Goal: Information Seeking & Learning: Learn about a topic

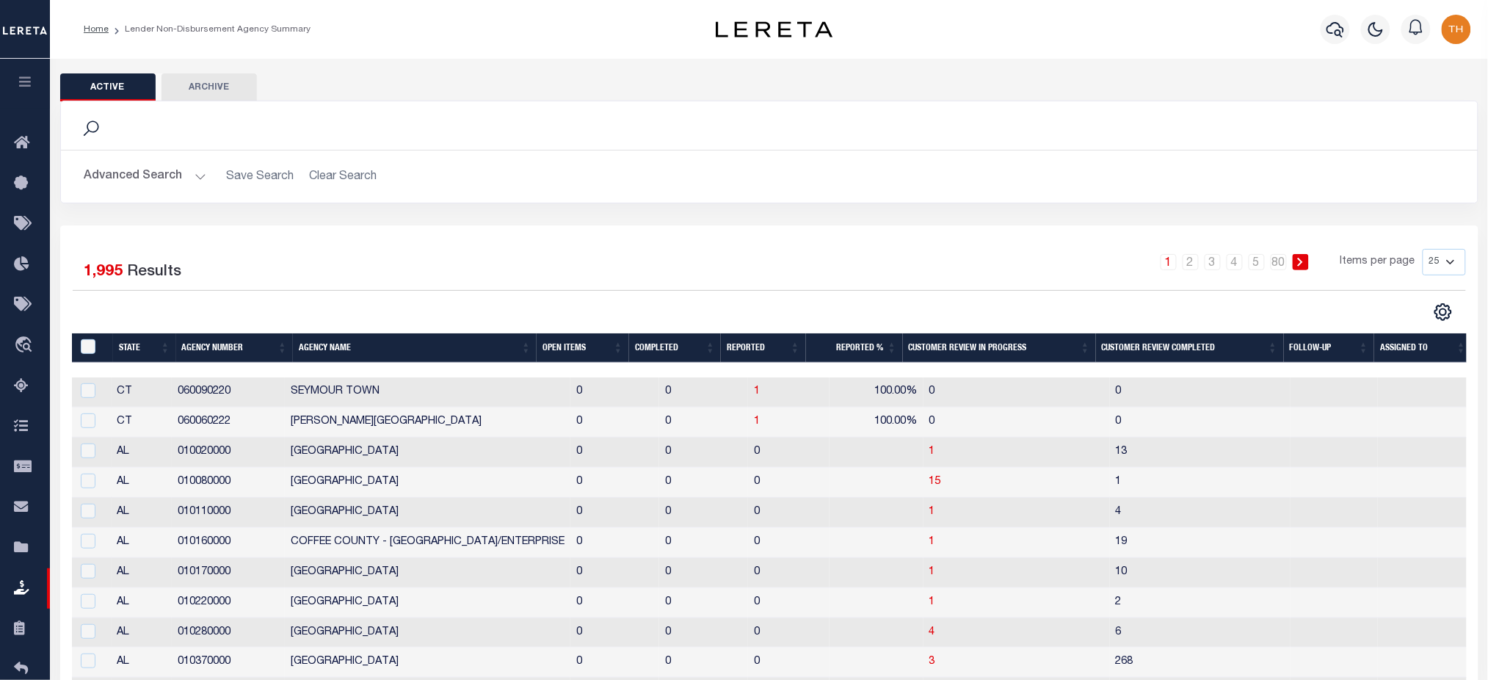
click at [18, 87] on icon "button" at bounding box center [25, 81] width 17 height 13
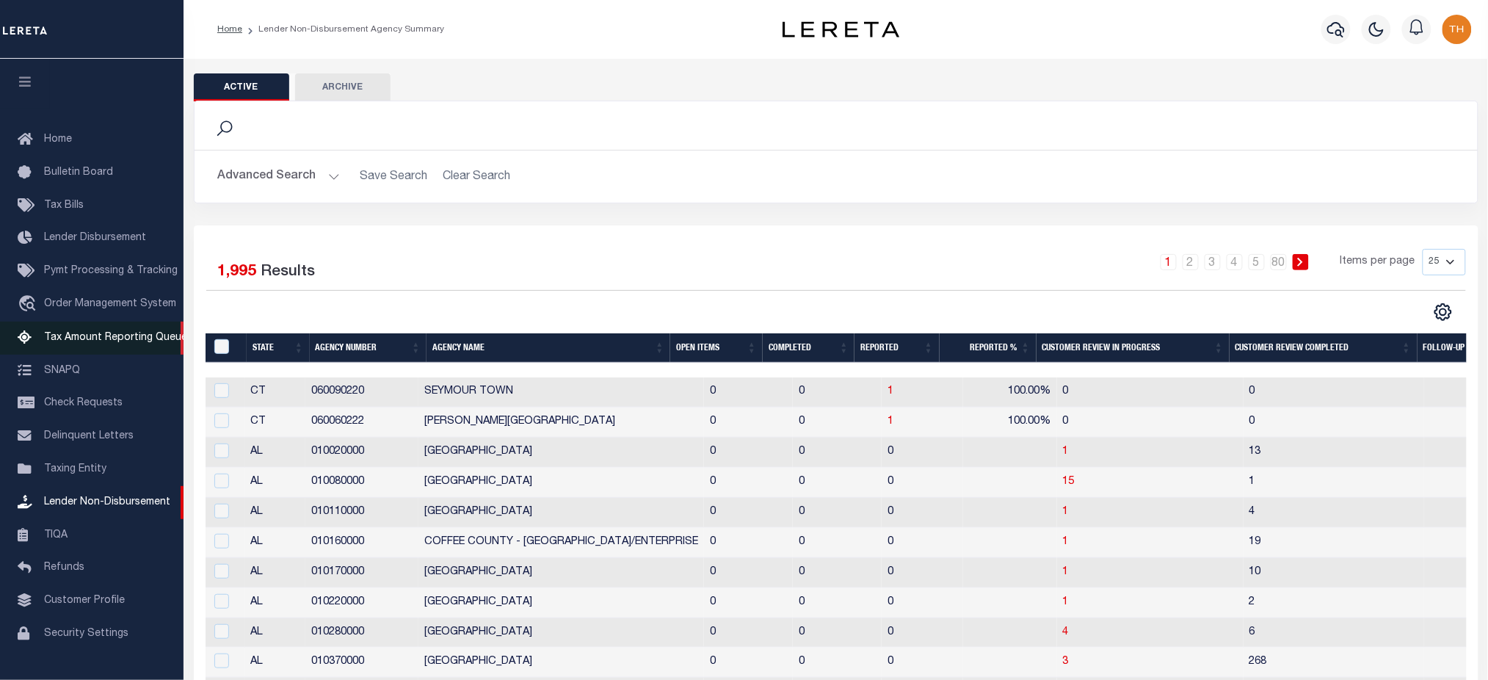
click at [76, 340] on span "Tax Amount Reporting Queue" at bounding box center [115, 338] width 143 height 10
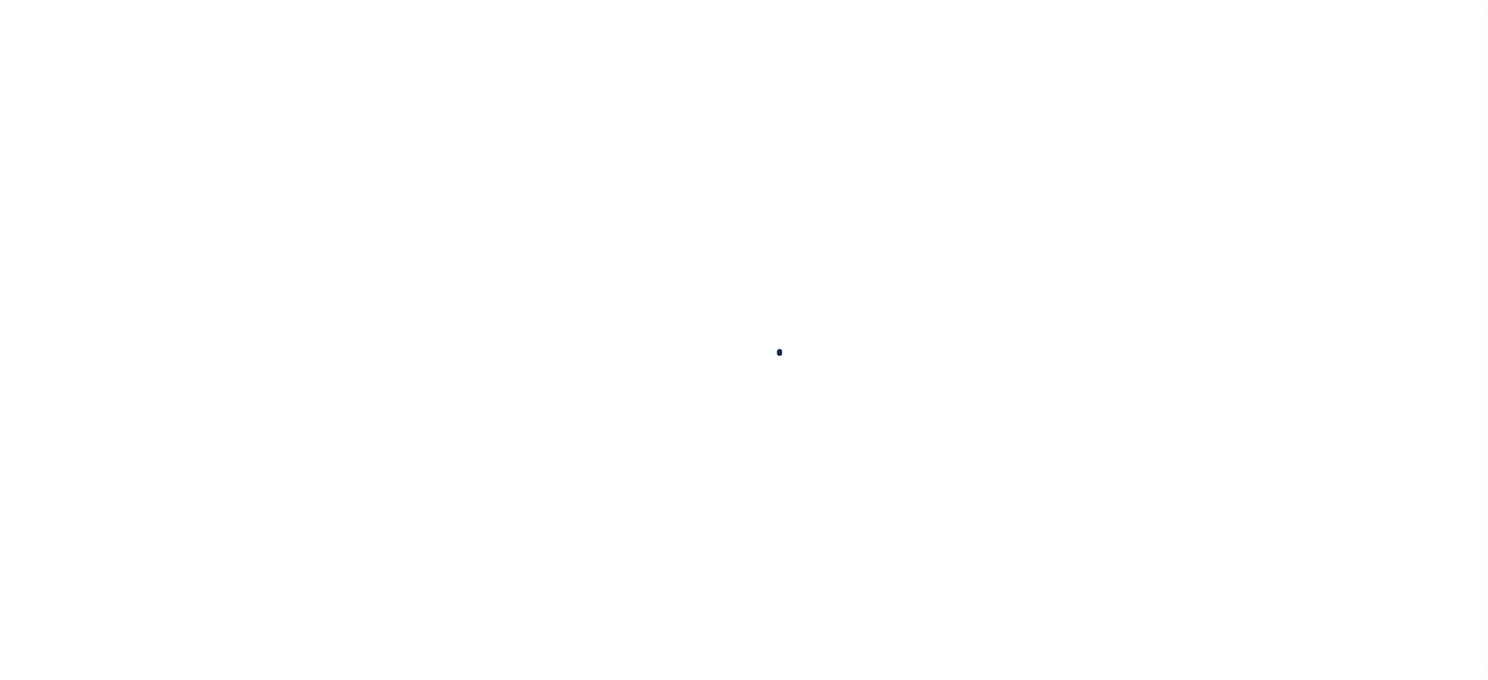
select select
select select "100"
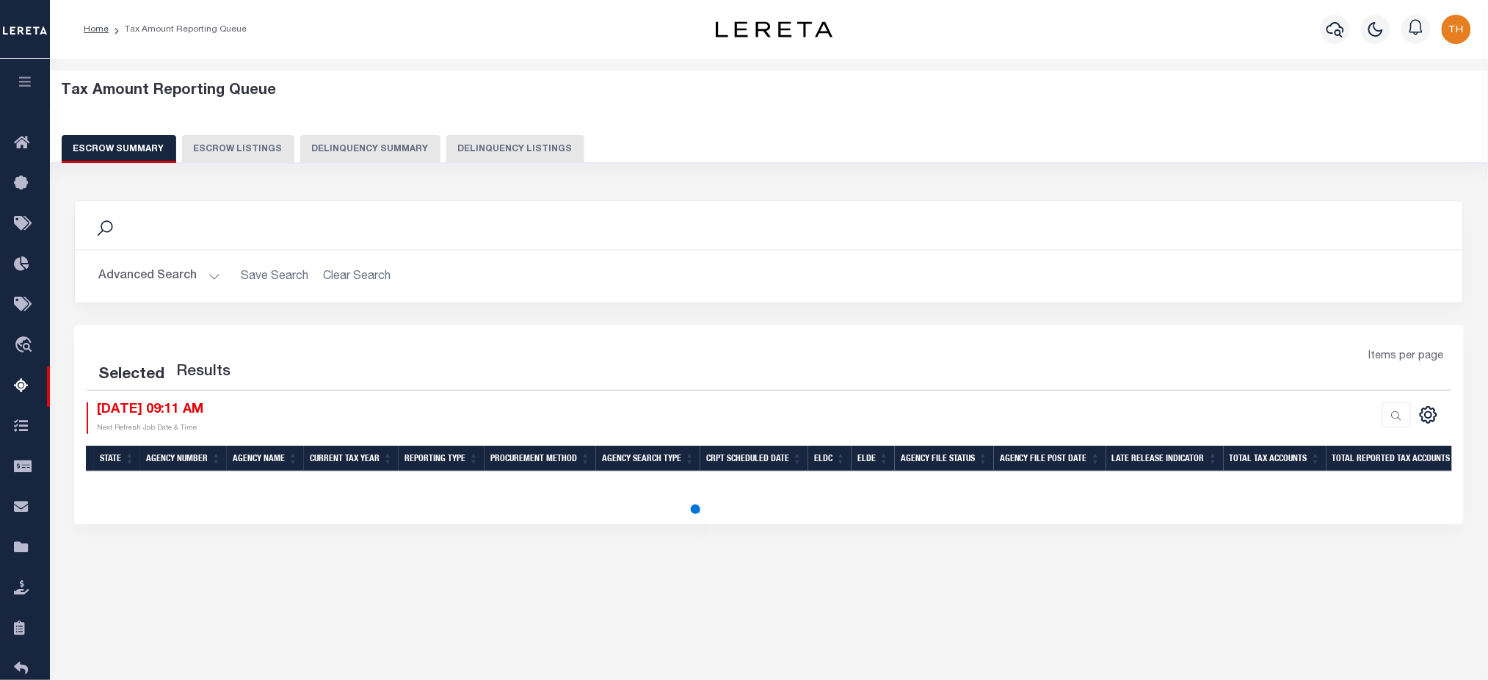
select select "100"
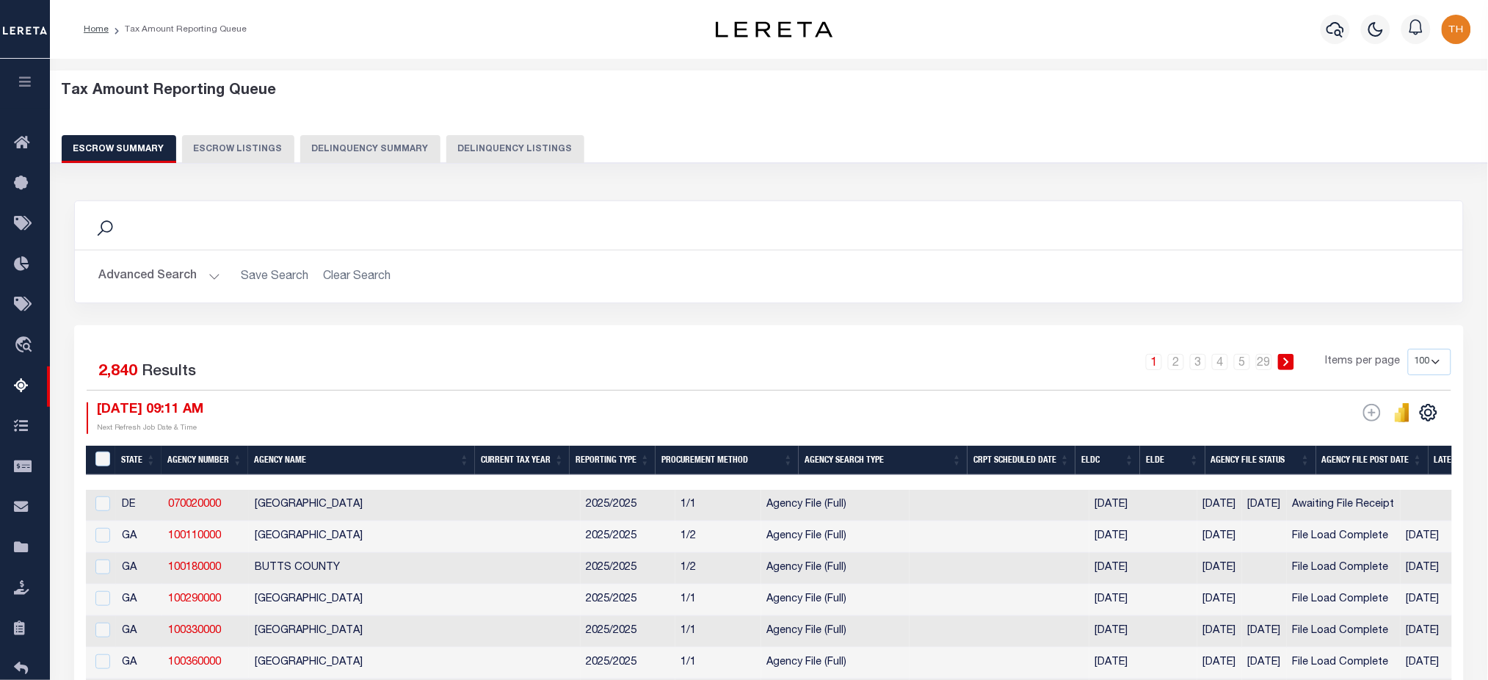
drag, startPoint x: 278, startPoint y: 479, endPoint x: 452, endPoint y: 477, distance: 174.0
click at [160, 279] on button "Advanced Search" at bounding box center [159, 276] width 122 height 29
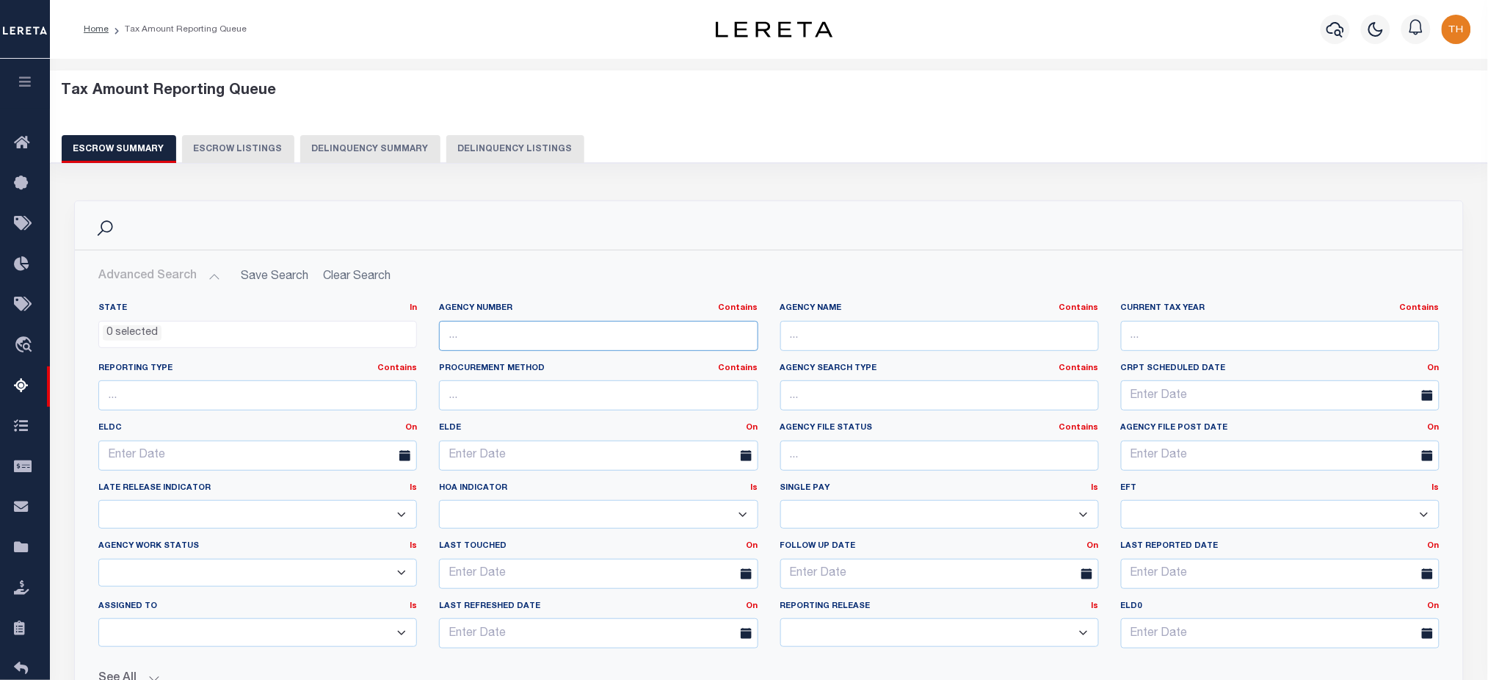
click at [632, 347] on input "text" at bounding box center [598, 336] width 319 height 30
click at [844, 332] on input "text" at bounding box center [939, 336] width 319 height 30
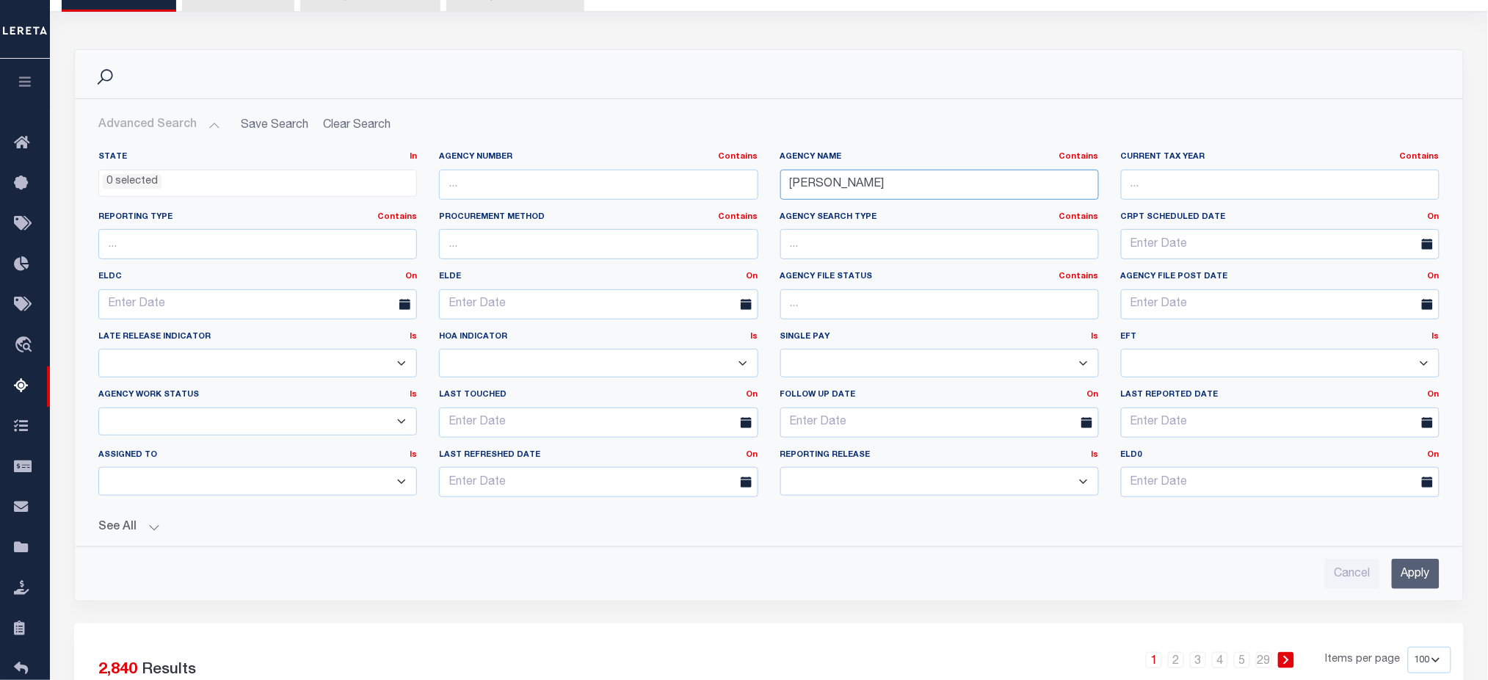
scroll to position [294, 0]
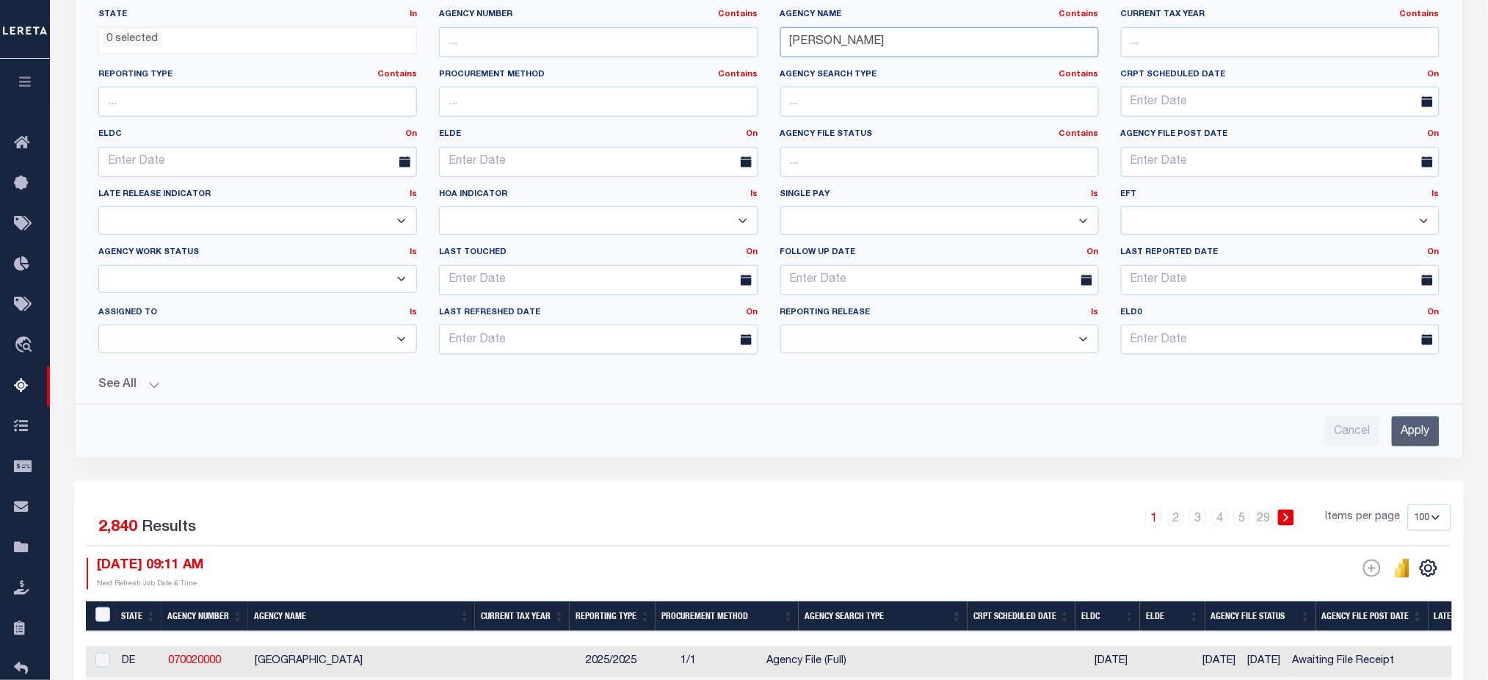
type input "williamson"
click at [899, 436] on input "Apply" at bounding box center [1416, 431] width 48 height 30
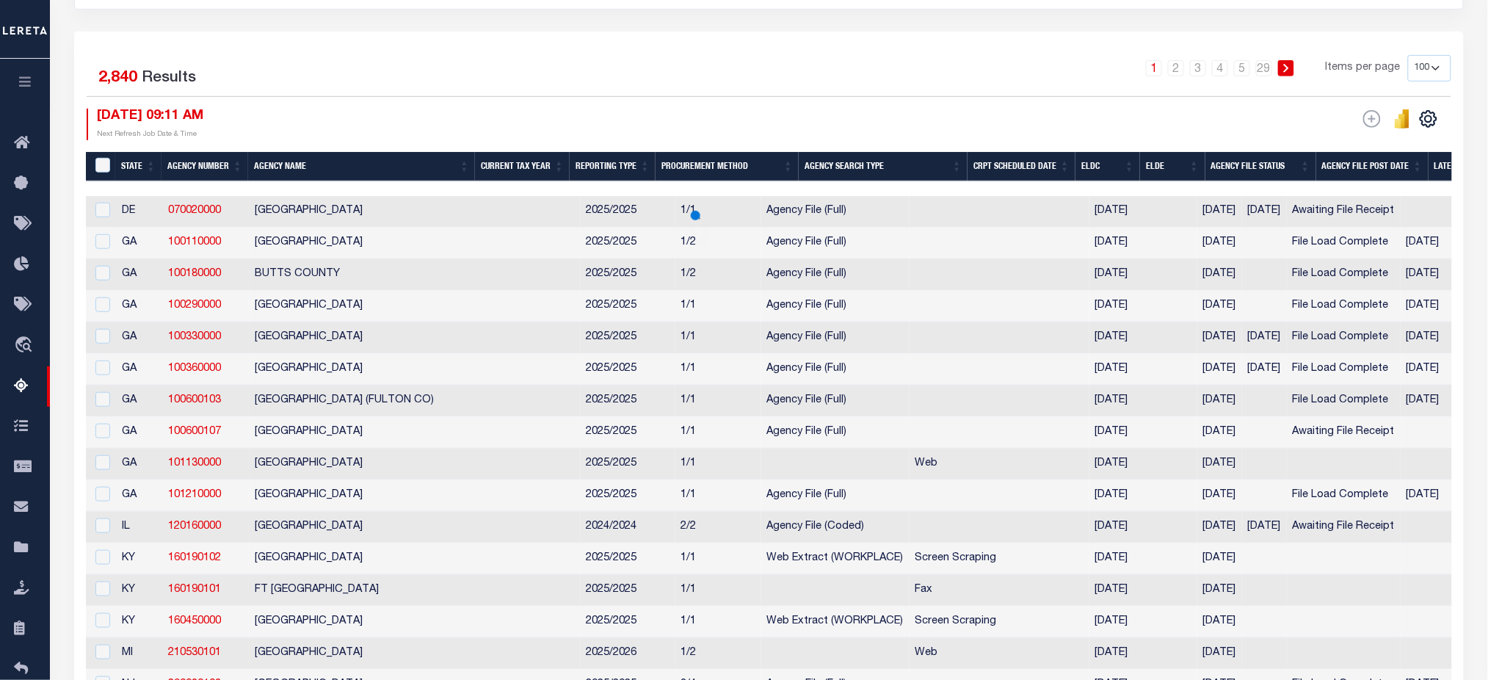
scroll to position [98, 0]
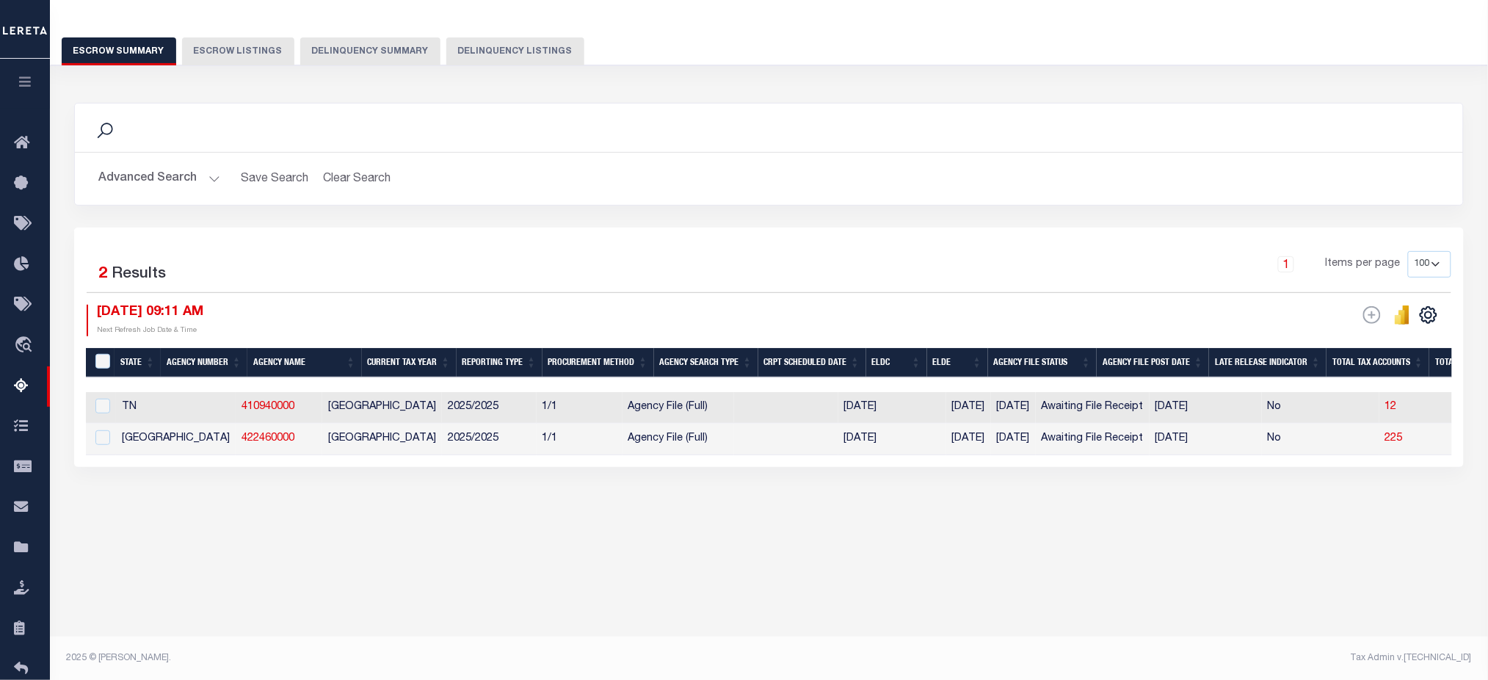
click at [144, 168] on button "Advanced Search" at bounding box center [159, 178] width 122 height 29
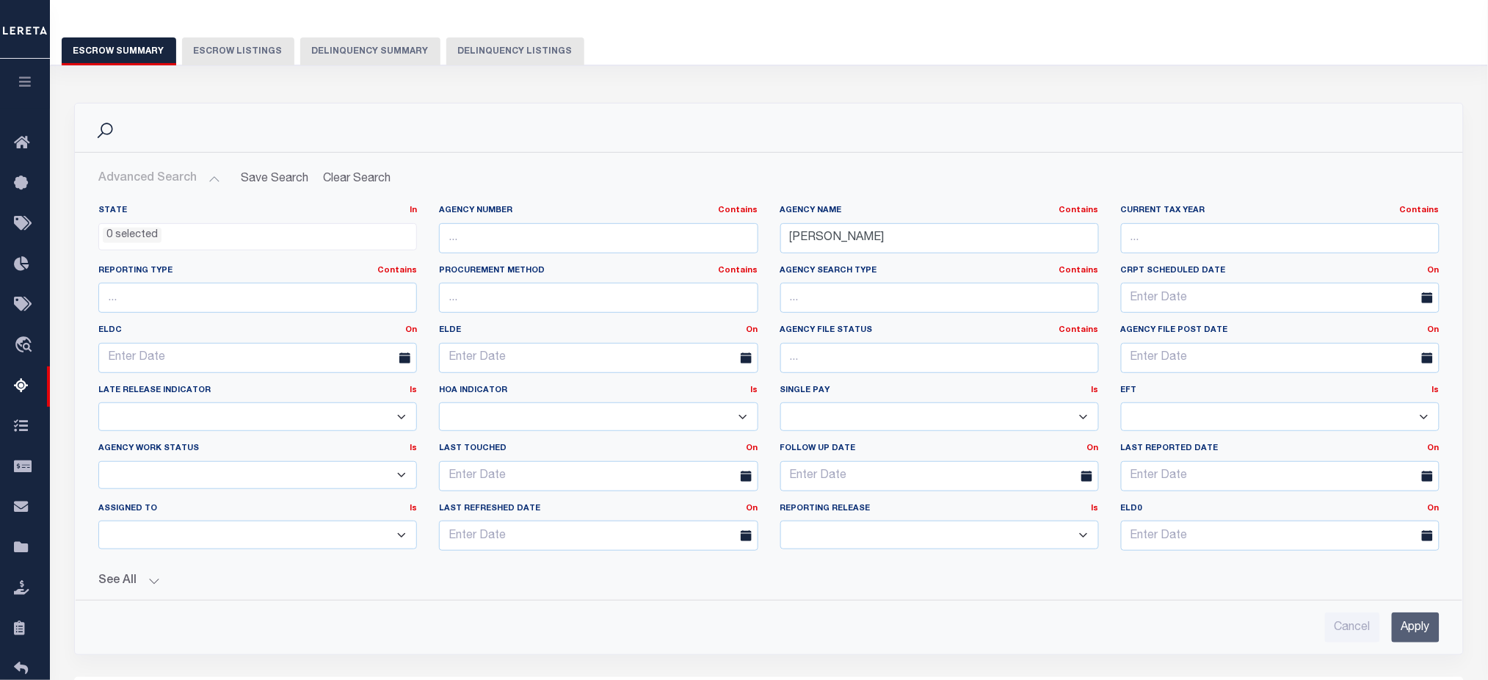
click at [124, 550] on button "See All" at bounding box center [768, 581] width 1341 height 14
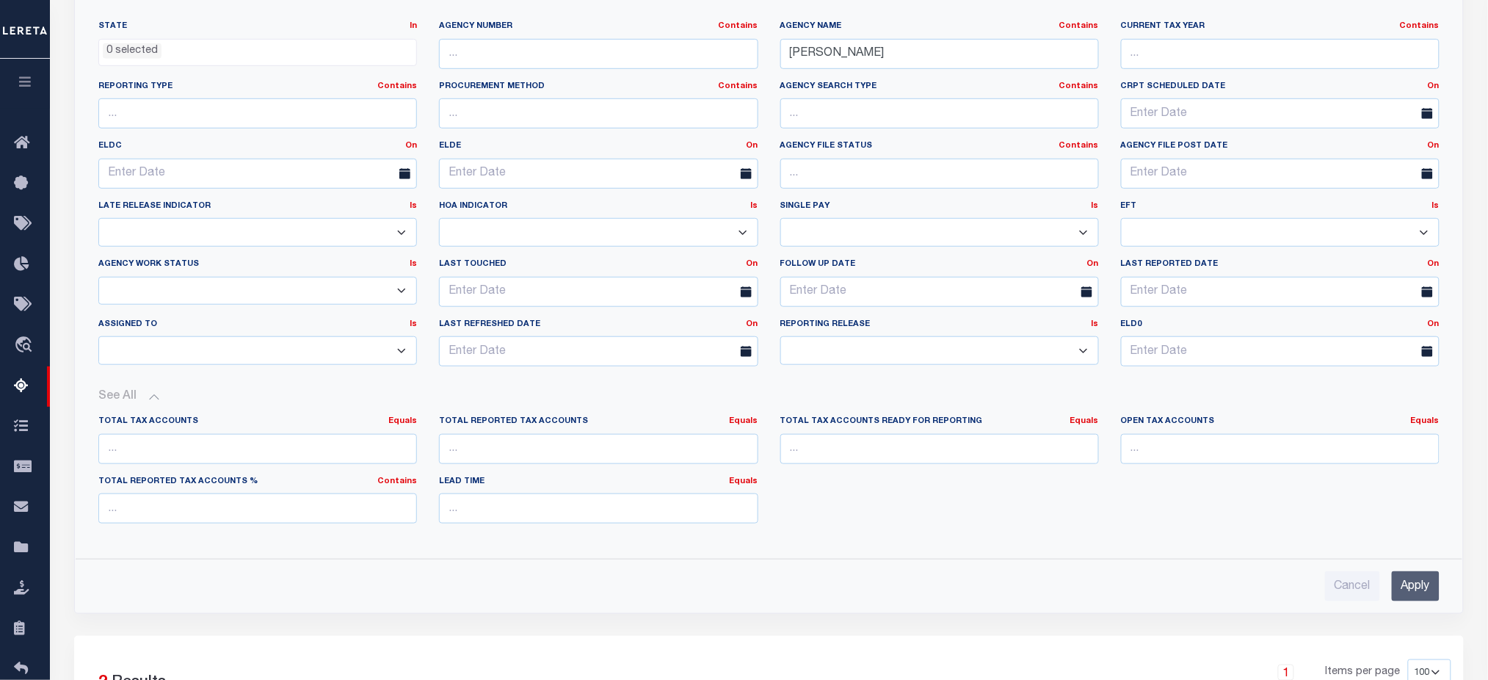
scroll to position [294, 0]
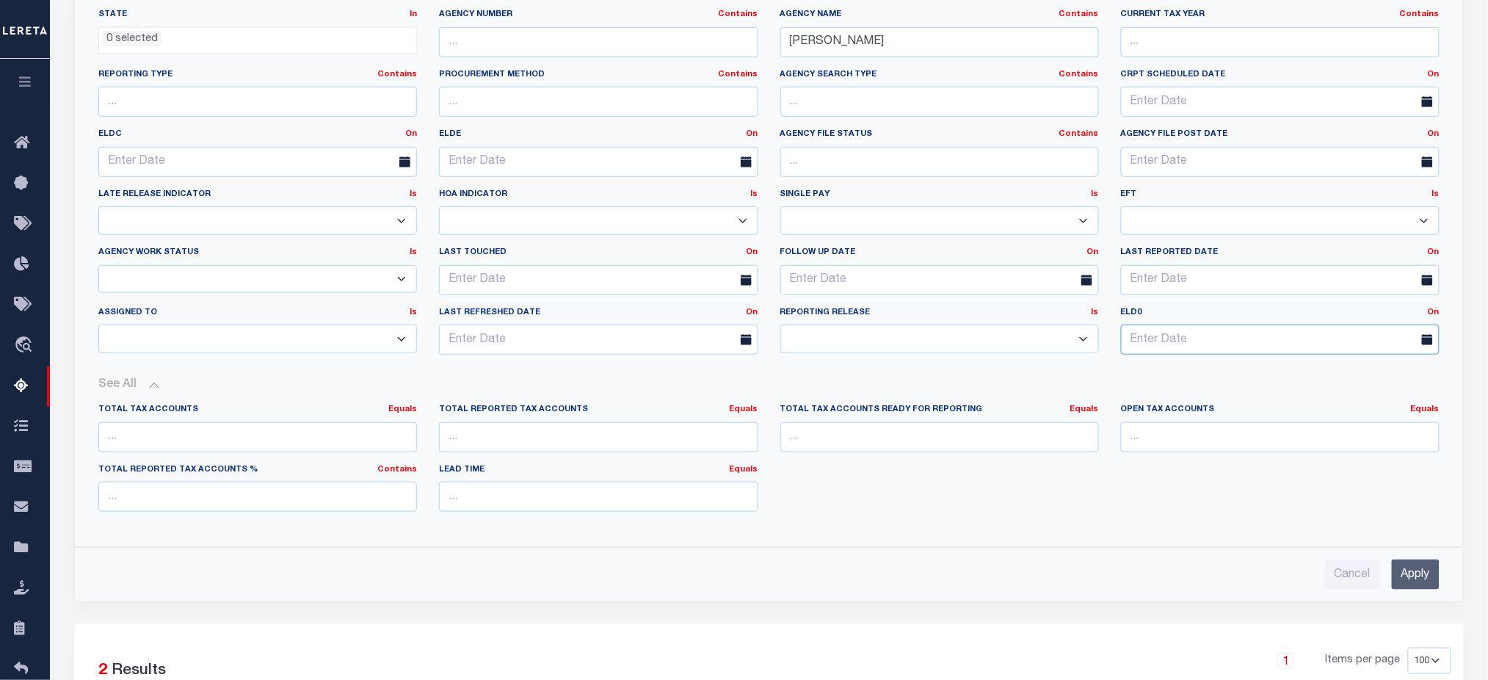
click at [899, 345] on input "text" at bounding box center [1280, 339] width 319 height 30
click at [899, 371] on icon at bounding box center [1133, 374] width 10 height 10
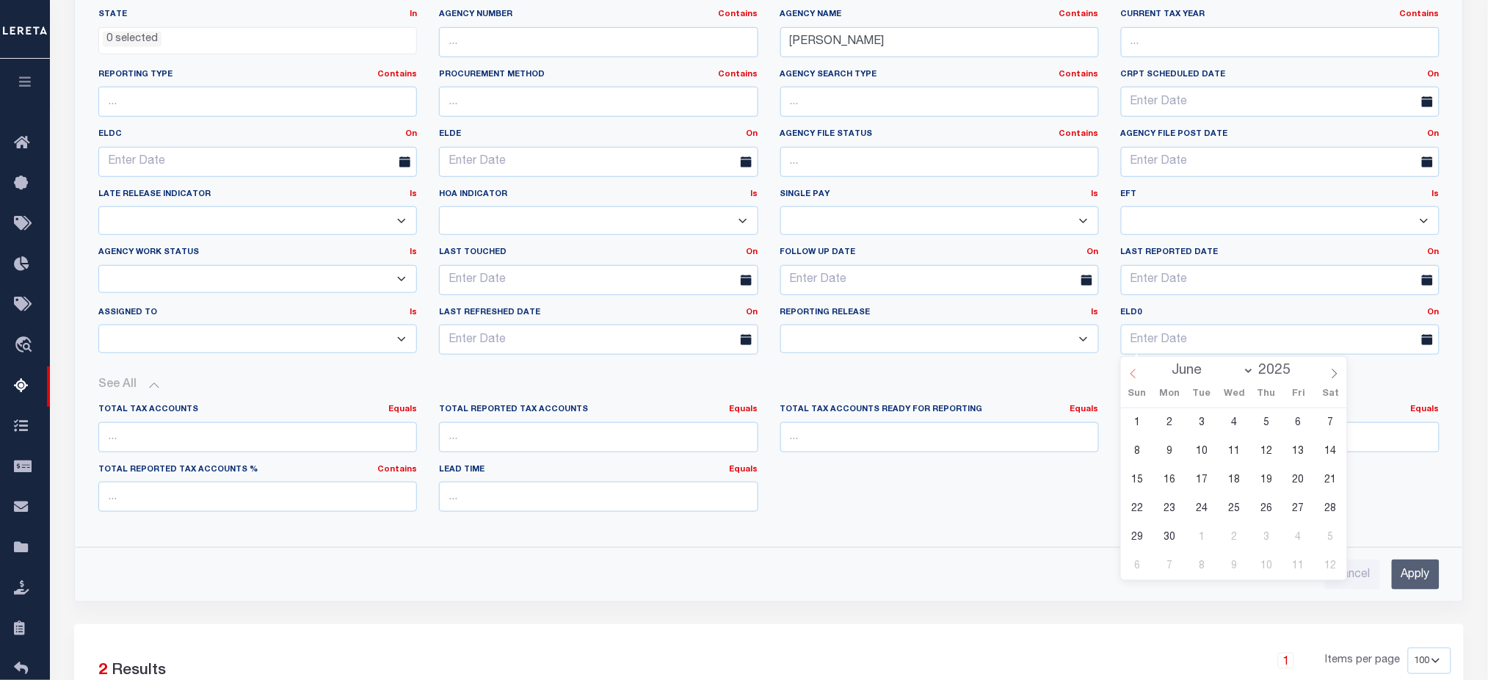
click at [899, 371] on icon at bounding box center [1133, 374] width 10 height 10
select select "4"
click at [899, 538] on span "30" at bounding box center [1299, 537] width 29 height 29
type input "05-30-2025"
click at [899, 550] on input "Apply" at bounding box center [1416, 574] width 48 height 30
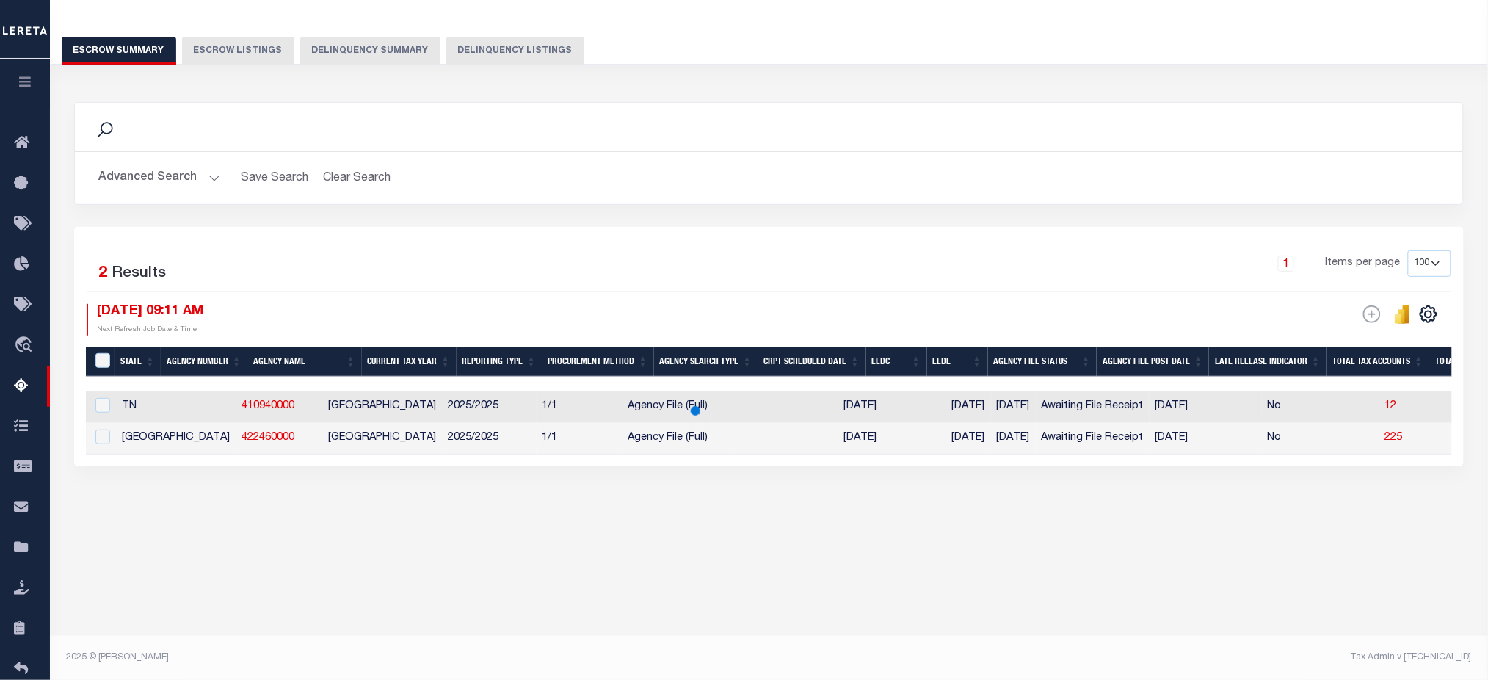
scroll to position [98, 0]
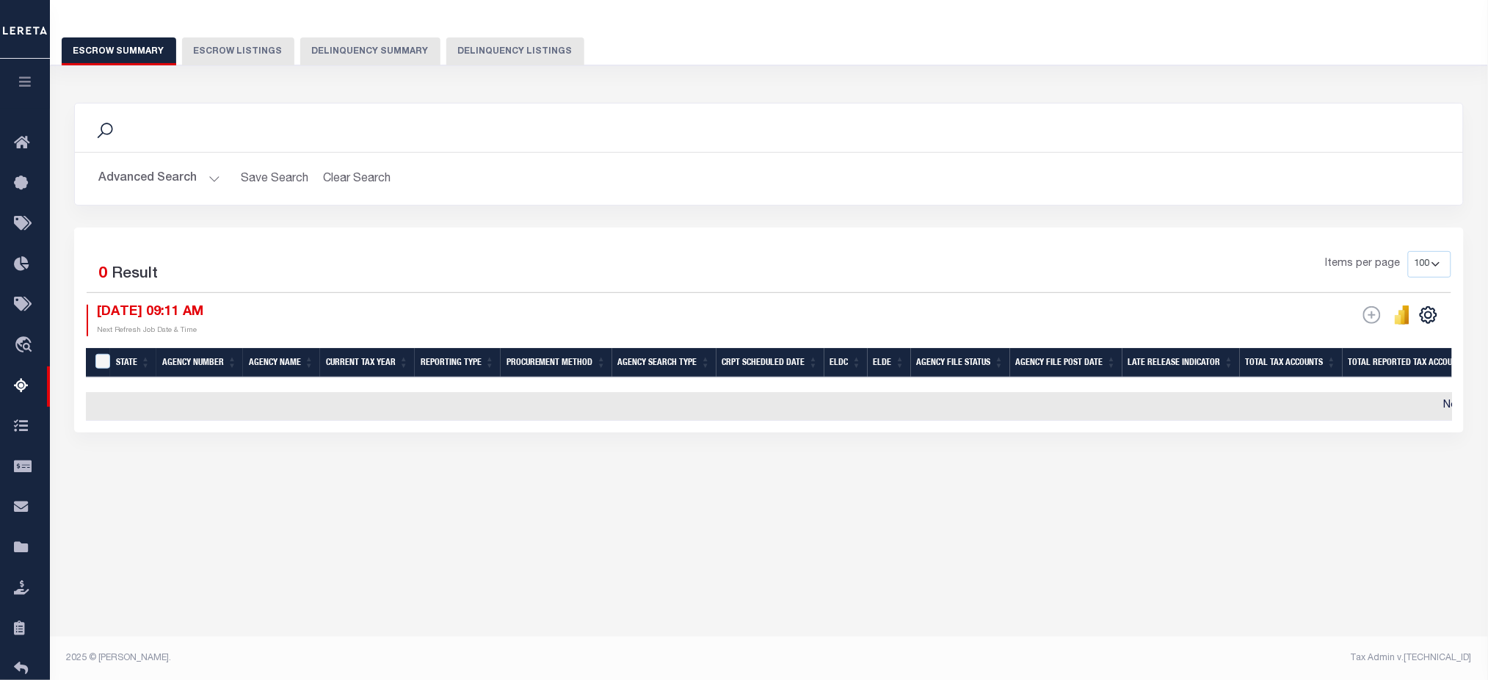
click at [153, 175] on button "Advanced Search" at bounding box center [159, 178] width 122 height 29
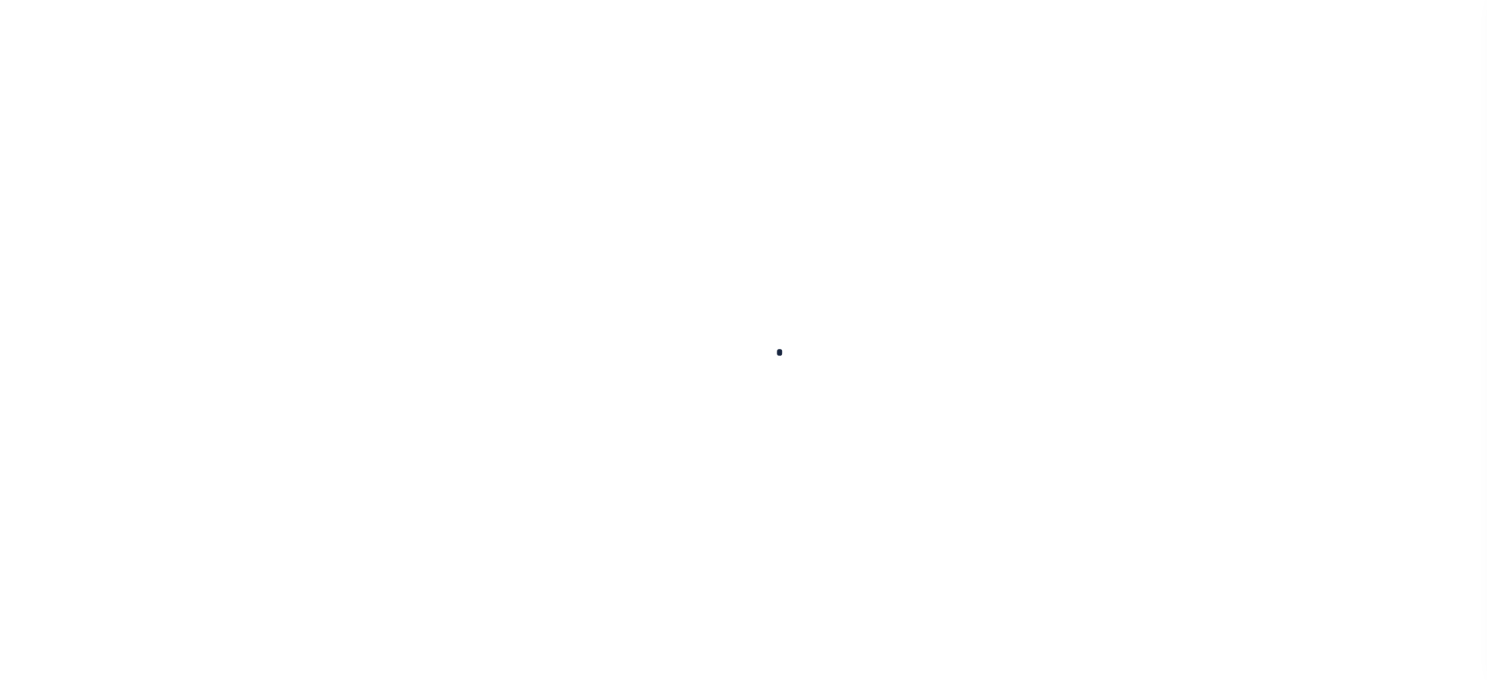
select select
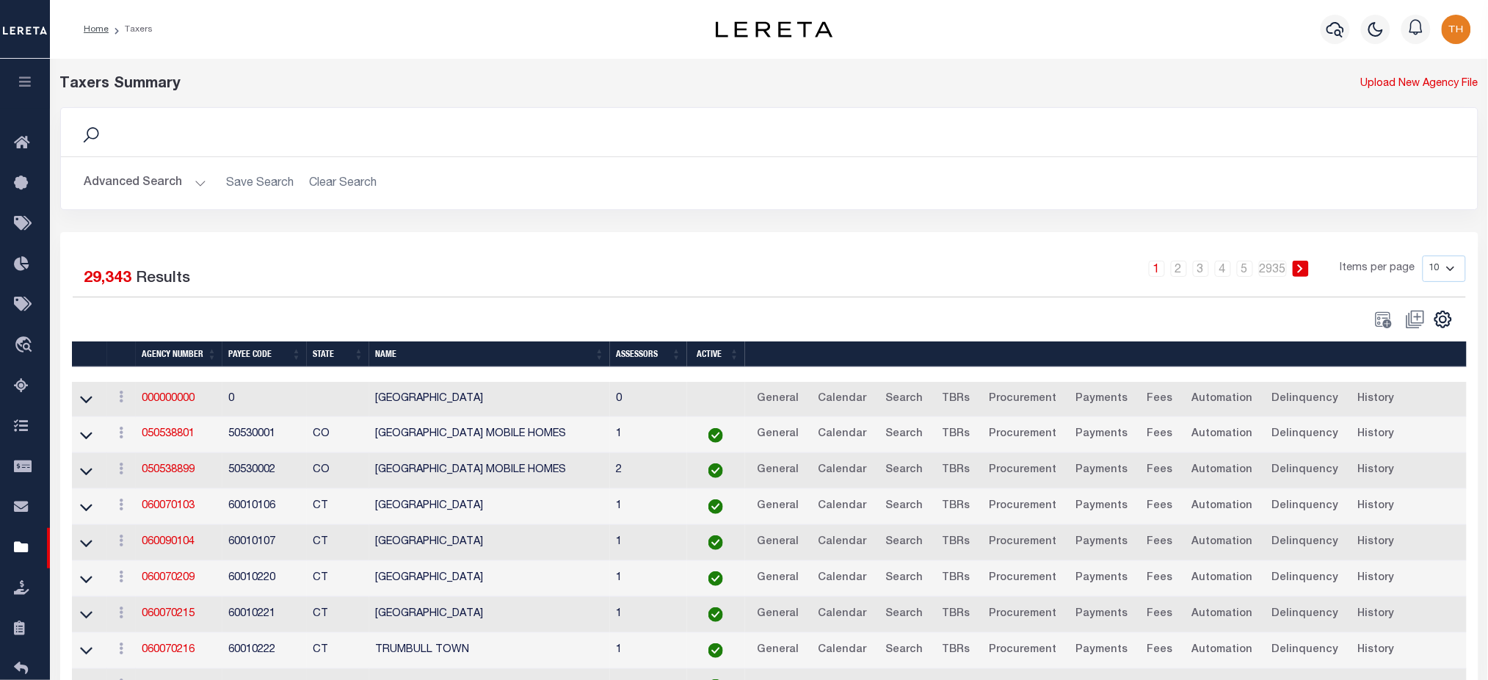
click at [139, 185] on button "Advanced Search" at bounding box center [145, 183] width 122 height 29
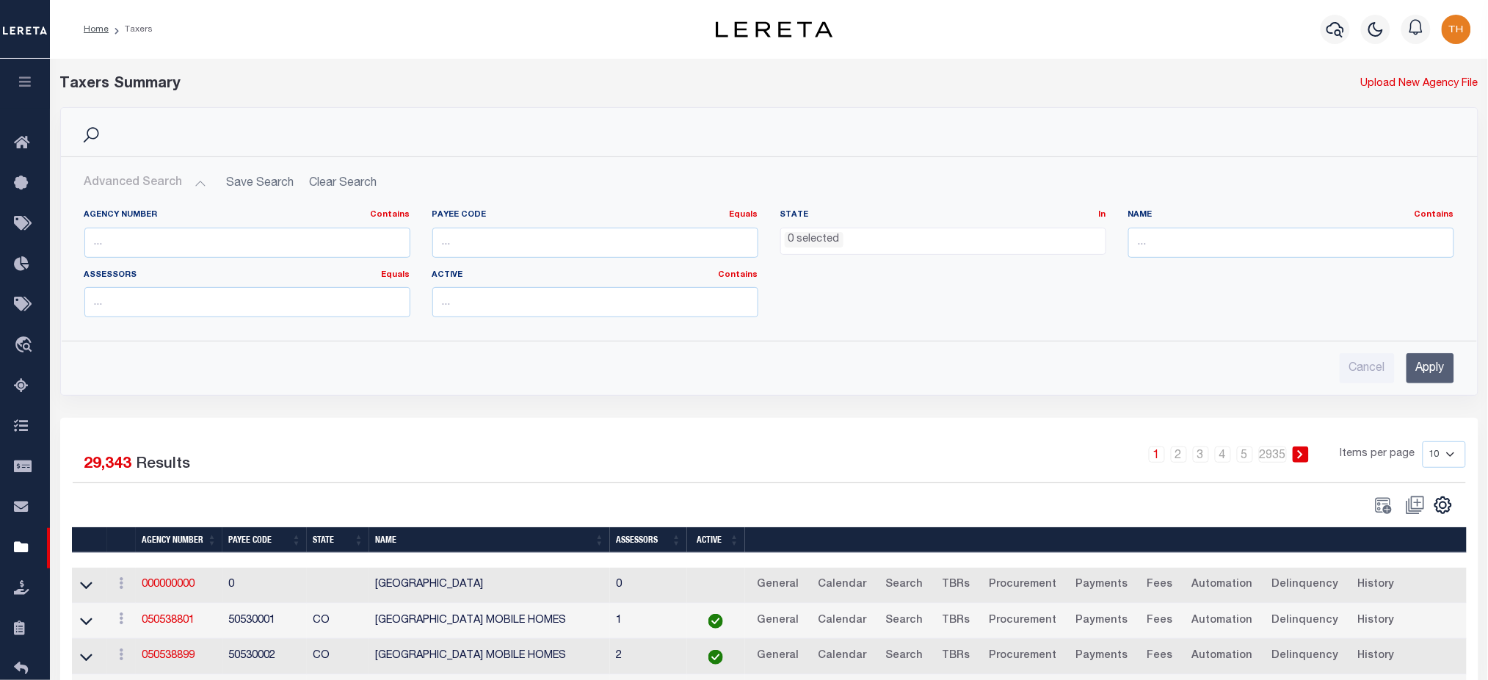
click at [324, 258] on div "Agency Number Contains Contains Is" at bounding box center [247, 239] width 348 height 60
drag, startPoint x: 324, startPoint y: 243, endPoint x: 331, endPoint y: 239, distance: 8.2
click at [324, 243] on input "text" at bounding box center [247, 243] width 326 height 30
click at [1147, 246] on input "text" at bounding box center [1291, 243] width 326 height 30
type input "williamson"
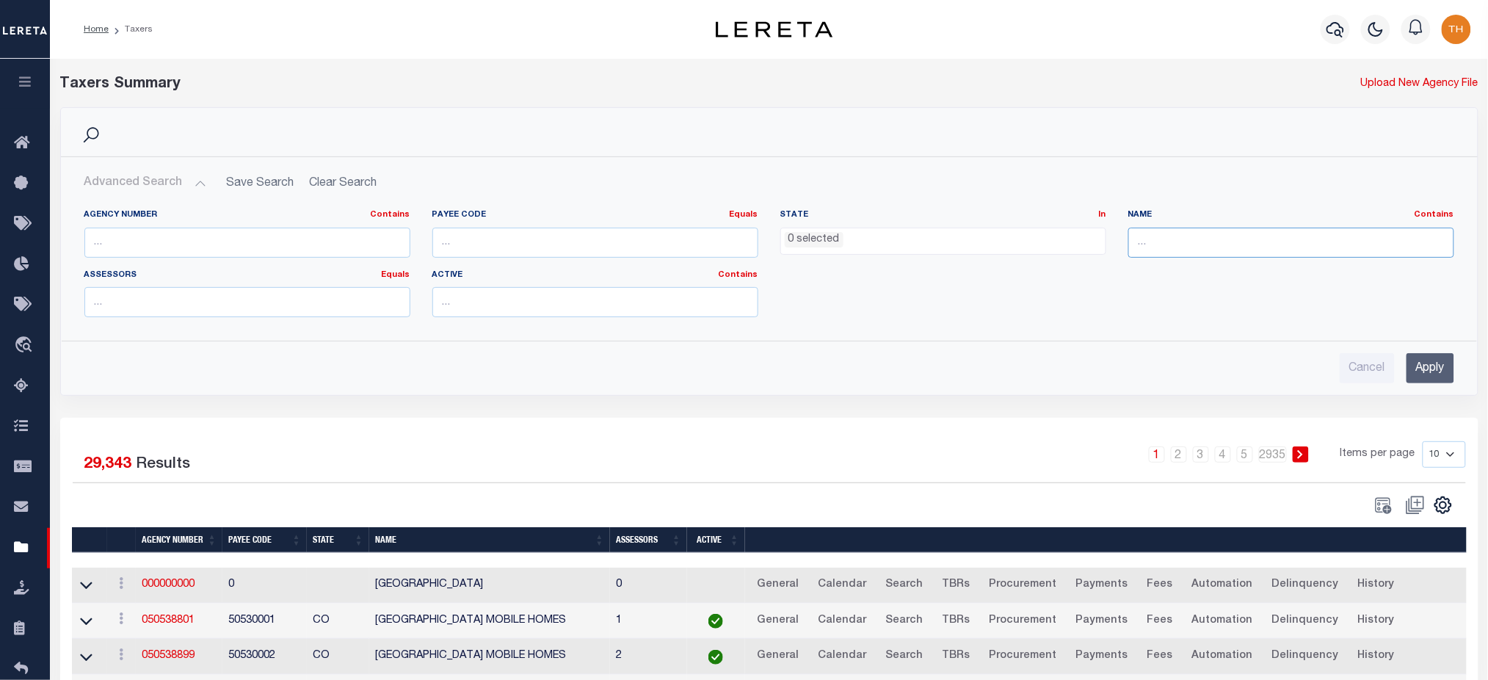
drag, startPoint x: 1219, startPoint y: 227, endPoint x: 1208, endPoint y: 238, distance: 16.1
click at [1219, 228] on input "text" at bounding box center [1291, 243] width 326 height 30
type input "williamson"
click at [1465, 371] on div "Cancel Apply" at bounding box center [769, 362] width 1393 height 42
click at [1427, 374] on input "Apply" at bounding box center [1431, 368] width 48 height 30
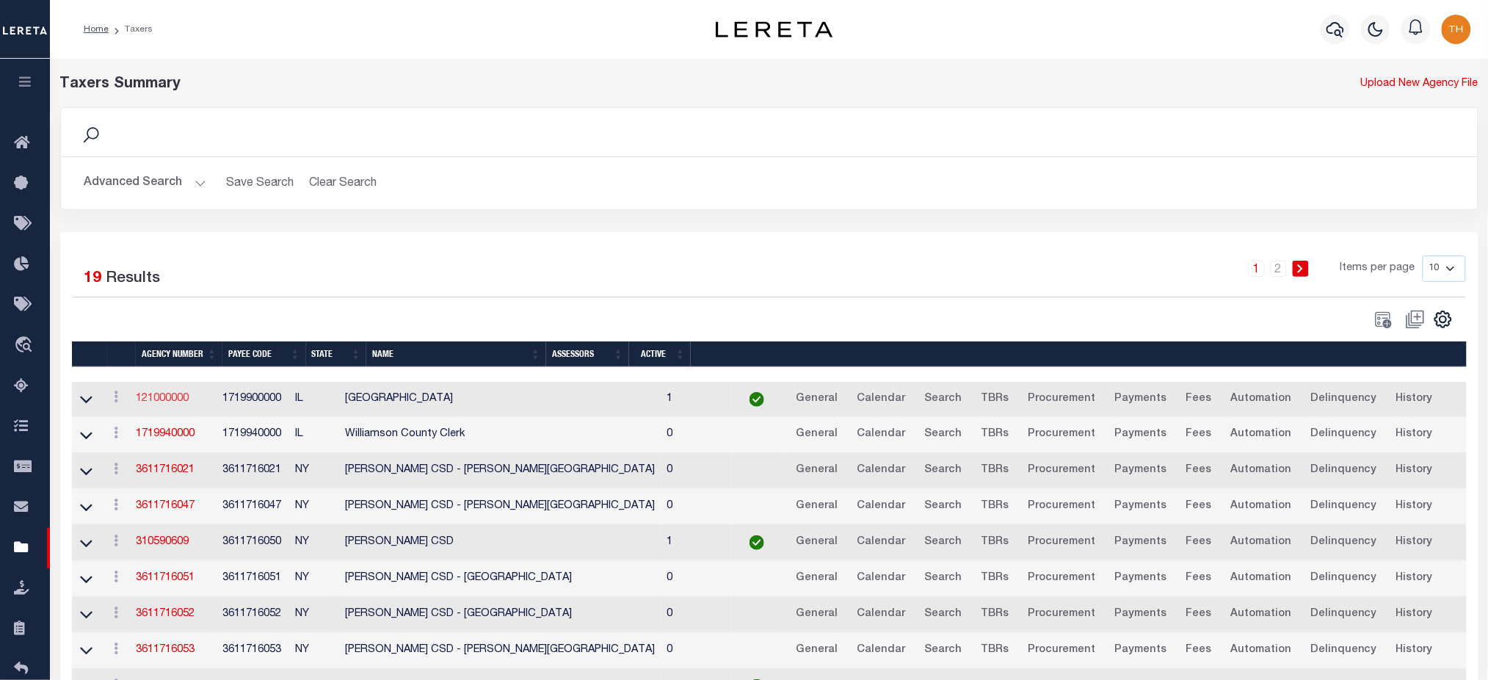
click at [181, 402] on link "121000000" at bounding box center [162, 399] width 53 height 10
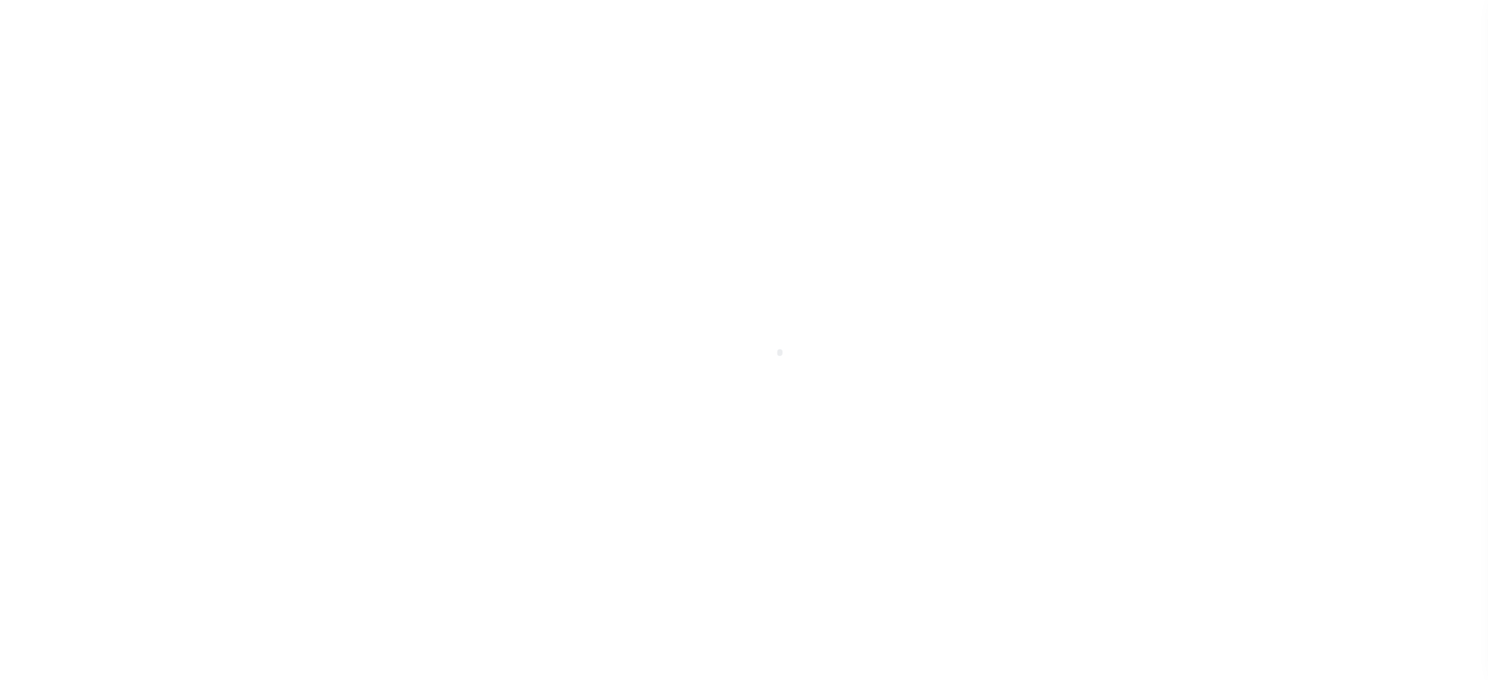
select select
checkbox input "false"
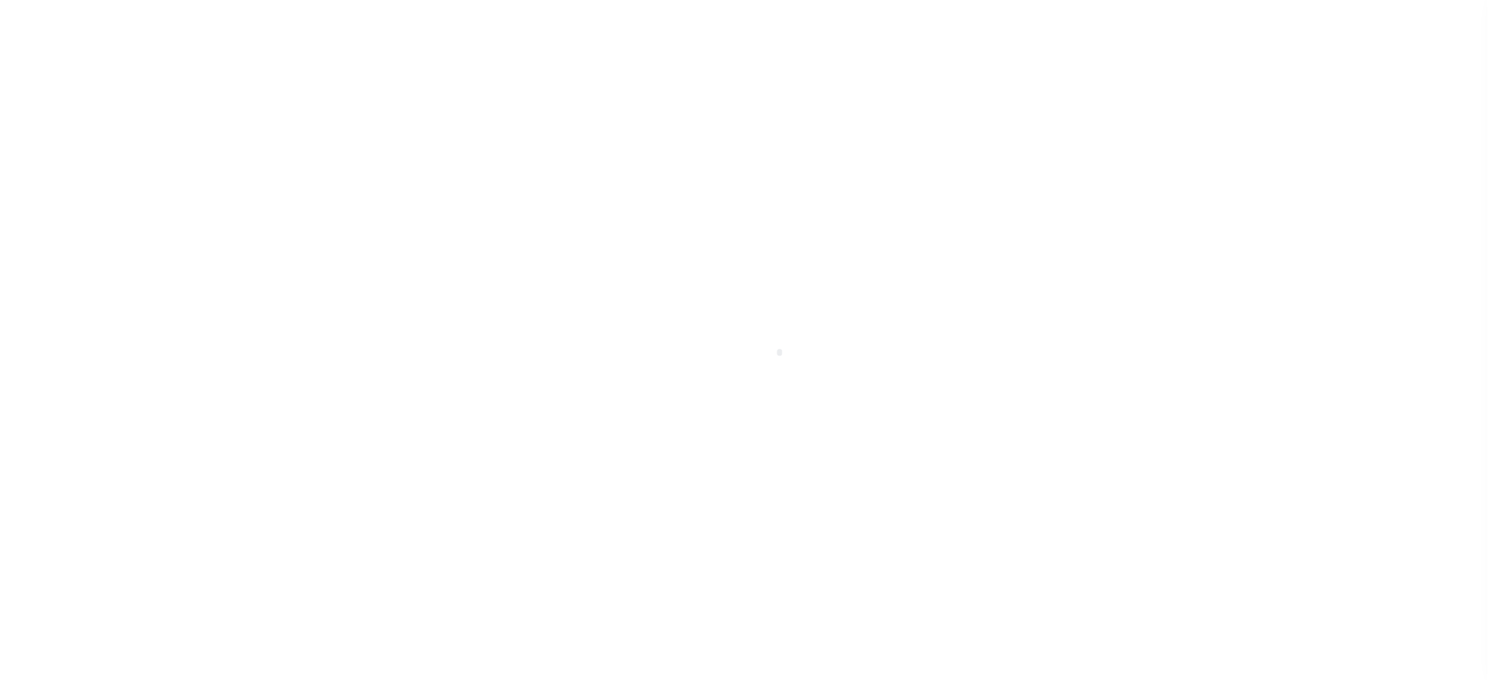
checkbox input "false"
type input "1719900000"
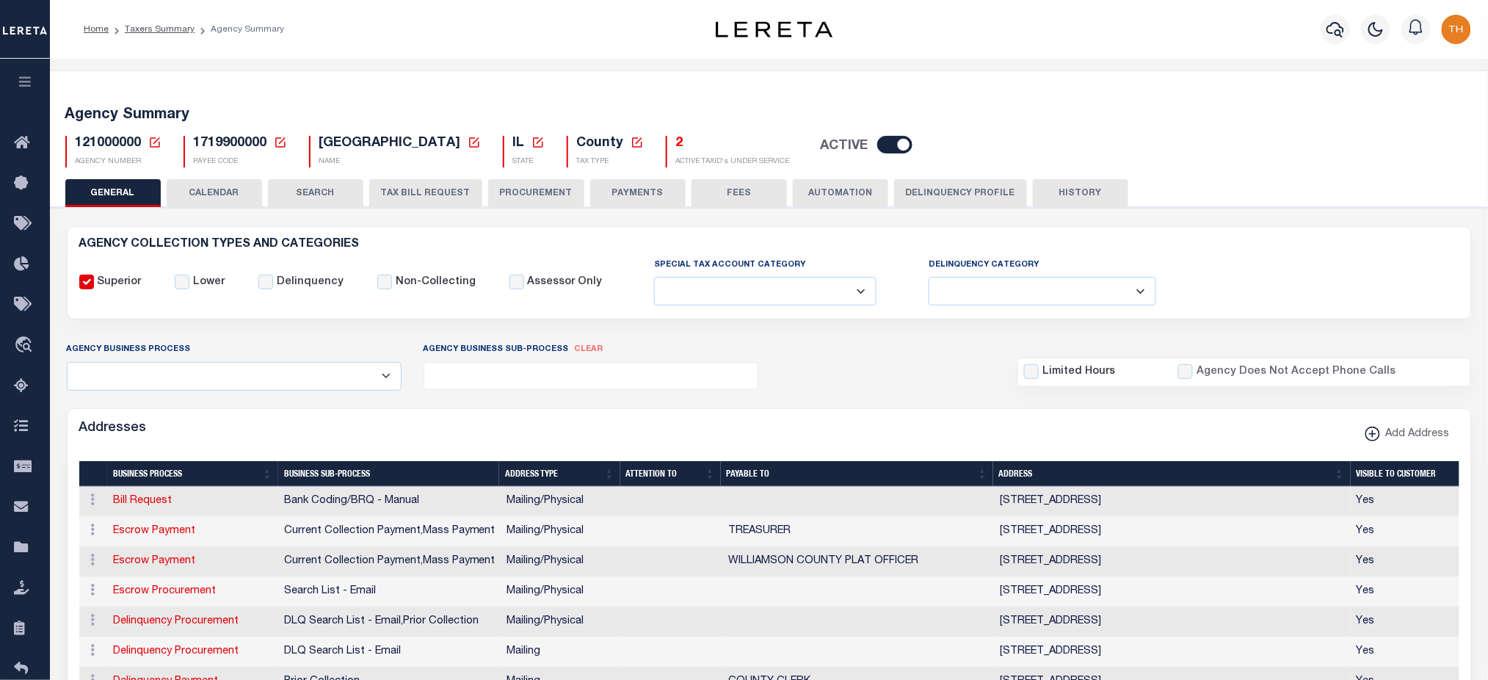
click at [125, 146] on span "121000000" at bounding box center [109, 143] width 66 height 13
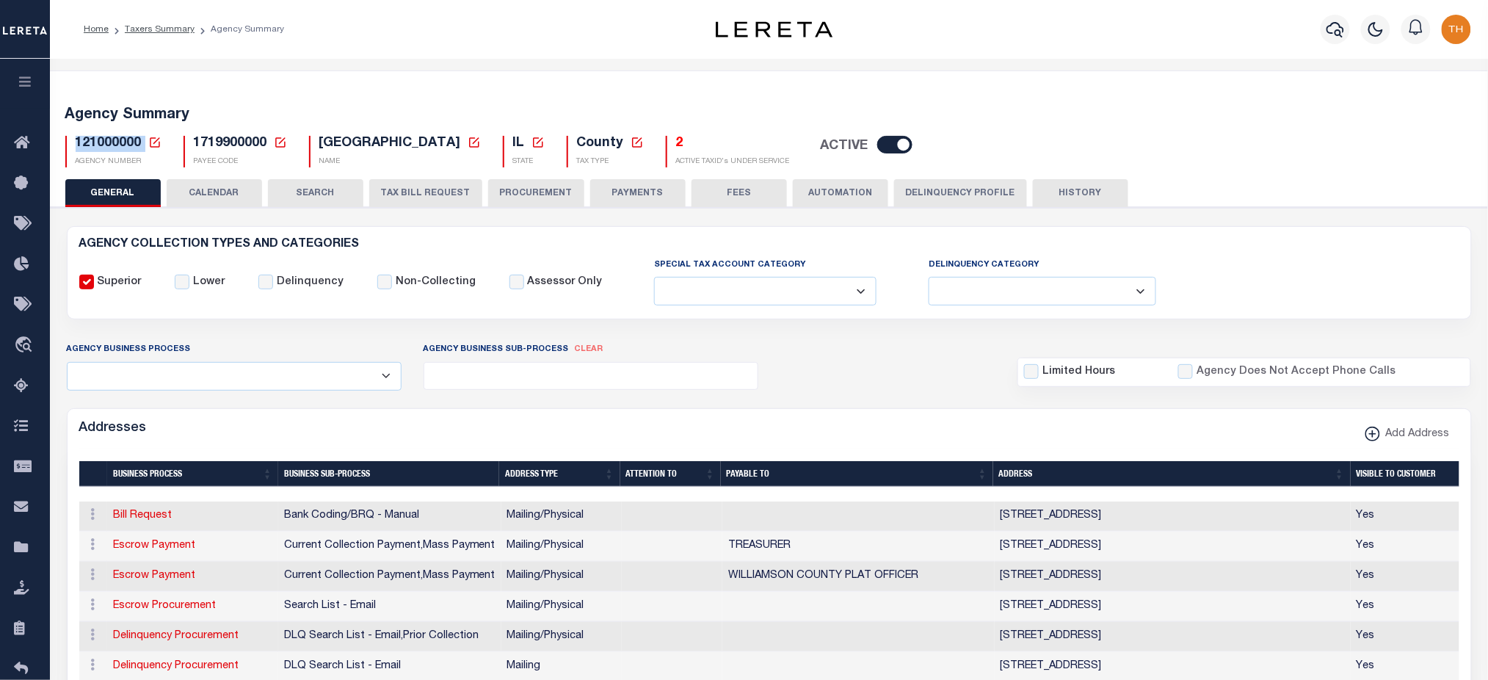
click at [12, 81] on button "button" at bounding box center [25, 84] width 50 height 50
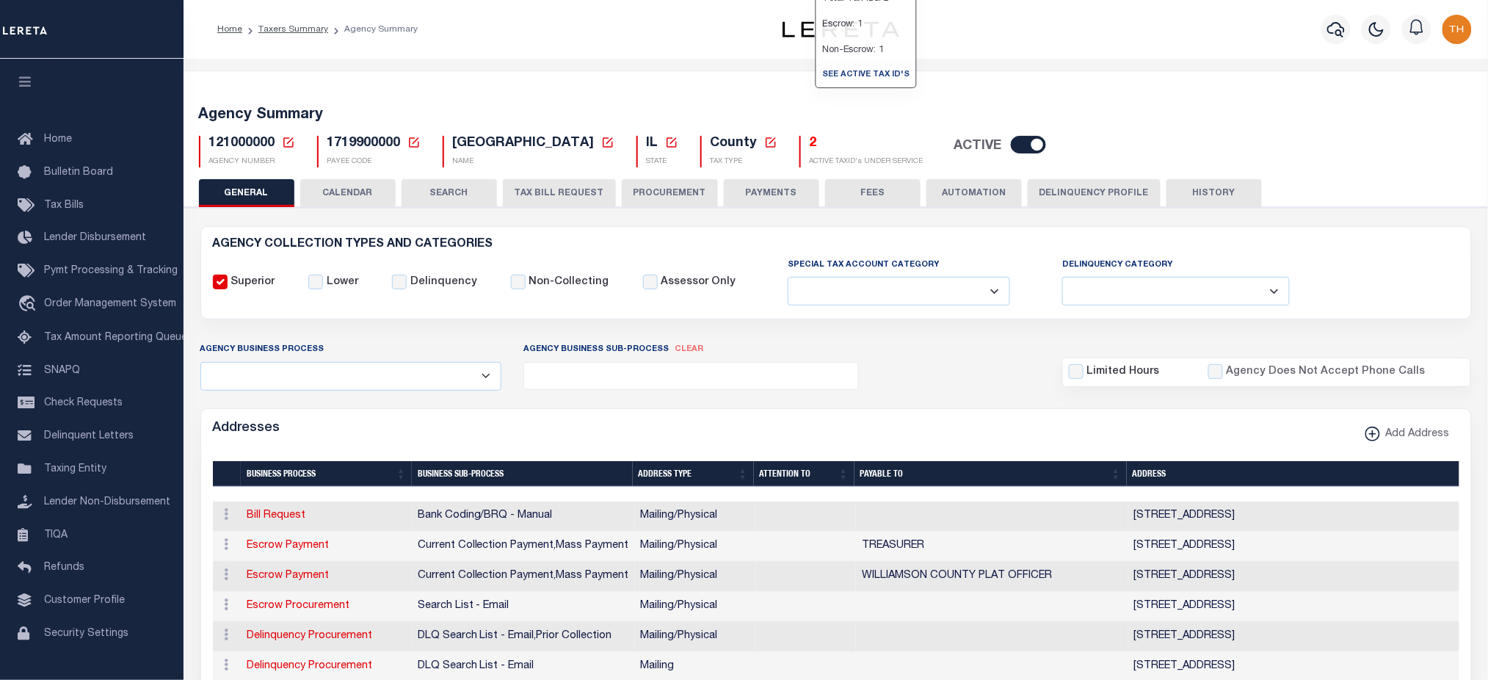
click at [812, 145] on h5 "2" at bounding box center [867, 144] width 114 height 16
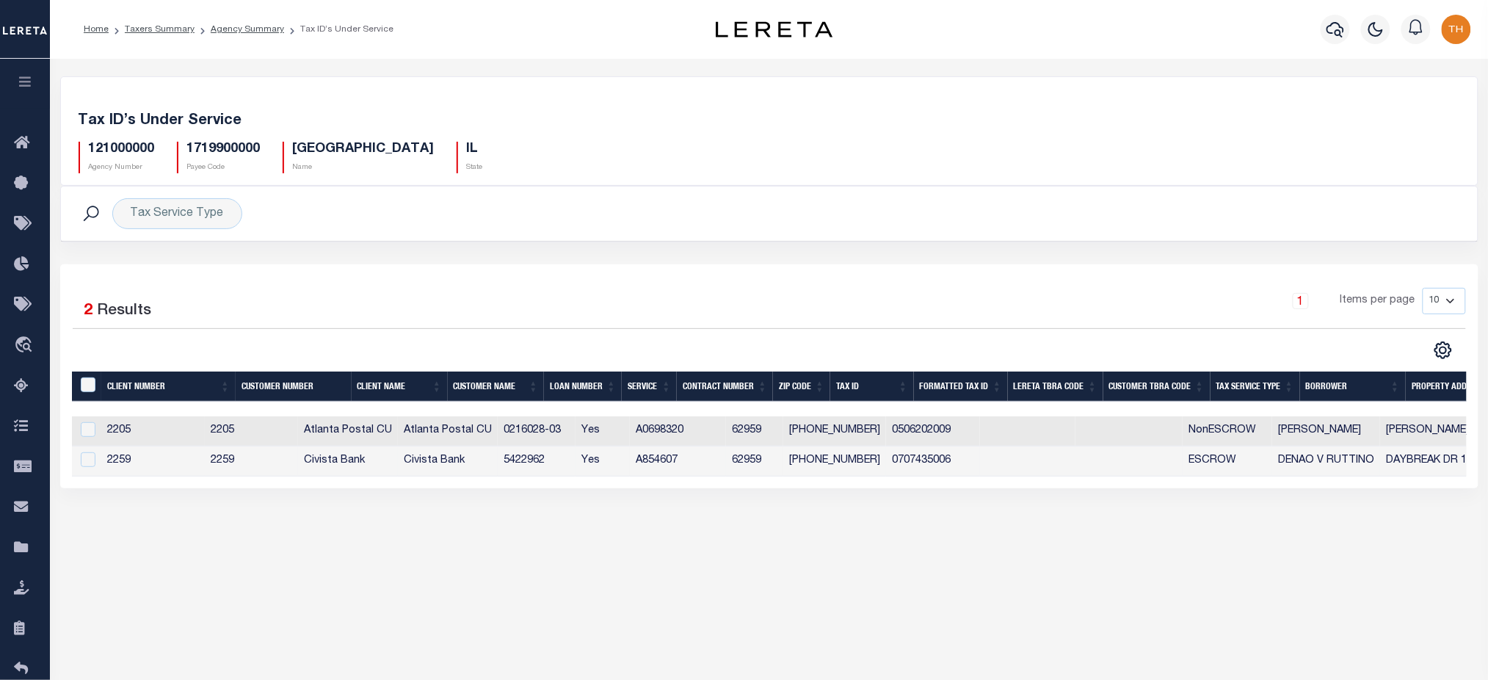
click at [556, 458] on td "5422962" at bounding box center [537, 461] width 78 height 30
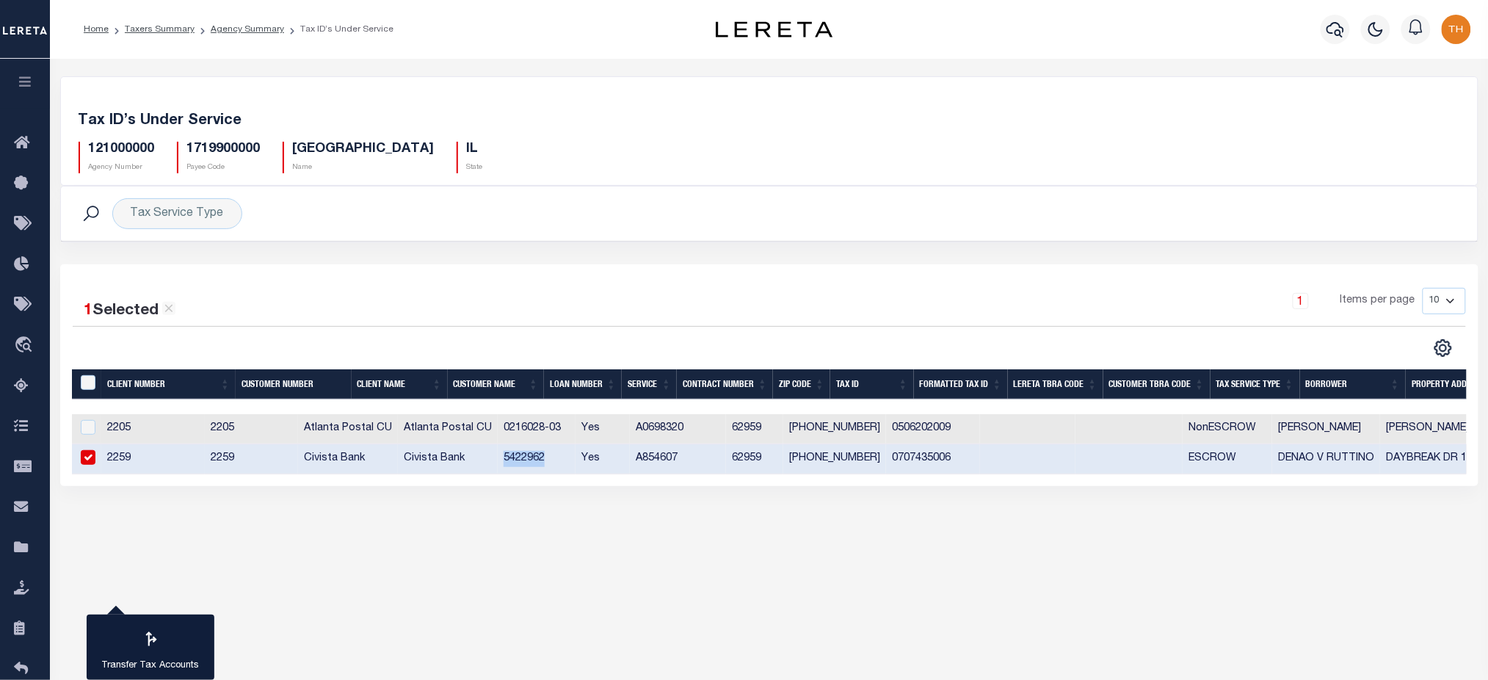
click at [556, 458] on td "5422962" at bounding box center [537, 459] width 78 height 30
checkbox input "false"
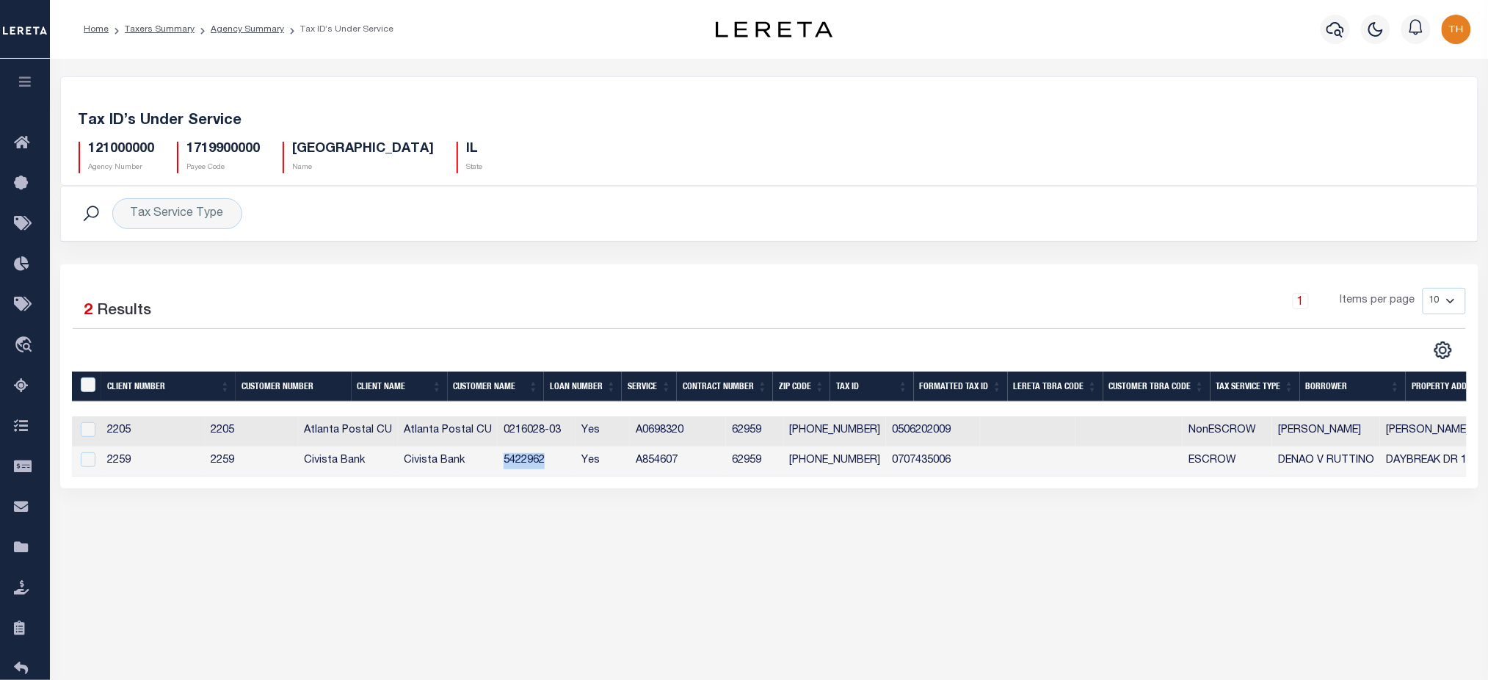
copy td "5422962"
click at [1316, 35] on div at bounding box center [1336, 29] width 40 height 51
click at [1318, 35] on div at bounding box center [1336, 29] width 40 height 51
click at [1335, 32] on icon "button" at bounding box center [1336, 30] width 18 height 18
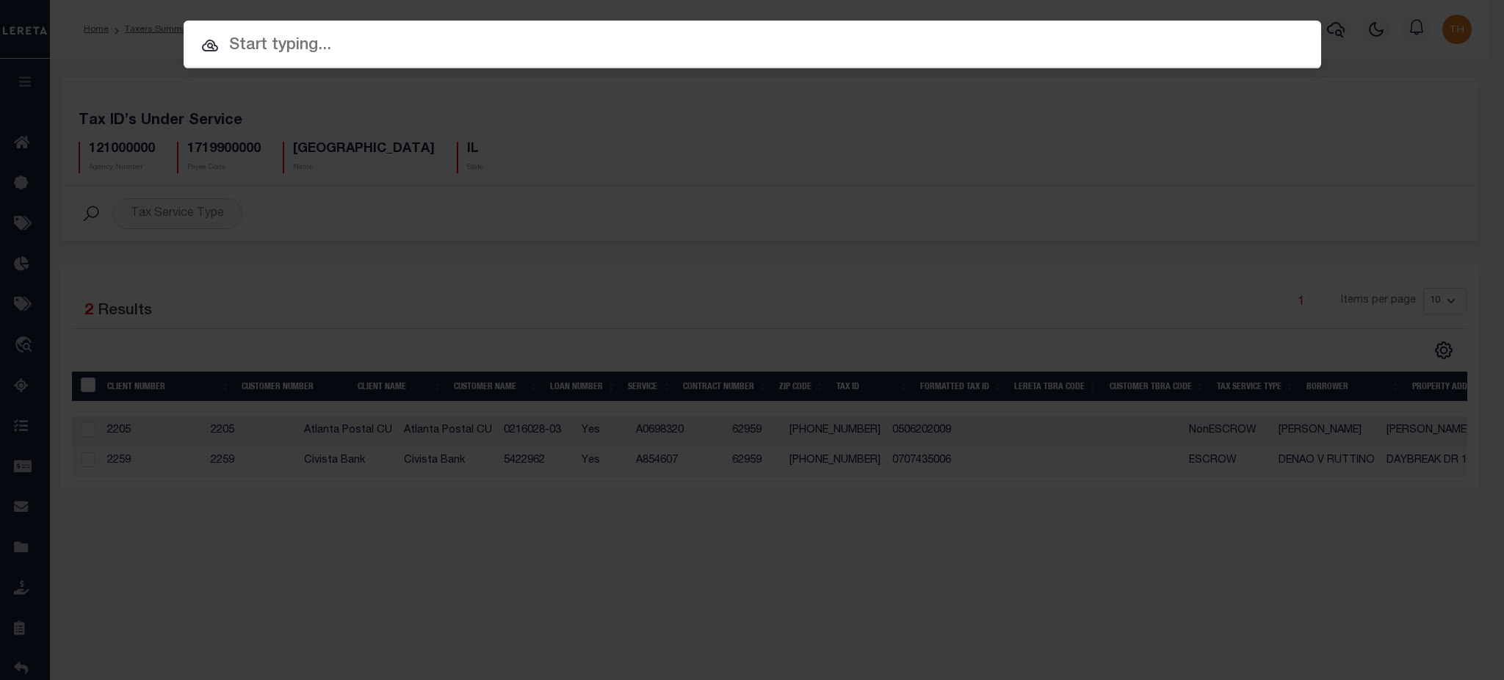
paste input "5422962"
type input "5422962"
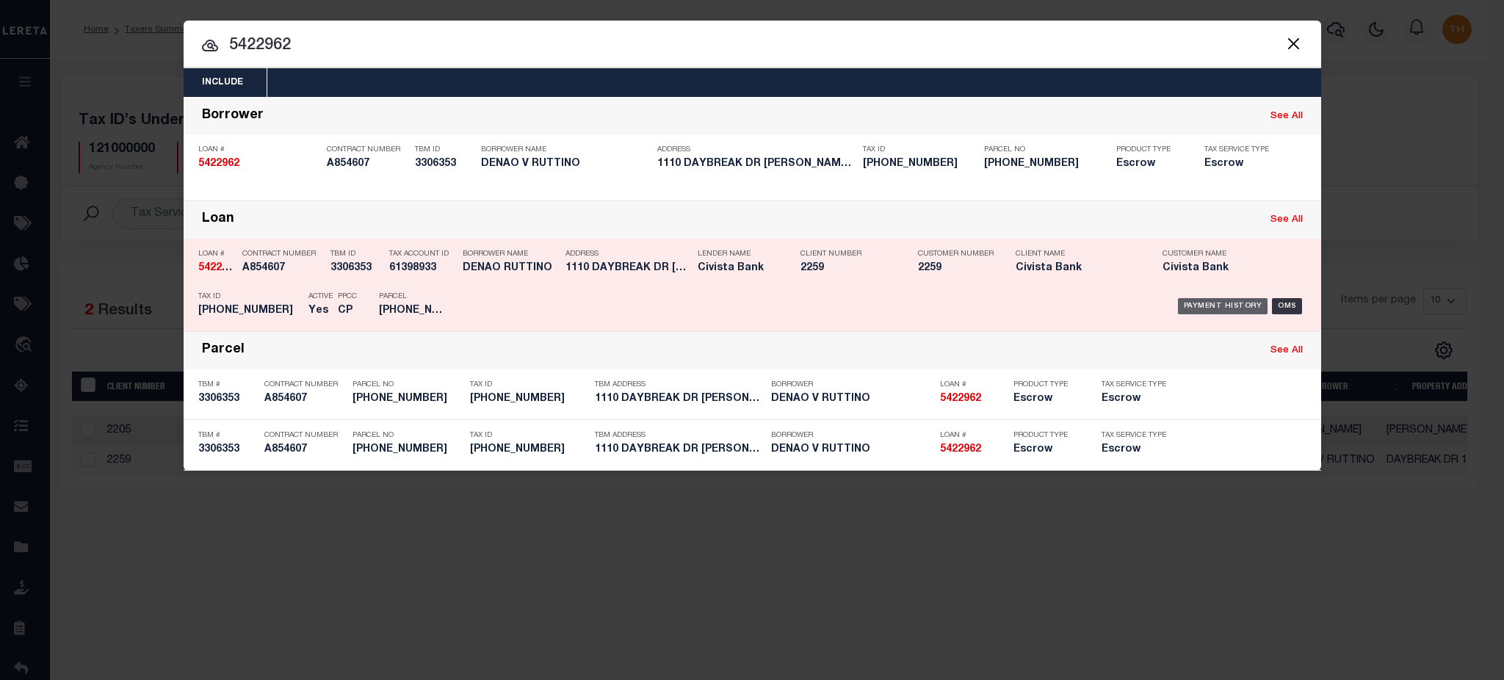
click at [1223, 301] on div "Payment History" at bounding box center [1223, 306] width 90 height 16
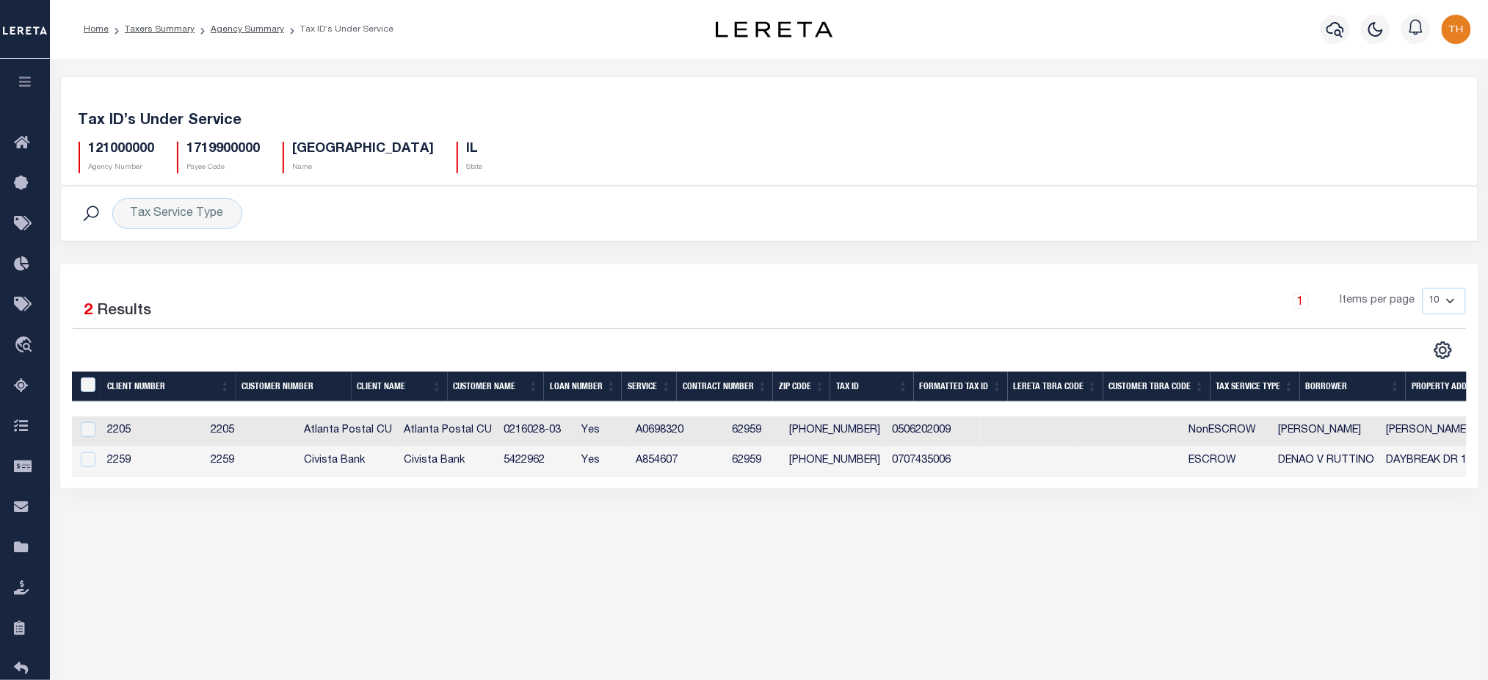
click at [115, 146] on h5 "121000000" at bounding box center [122, 150] width 66 height 16
copy h5 "121000000"
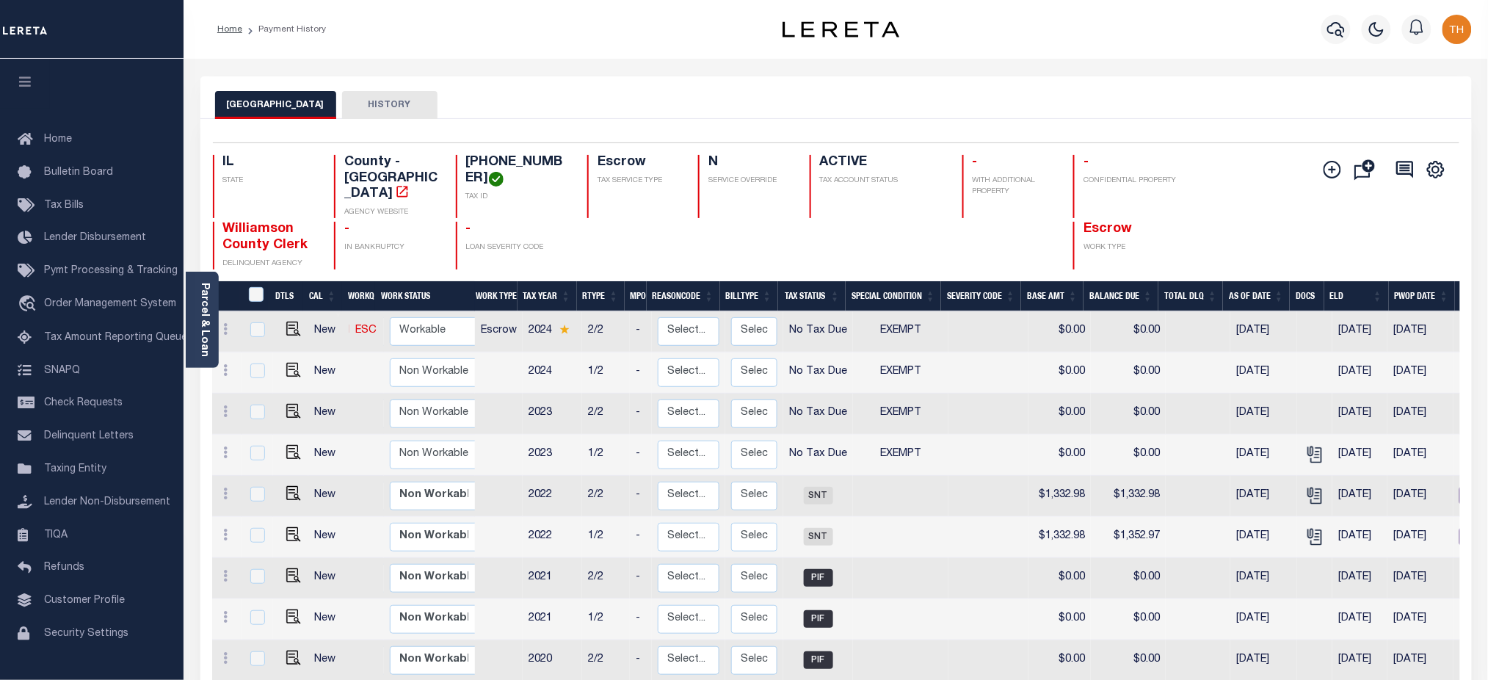
click at [386, 103] on button "HISTORY" at bounding box center [389, 105] width 95 height 28
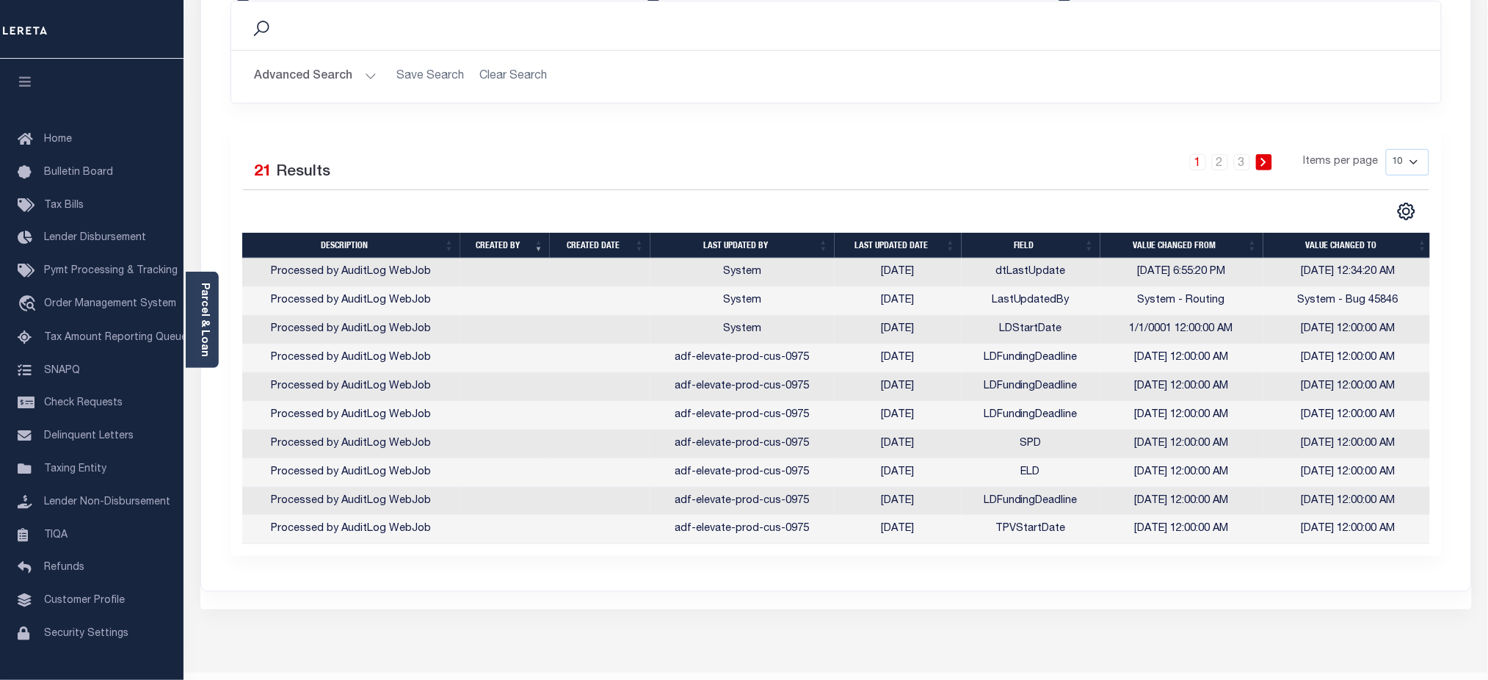
scroll to position [225, 0]
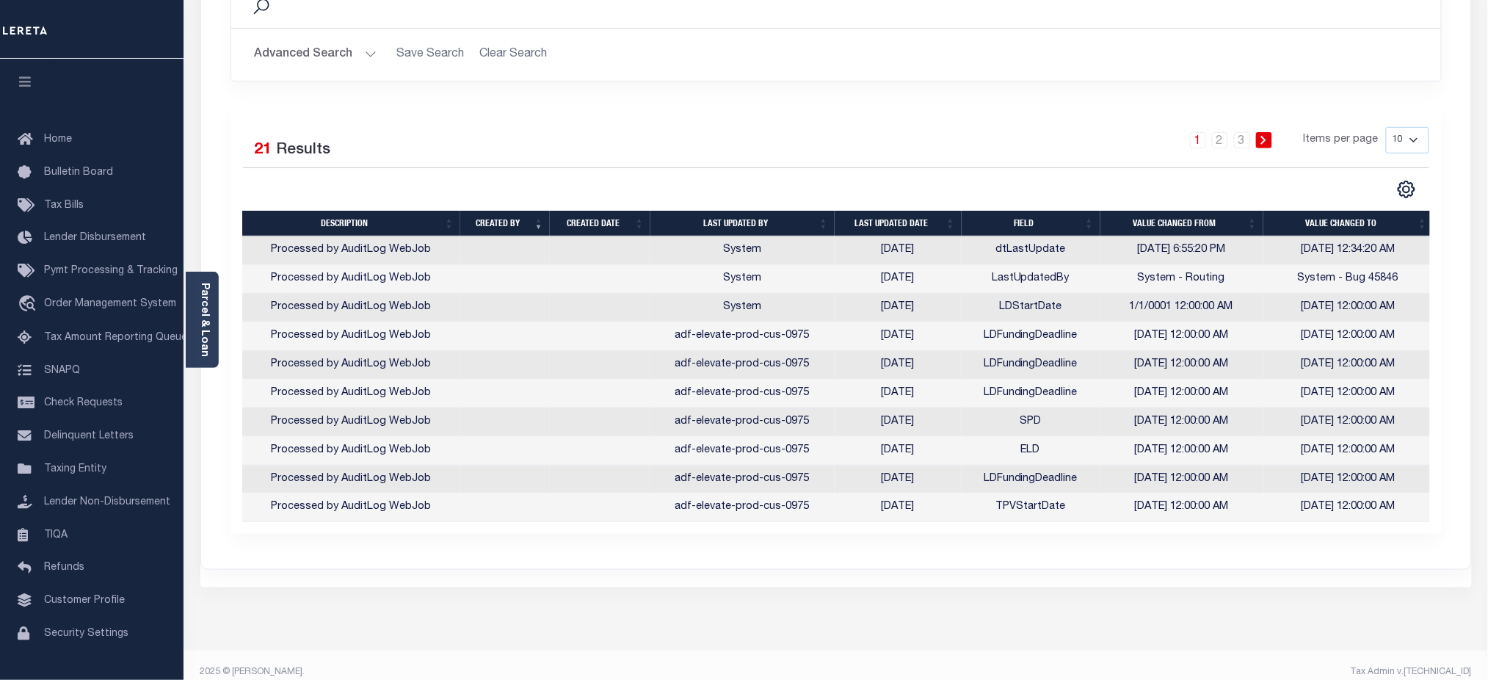
click at [1413, 145] on select "10 25 50 100" at bounding box center [1407, 140] width 43 height 26
select select "100"
click at [1386, 127] on select "10 25 50 100" at bounding box center [1407, 140] width 43 height 26
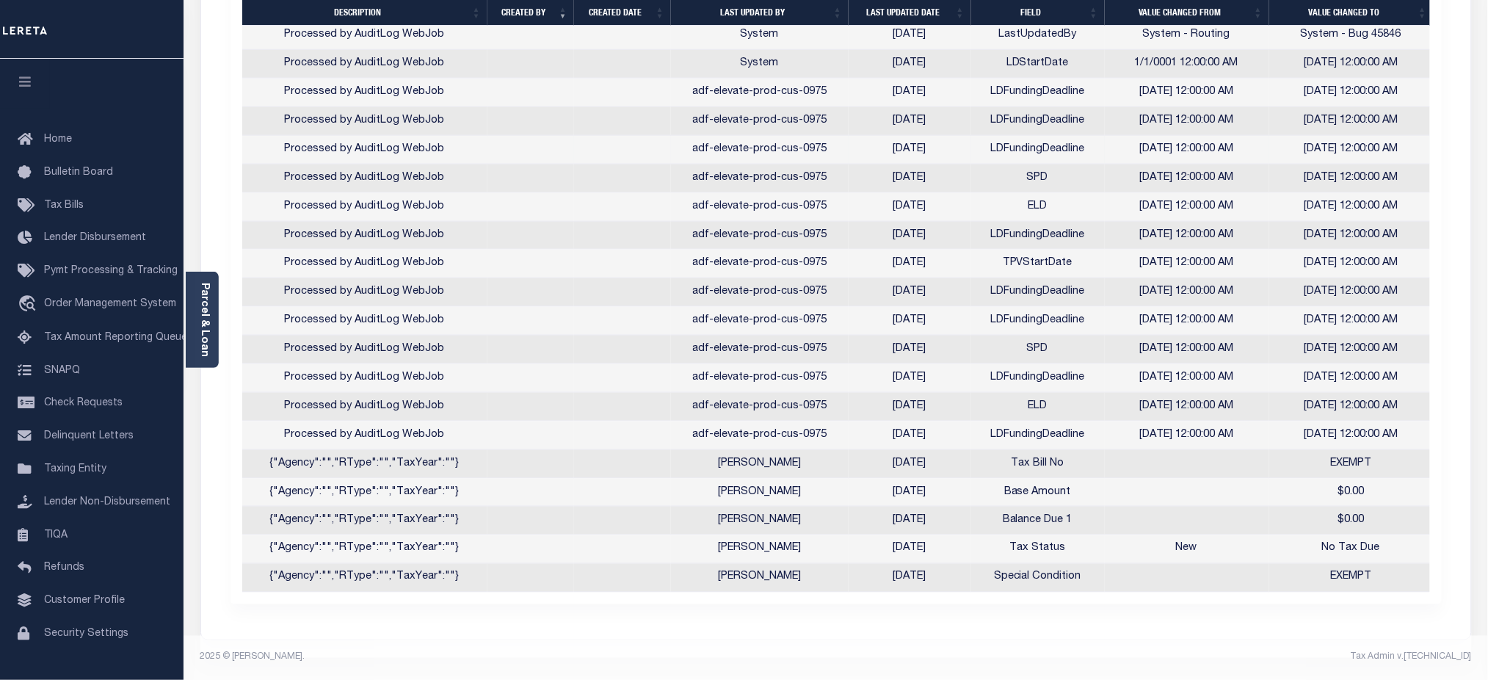
scroll to position [479, 0]
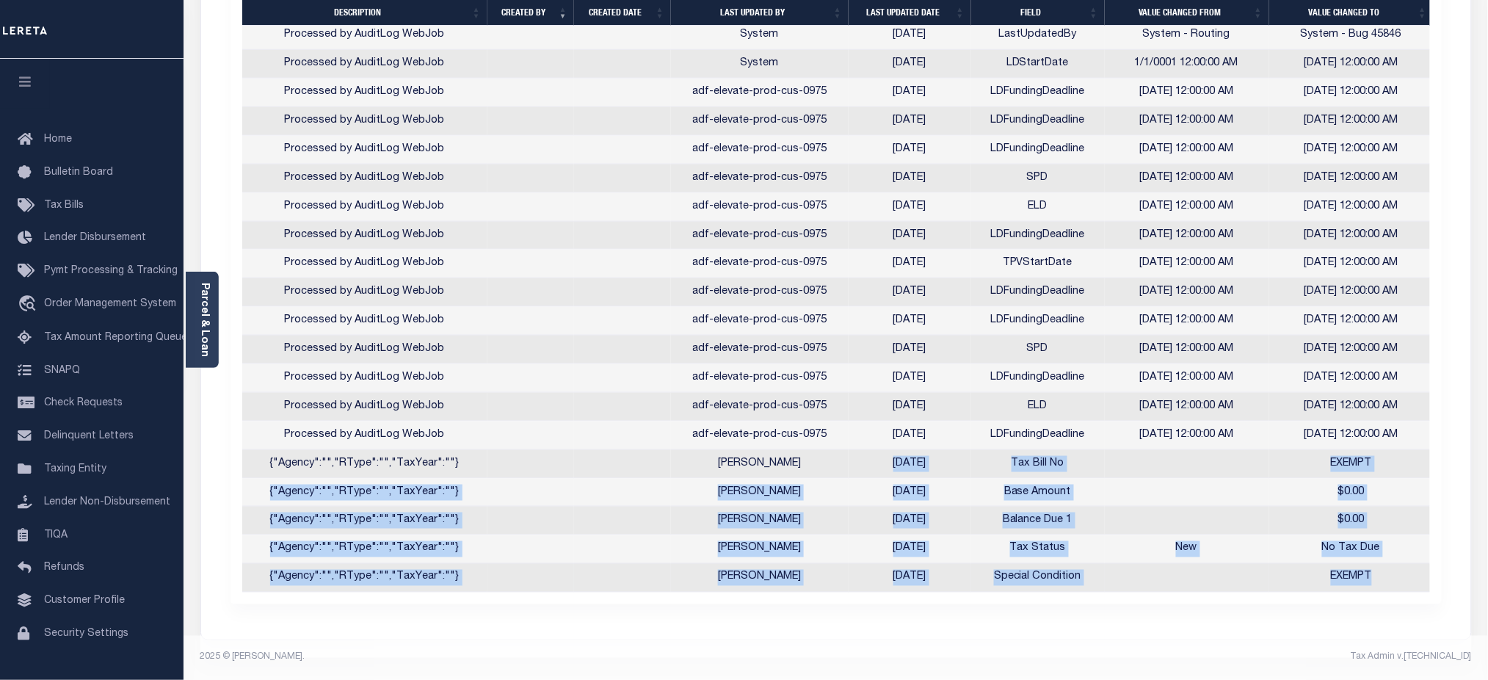
drag, startPoint x: 865, startPoint y: 452, endPoint x: 1395, endPoint y: 576, distance: 544.6
click at [1395, 576] on tbody "Processed by AuditLog WebJob System 07/14/2025 dtLastUpdate 6/6/2025 6:55:20 PM…" at bounding box center [838, 293] width 1192 height 600
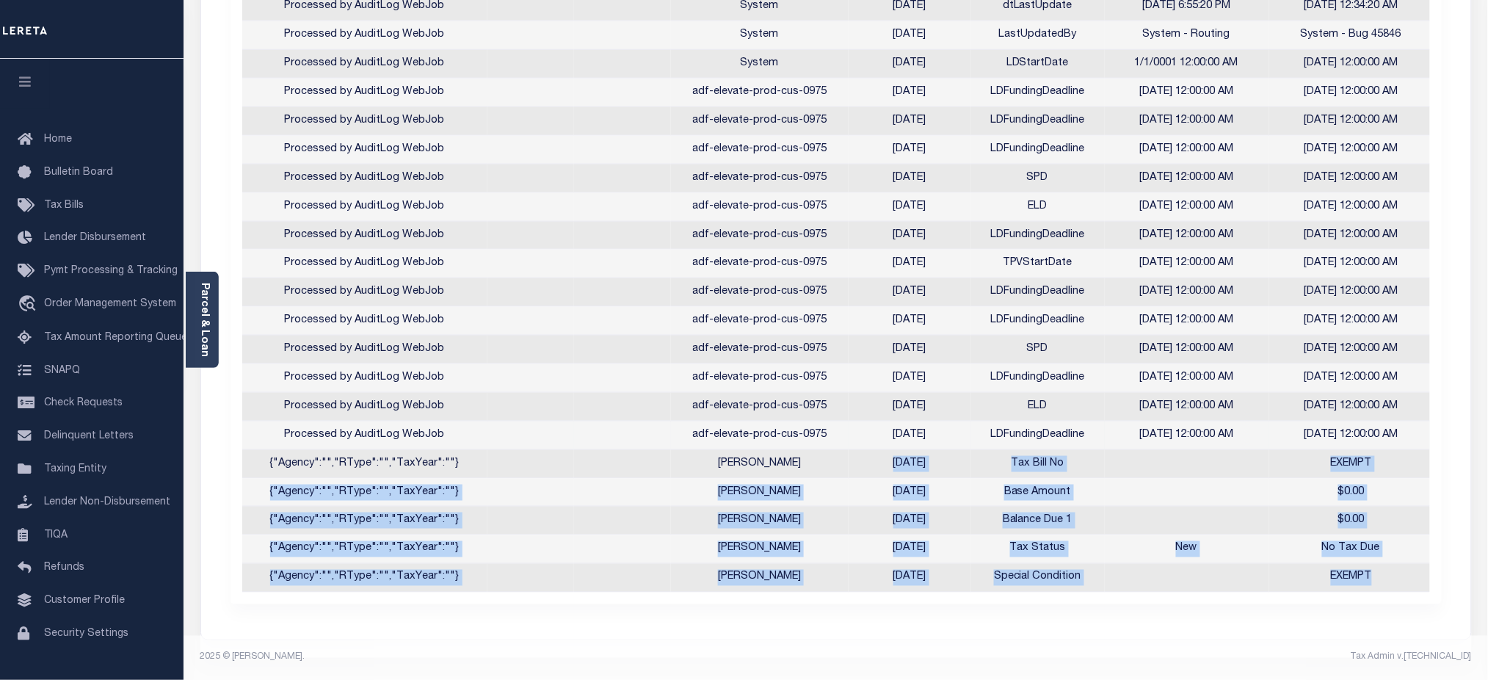
scroll to position [186, 0]
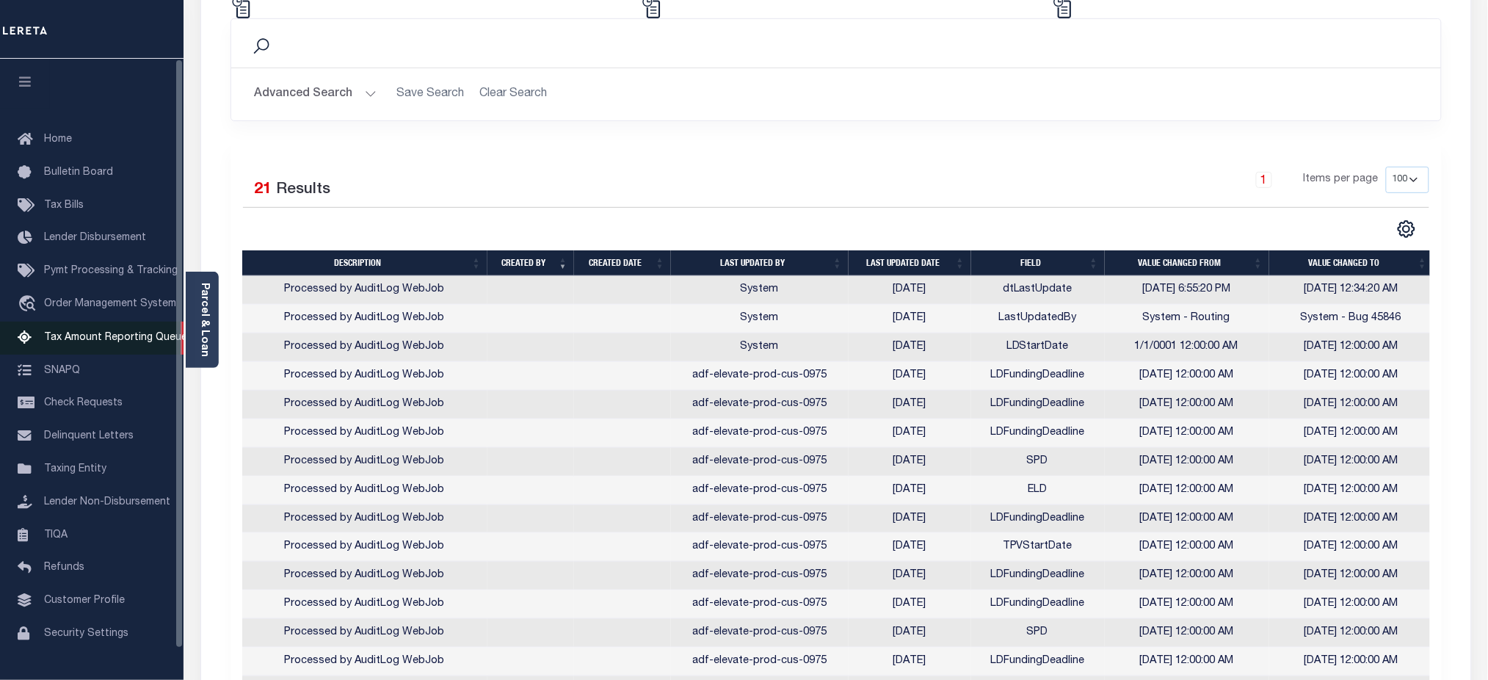
click at [76, 329] on link "Tax Amount Reporting Queue" at bounding box center [92, 338] width 184 height 33
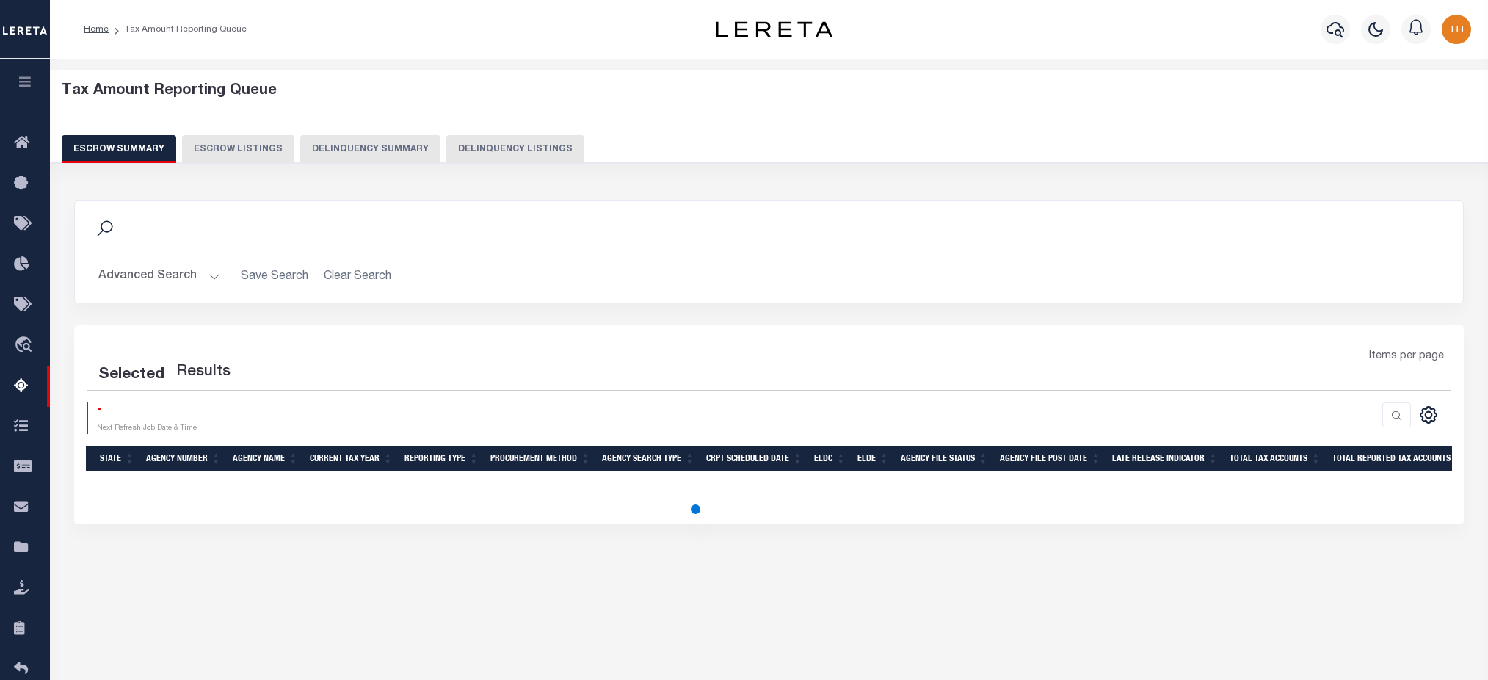
select select
select select "100"
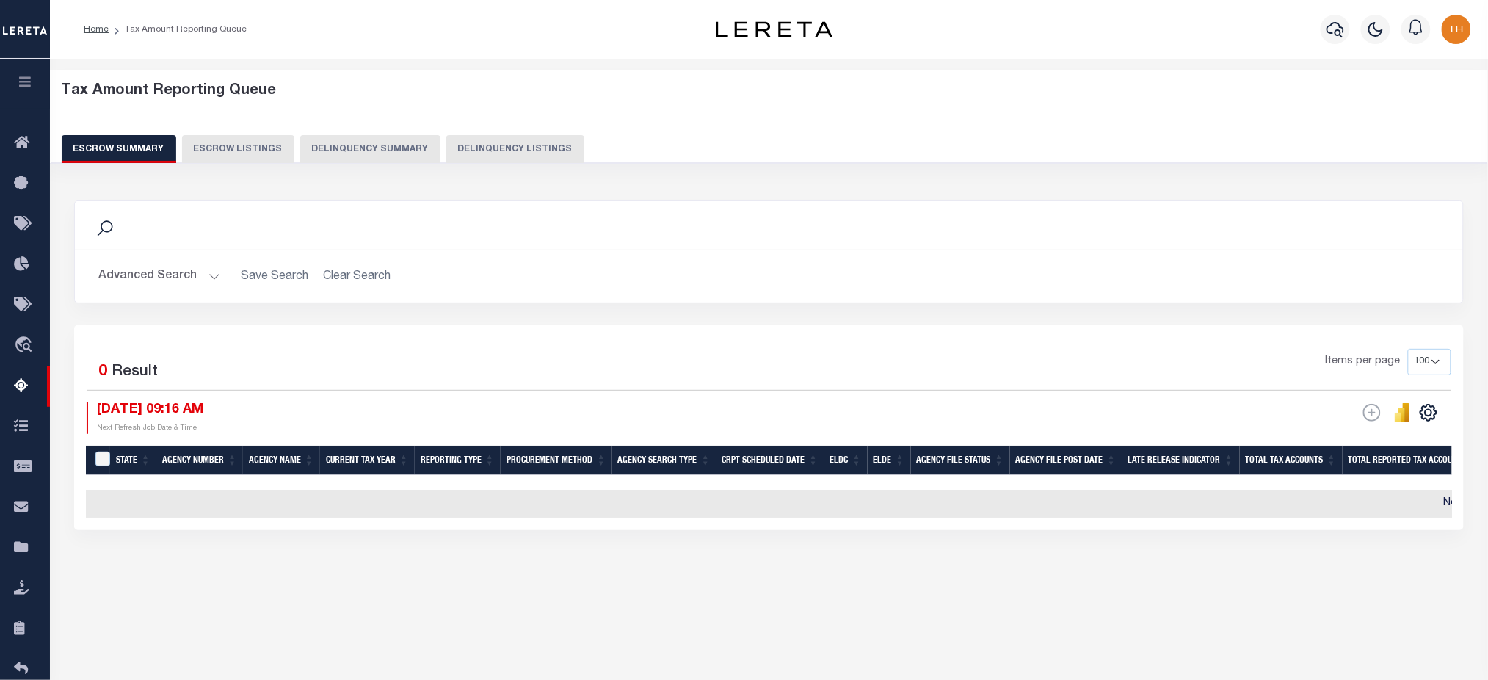
click at [166, 276] on button "Advanced Search" at bounding box center [159, 276] width 122 height 29
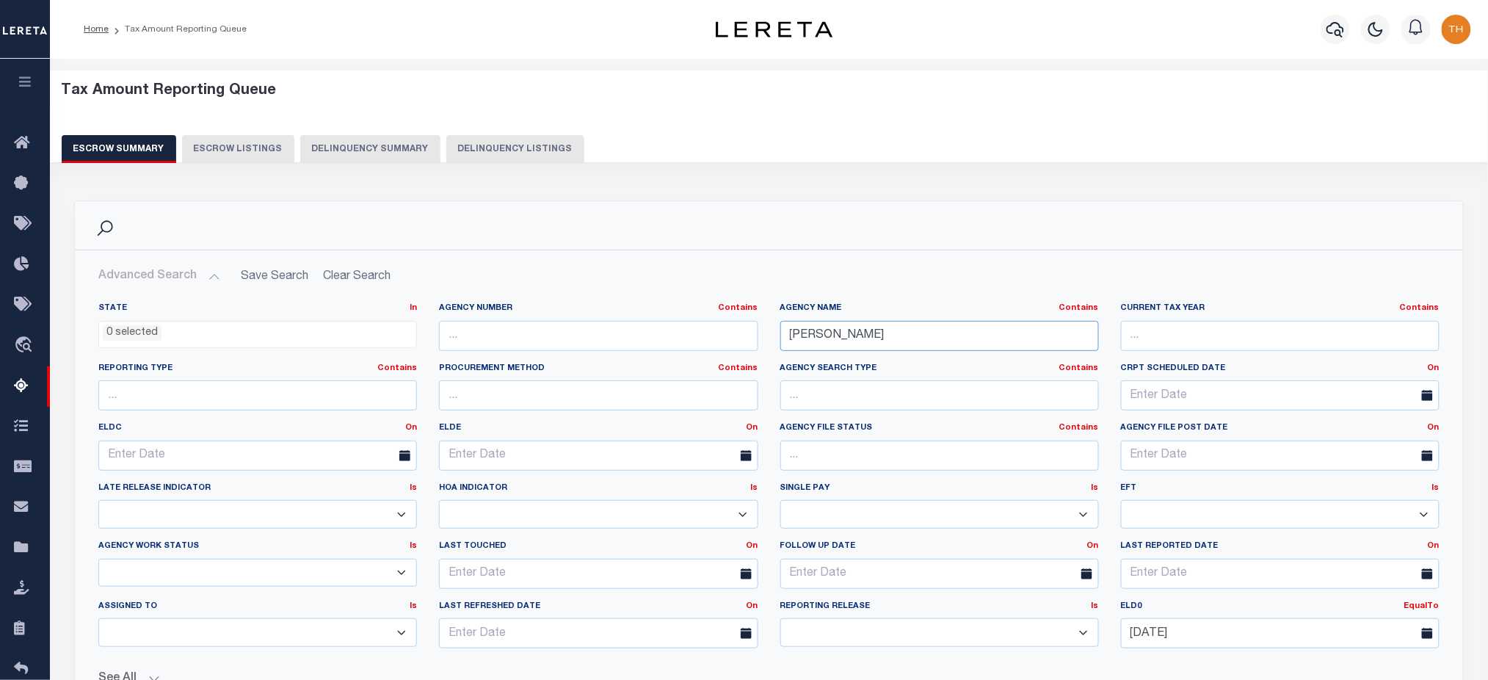
click at [957, 345] on input "[PERSON_NAME]" at bounding box center [939, 336] width 319 height 30
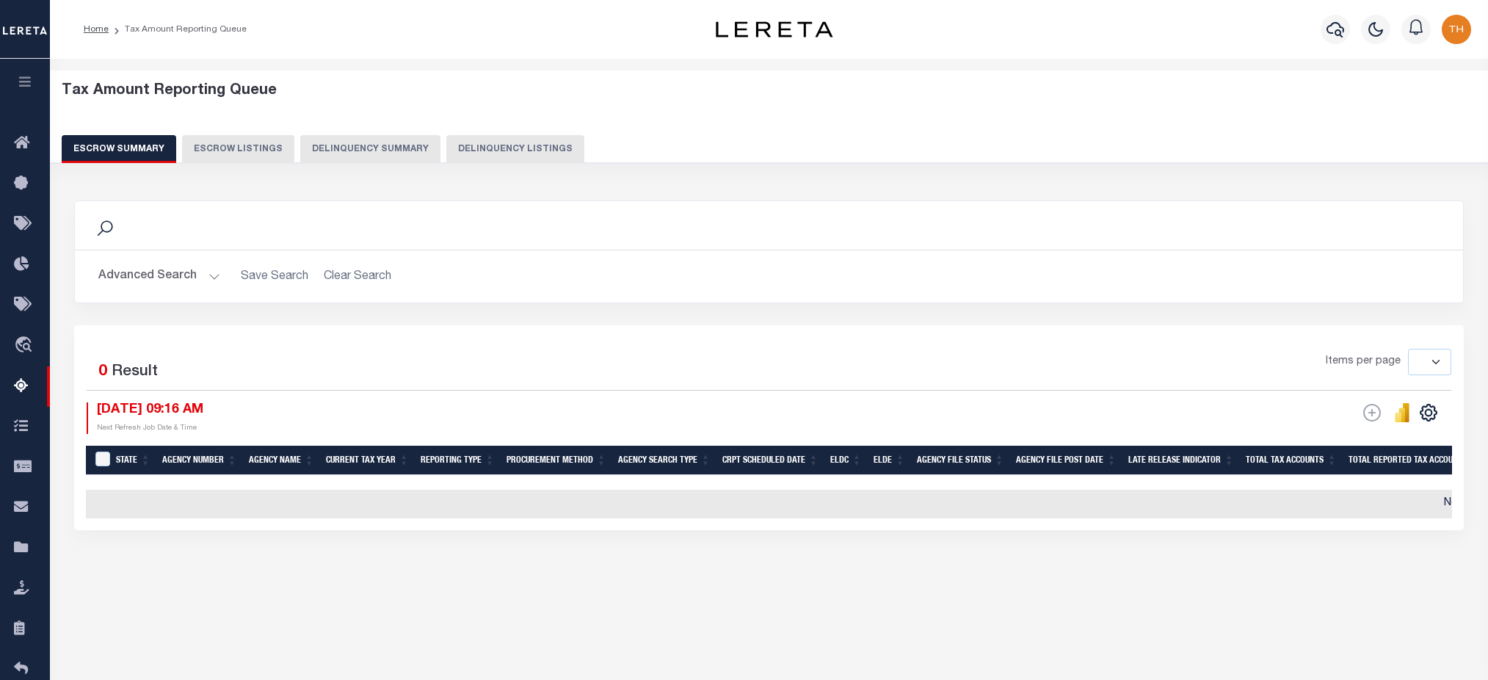
select select
select select "9"
click at [177, 269] on button "Advanced Search" at bounding box center [159, 276] width 122 height 29
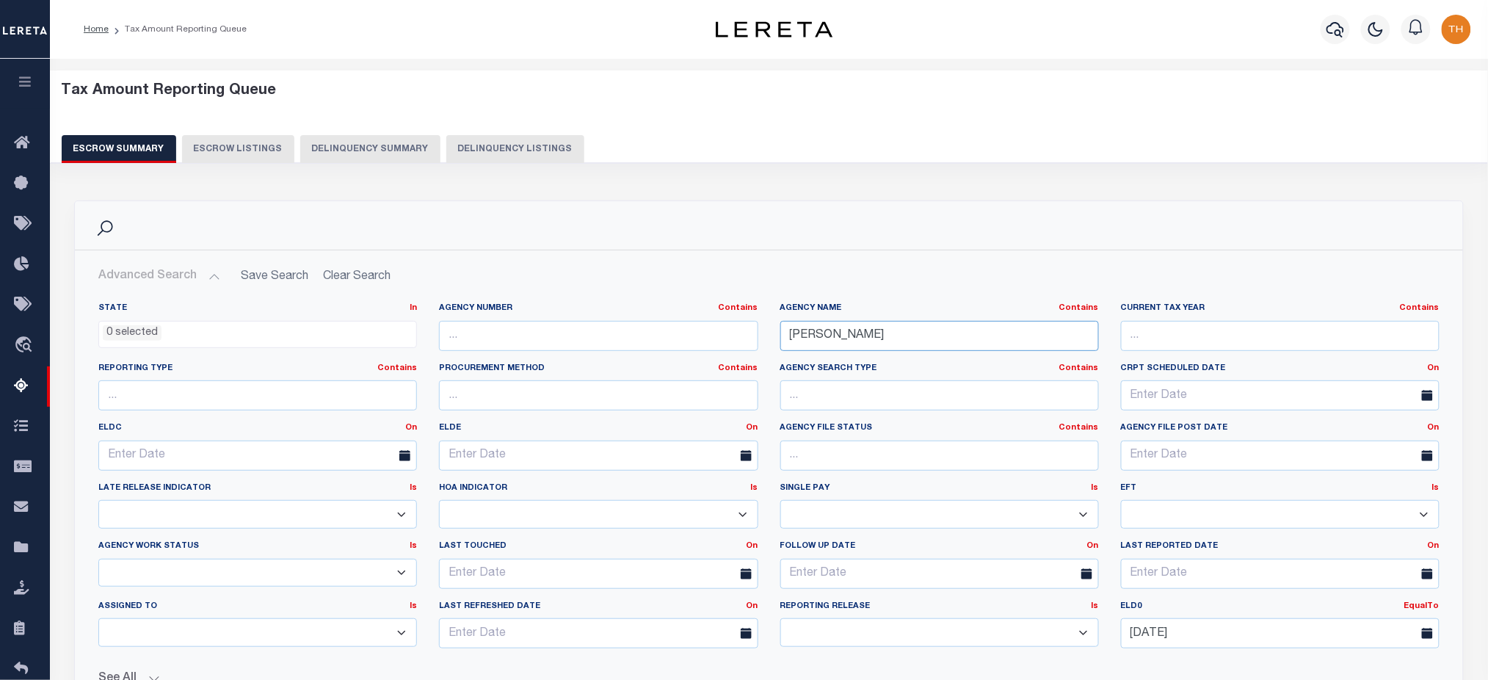
drag, startPoint x: 891, startPoint y: 333, endPoint x: 686, endPoint y: 340, distance: 205.0
click at [686, 340] on div "State In In AK AL AR AZ CA CO CT DC DE FL GA GU HI IA ID IL IN KS KY LA MA MD M…" at bounding box center [768, 481] width 1363 height 358
click at [691, 344] on input "text" at bounding box center [598, 336] width 319 height 30
paste input "121000000"
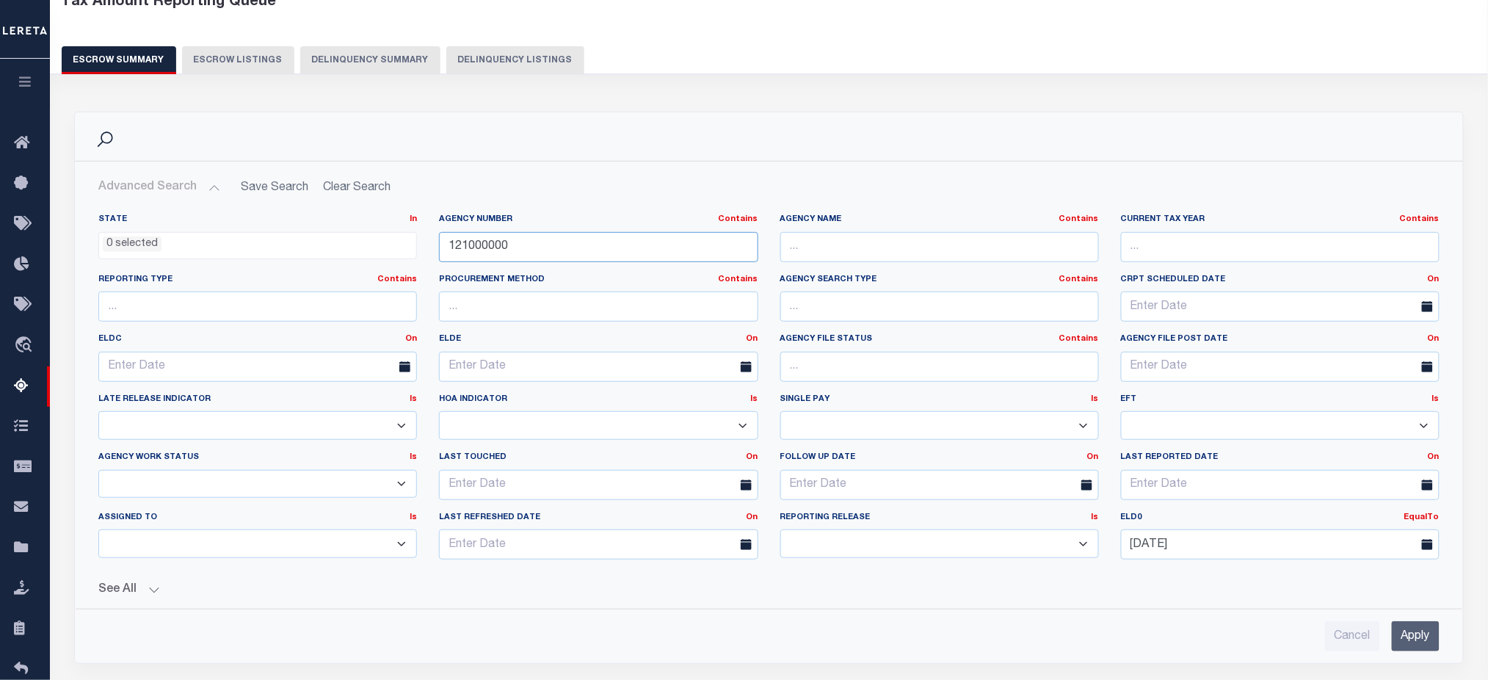
scroll to position [195, 0]
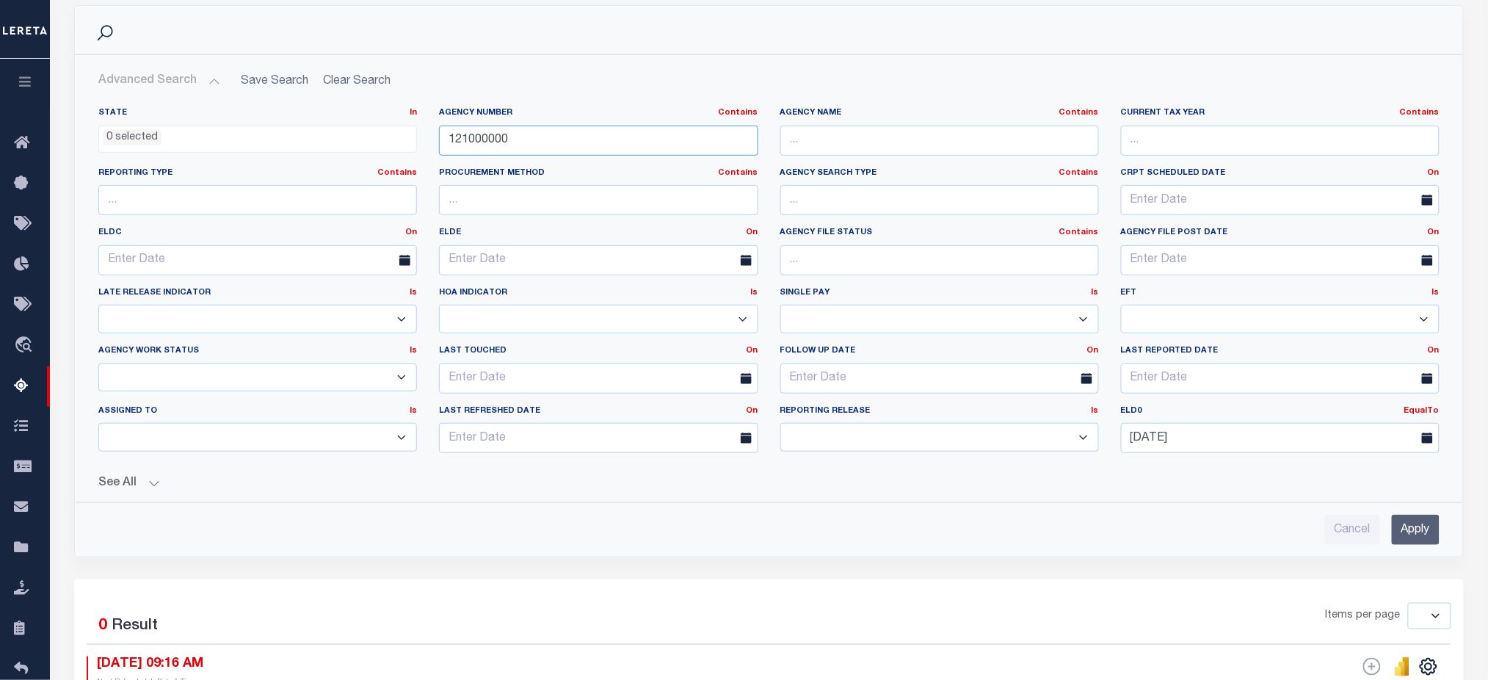
type input "121000000"
click at [1234, 442] on input "05-30-2025" at bounding box center [1280, 438] width 319 height 30
click at [1305, 524] on span "3" at bounding box center [1299, 521] width 29 height 29
type input "10-03-2025"
drag, startPoint x: 1195, startPoint y: 445, endPoint x: 1130, endPoint y: 454, distance: 65.9
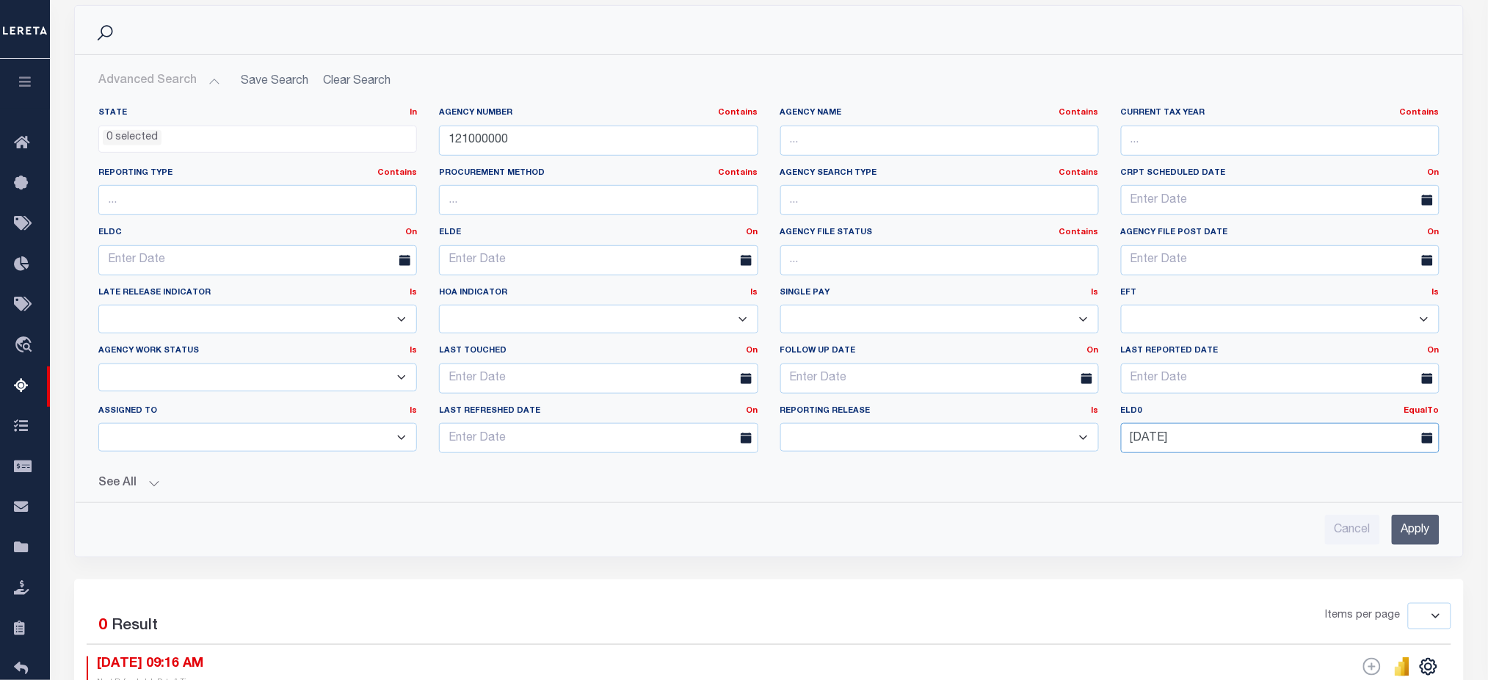
click at [1130, 454] on div "ELD0 EqualTo On After Before Between 10-03-2025" at bounding box center [1280, 435] width 341 height 60
click at [1239, 432] on input "10-03-2025" at bounding box center [1280, 438] width 319 height 30
click at [1136, 474] on icon at bounding box center [1133, 472] width 10 height 10
select select "7"
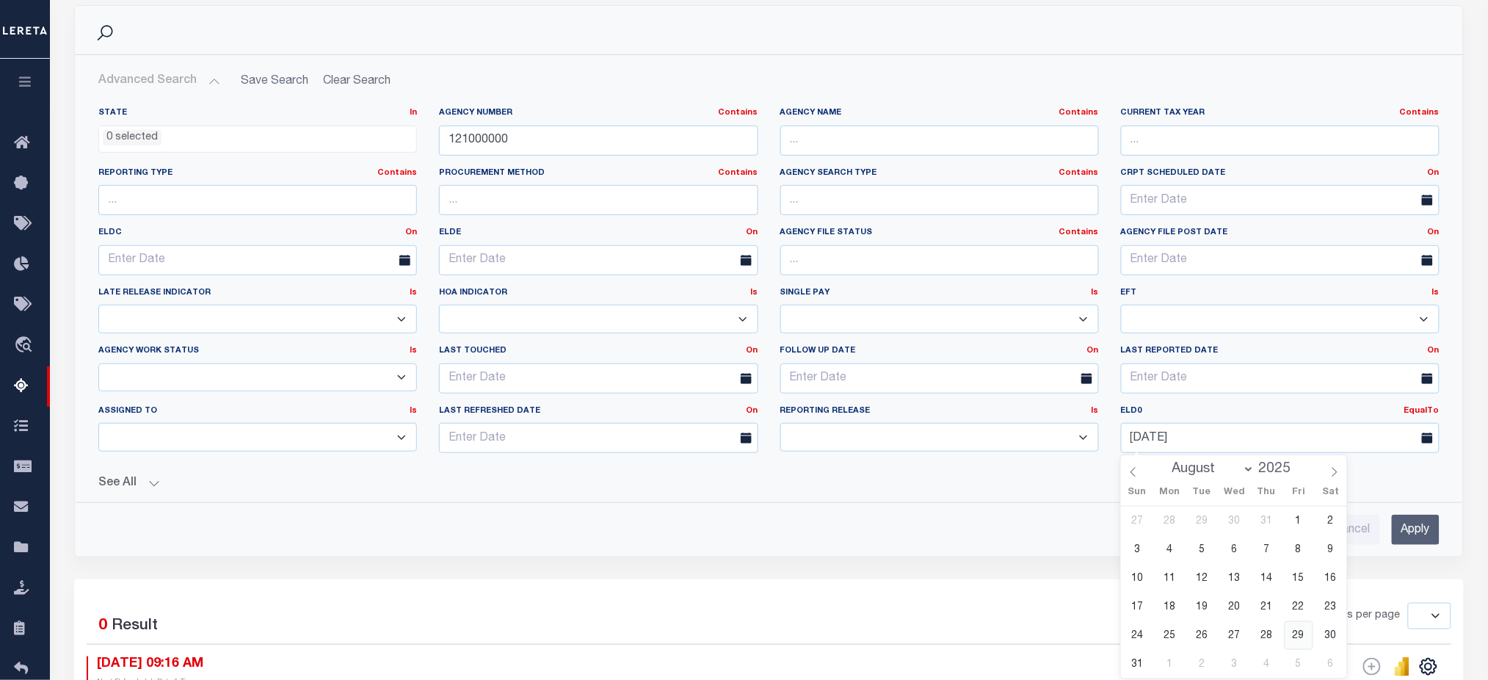
click at [1295, 631] on span "29" at bounding box center [1299, 635] width 29 height 29
type input "08-29-2025"
click at [1417, 536] on input "Apply" at bounding box center [1416, 530] width 48 height 30
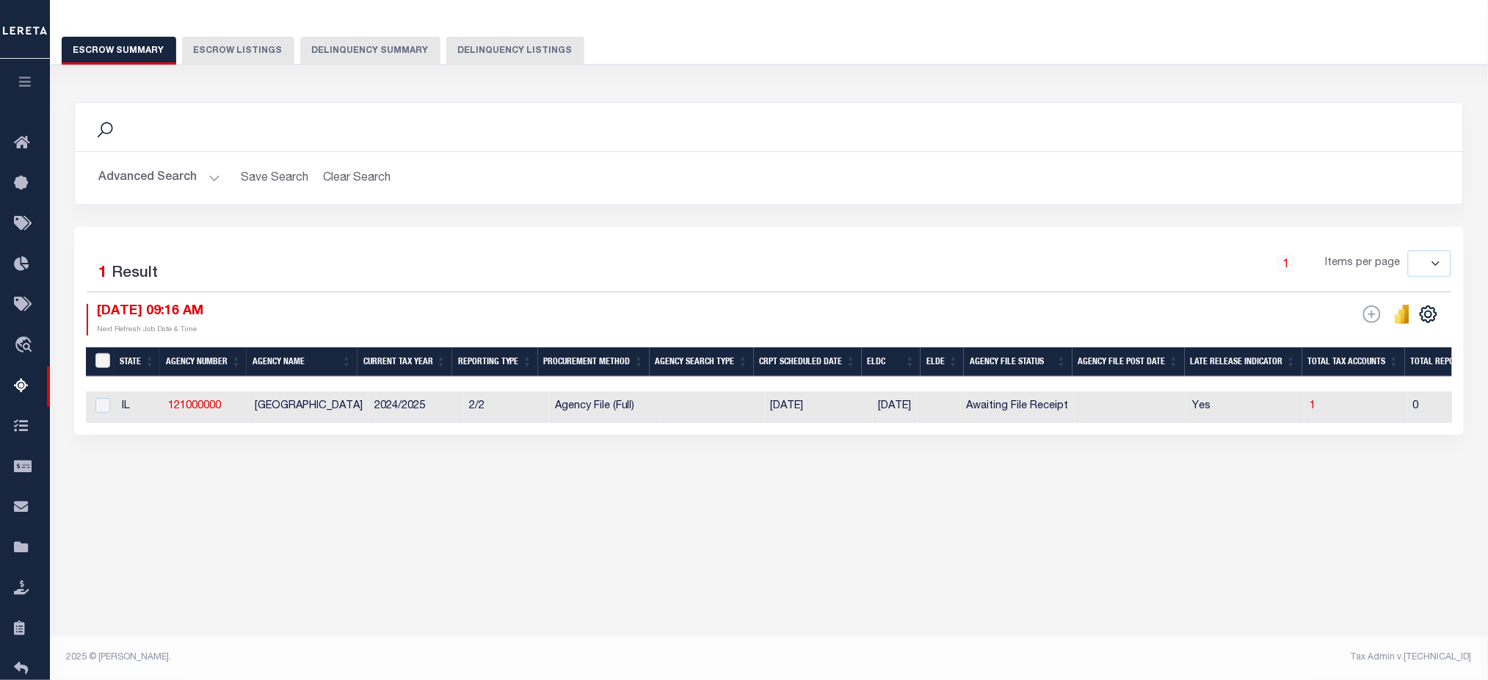
scroll to position [98, 0]
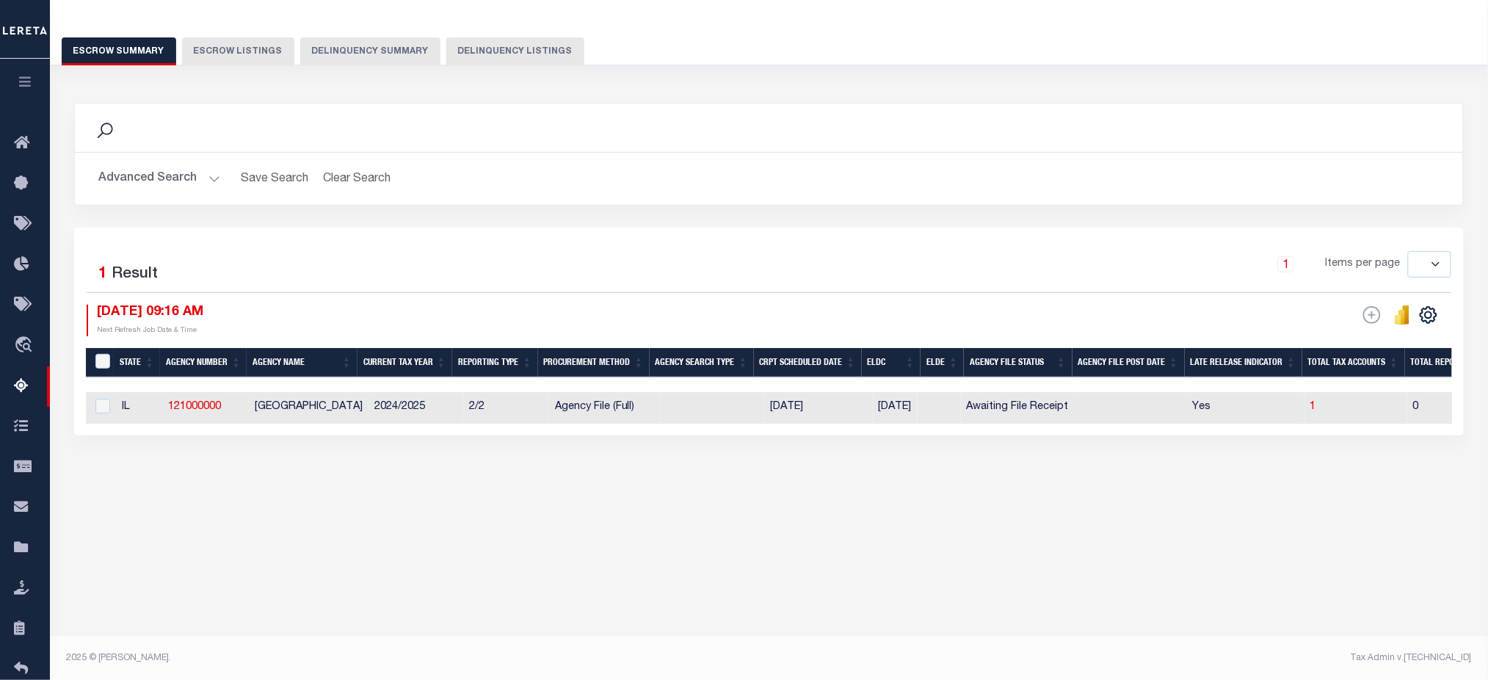
click at [188, 180] on button "Advanced Search" at bounding box center [159, 178] width 122 height 29
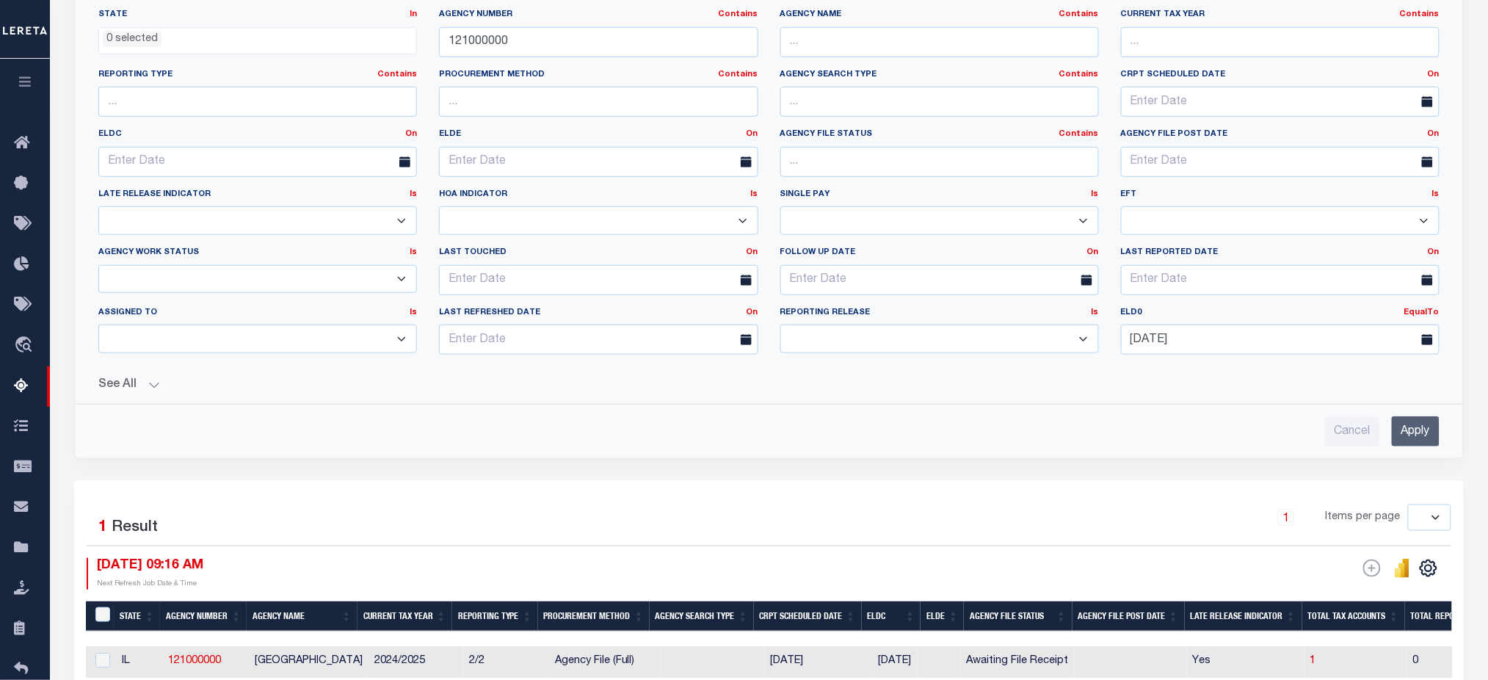
scroll to position [195, 0]
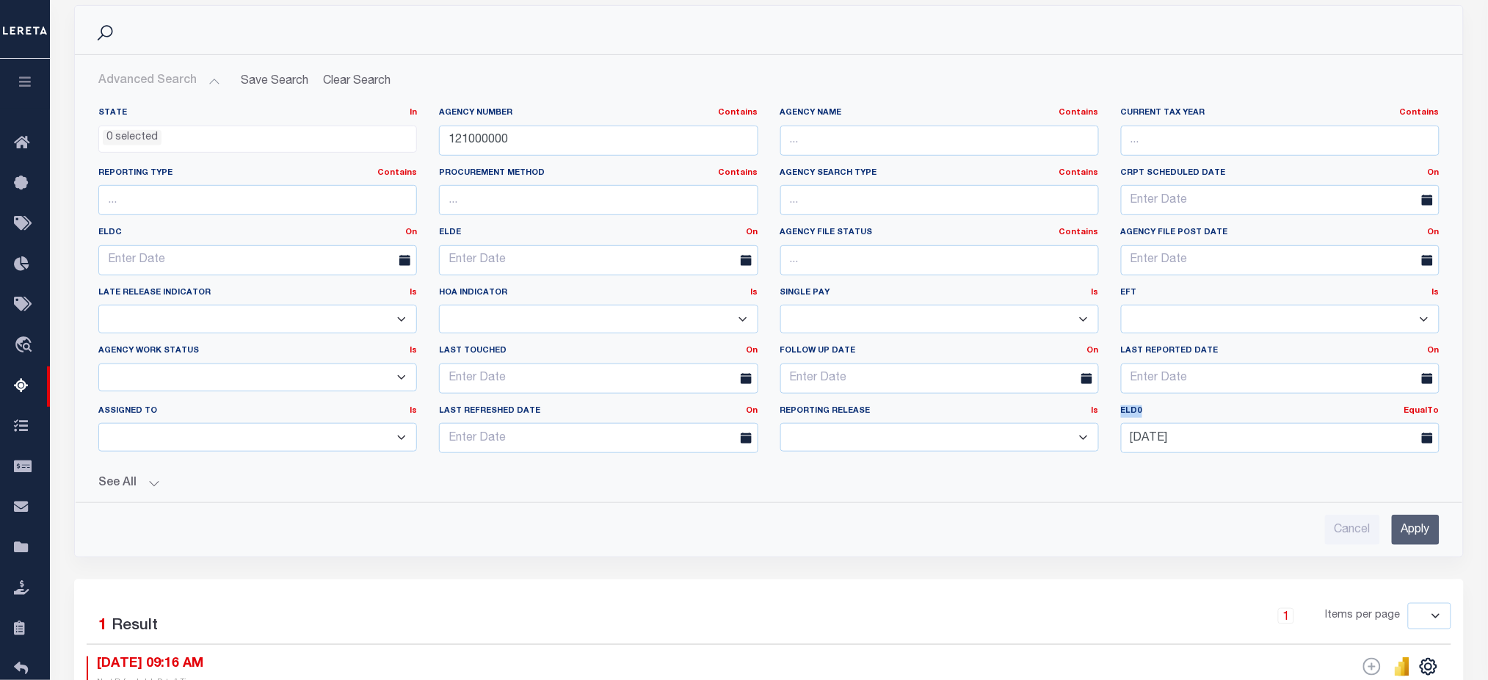
drag, startPoint x: 1122, startPoint y: 412, endPoint x: 1151, endPoint y: 412, distance: 29.4
click at [1151, 412] on label "ELD0 EqualTo On After Before Between" at bounding box center [1280, 411] width 341 height 12
drag, startPoint x: 457, startPoint y: 117, endPoint x: 532, endPoint y: 116, distance: 74.9
click at [529, 116] on label "Agency Number Contains Contains Is" at bounding box center [598, 113] width 319 height 12
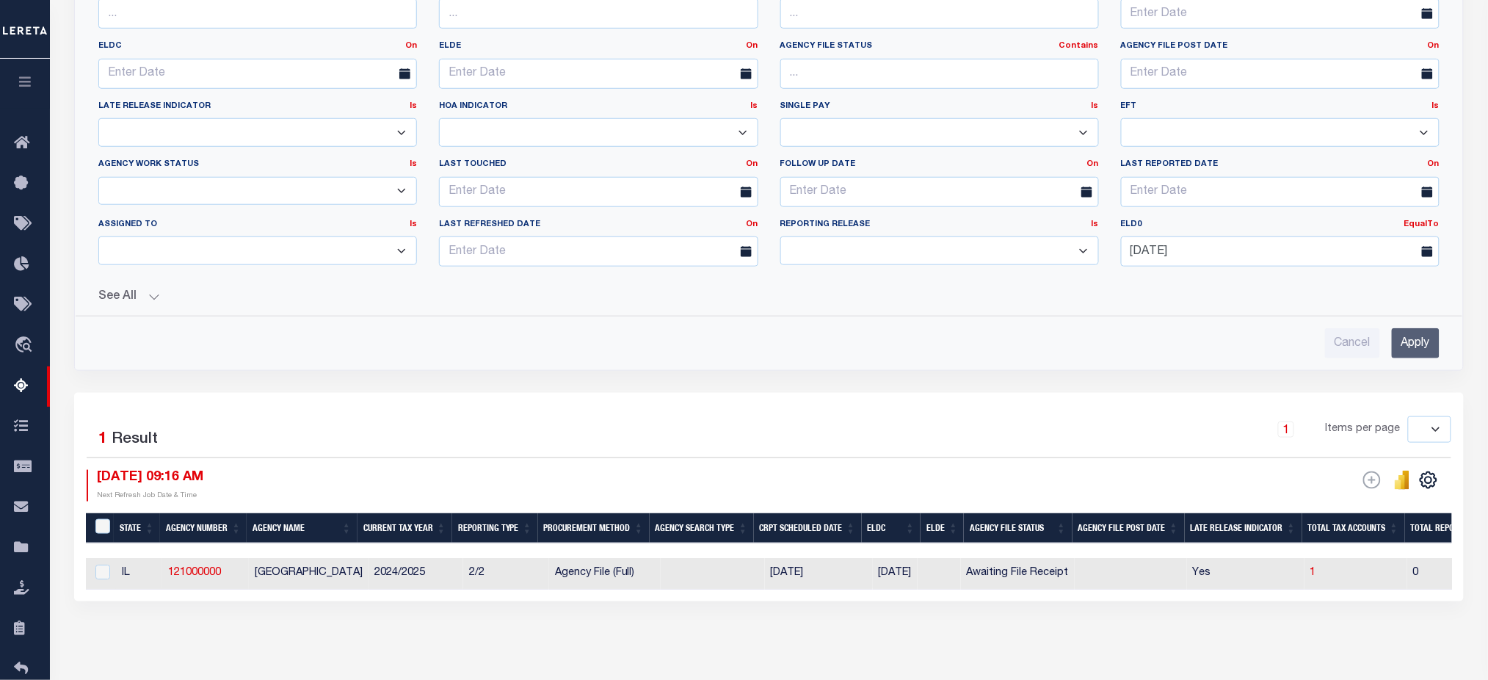
scroll to position [347, 0]
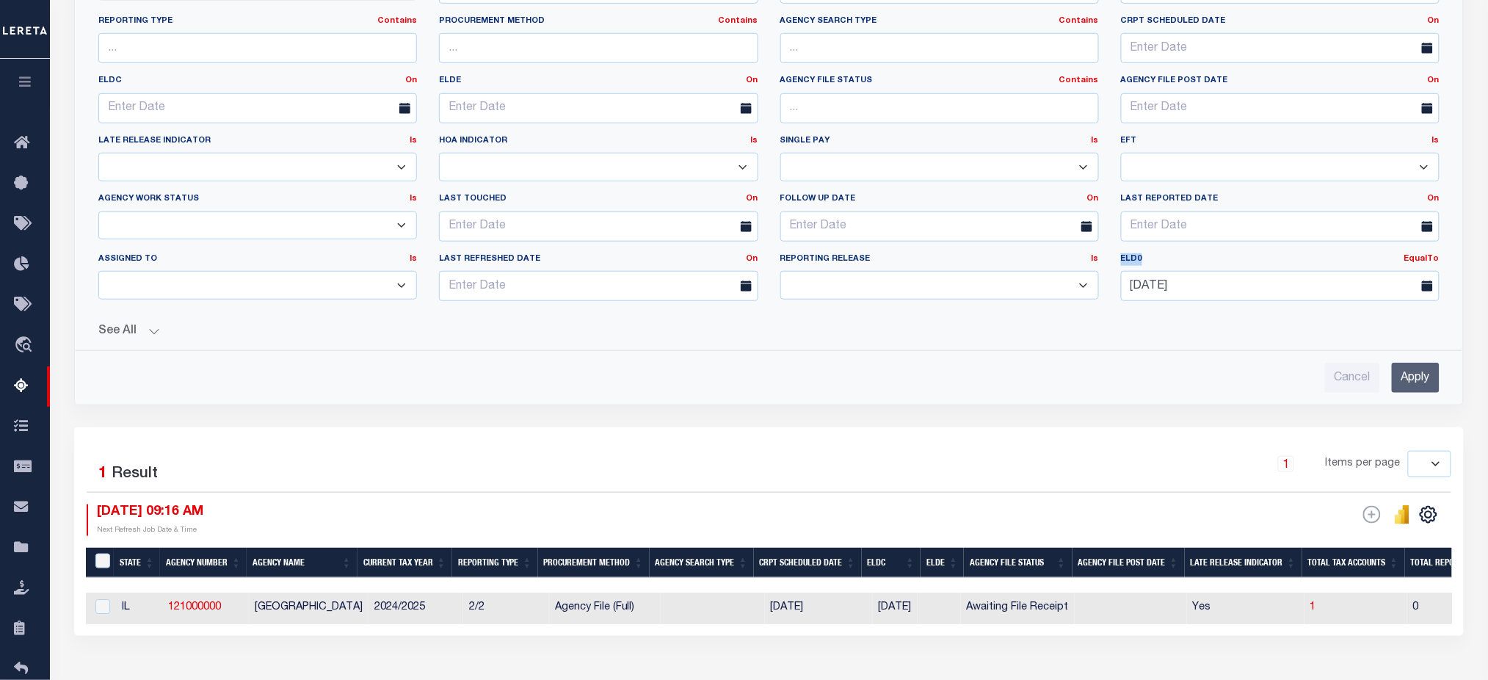
drag, startPoint x: 1118, startPoint y: 264, endPoint x: 1159, endPoint y: 264, distance: 41.1
click at [1159, 264] on label "ELD0 EqualTo On After Before Between" at bounding box center [1280, 259] width 341 height 12
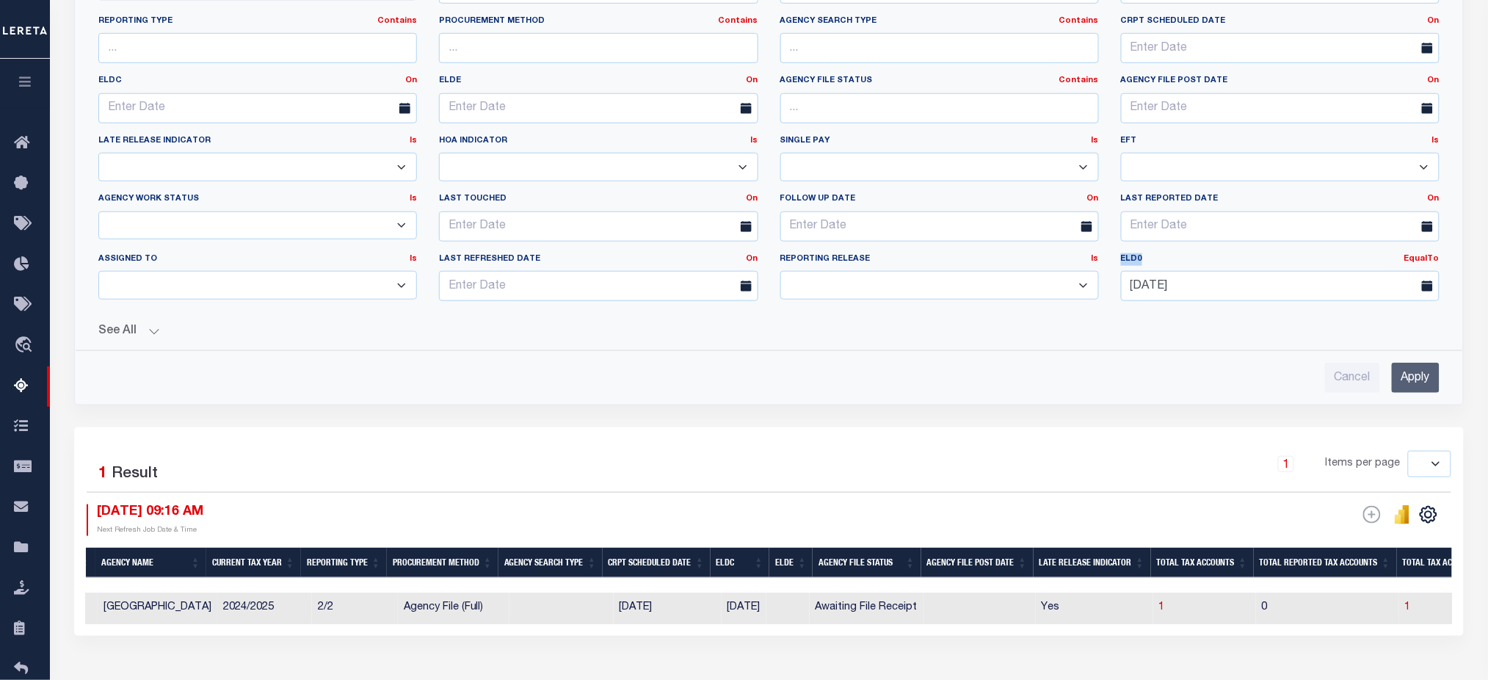
scroll to position [0, 164]
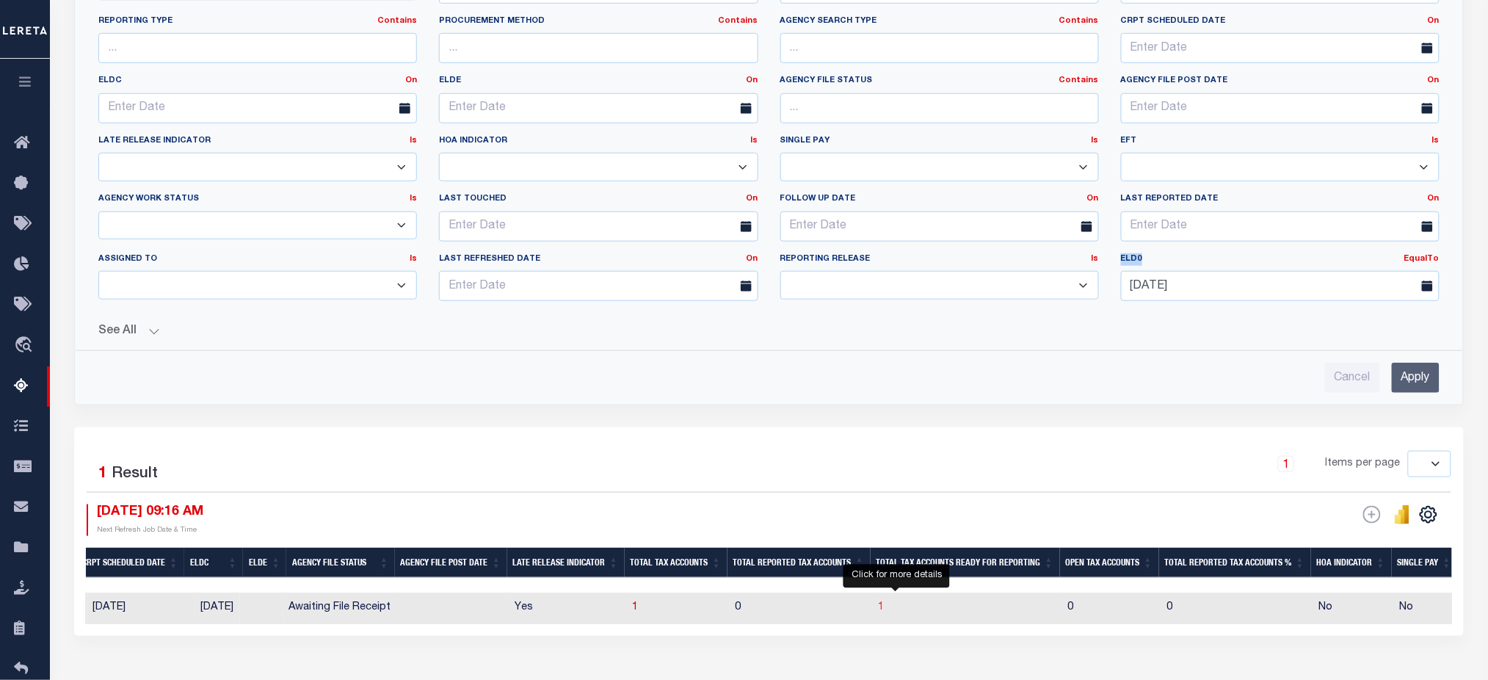
click at [885, 611] on span "1" at bounding box center [882, 607] width 6 height 10
select select "100"
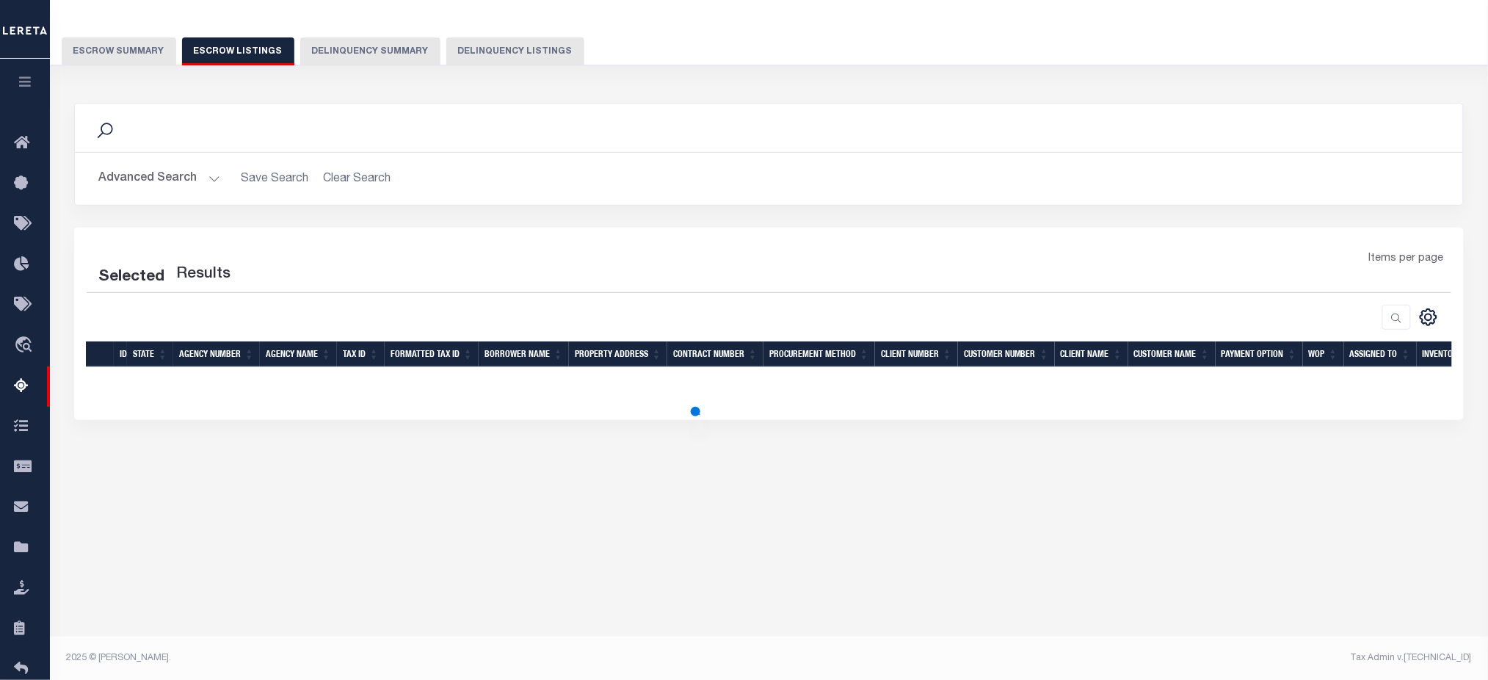
select select "100"
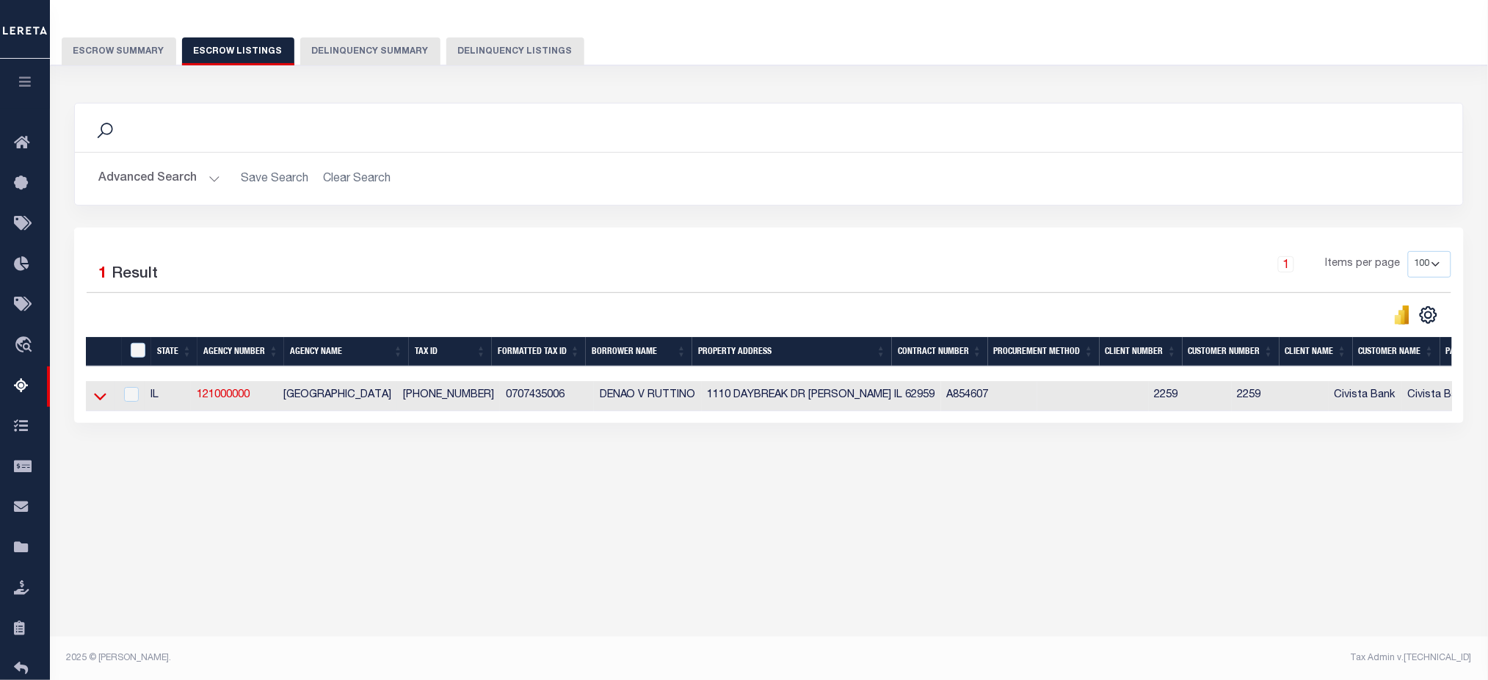
click at [101, 404] on icon at bounding box center [100, 395] width 12 height 15
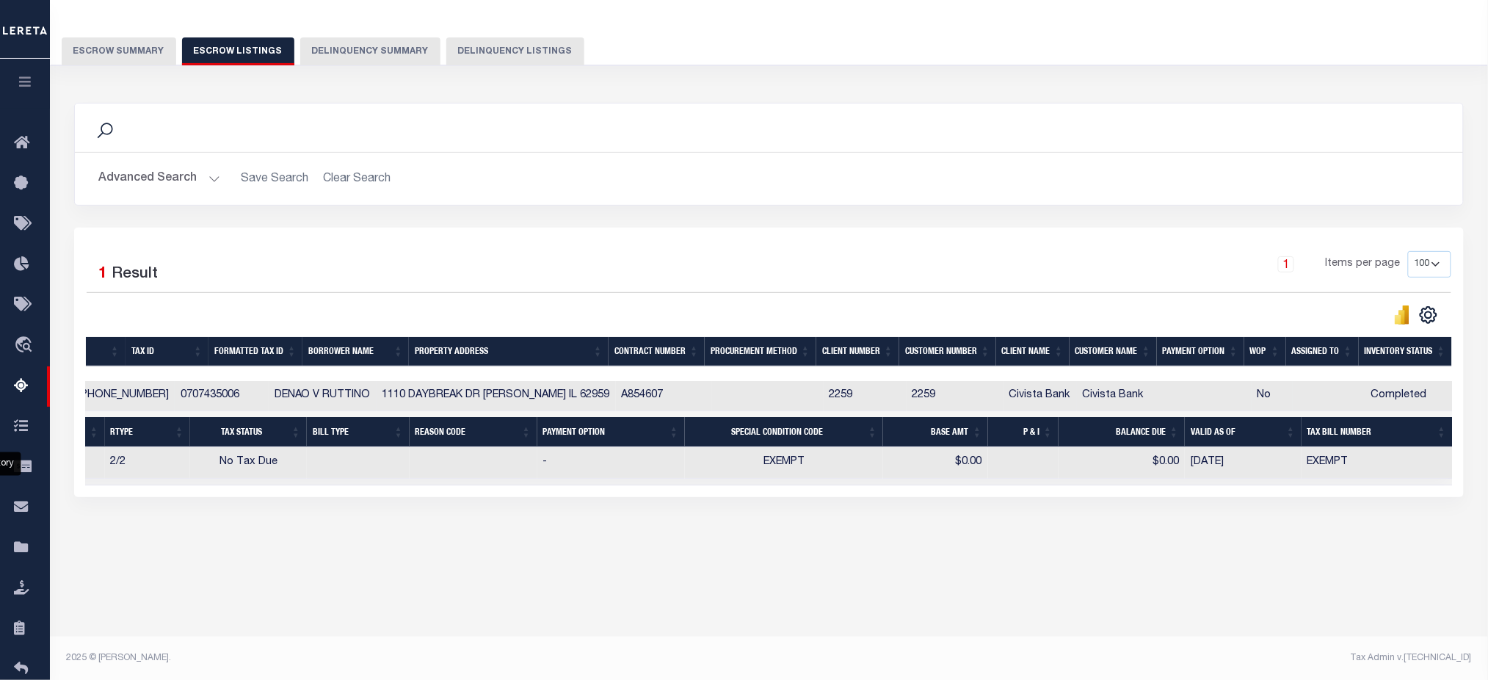
scroll to position [0, 0]
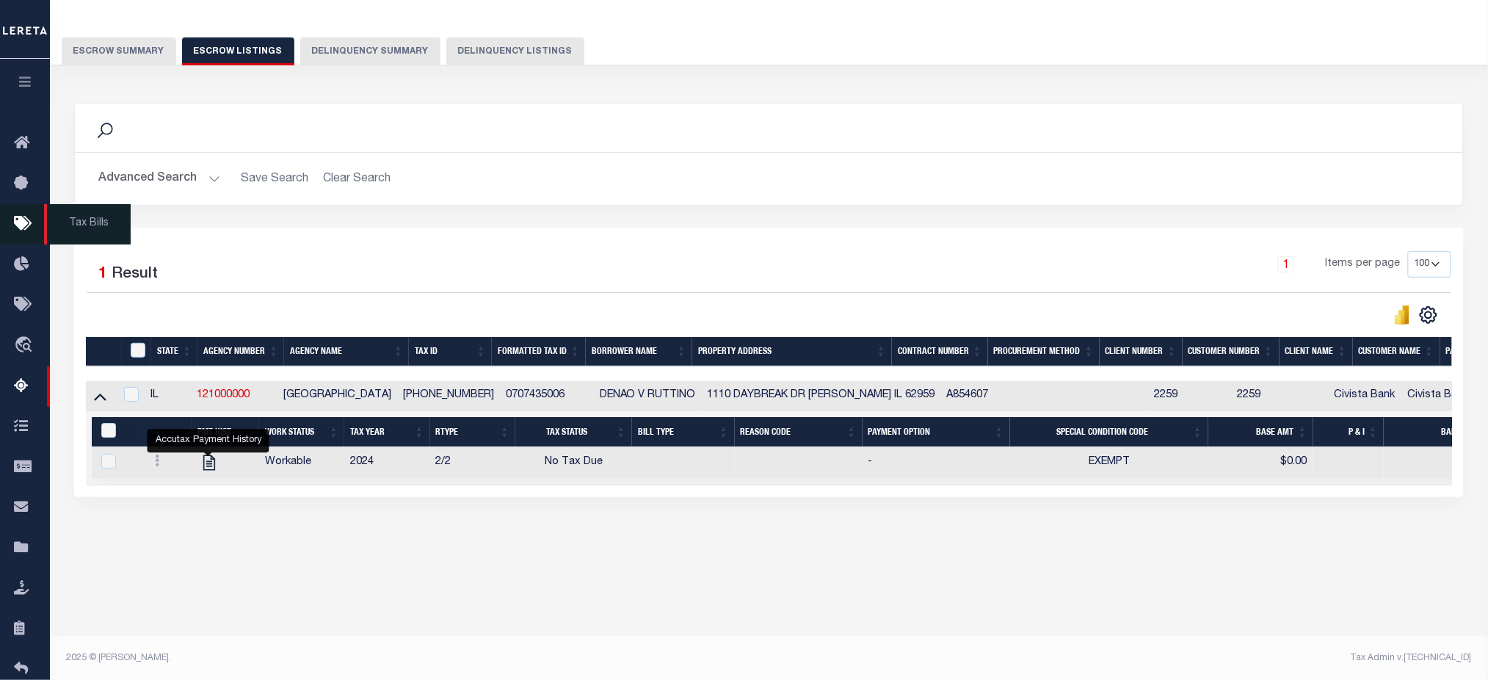
click at [20, 217] on icon at bounding box center [25, 224] width 23 height 18
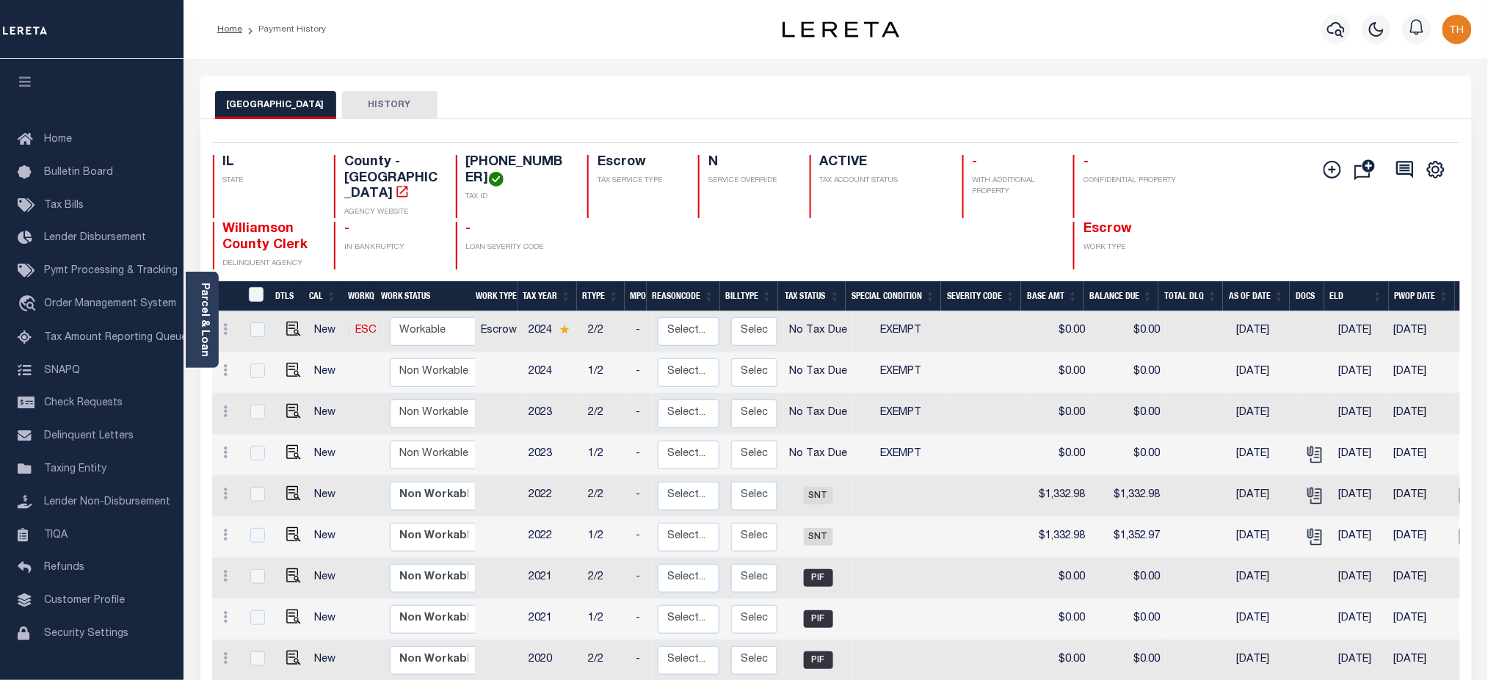
click at [402, 104] on button "HISTORY" at bounding box center [389, 105] width 95 height 28
select select "100"
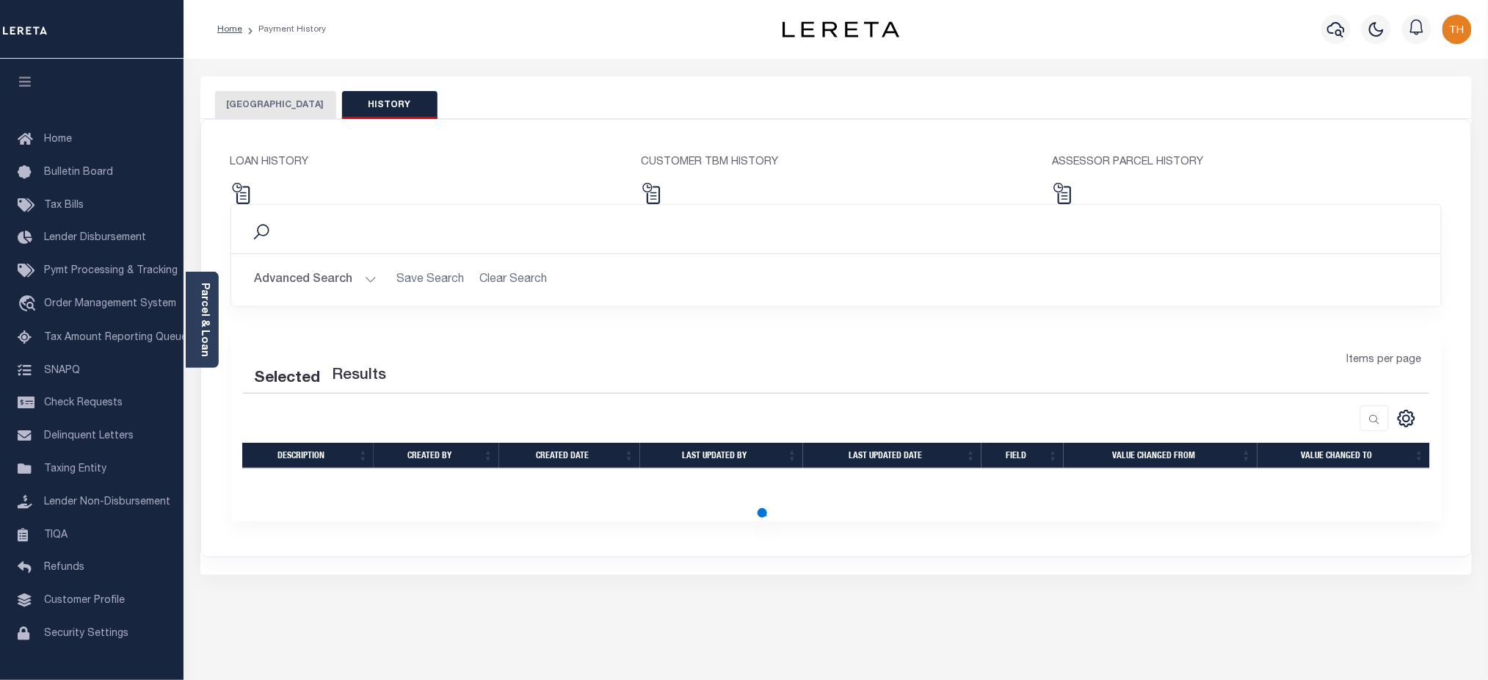
select select "100"
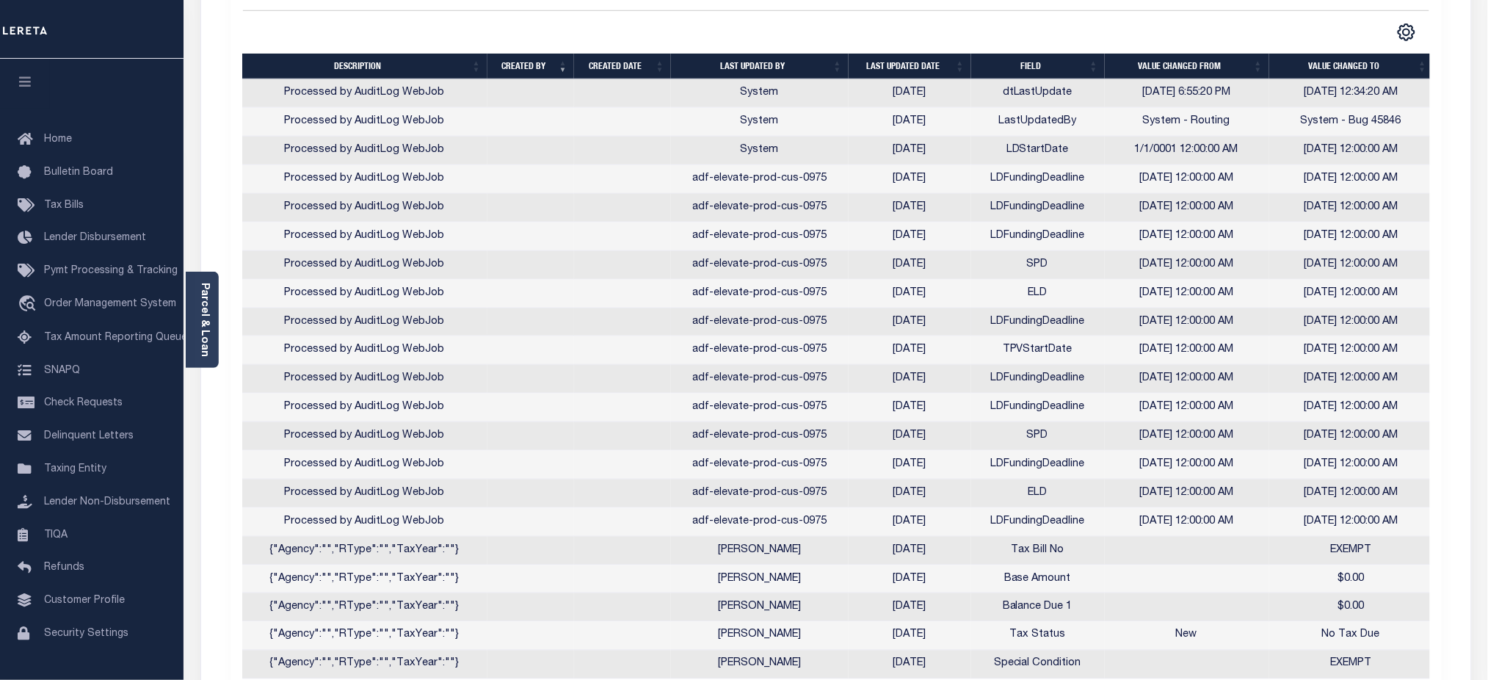
scroll to position [391, 0]
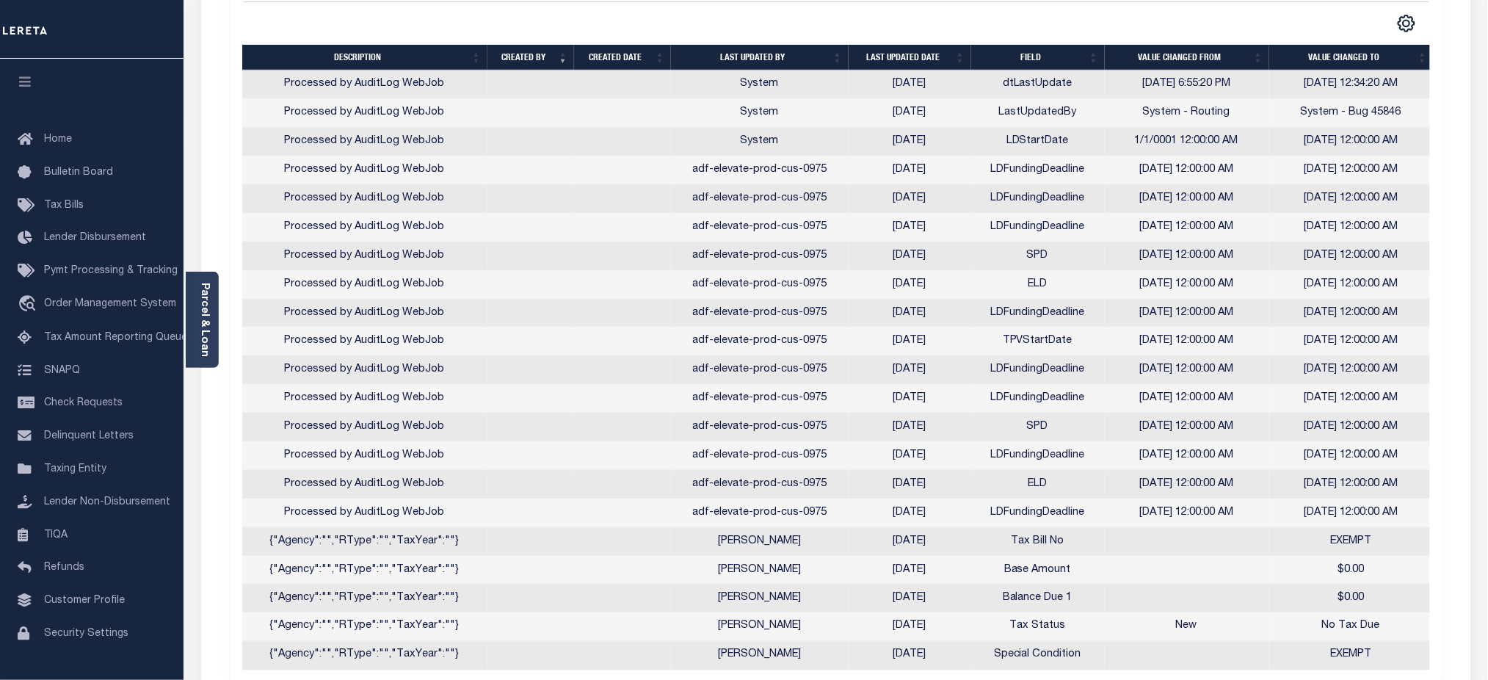
click at [904, 54] on th "Last updated date" at bounding box center [910, 58] width 123 height 26
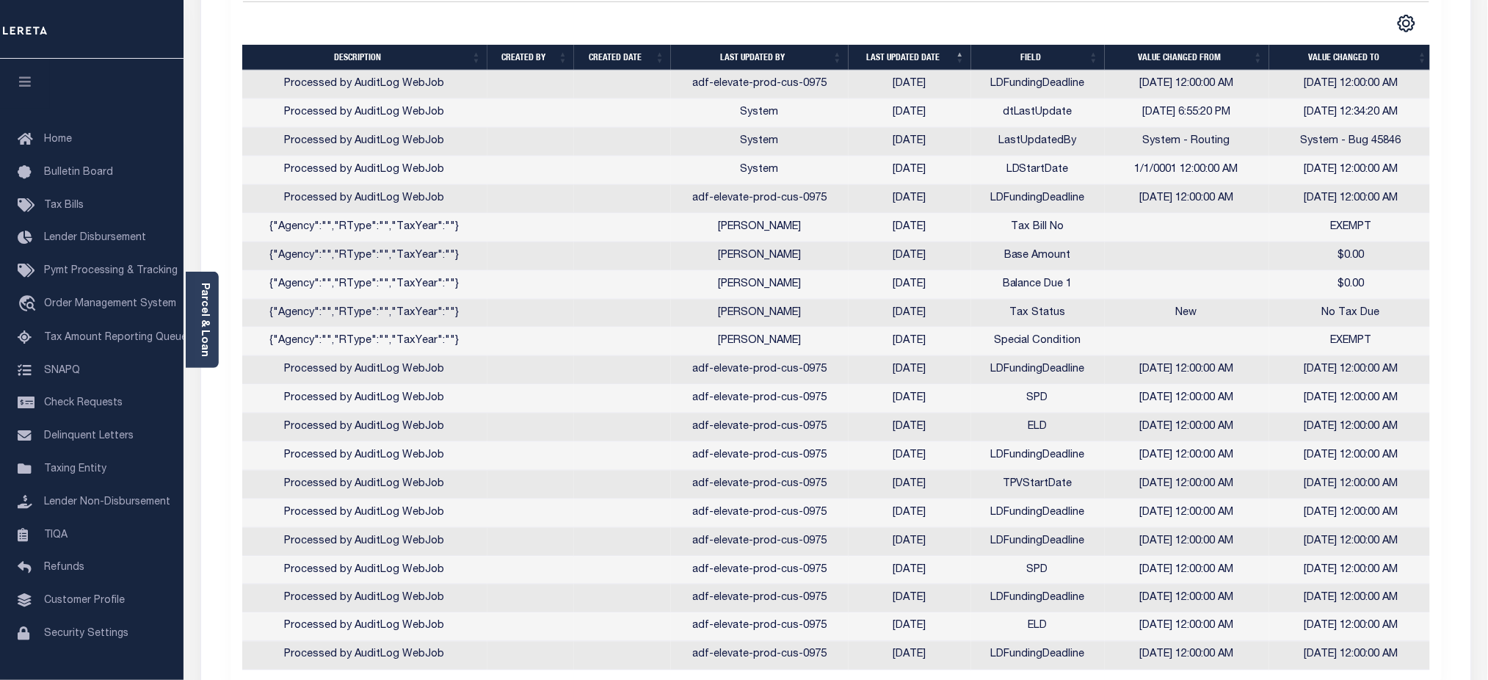
click at [903, 54] on th "Last updated date" at bounding box center [910, 58] width 123 height 26
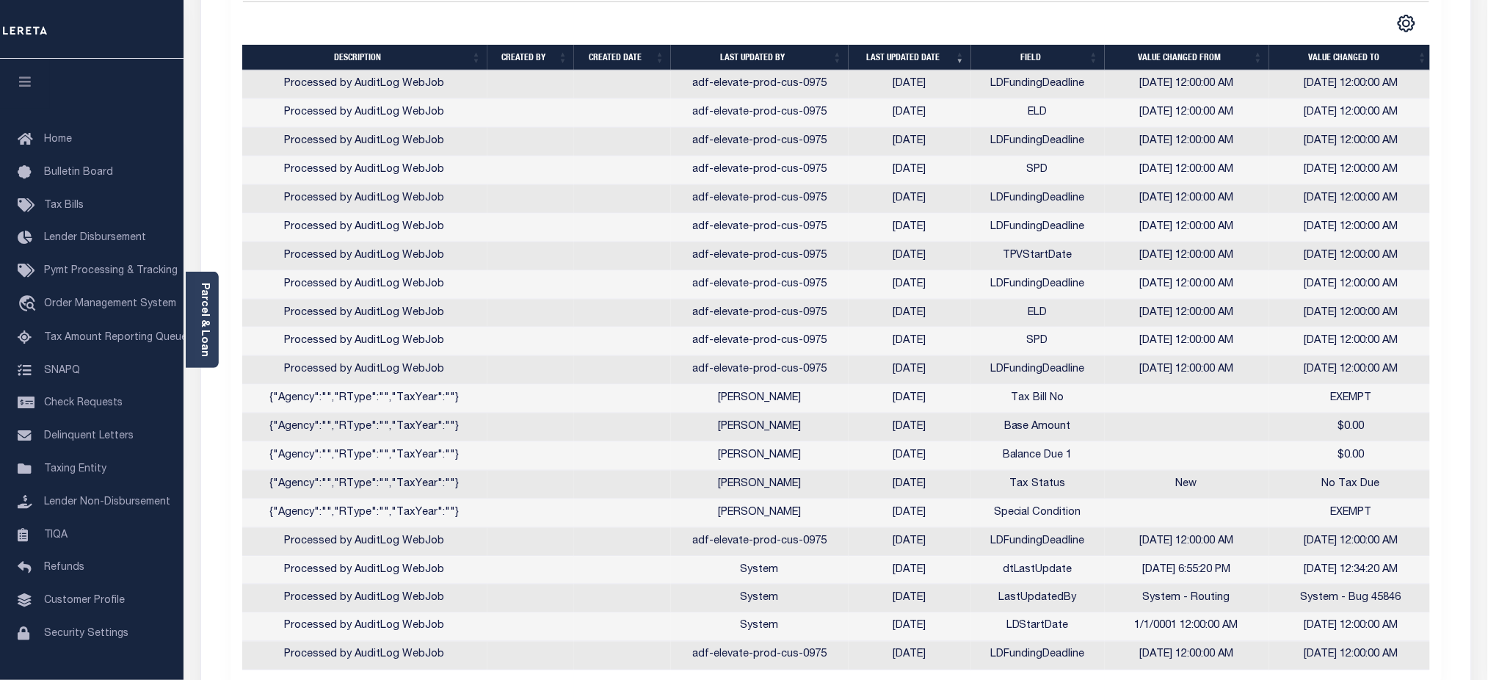
click at [903, 54] on th "Last updated date" at bounding box center [910, 58] width 123 height 26
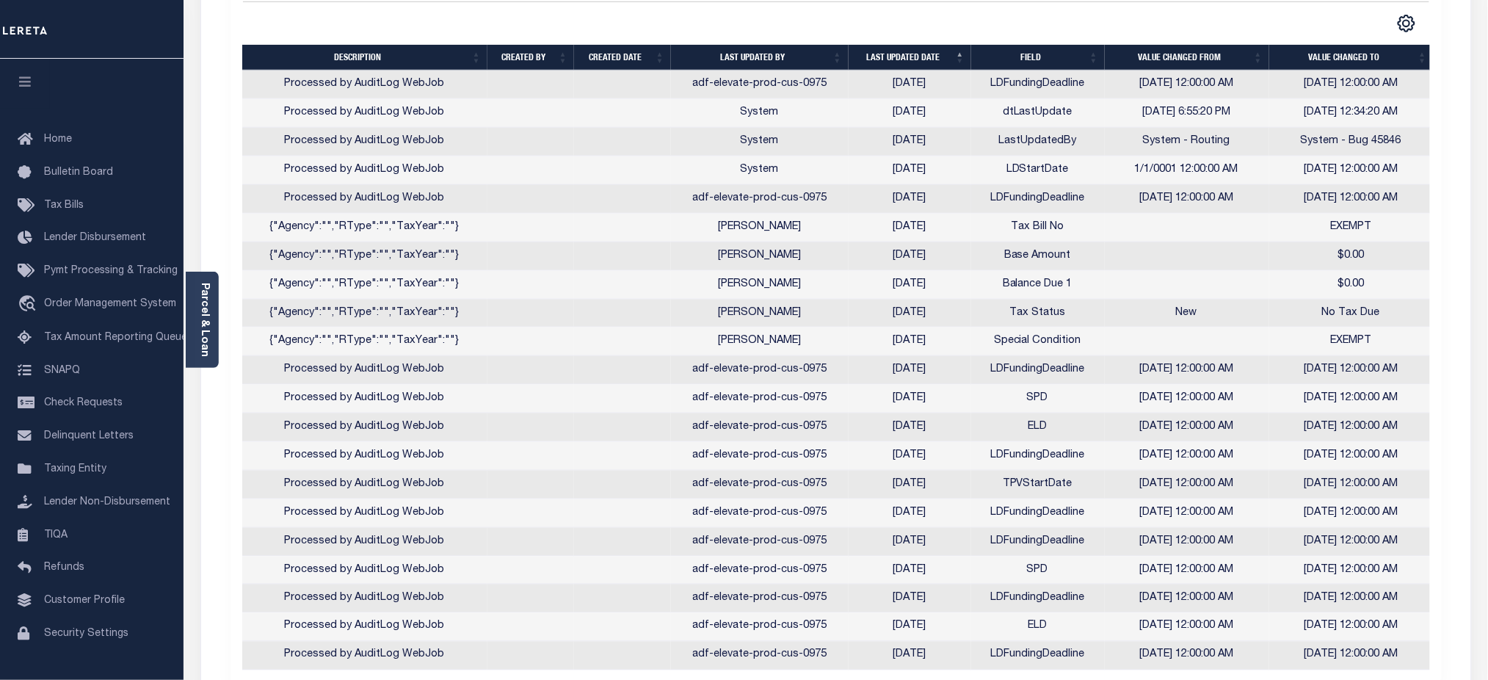
drag, startPoint x: 882, startPoint y: 87, endPoint x: 1411, endPoint y: 194, distance: 540.1
click at [1411, 194] on tbody "Processed by AuditLog WebJob adf-elevate-prod-cus-0975 06/24/2025 LDFundingDead…" at bounding box center [838, 370] width 1192 height 600
click at [809, 26] on div at bounding box center [539, 23] width 593 height 19
drag, startPoint x: 694, startPoint y: 91, endPoint x: 1425, endPoint y: 189, distance: 737.7
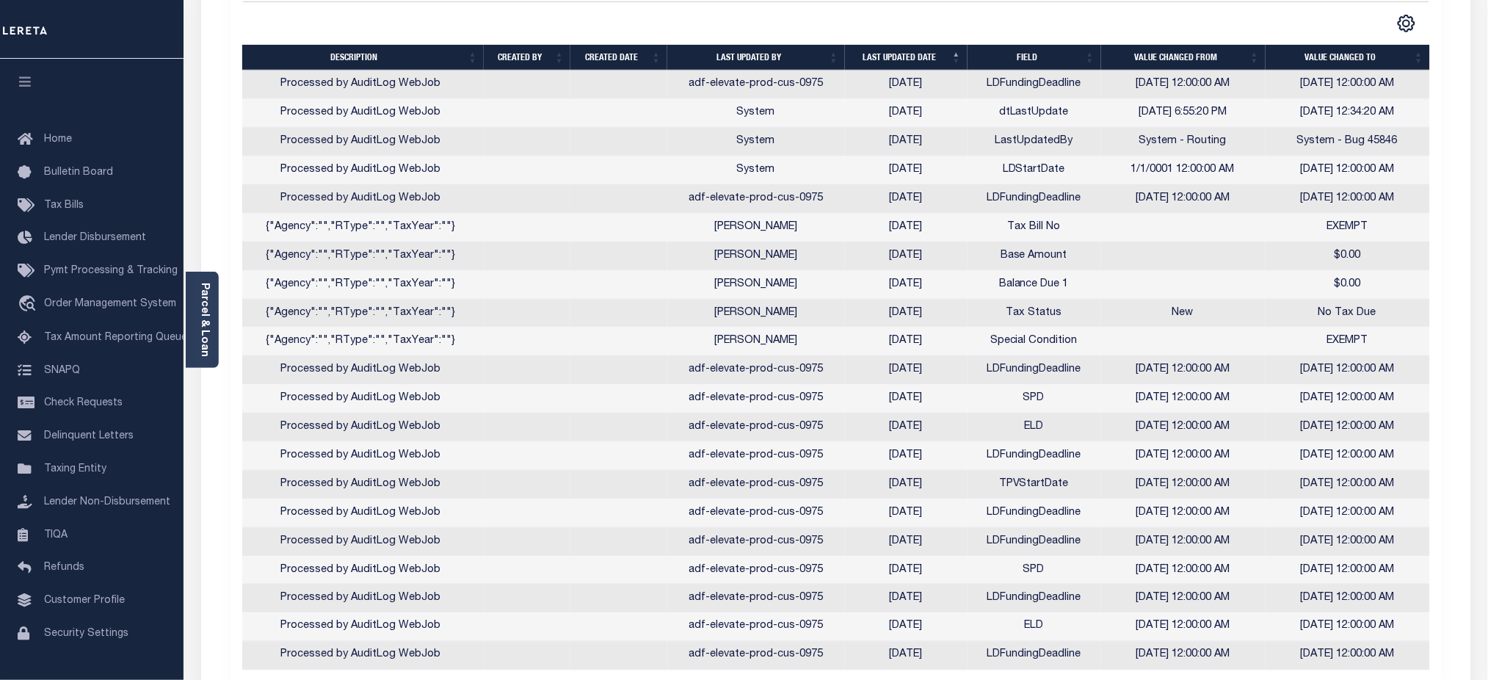
click at [1425, 189] on tbody "Processed by AuditLog WebJob adf-elevate-prod-cus-0975 06/24/2025 LDFundingDead…" at bounding box center [835, 370] width 1192 height 600
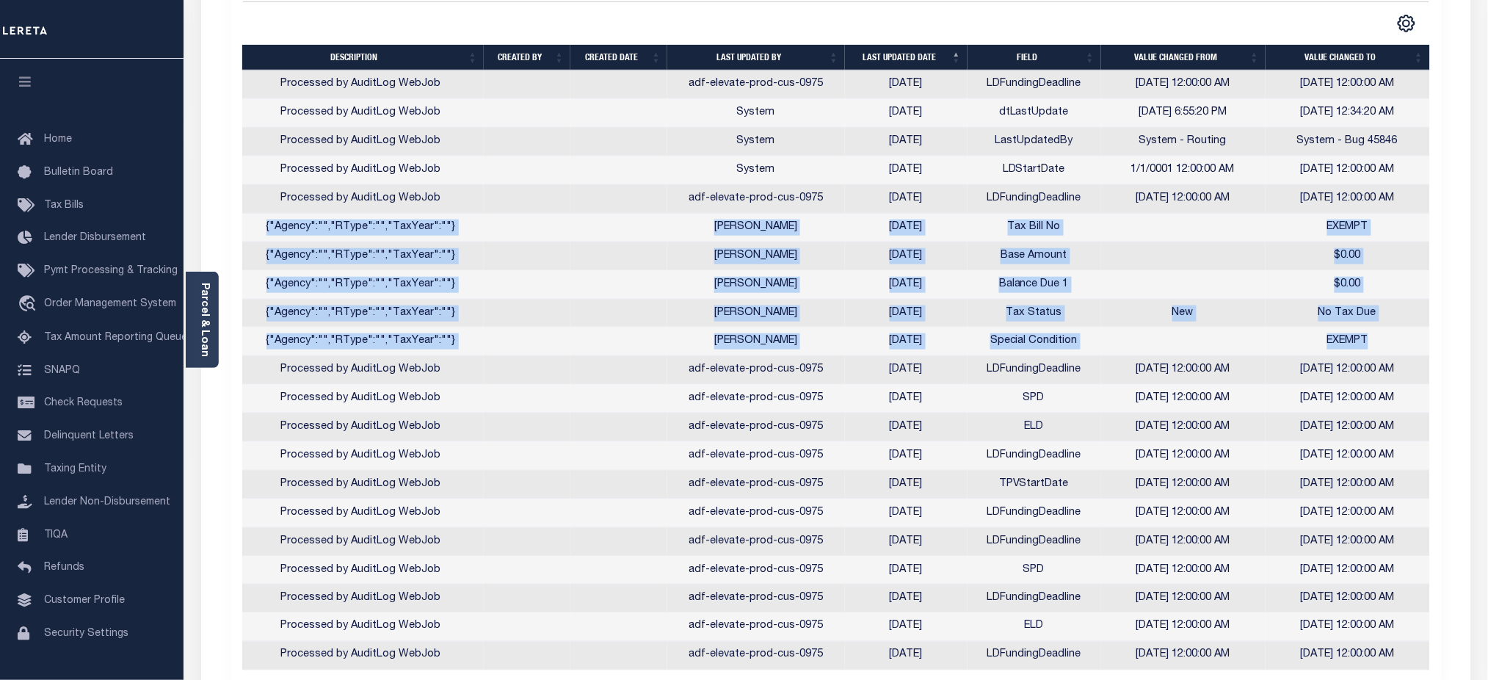
drag, startPoint x: 1396, startPoint y: 344, endPoint x: 263, endPoint y: 238, distance: 1138.5
click at [263, 238] on tbody "Processed by AuditLog WebJob adf-elevate-prod-cus-0975 06/24/2025 LDFundingDead…" at bounding box center [835, 370] width 1192 height 600
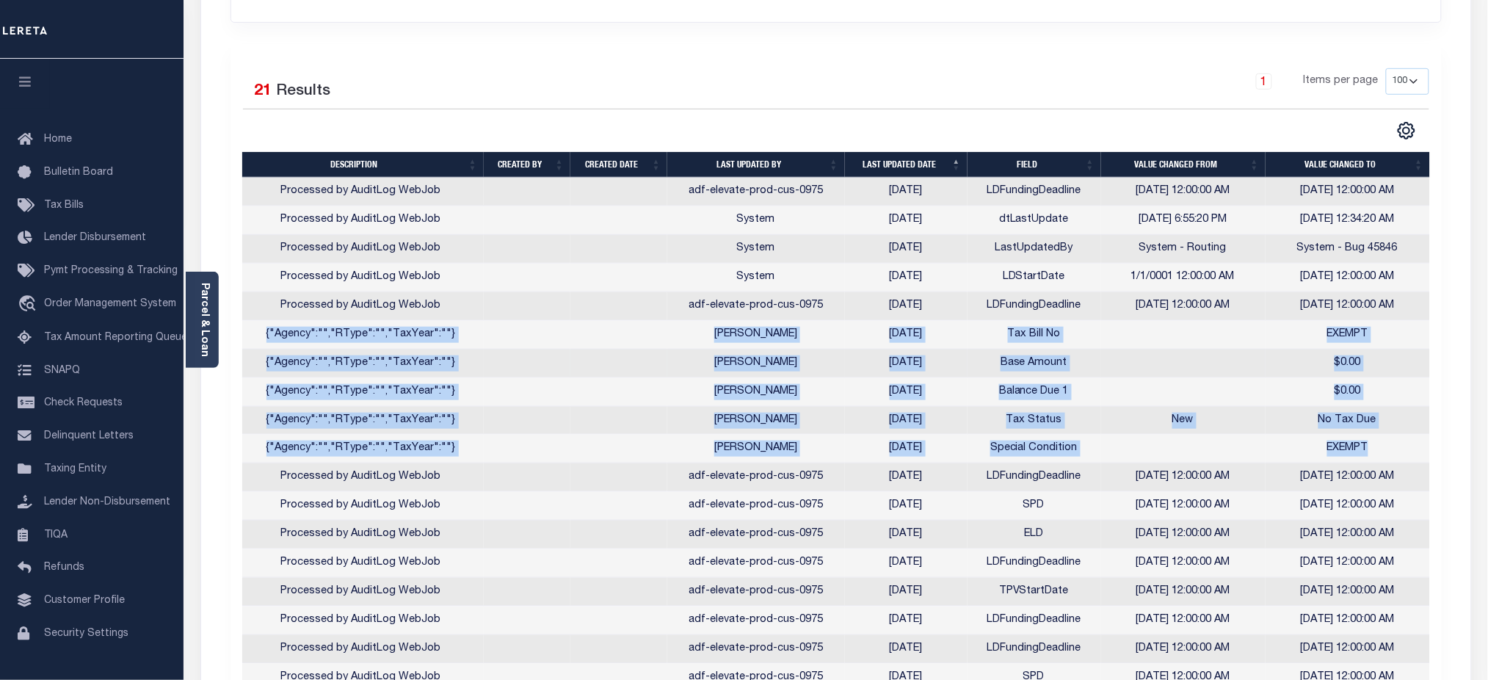
scroll to position [88, 0]
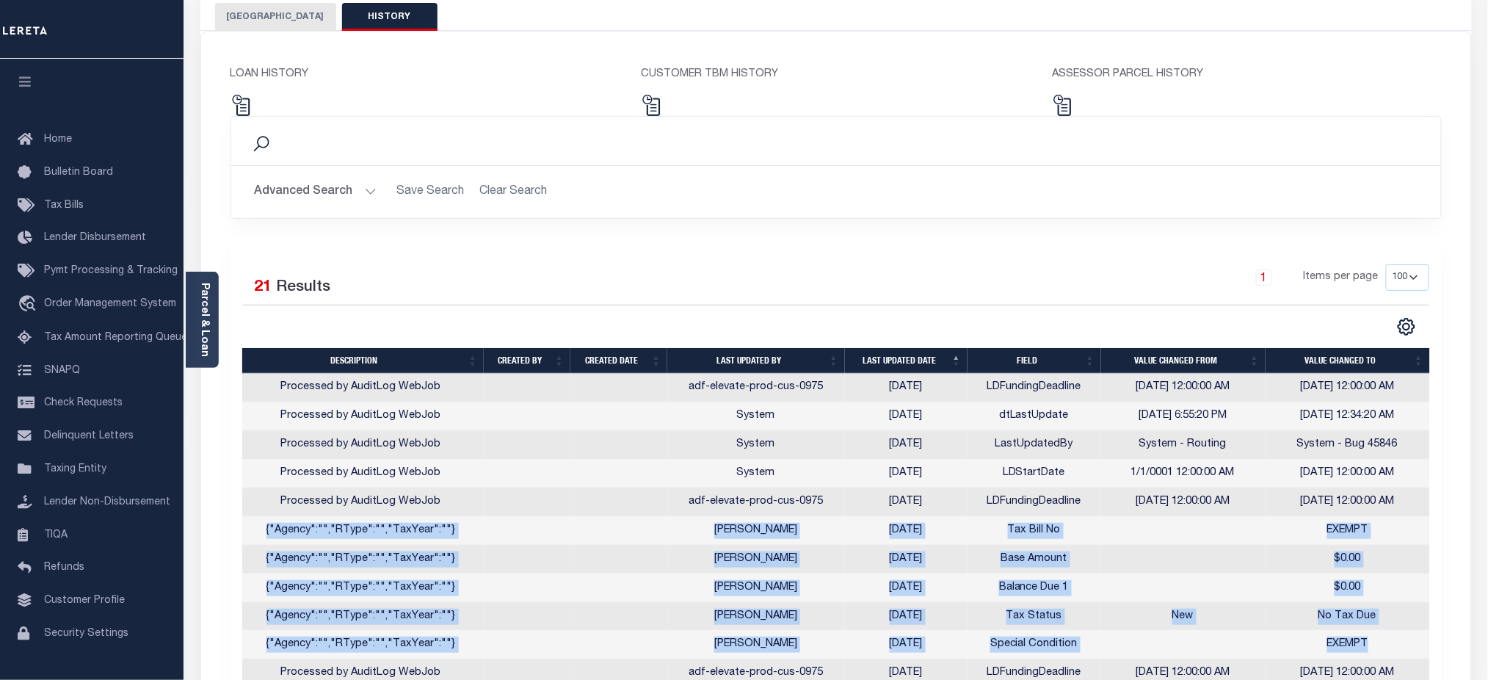
click at [297, 18] on button "[GEOGRAPHIC_DATA]" at bounding box center [275, 17] width 121 height 28
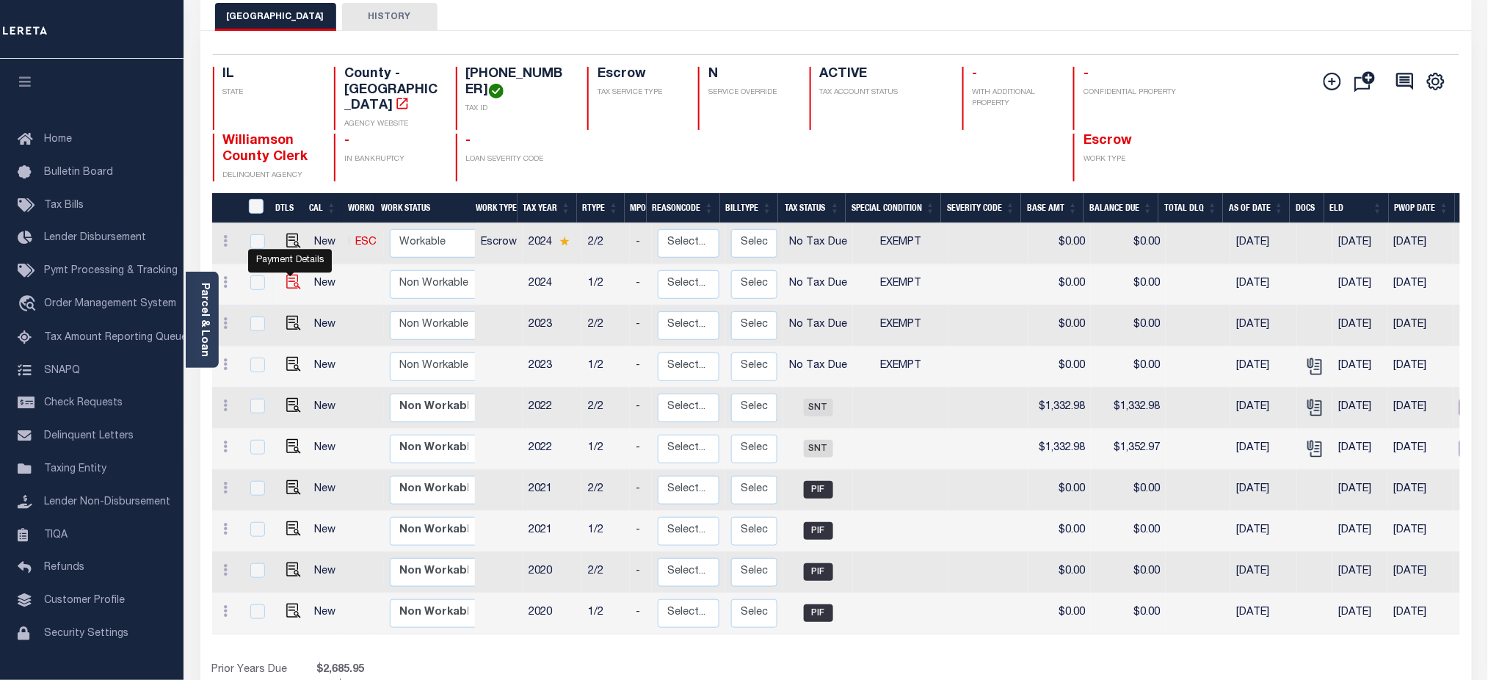
click at [289, 275] on img "" at bounding box center [293, 282] width 15 height 15
checkbox input "true"
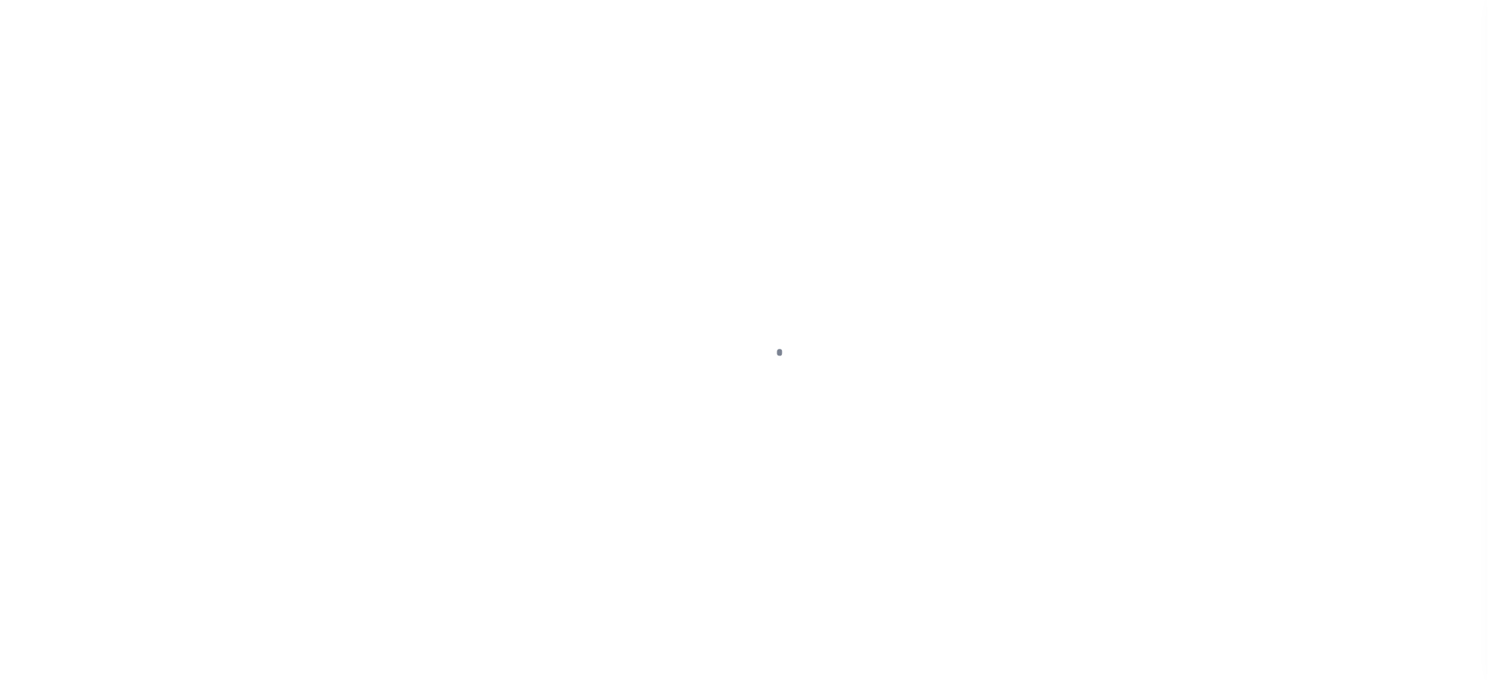
checkbox input "false"
type textarea "MF"
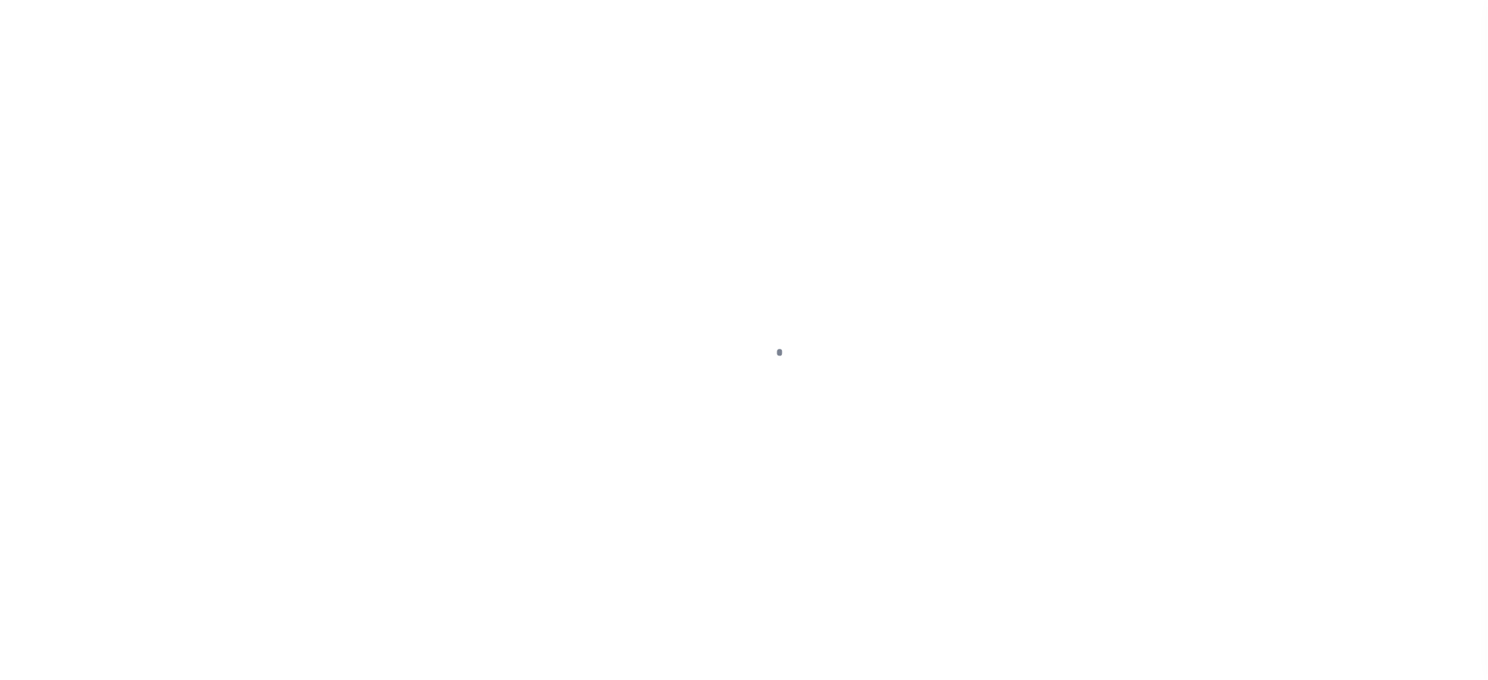
type input "[DATE]"
select select "NTX"
select select "5"
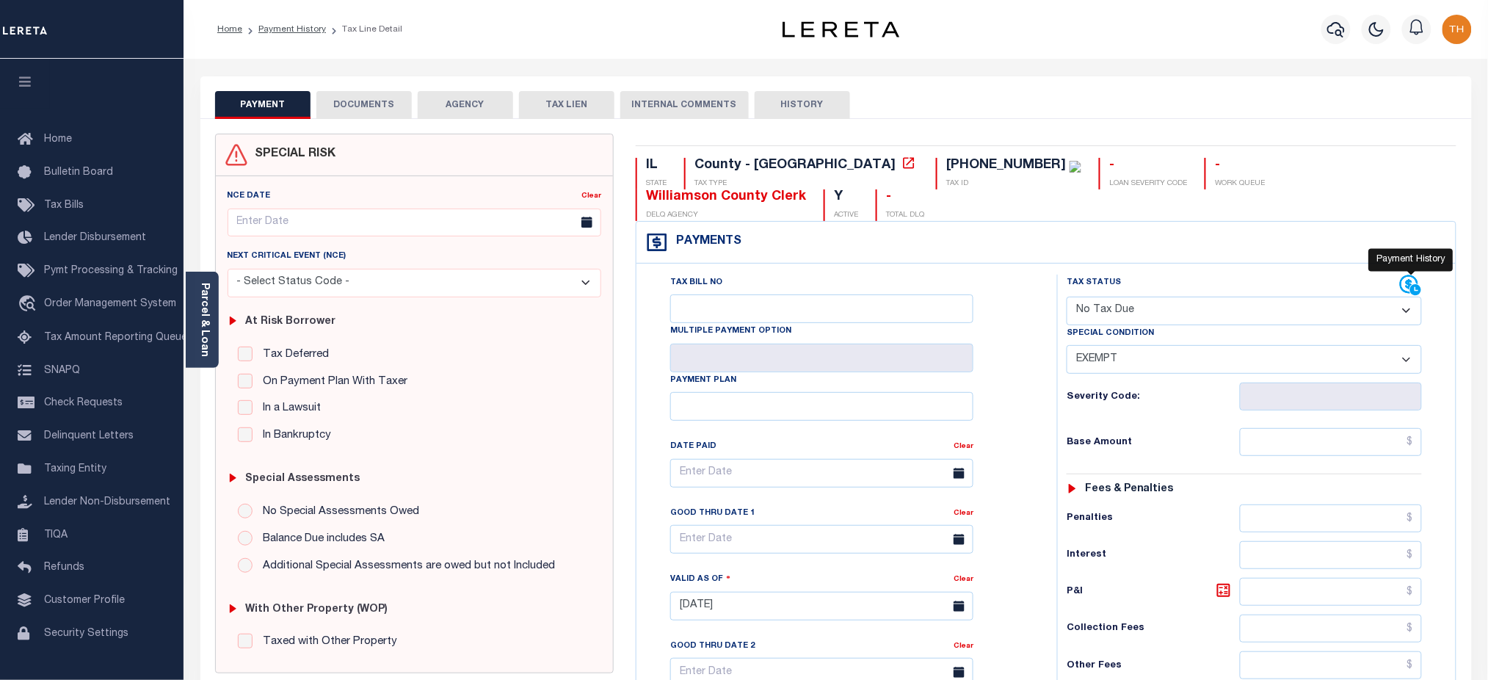
click at [1404, 275] on icon at bounding box center [1411, 286] width 22 height 22
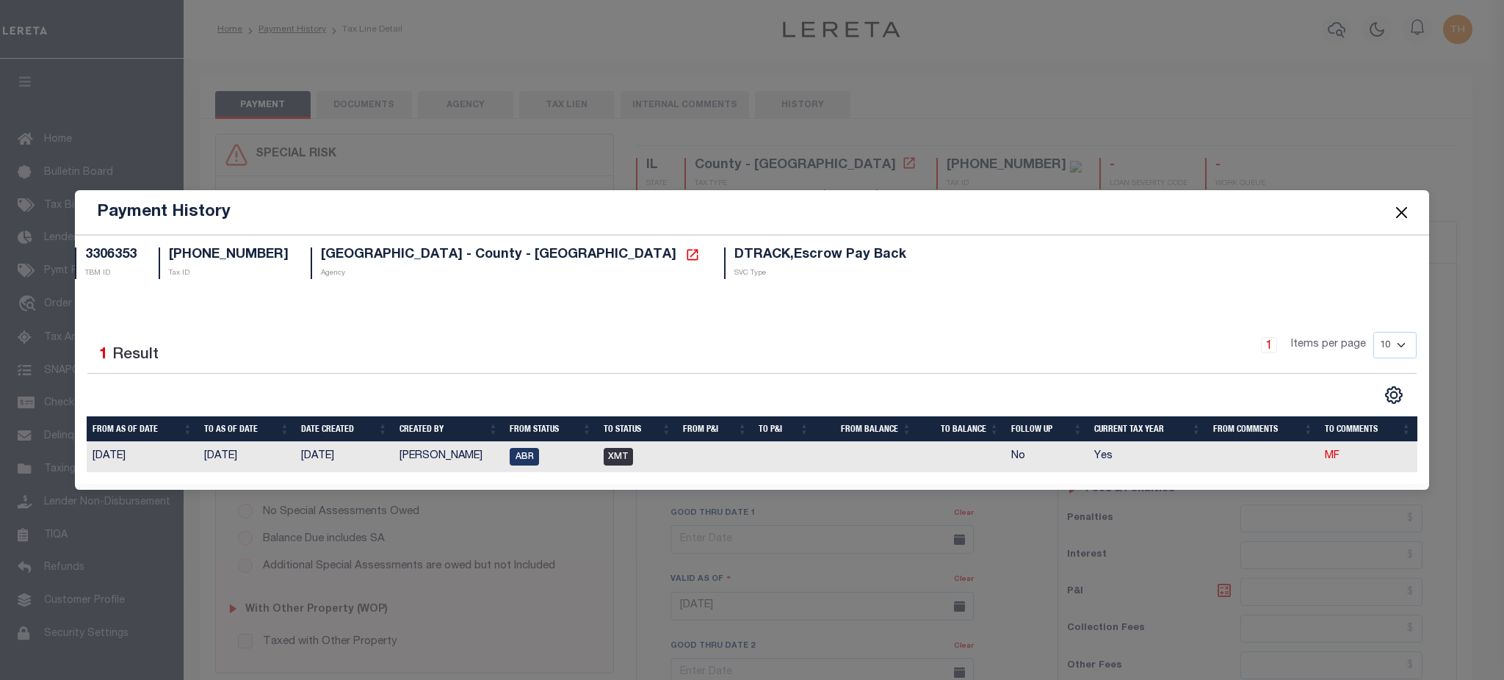
drag, startPoint x: 358, startPoint y: 454, endPoint x: 194, endPoint y: 459, distance: 164.5
click at [194, 459] on tr "[DATE] [DATE] [DATE] [PERSON_NAME] XMT No Yes MF" at bounding box center [752, 457] width 1330 height 30
drag, startPoint x: 398, startPoint y: 463, endPoint x: 463, endPoint y: 467, distance: 65.4
click at [463, 467] on td "[PERSON_NAME]" at bounding box center [449, 457] width 111 height 30
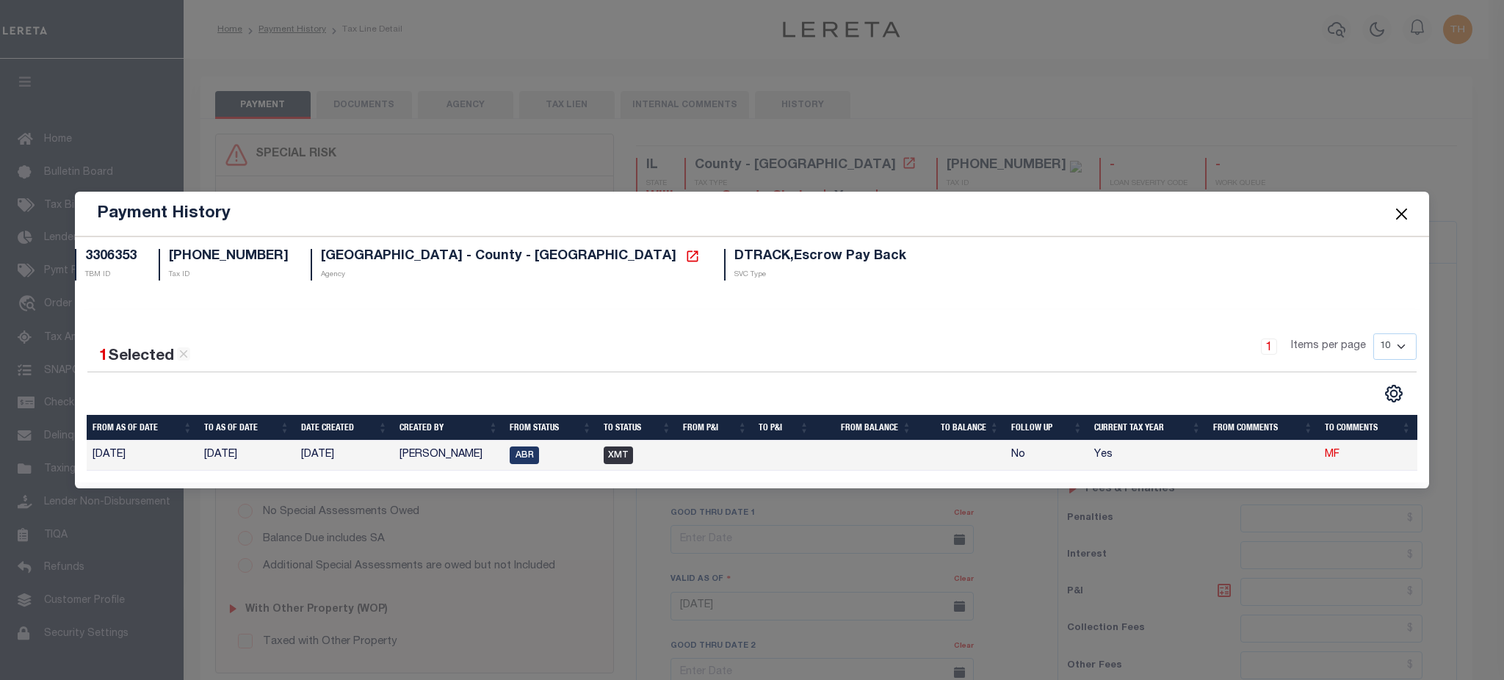
click at [1422, 216] on span at bounding box center [1401, 213] width 56 height 41
click at [1407, 215] on button "Close" at bounding box center [1400, 213] width 19 height 19
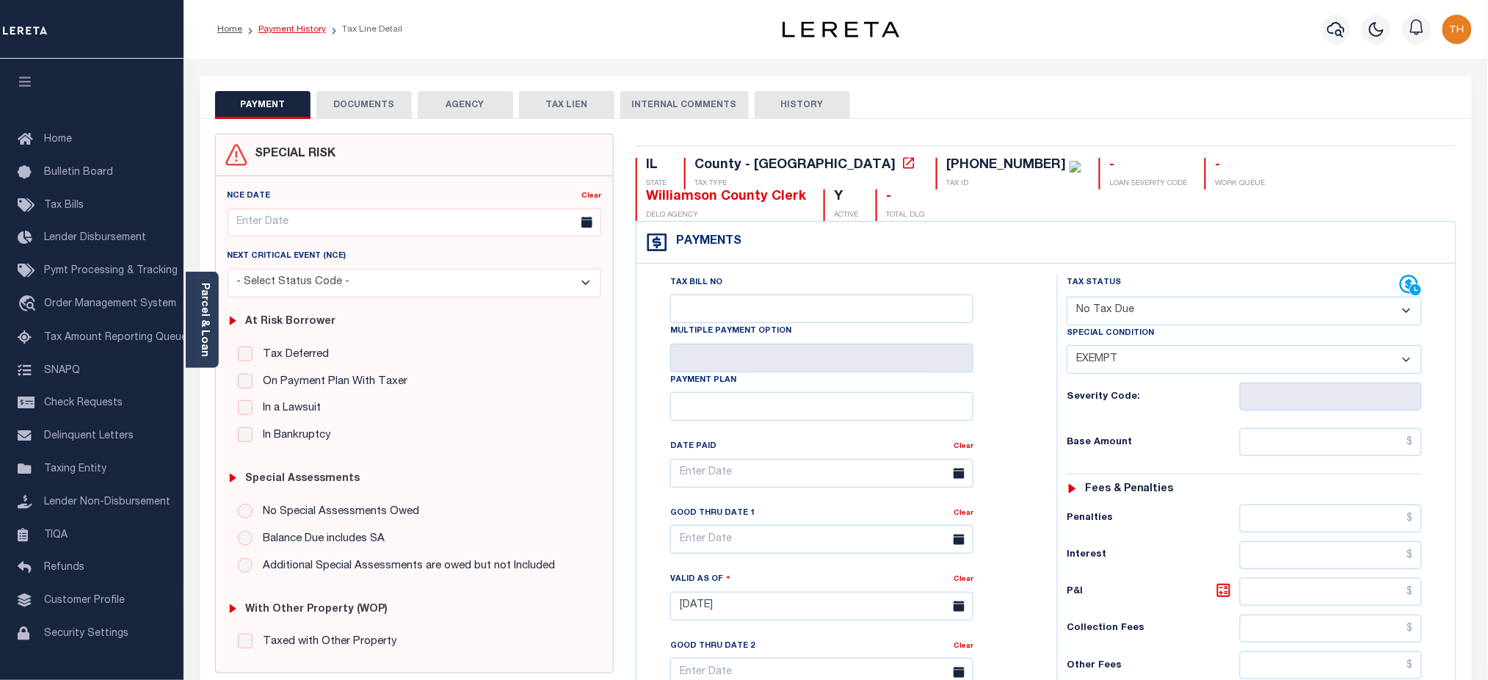
click at [291, 33] on link "Payment History" at bounding box center [292, 29] width 68 height 9
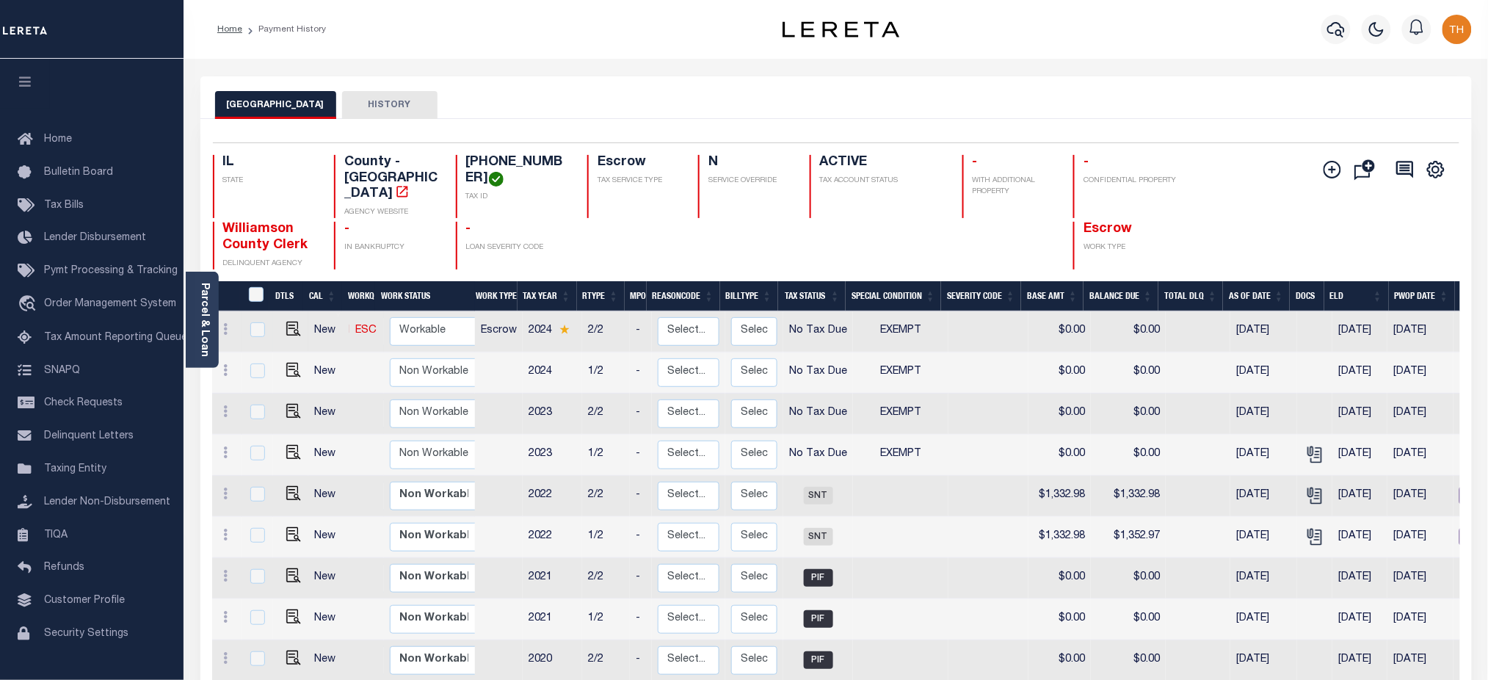
click at [280, 325] on link at bounding box center [290, 330] width 22 height 10
checkbox input "true"
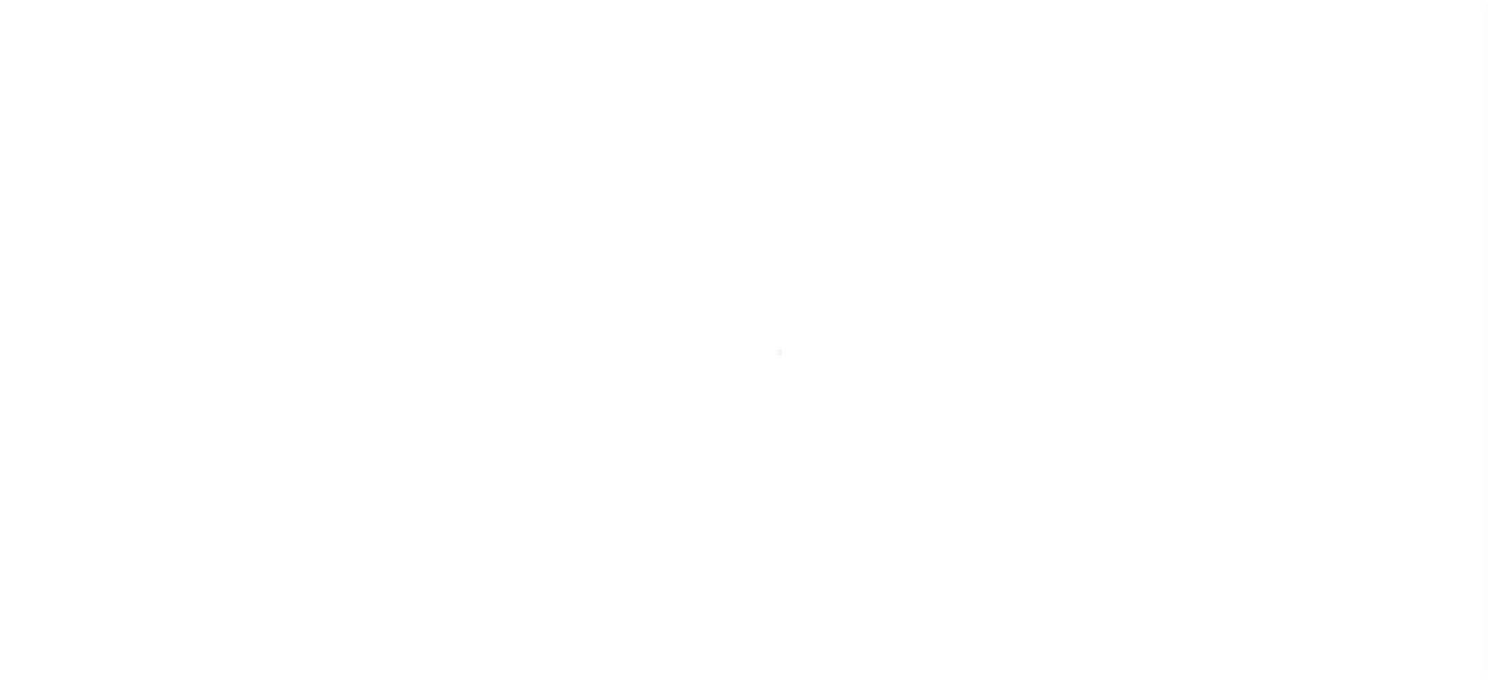
select select "NTX"
select select "5"
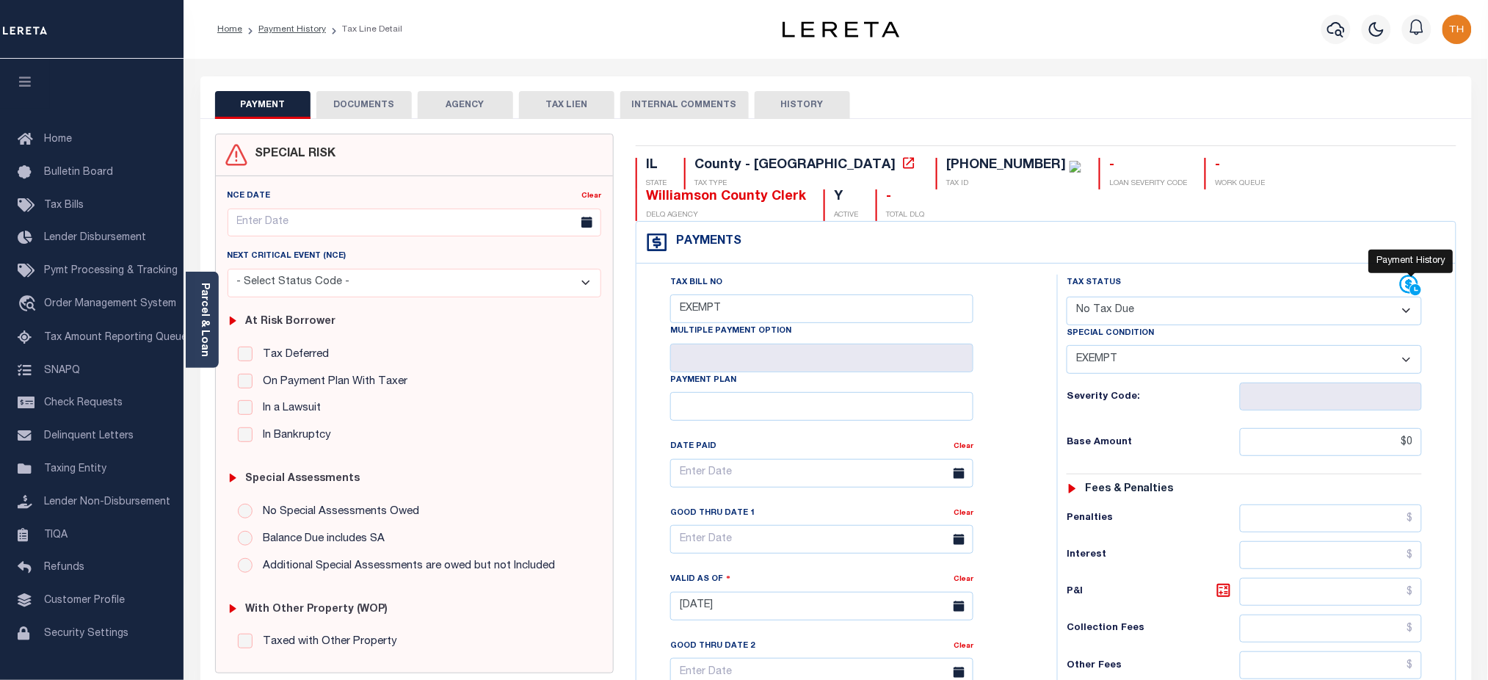
click at [1415, 284] on icon at bounding box center [1415, 289] width 11 height 11
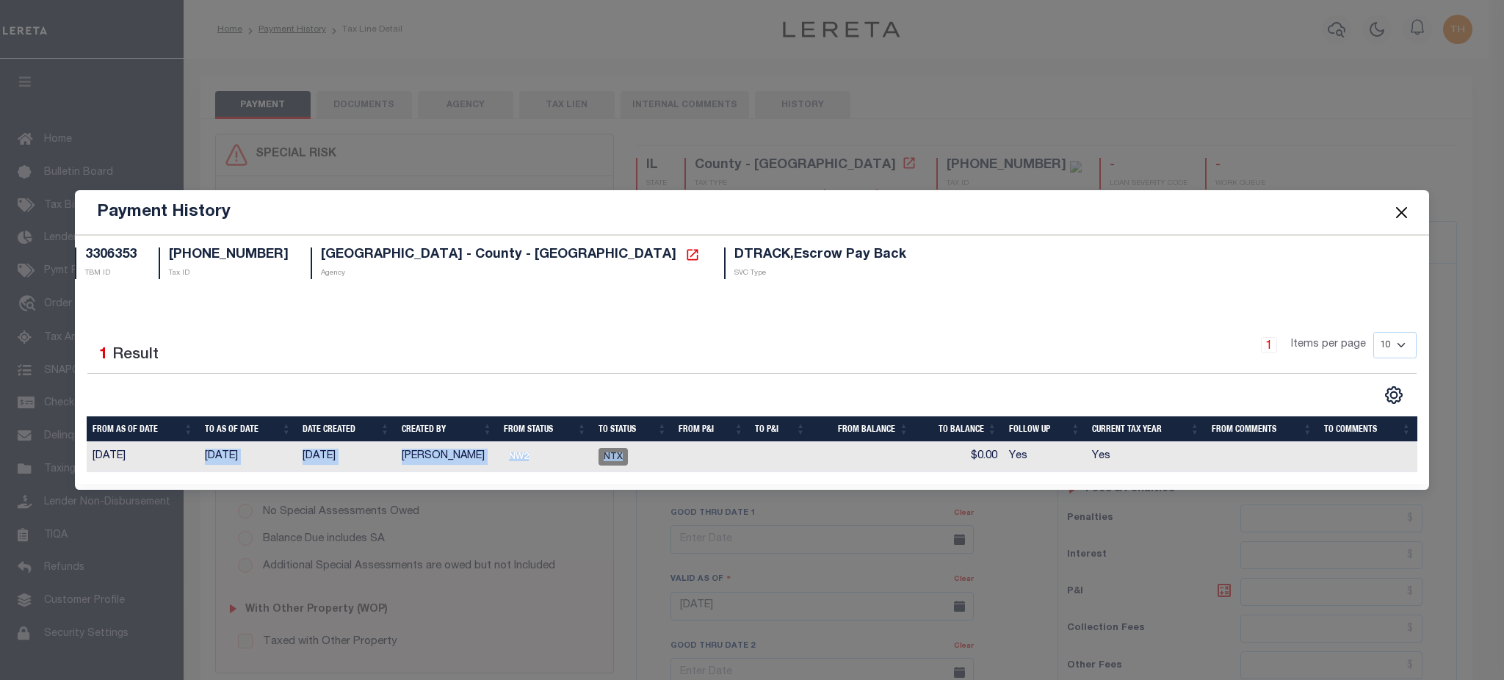
drag, startPoint x: 206, startPoint y: 459, endPoint x: 689, endPoint y: 447, distance: 483.2
click at [689, 447] on tr "[DATE] [DATE] [DATE] [PERSON_NAME] NW2 NTX $0.00 Yes Yes" at bounding box center [752, 457] width 1330 height 30
click at [1401, 219] on button "Close" at bounding box center [1400, 212] width 19 height 19
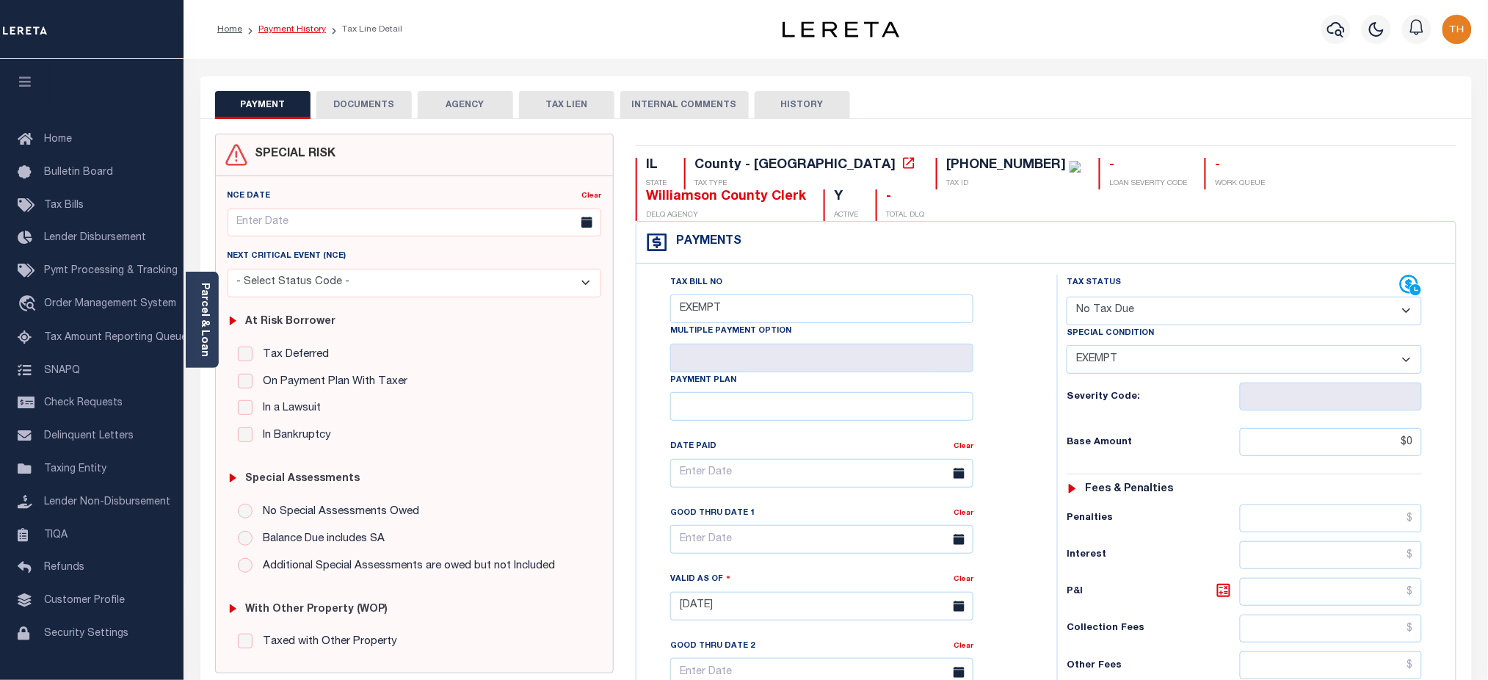
click at [304, 26] on link "Payment History" at bounding box center [292, 29] width 68 height 9
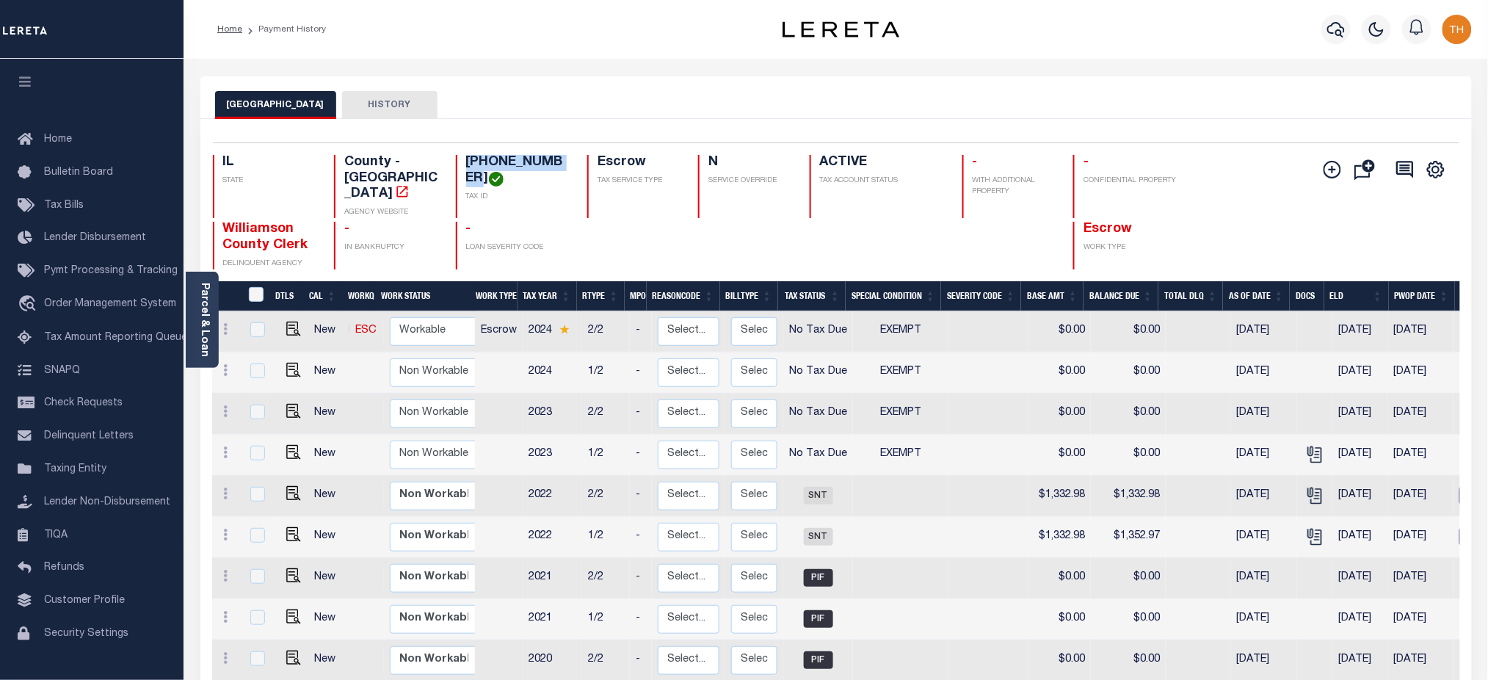
drag, startPoint x: 463, startPoint y: 162, endPoint x: 554, endPoint y: 162, distance: 91.0
click at [554, 162] on div "[PHONE_NUMBER] TAX ID" at bounding box center [513, 186] width 115 height 63
copy h4 "[PHONE_NUMBER]"
click at [195, 334] on div "Parcel & Loan" at bounding box center [202, 320] width 33 height 96
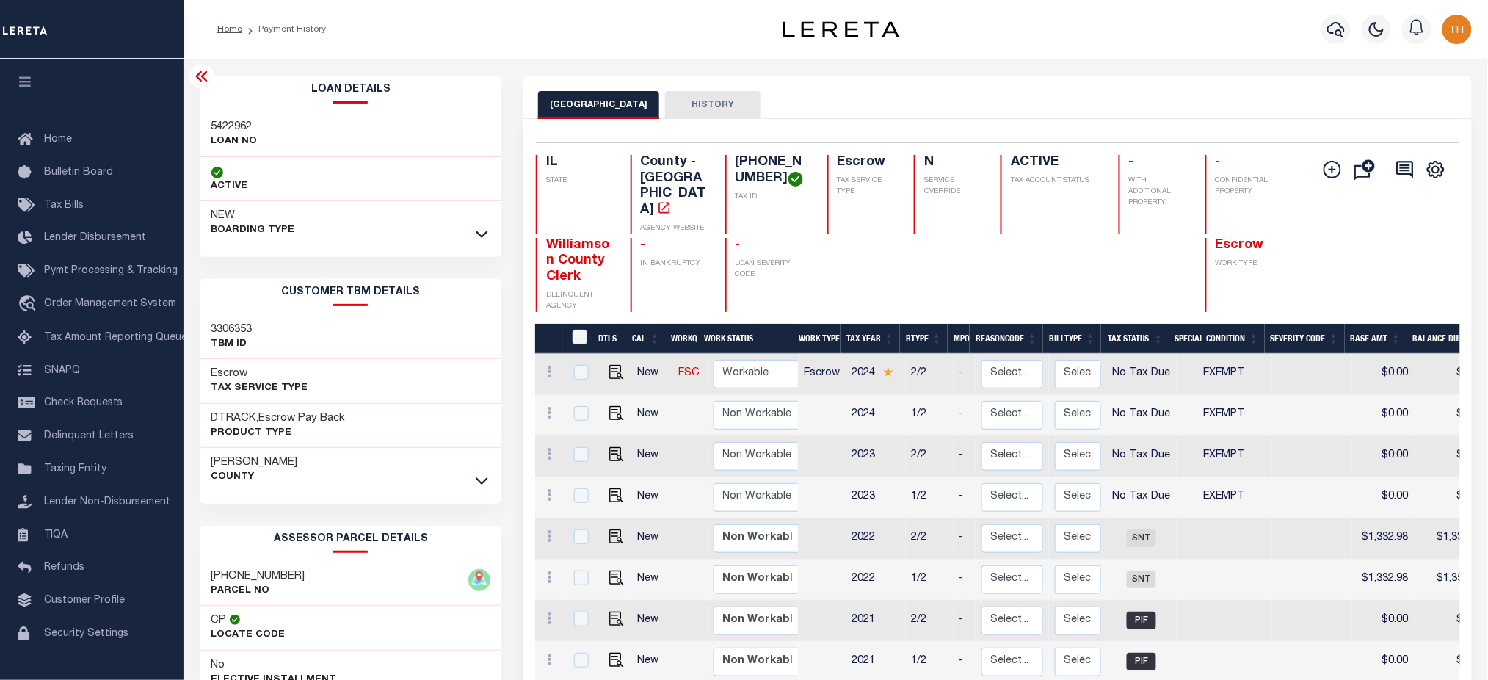
click at [233, 128] on h3 "5422962" at bounding box center [234, 127] width 46 height 15
copy h3 "5422962"
click at [68, 507] on span "Lender Non-Disbursement" at bounding box center [107, 502] width 126 height 10
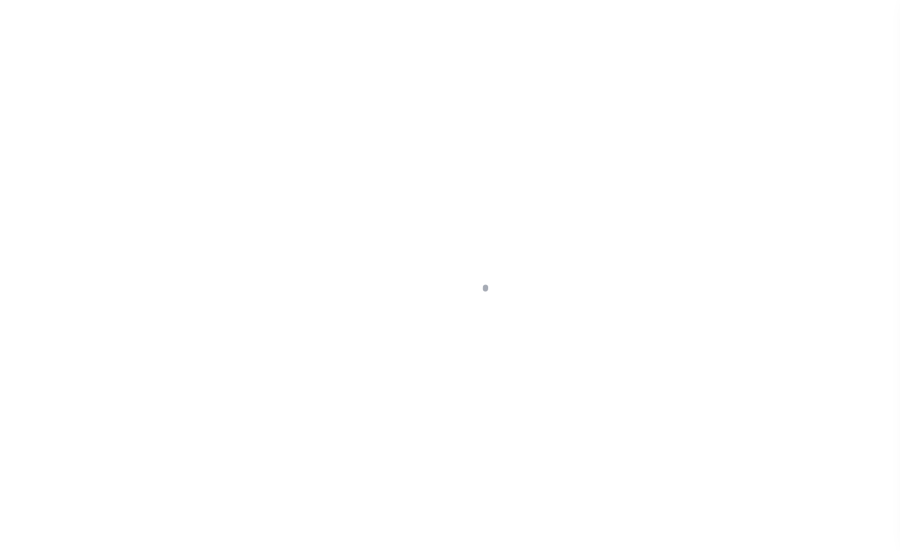
select select
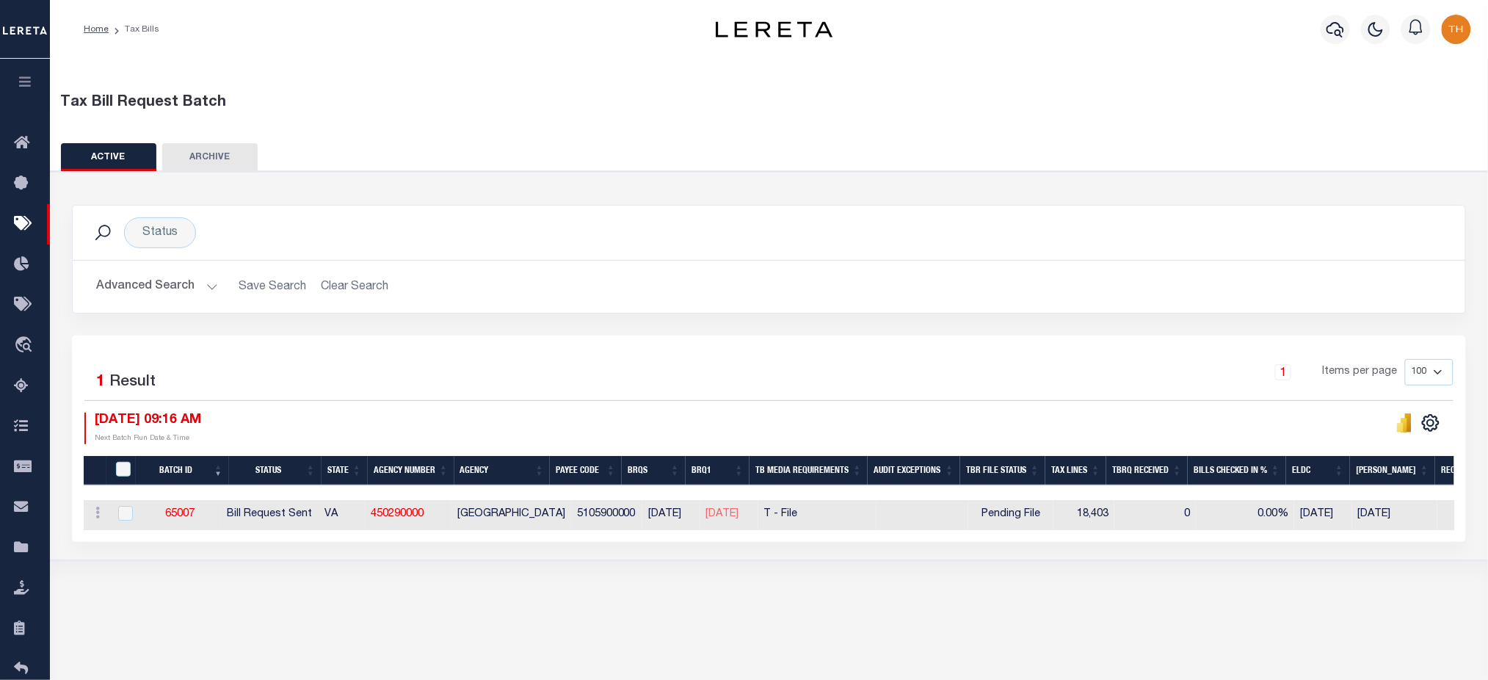
click at [179, 300] on button "Advanced Search" at bounding box center [157, 286] width 122 height 29
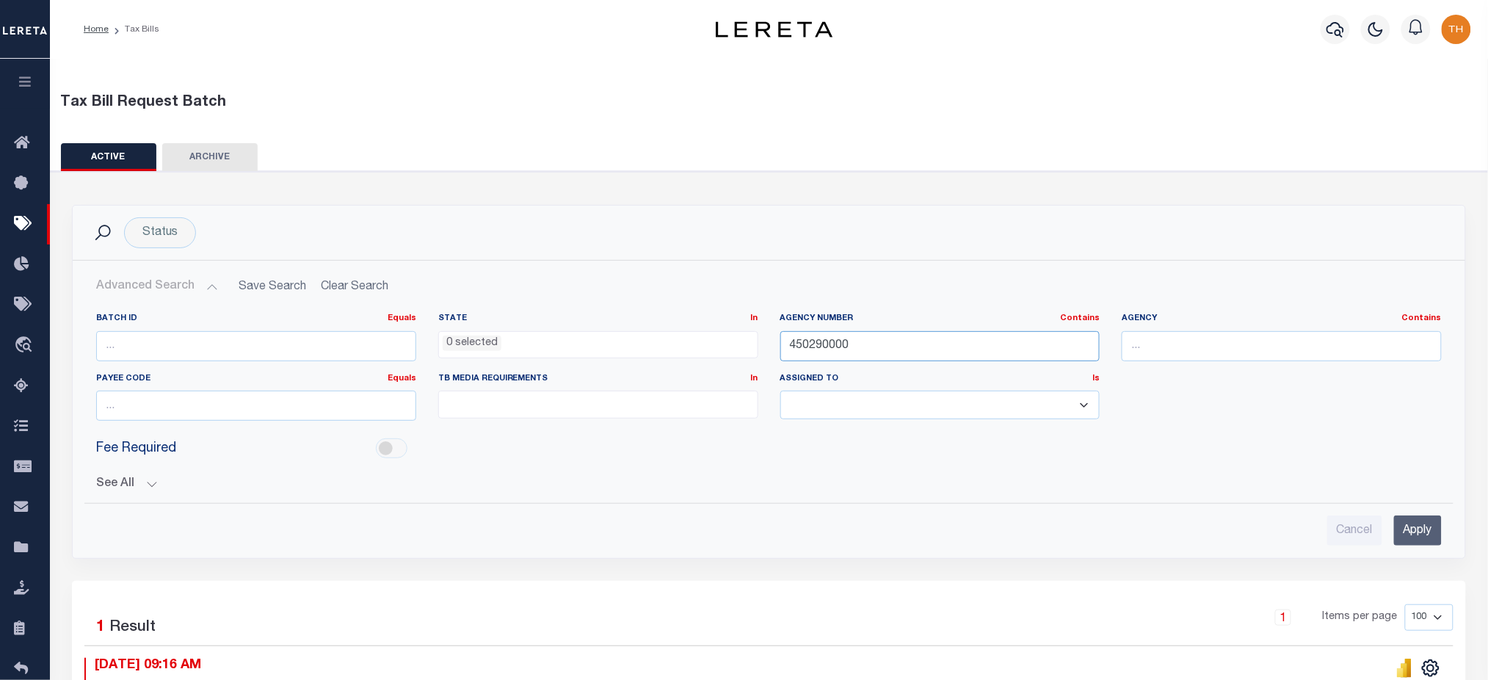
drag, startPoint x: 900, startPoint y: 352, endPoint x: 712, endPoint y: 342, distance: 188.2
click at [712, 342] on div "Batch ID Equals Equals Is Not Equal To Is Greater Than Is Less Than State In In…" at bounding box center [769, 373] width 1368 height 120
click at [146, 477] on button "See All" at bounding box center [769, 484] width 1346 height 14
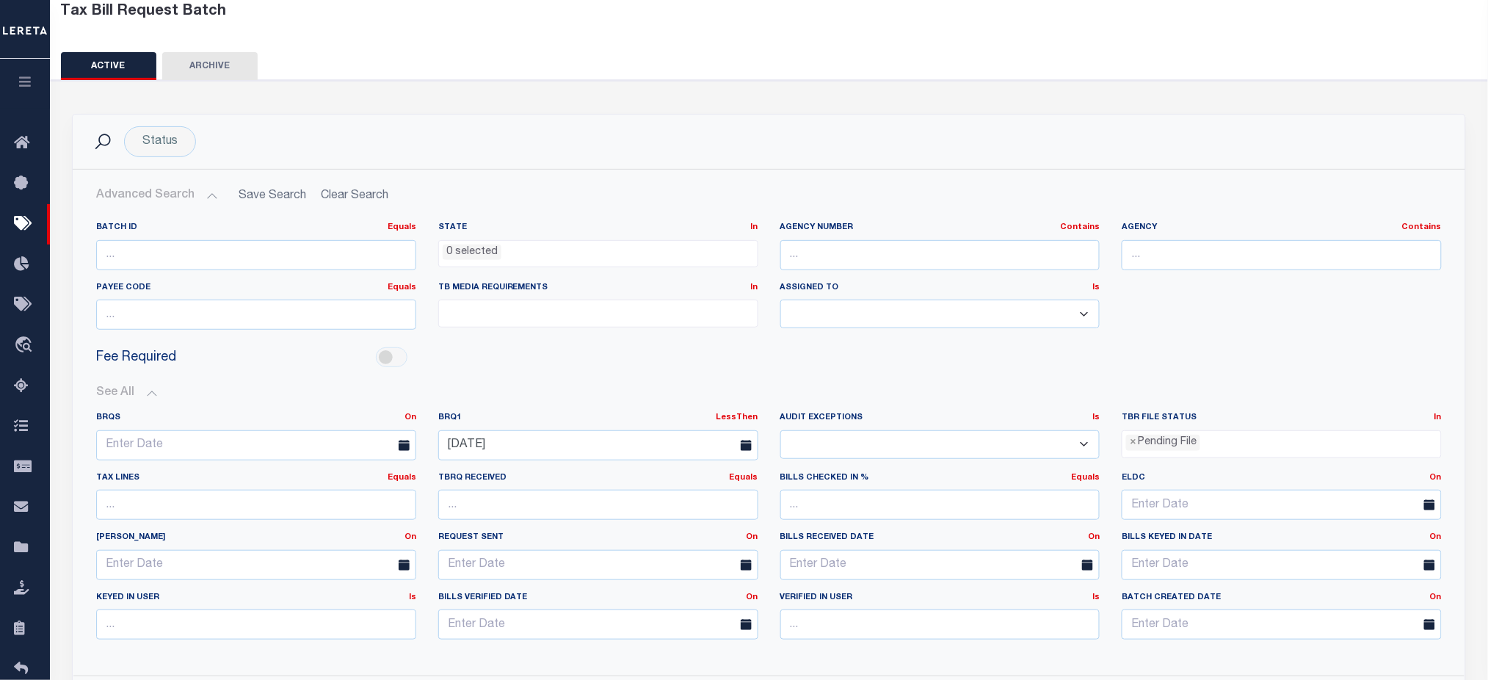
scroll to position [195, 0]
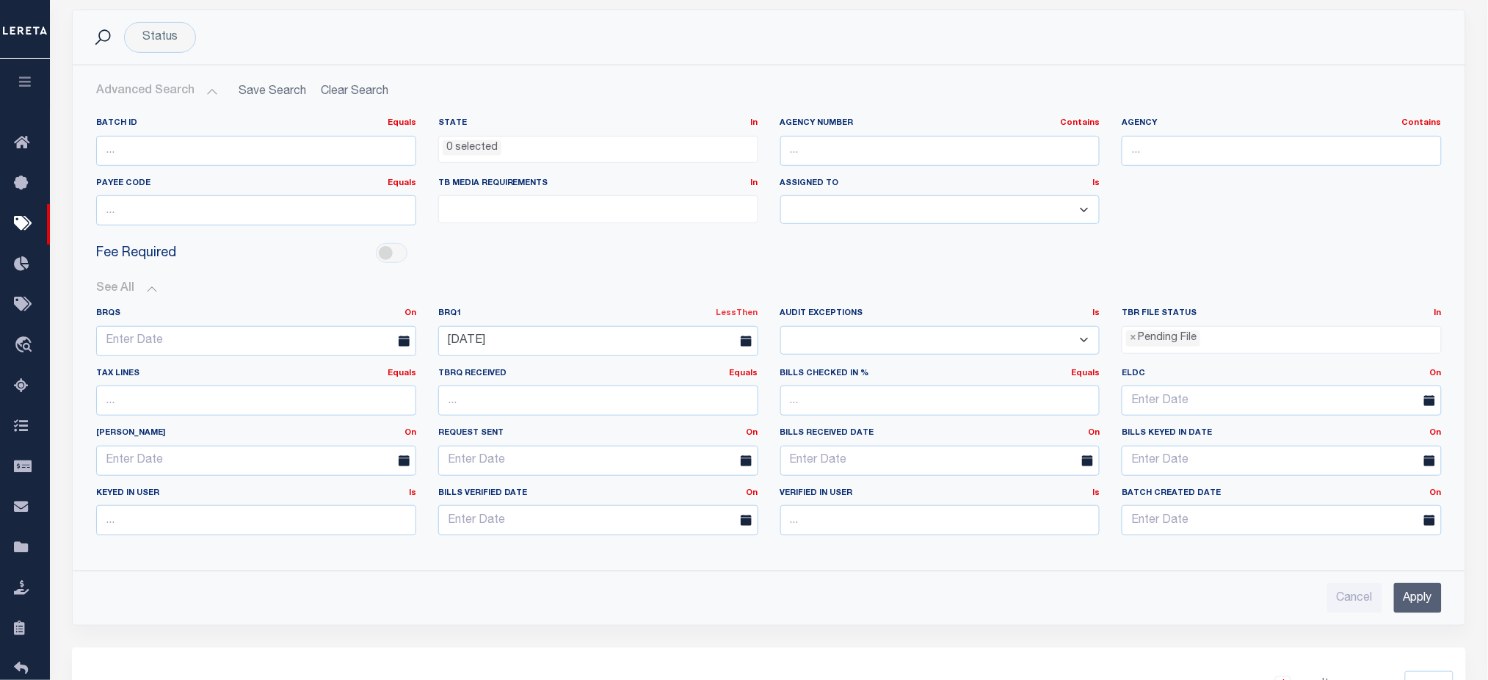
click at [733, 312] on link "LessThen" at bounding box center [738, 313] width 42 height 8
click at [690, 326] on link "On" at bounding box center [700, 331] width 116 height 21
click at [592, 335] on input "10-02-2025" at bounding box center [598, 341] width 320 height 30
click at [616, 424] on span "3" at bounding box center [615, 423] width 29 height 29
type input "10-03-2025"
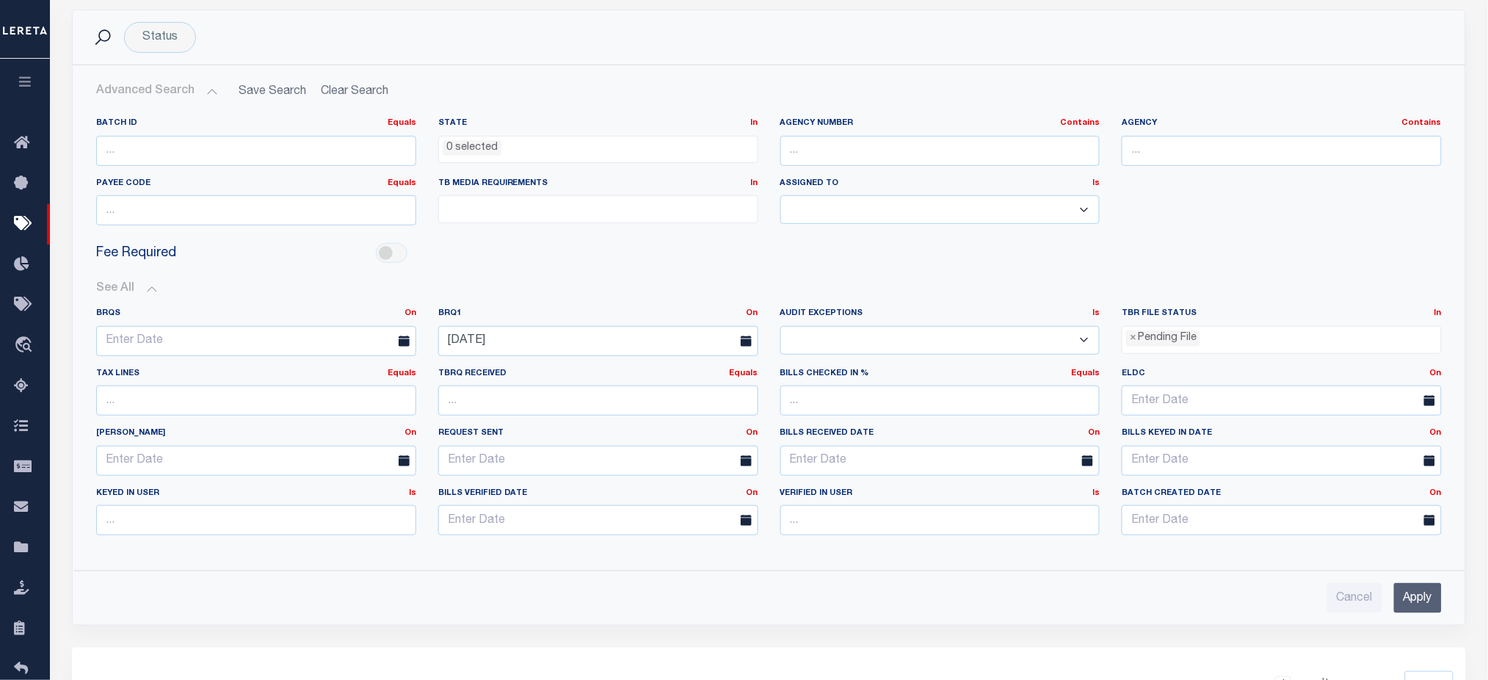
click at [899, 550] on input "Apply" at bounding box center [1418, 598] width 48 height 30
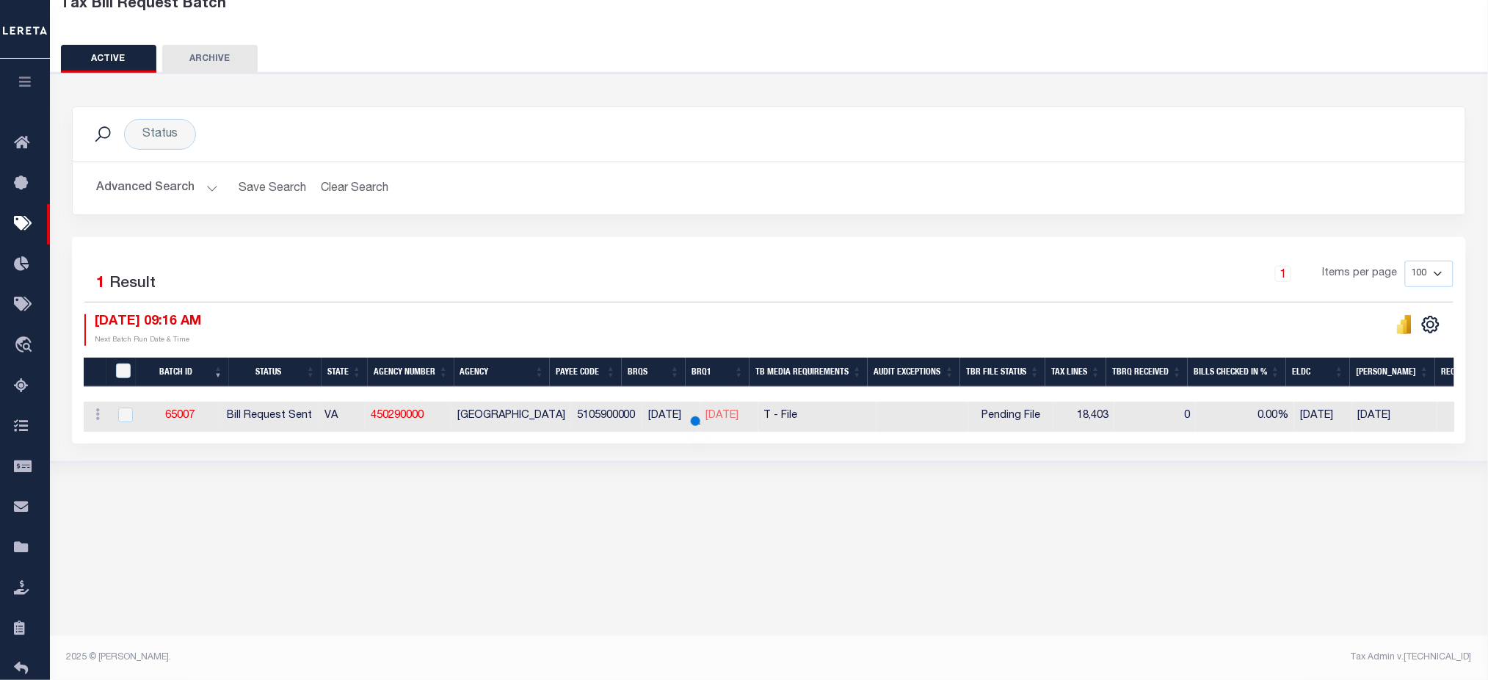
scroll to position [98, 0]
click at [189, 189] on button "Advanced Search" at bounding box center [157, 189] width 122 height 29
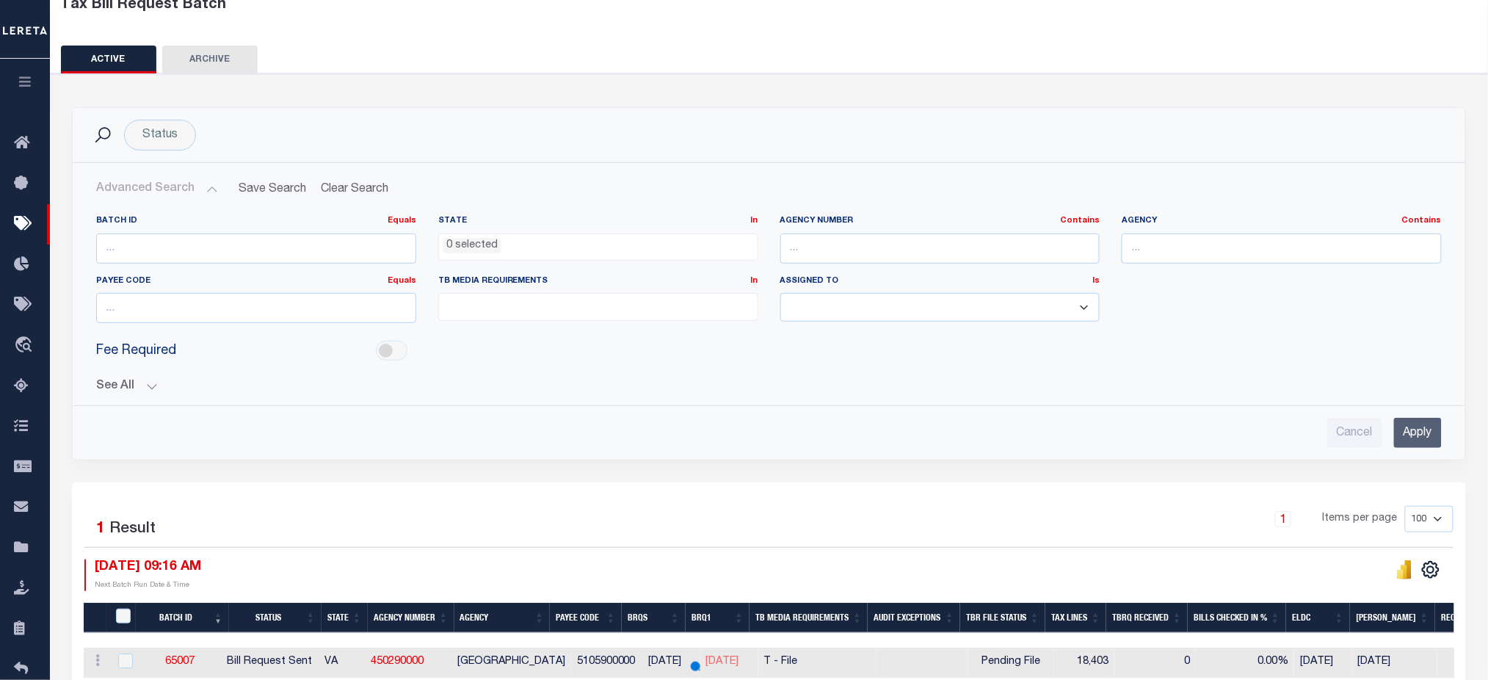
click at [131, 383] on button "See All" at bounding box center [769, 387] width 1346 height 14
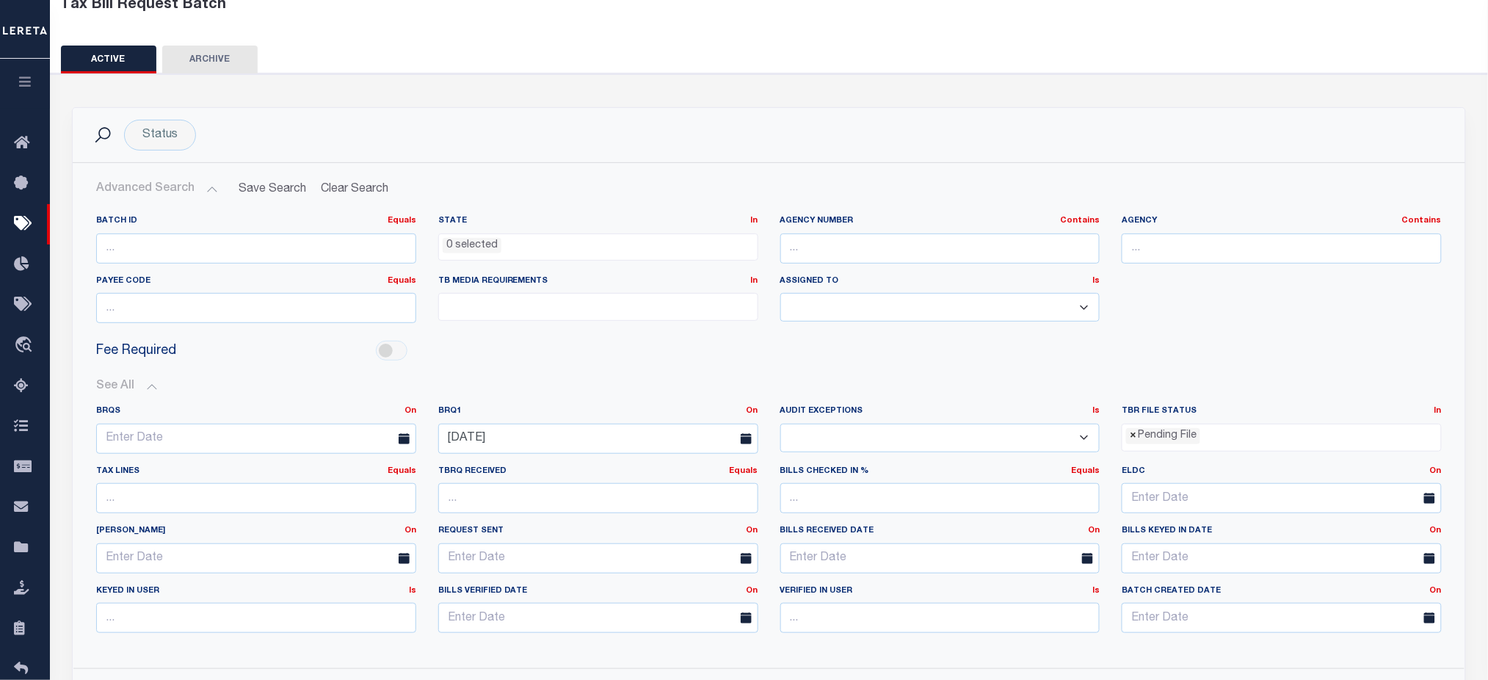
click at [899, 439] on span "×" at bounding box center [1133, 436] width 7 height 16
select select
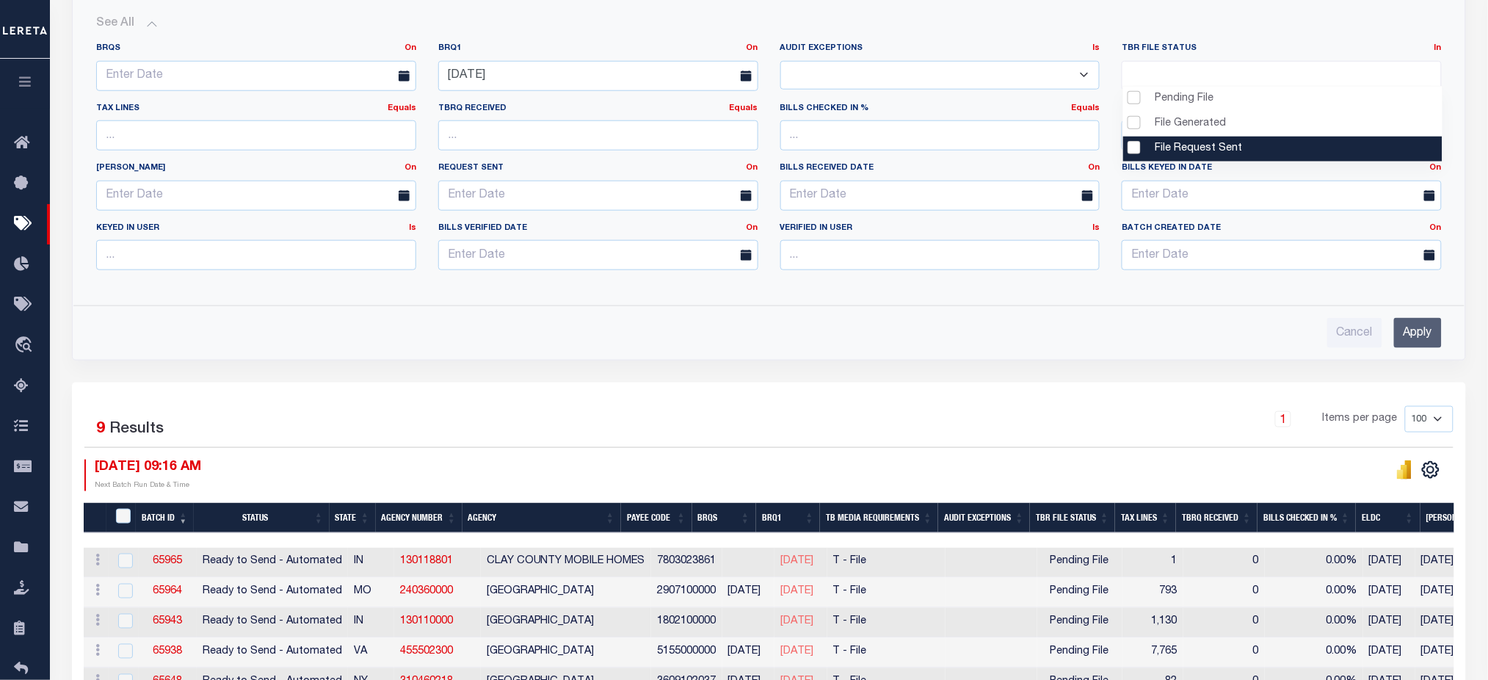
scroll to position [489, 0]
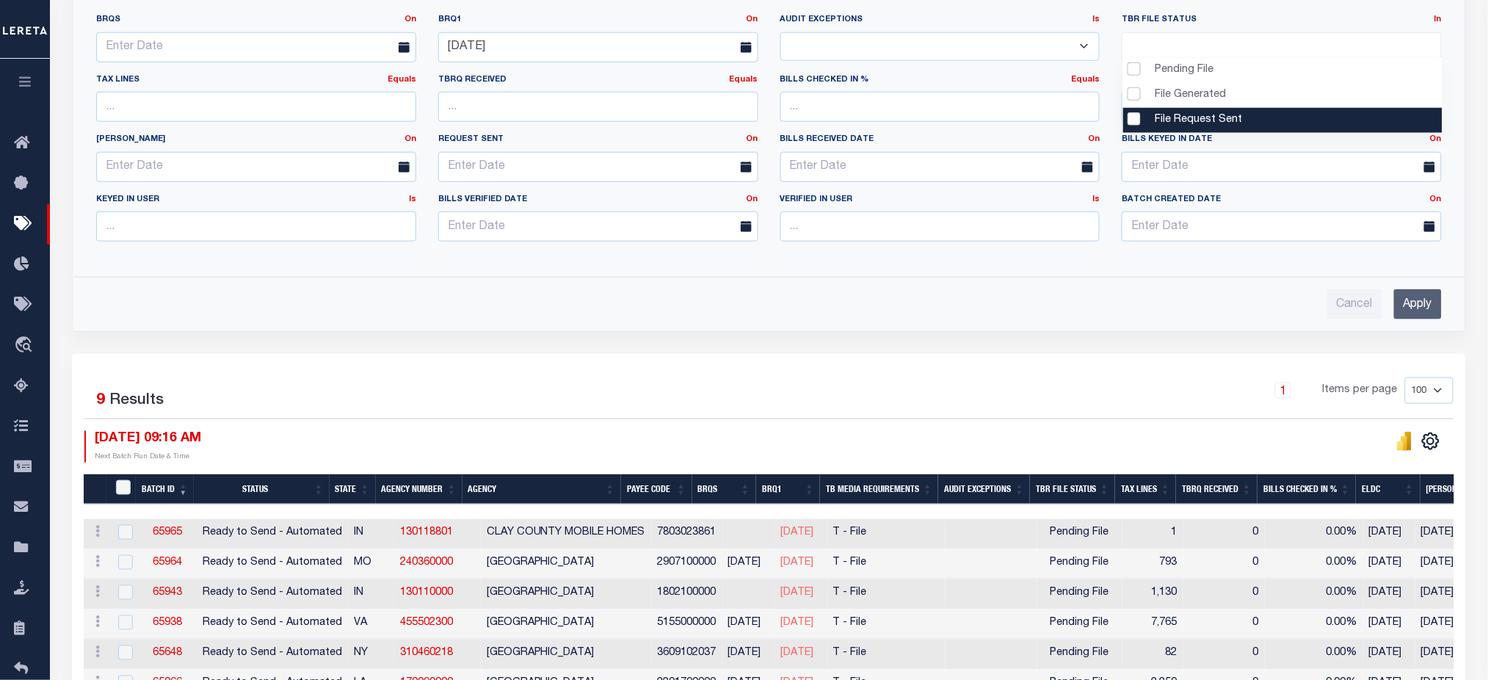
click at [899, 302] on input "Apply" at bounding box center [1418, 304] width 48 height 30
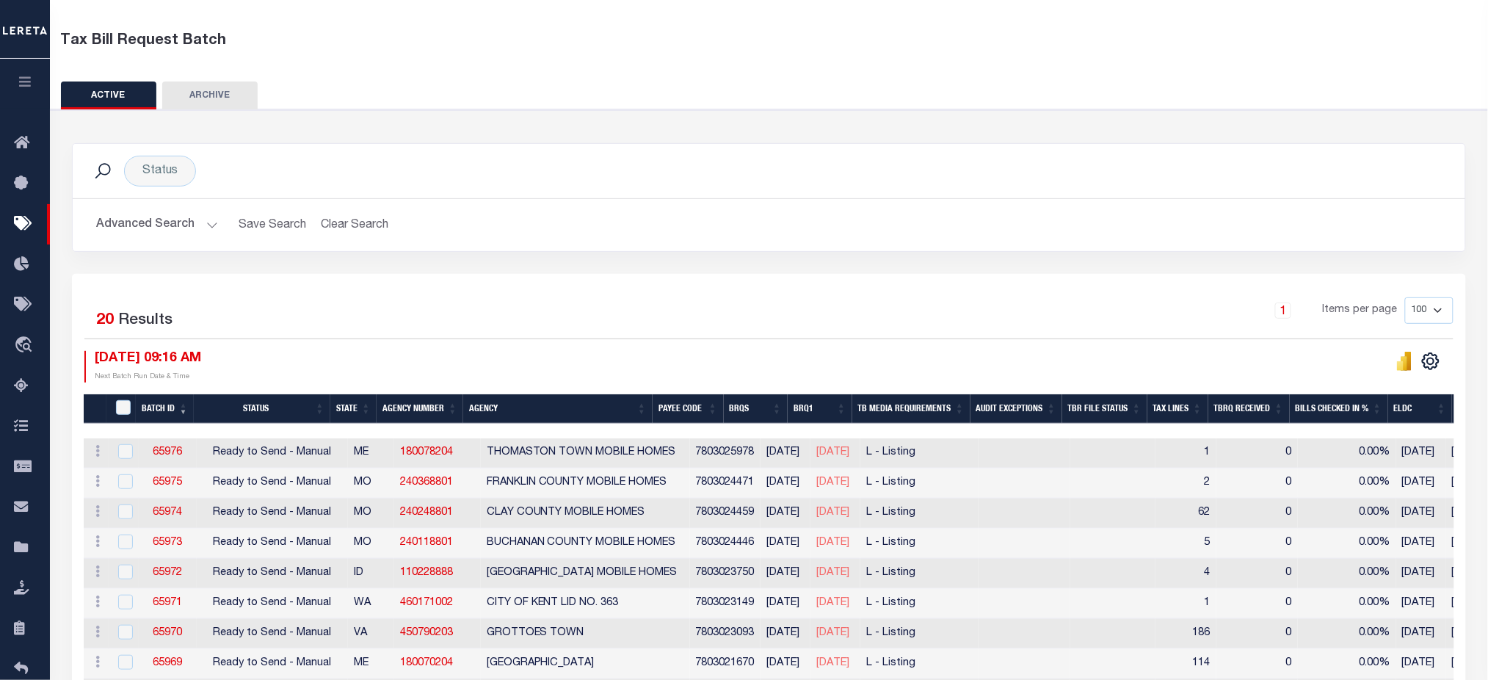
scroll to position [0, 0]
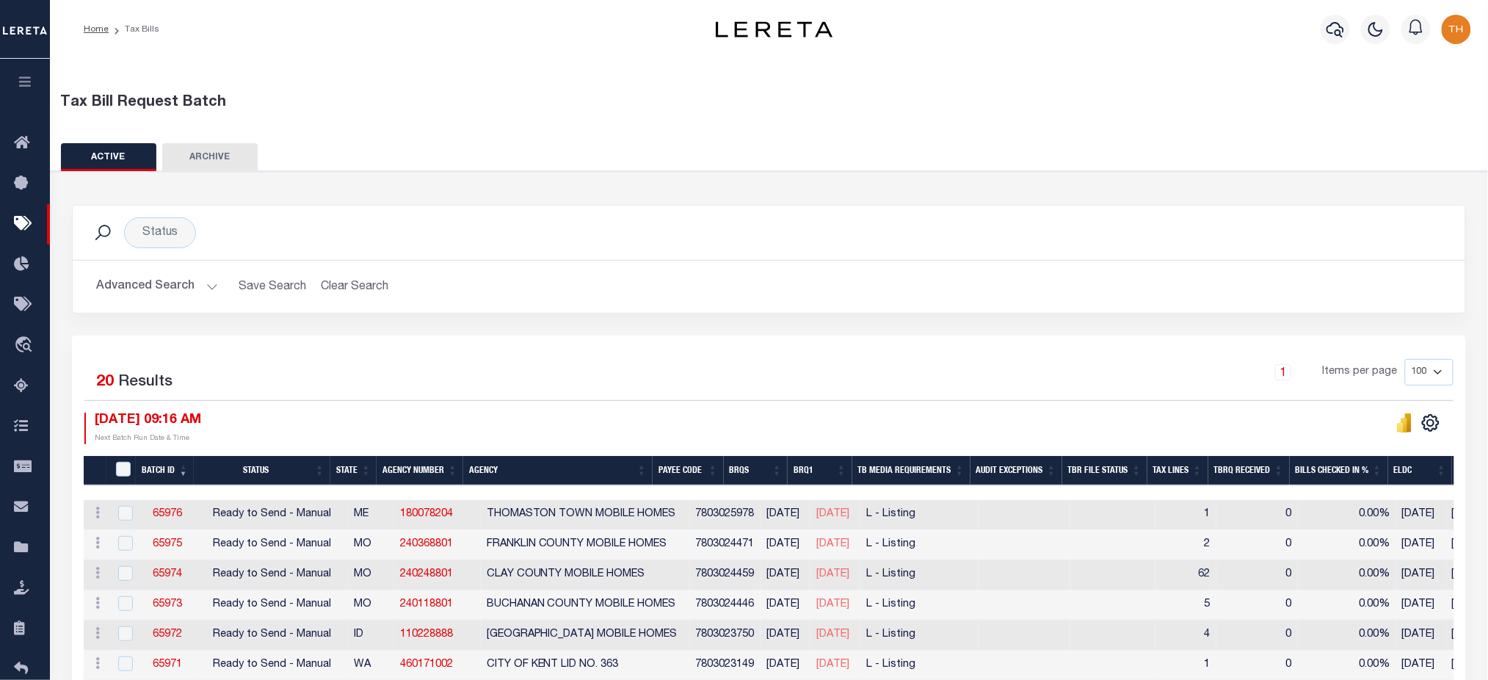
click at [160, 280] on button "Advanced Search" at bounding box center [157, 286] width 122 height 29
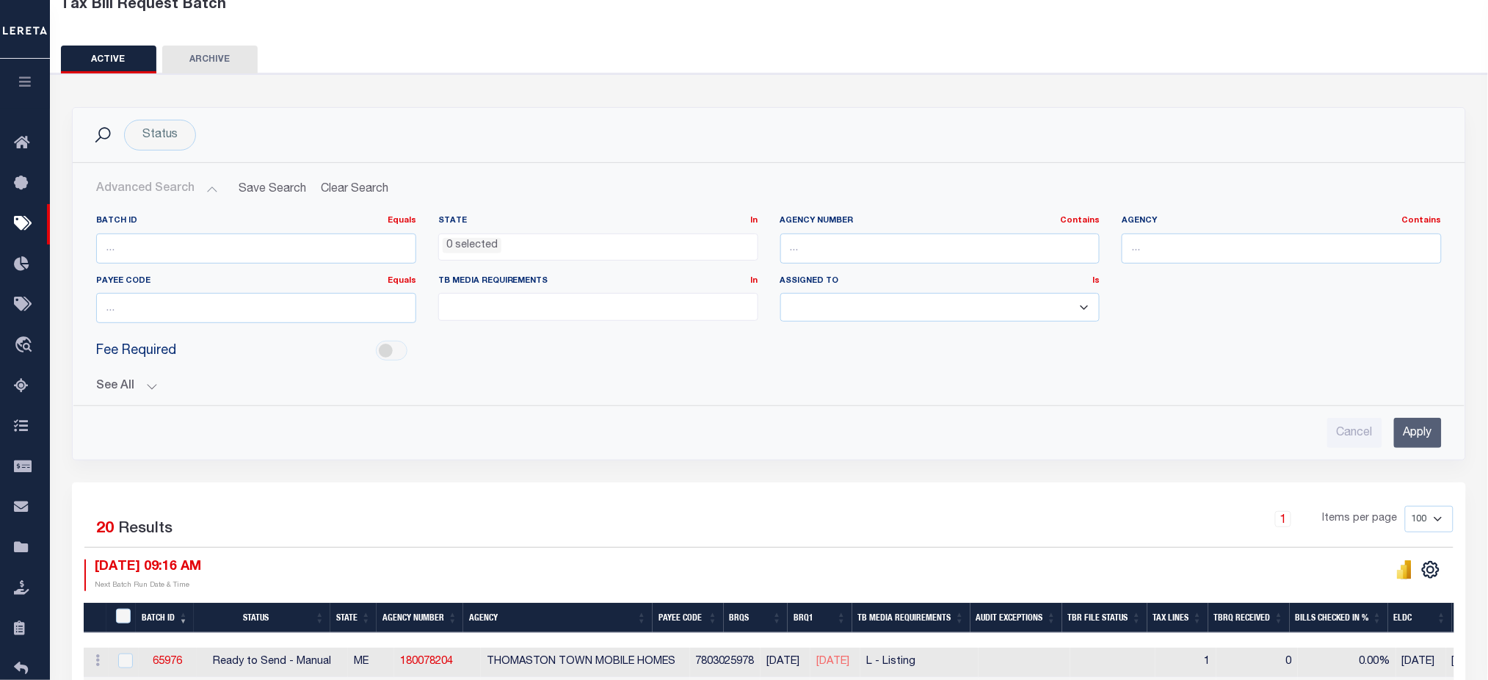
scroll to position [294, 0]
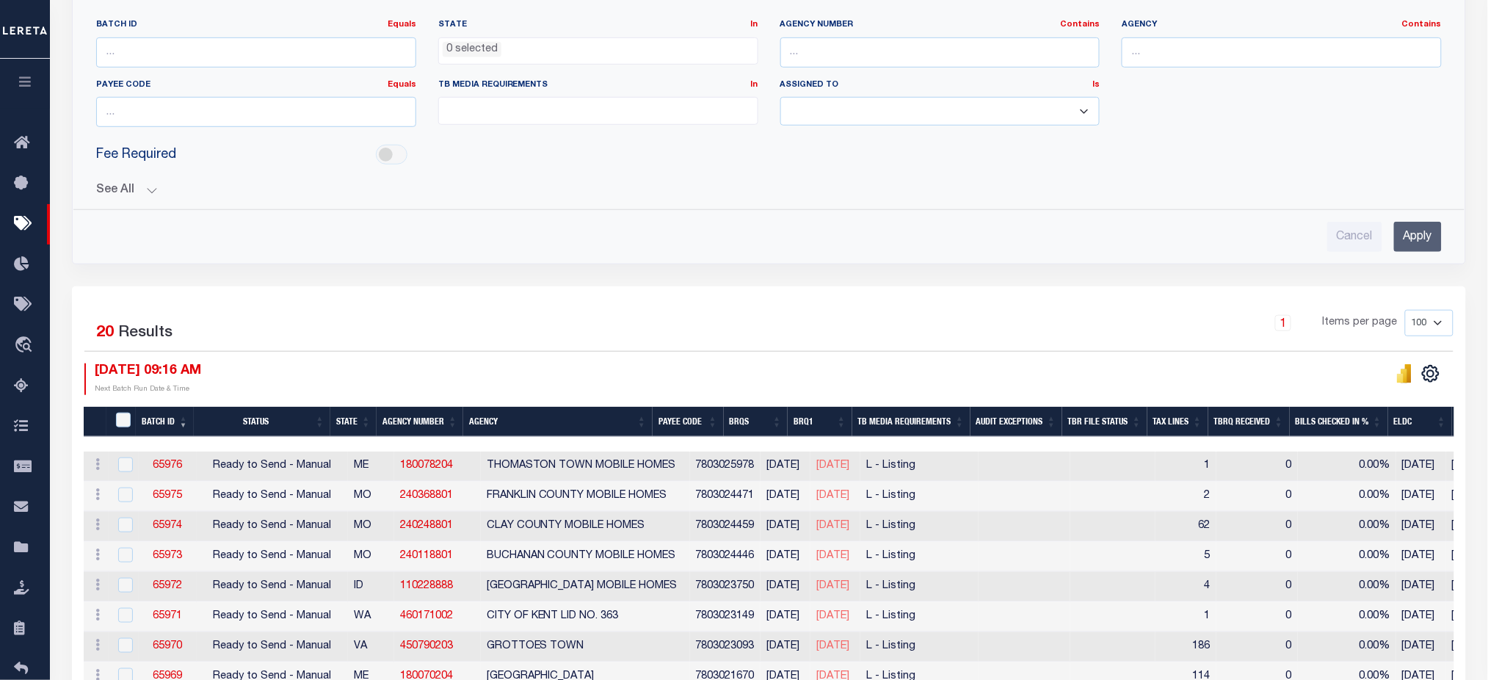
click at [543, 106] on ul at bounding box center [598, 108] width 319 height 20
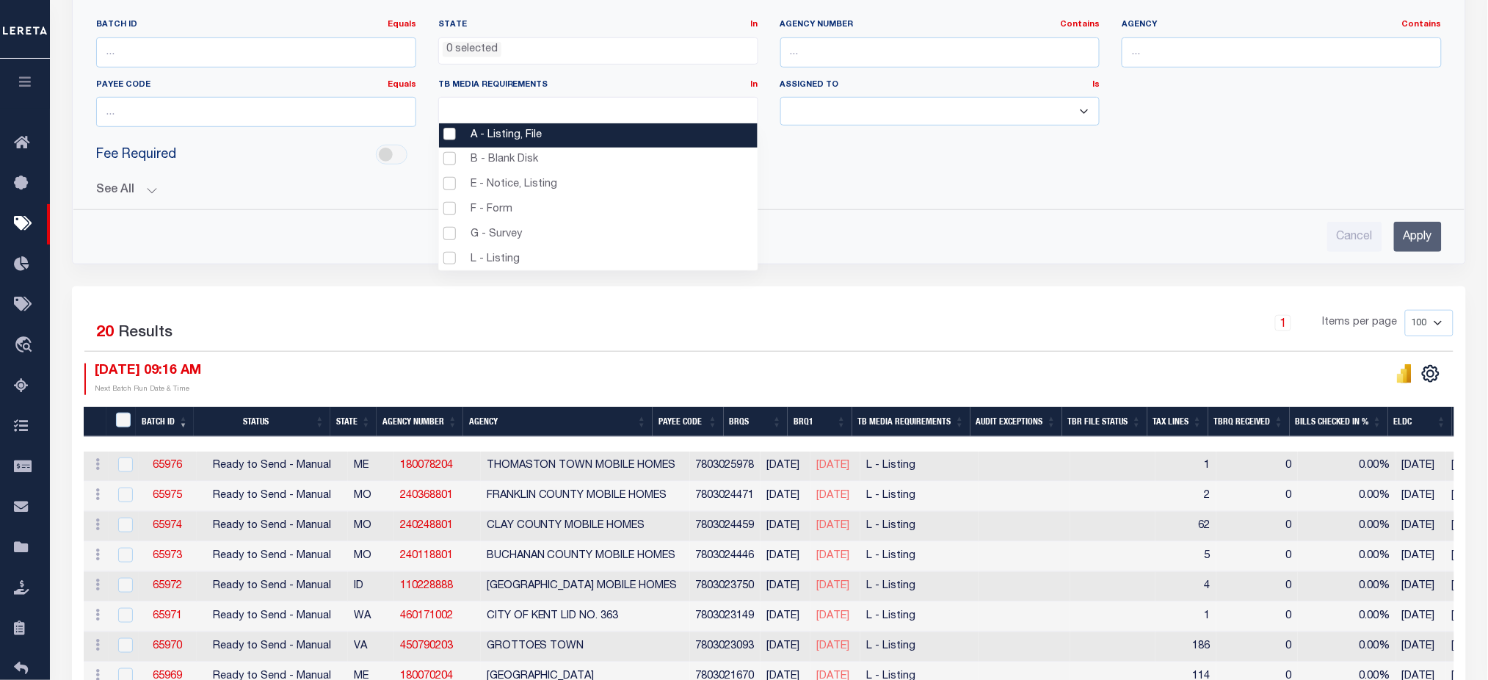
click at [524, 139] on li "A - Listing, File" at bounding box center [598, 135] width 319 height 25
select select "16"
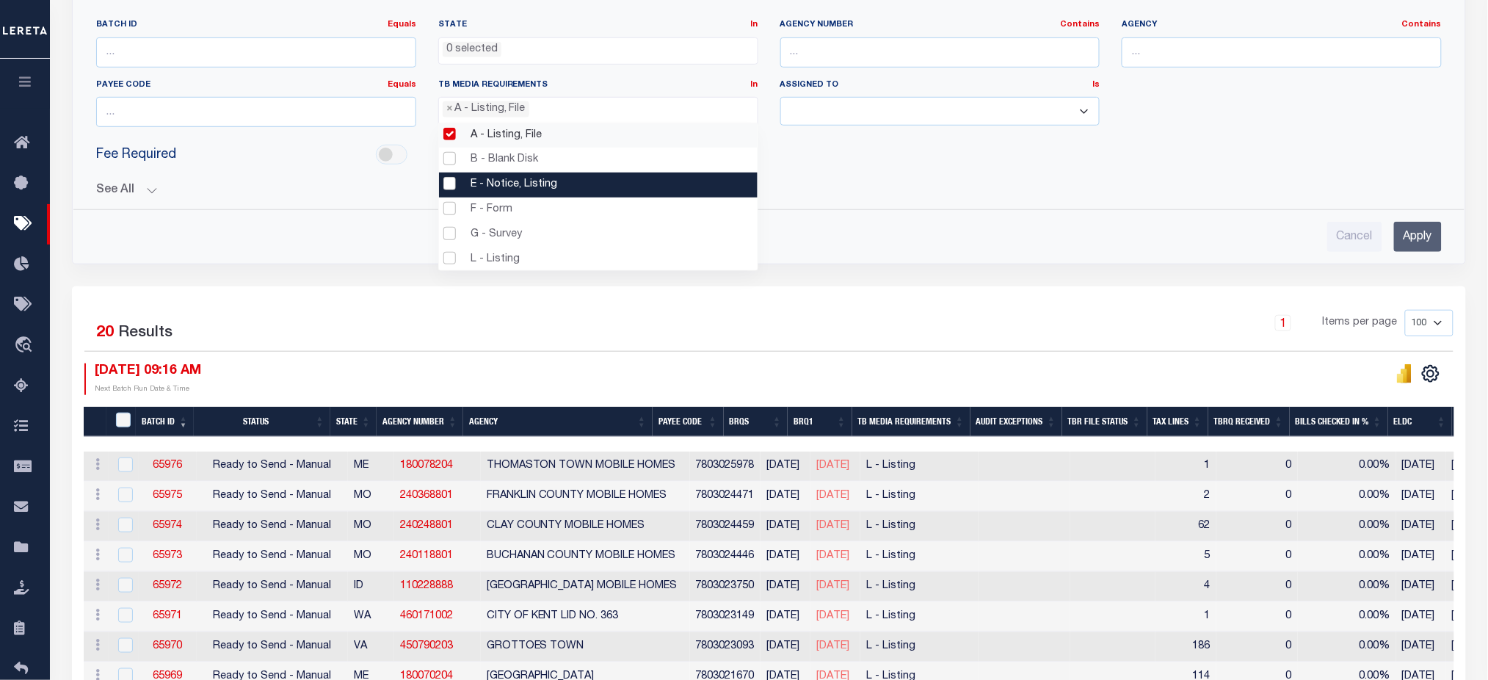
click at [527, 182] on li "E - Notice, Listing" at bounding box center [598, 185] width 319 height 25
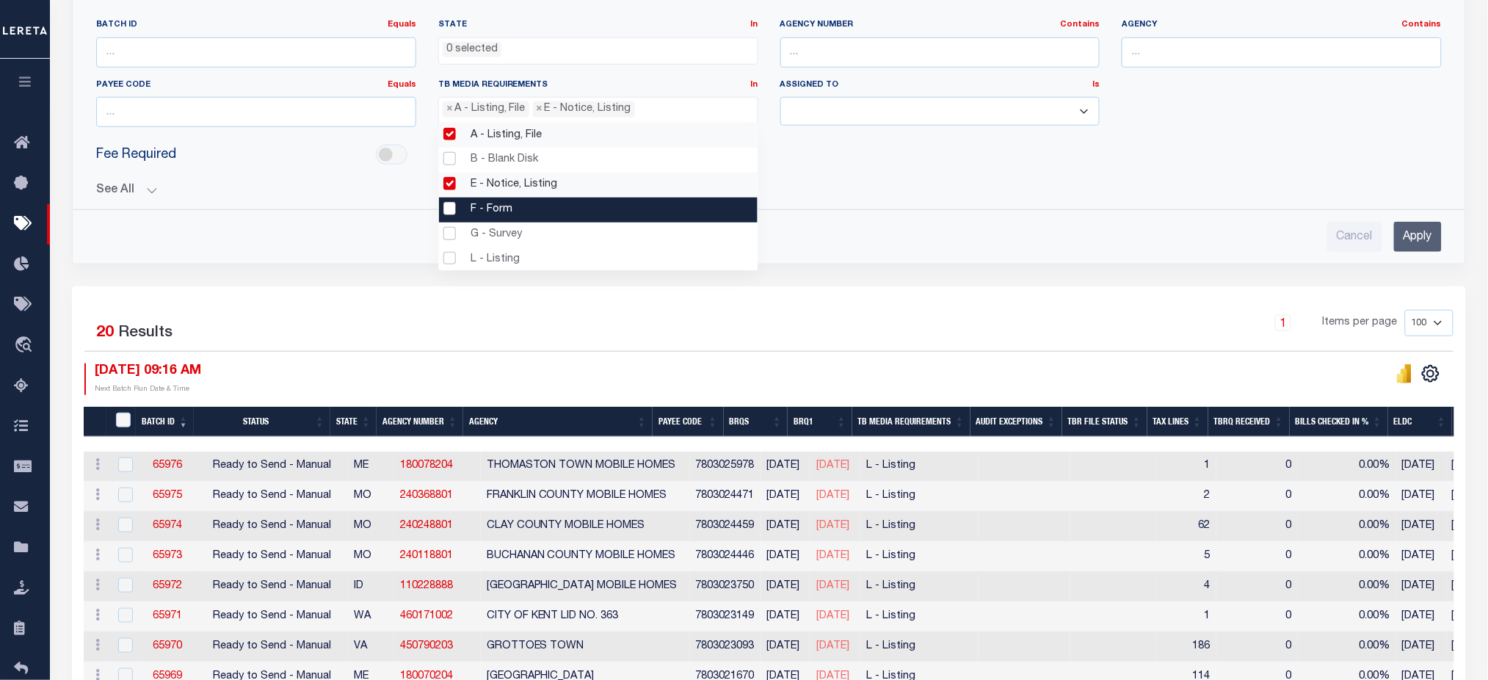
click at [521, 208] on li "F - Form" at bounding box center [598, 209] width 319 height 25
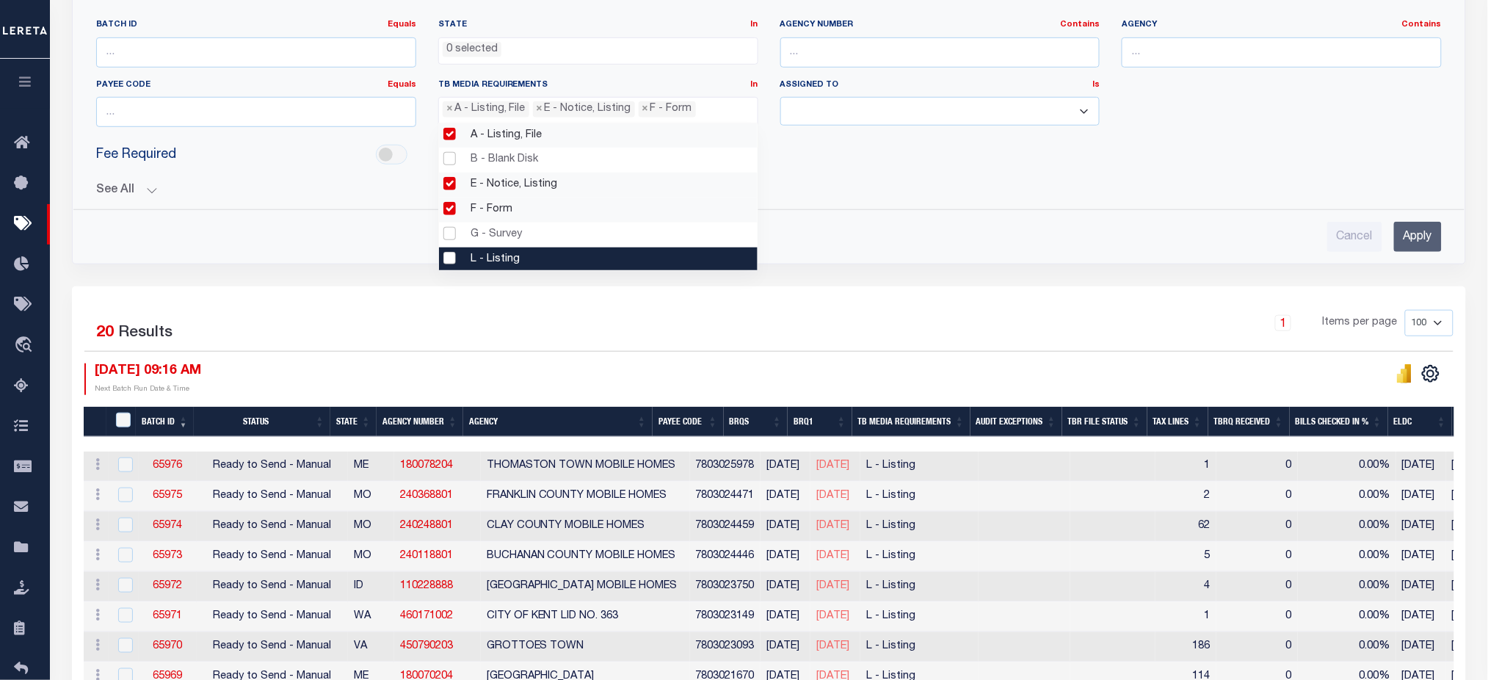
click at [523, 253] on li "L - Listing" at bounding box center [598, 259] width 319 height 25
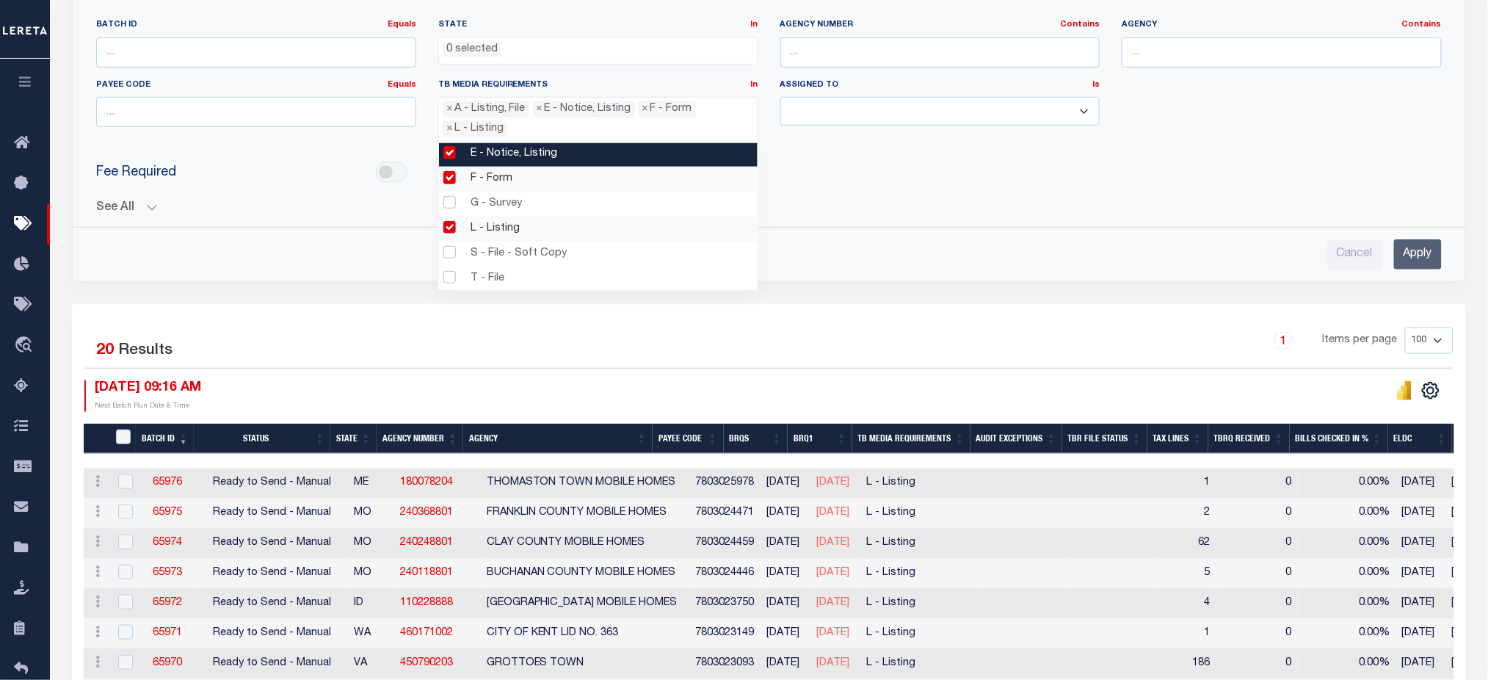
scroll to position [76, 0]
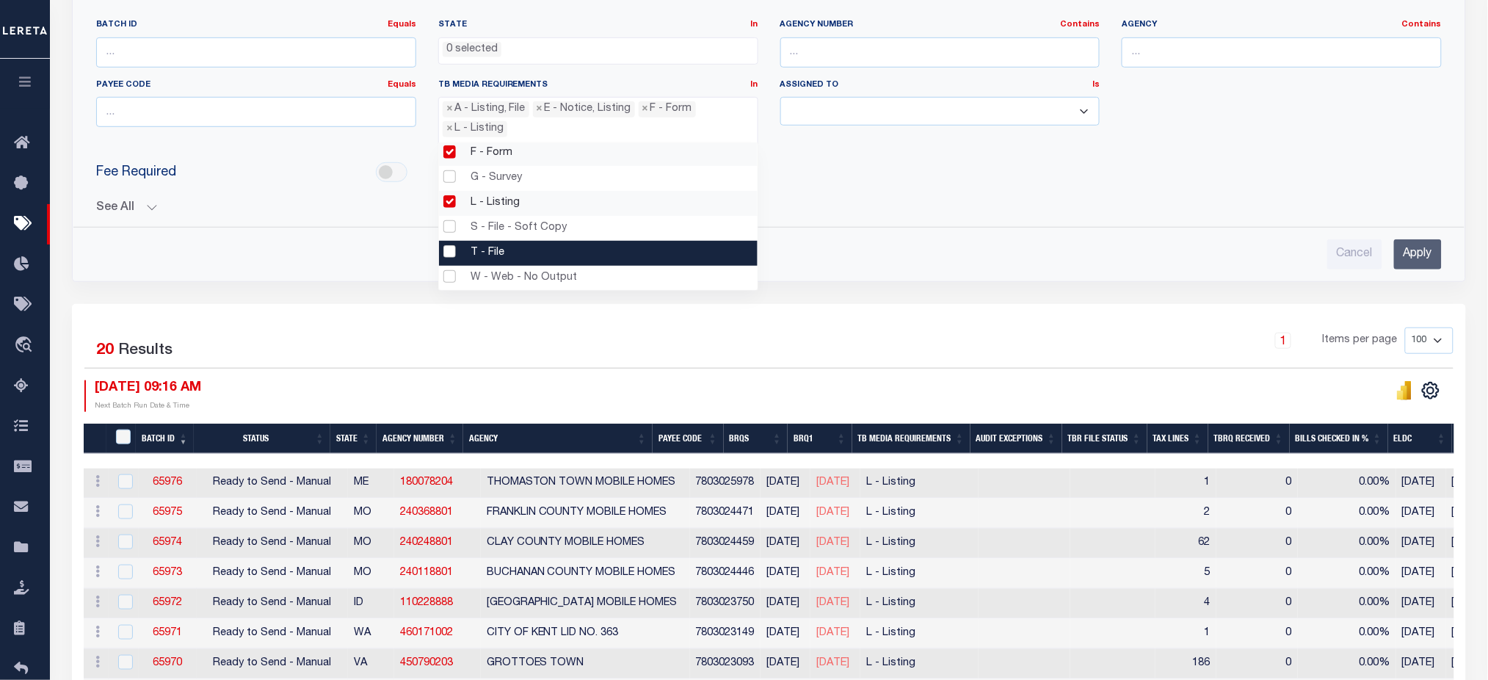
click at [899, 252] on input "Apply" at bounding box center [1418, 254] width 48 height 30
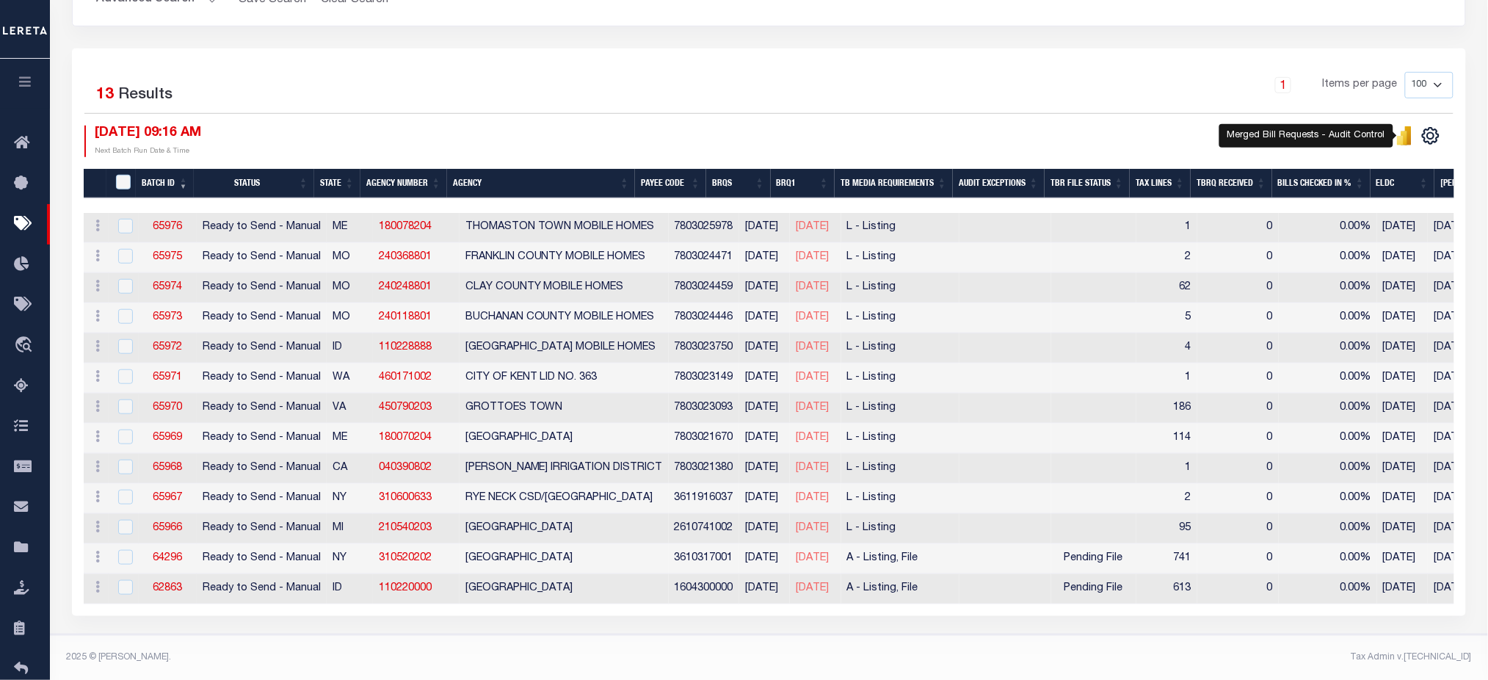
click at [899, 126] on icon "" at bounding box center [1408, 135] width 7 height 19
drag, startPoint x: 444, startPoint y: 220, endPoint x: 373, endPoint y: 222, distance: 71.2
click at [373, 222] on td "180078204" at bounding box center [416, 228] width 87 height 30
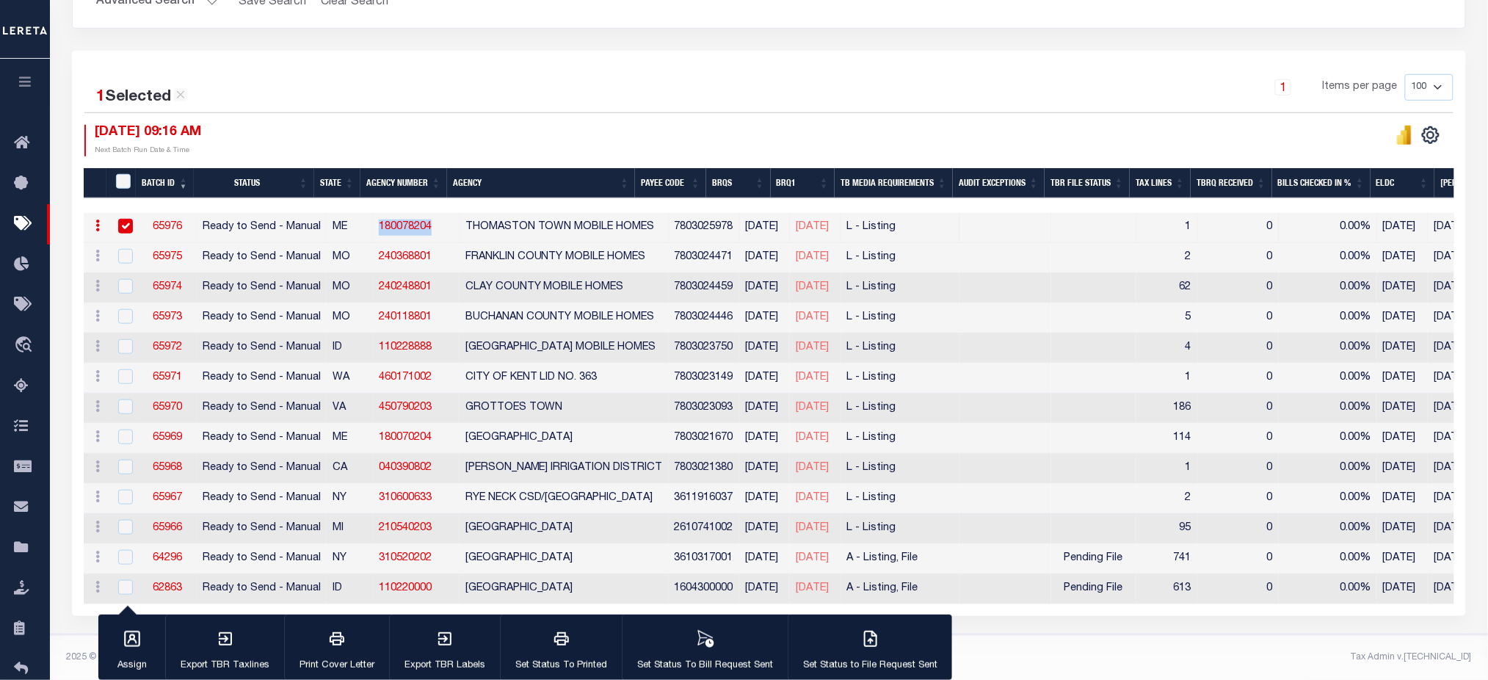
copy link "180078204"
click at [401, 222] on link "180078204" at bounding box center [405, 227] width 53 height 10
checkbox input "false"
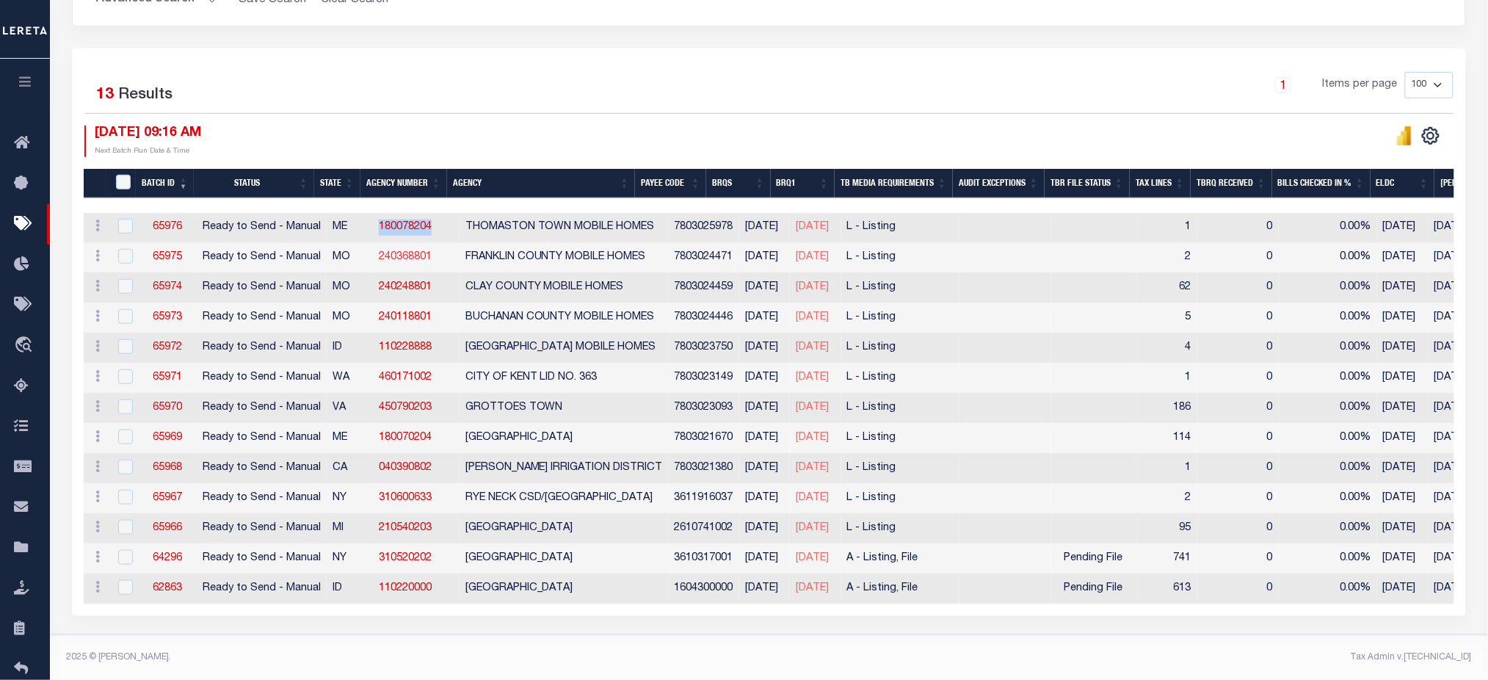
click at [411, 255] on link "240368801" at bounding box center [405, 257] width 53 height 10
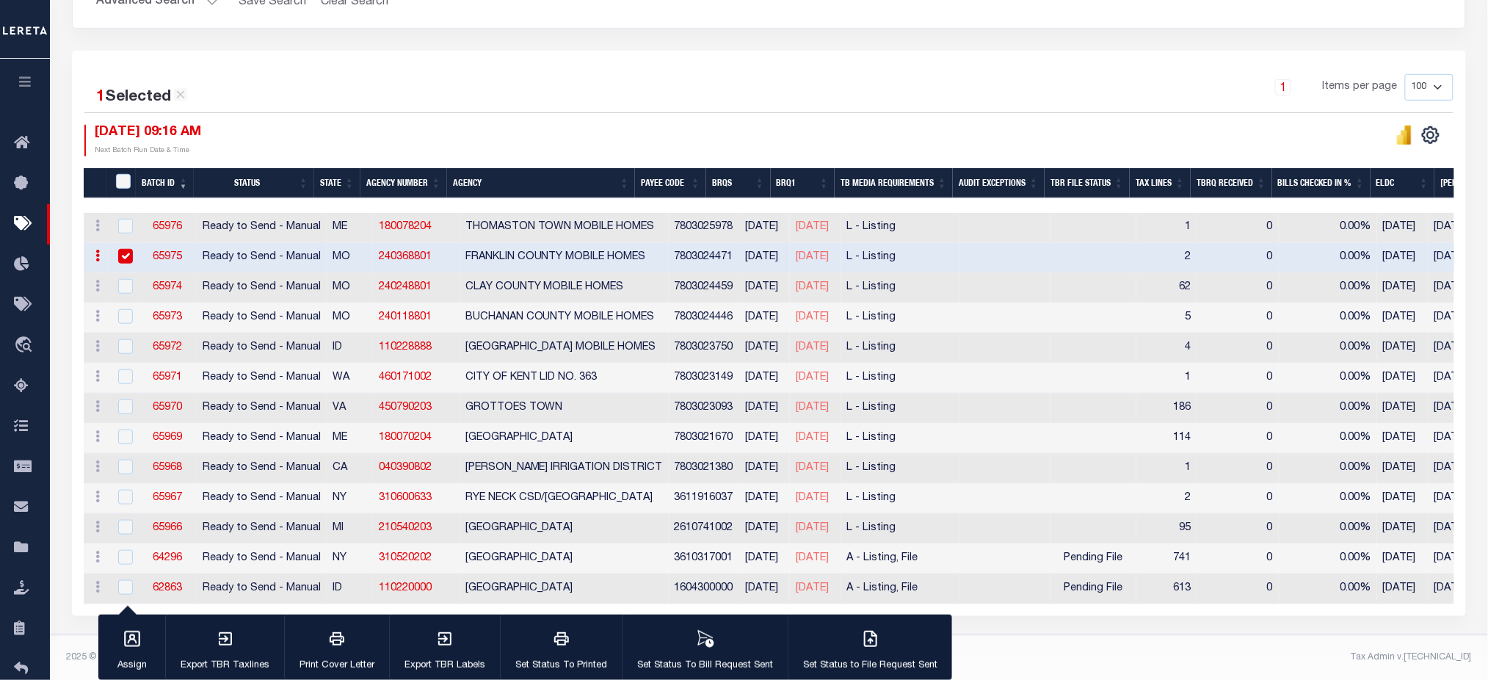
click at [128, 243] on td at bounding box center [124, 258] width 30 height 30
checkbox input "false"
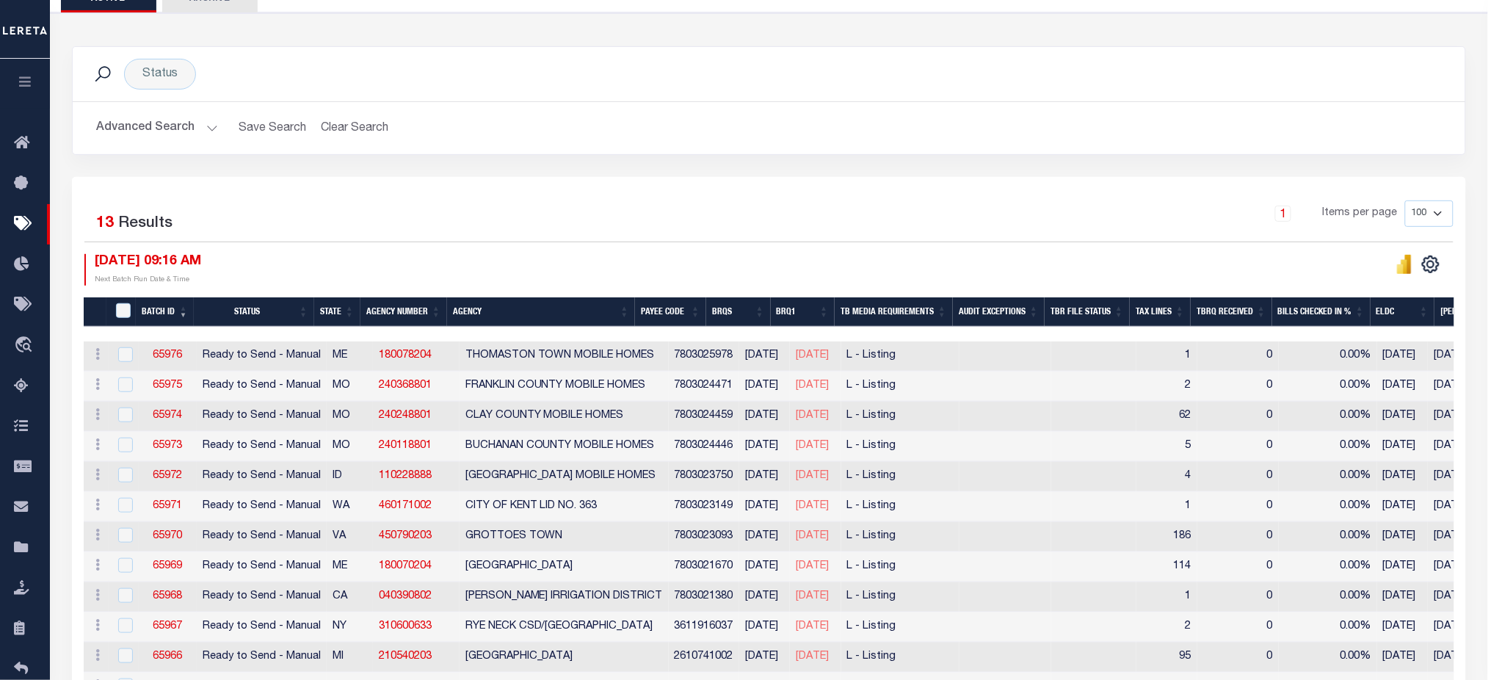
scroll to position [0, 0]
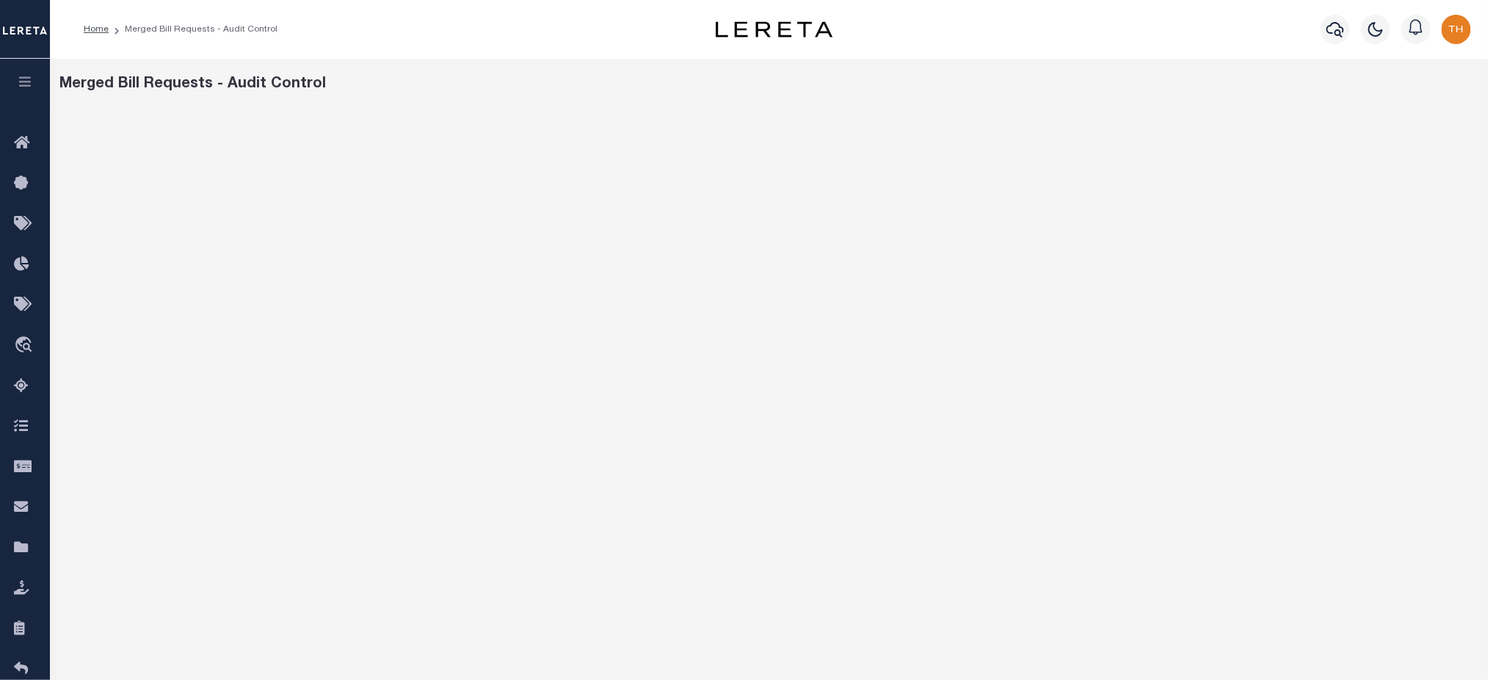
scroll to position [98, 0]
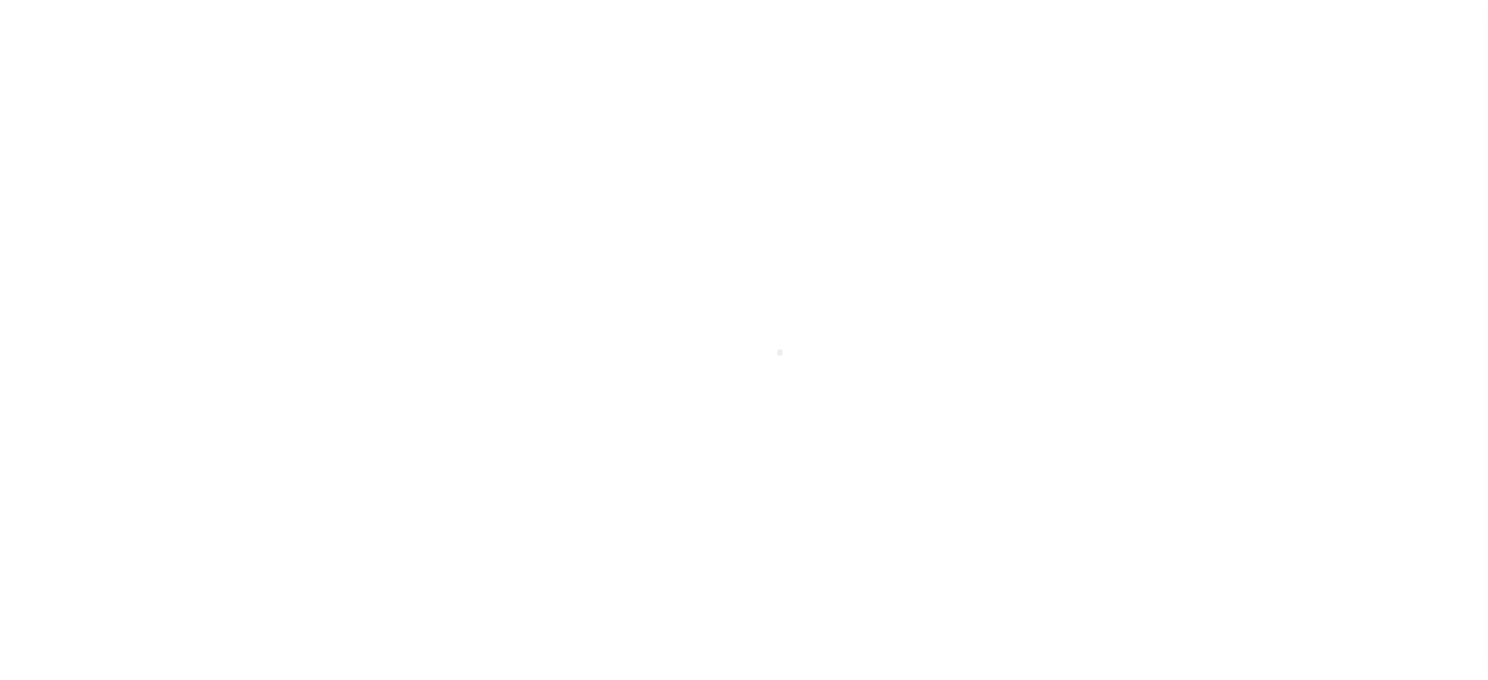
select select
checkbox input "false"
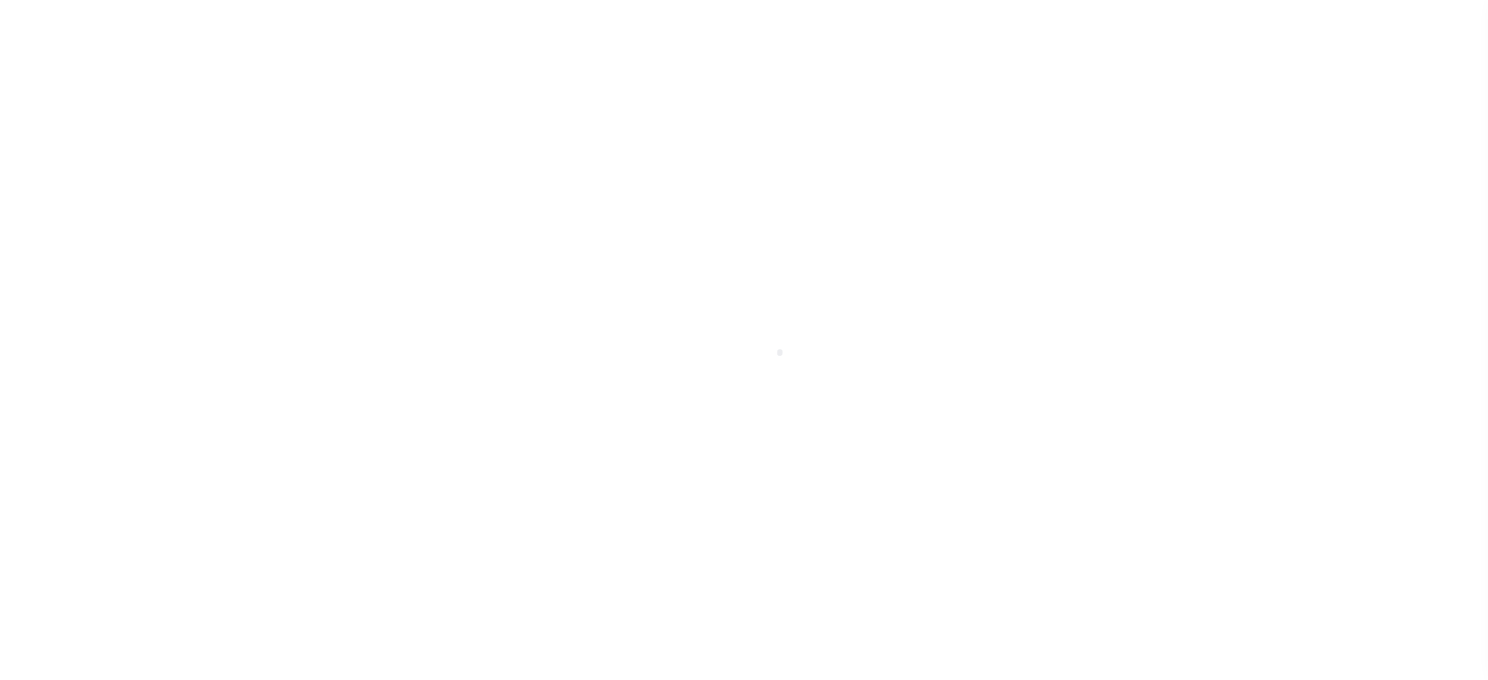
checkbox input "false"
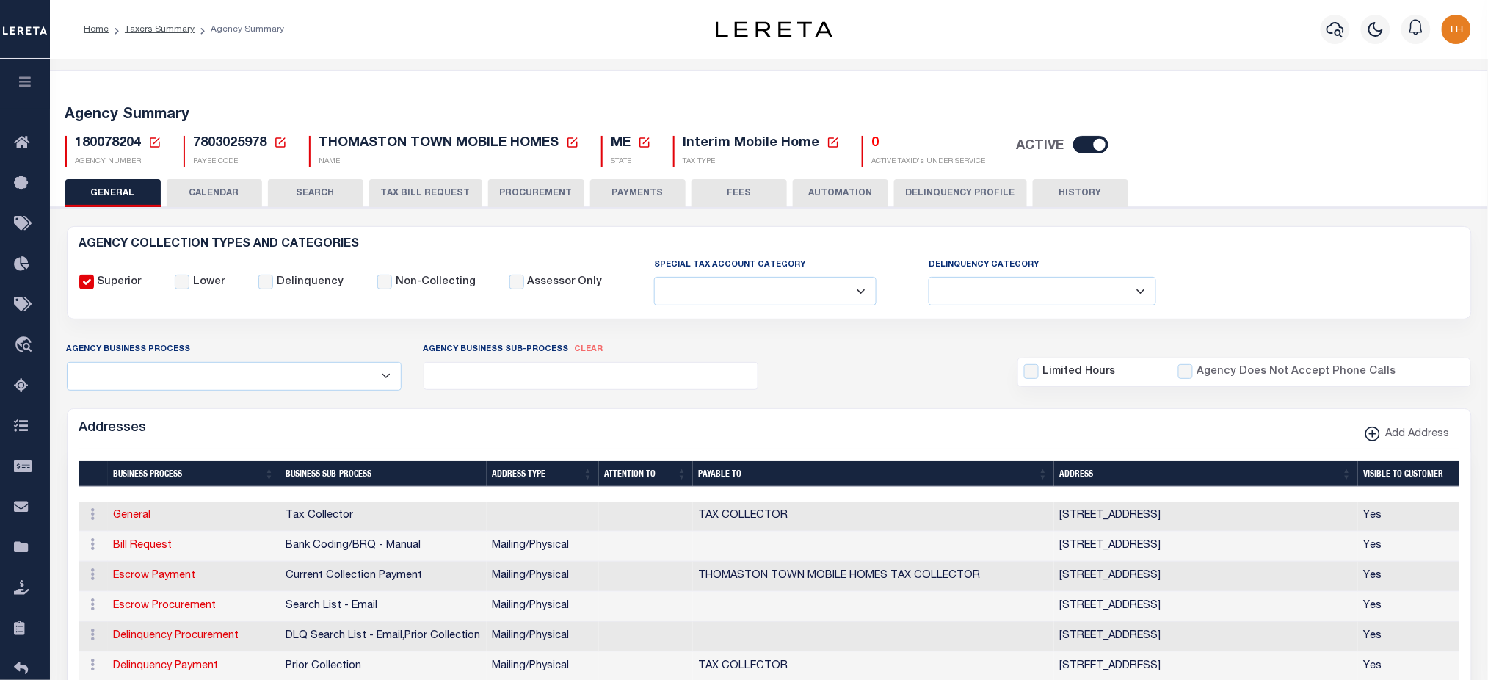
click at [411, 195] on button "TAX BILL REQUEST" at bounding box center [425, 193] width 113 height 28
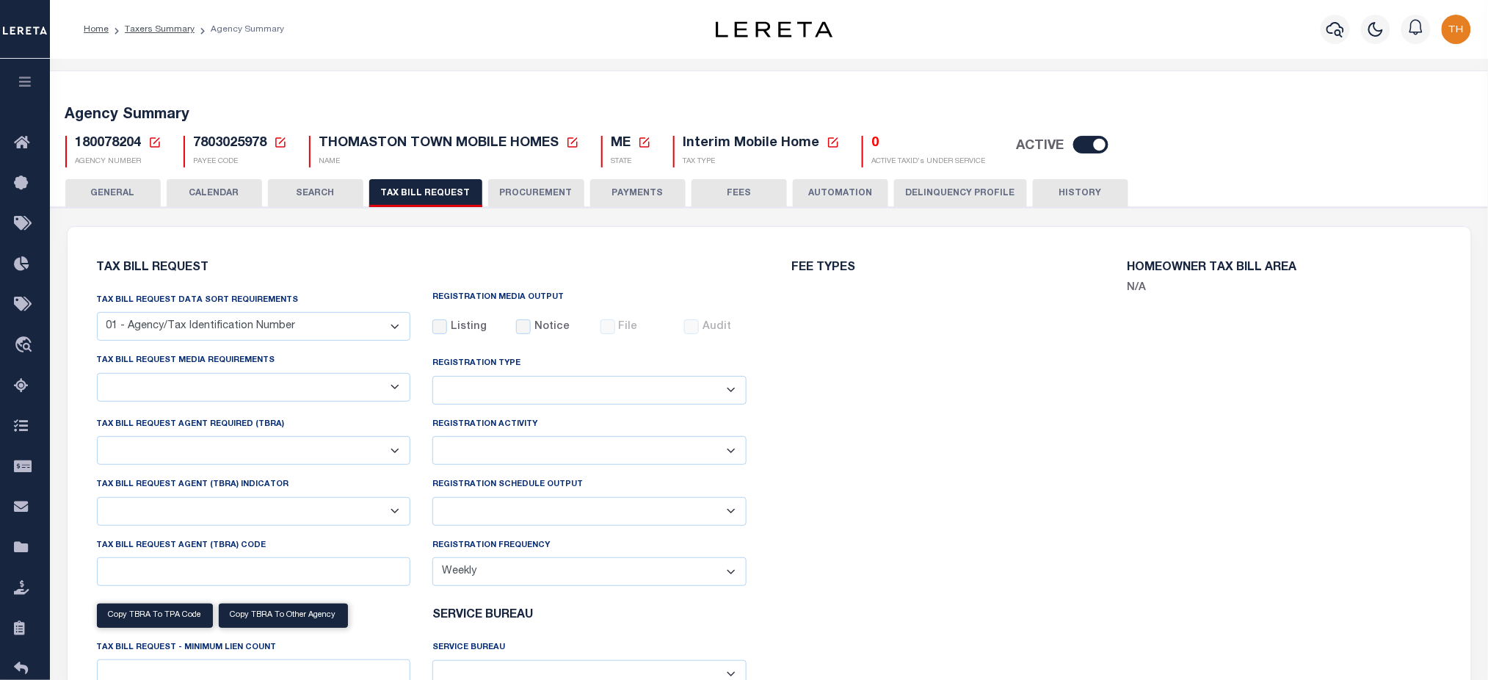
select select "27"
checkbox input "false"
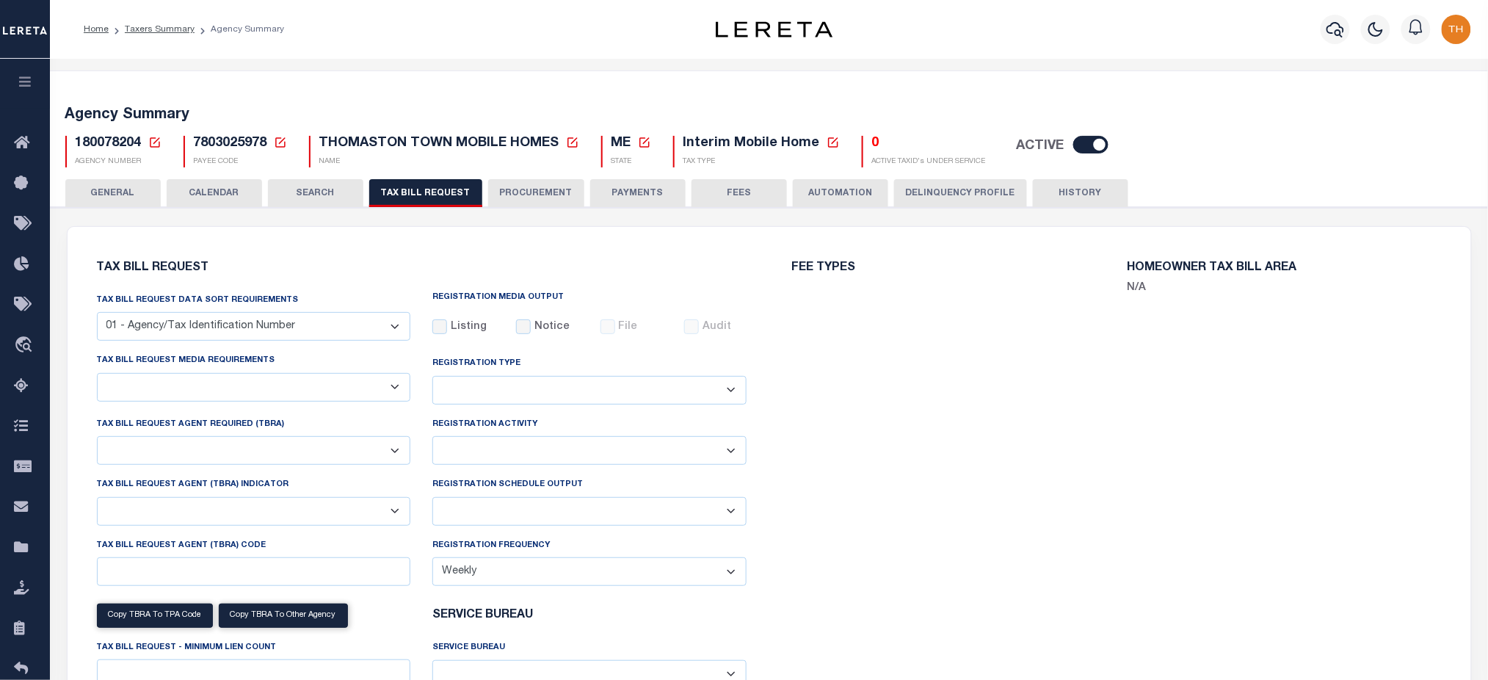
select select "20"
select select "false"
select select
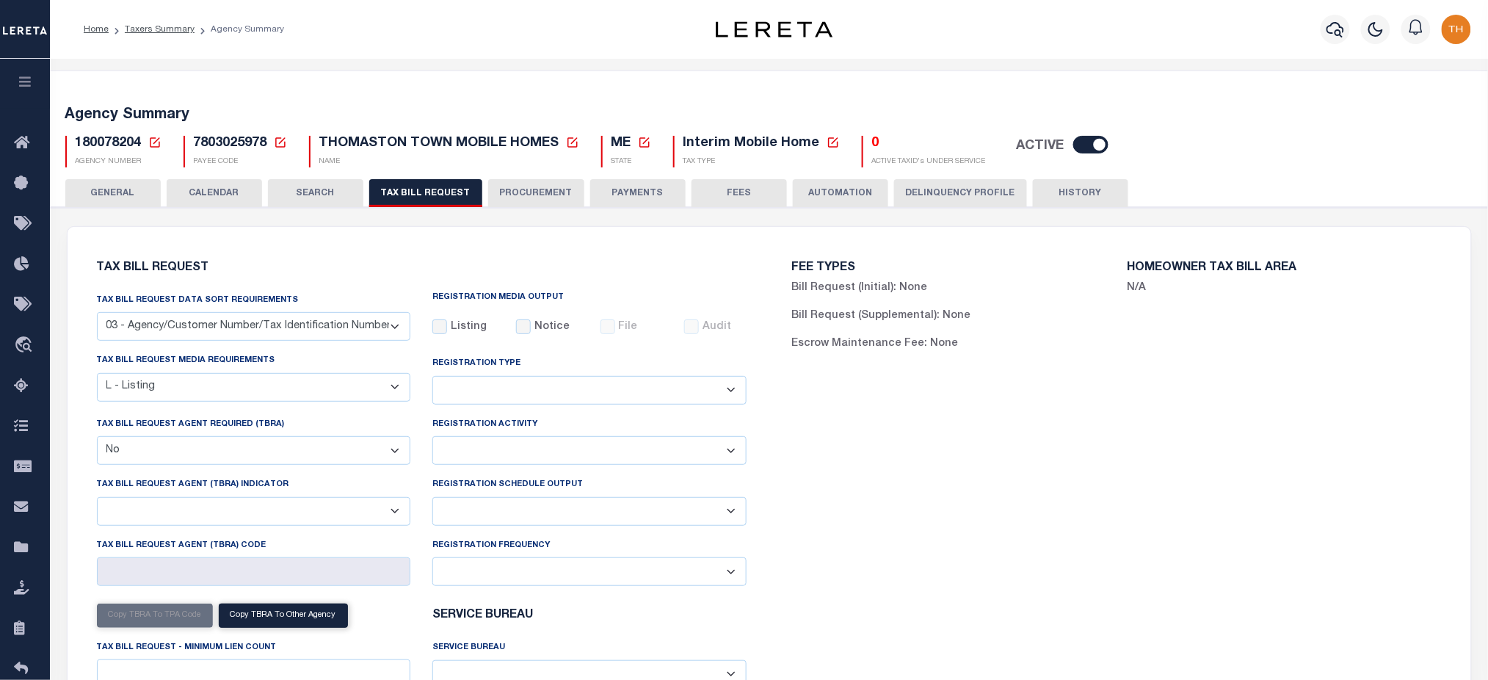
click at [145, 187] on button "GENERAL" at bounding box center [112, 193] width 95 height 28
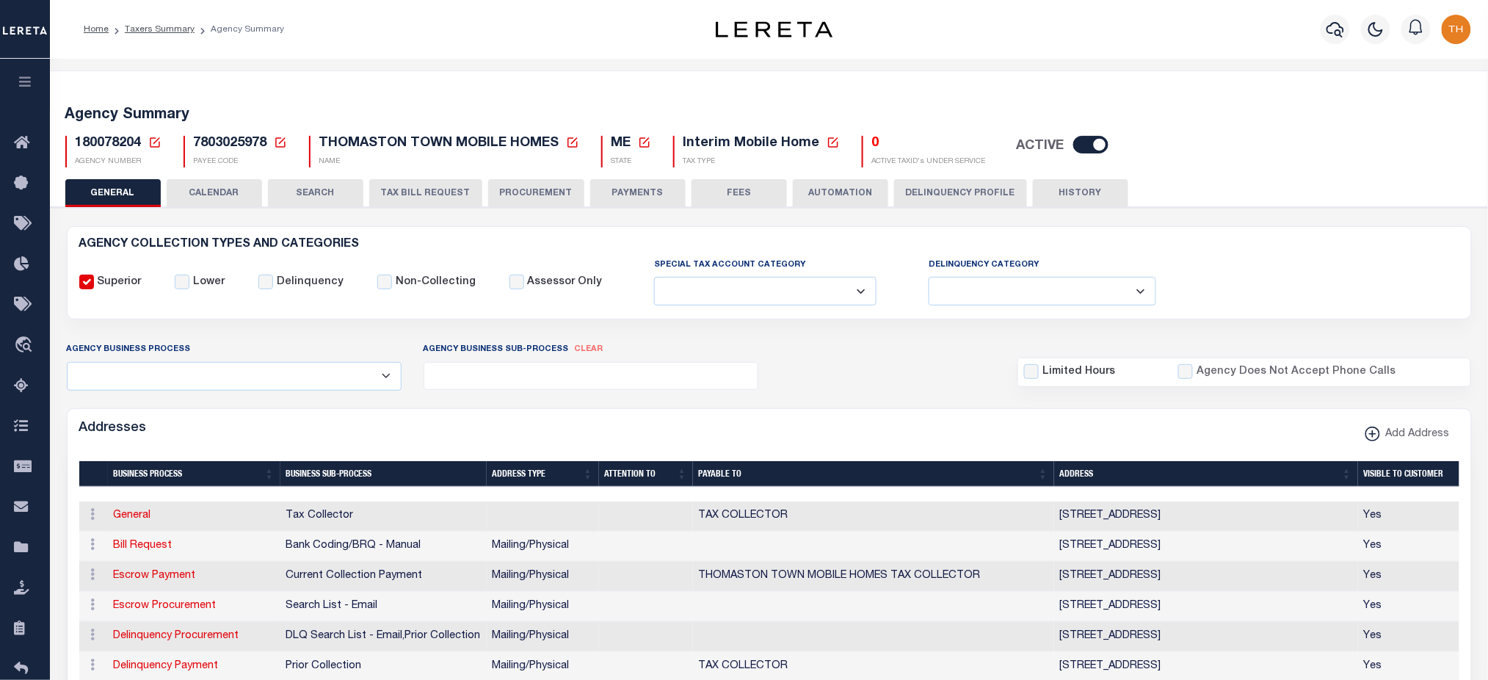
click at [242, 191] on button "CALENDAR" at bounding box center [214, 193] width 95 height 28
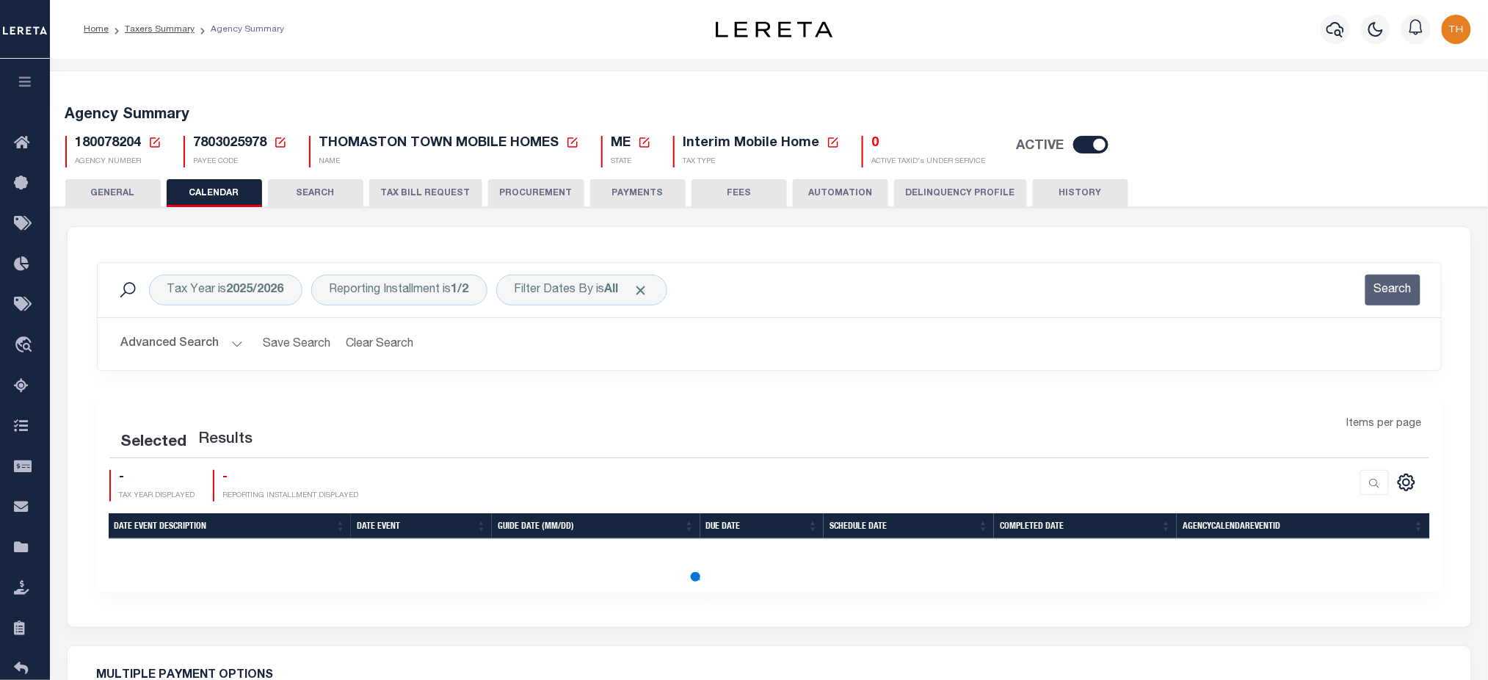
scroll to position [391, 0]
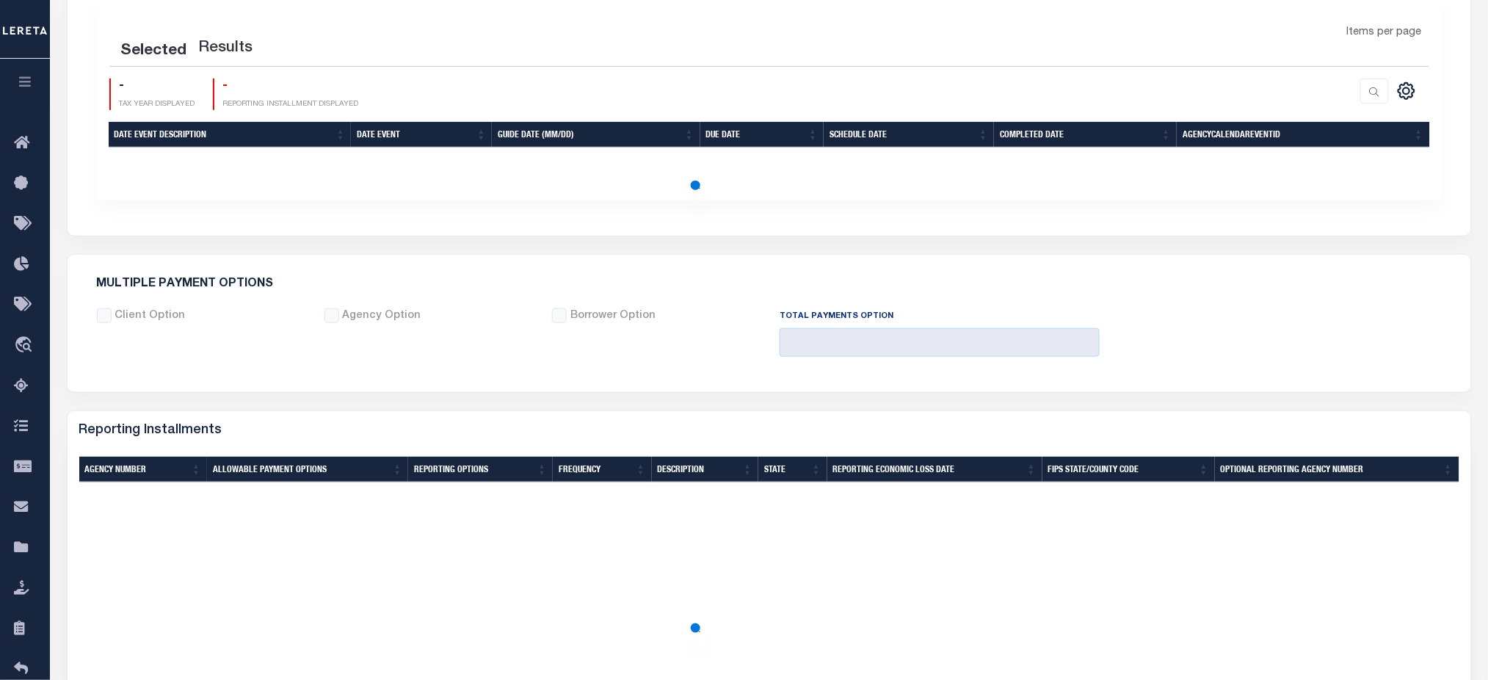
checkbox input "false"
type input "1"
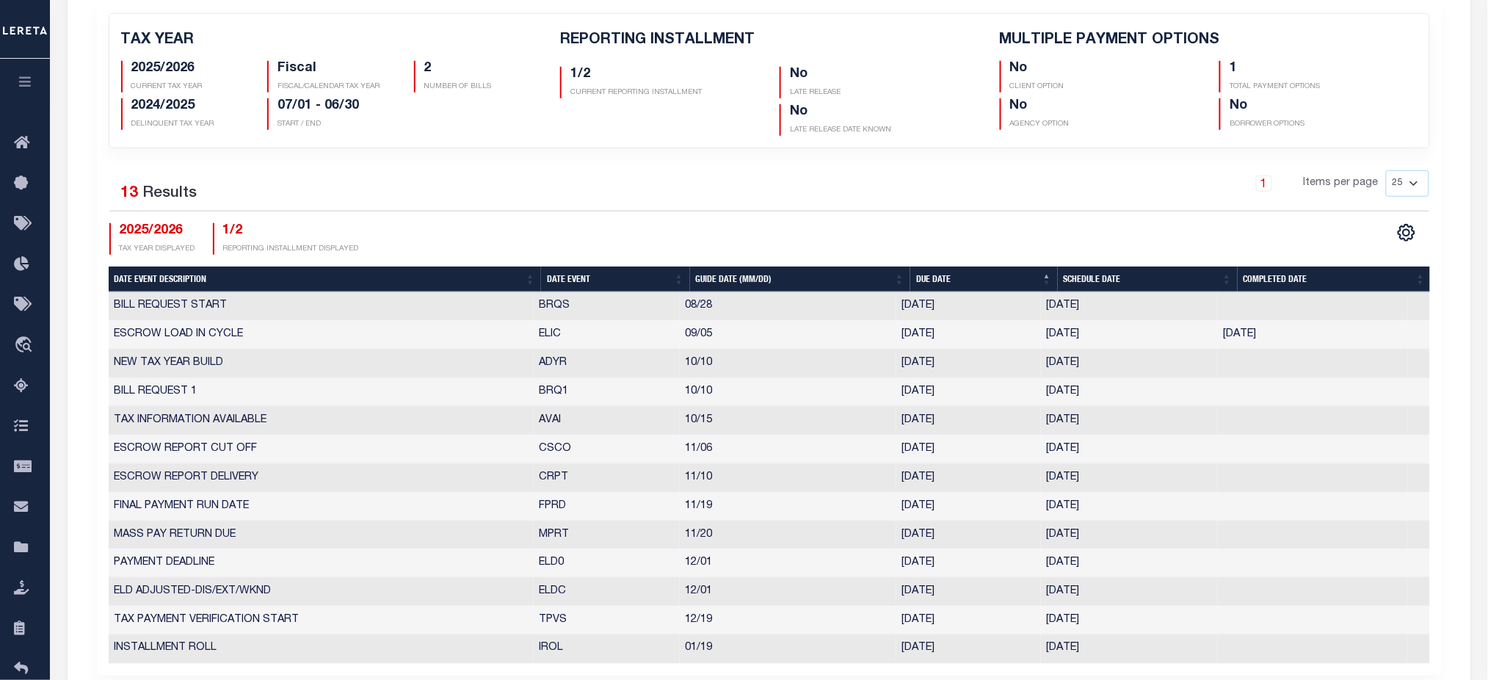
drag, startPoint x: 540, startPoint y: 388, endPoint x: 1172, endPoint y: 387, distance: 632.1
click at [1172, 387] on tr "BILL REQUEST 1 BRQ1 10/10 [DATE] [DATE] 7558553" at bounding box center [769, 392] width 1321 height 29
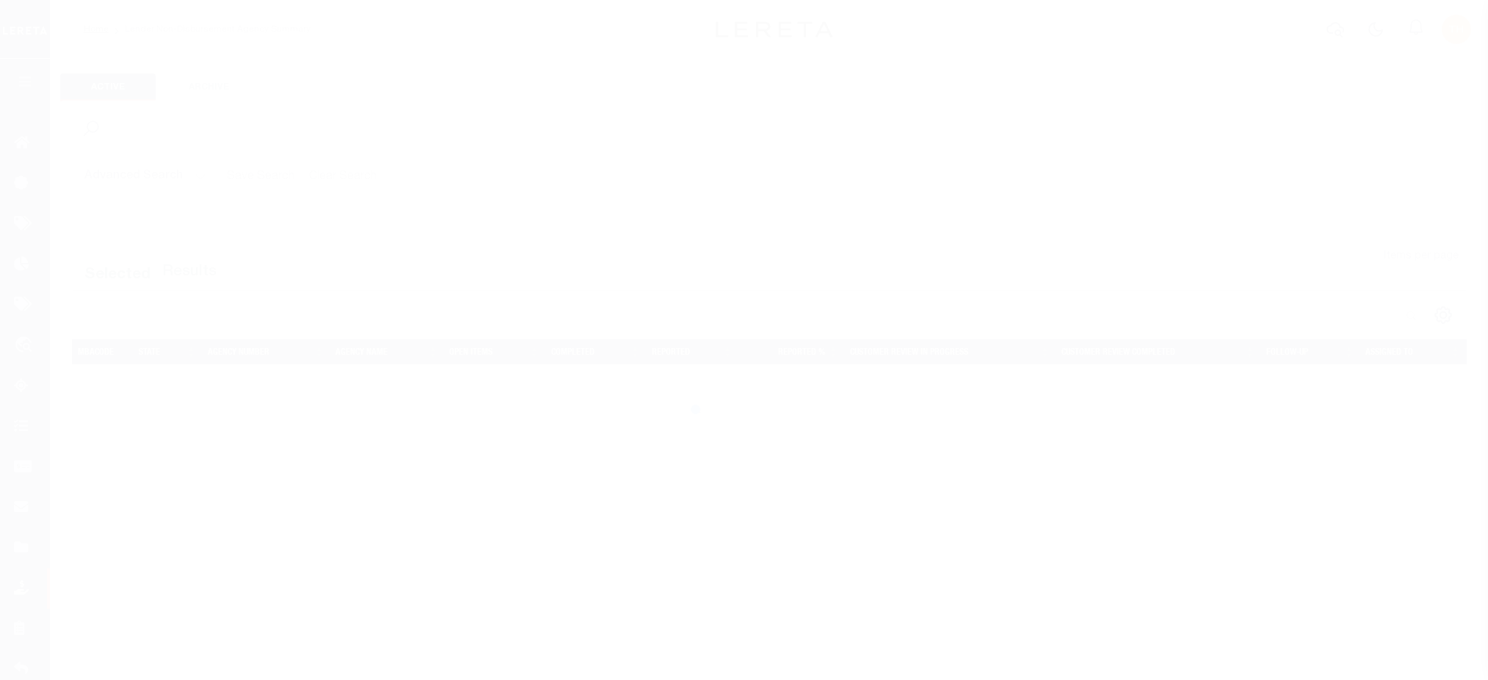
select select
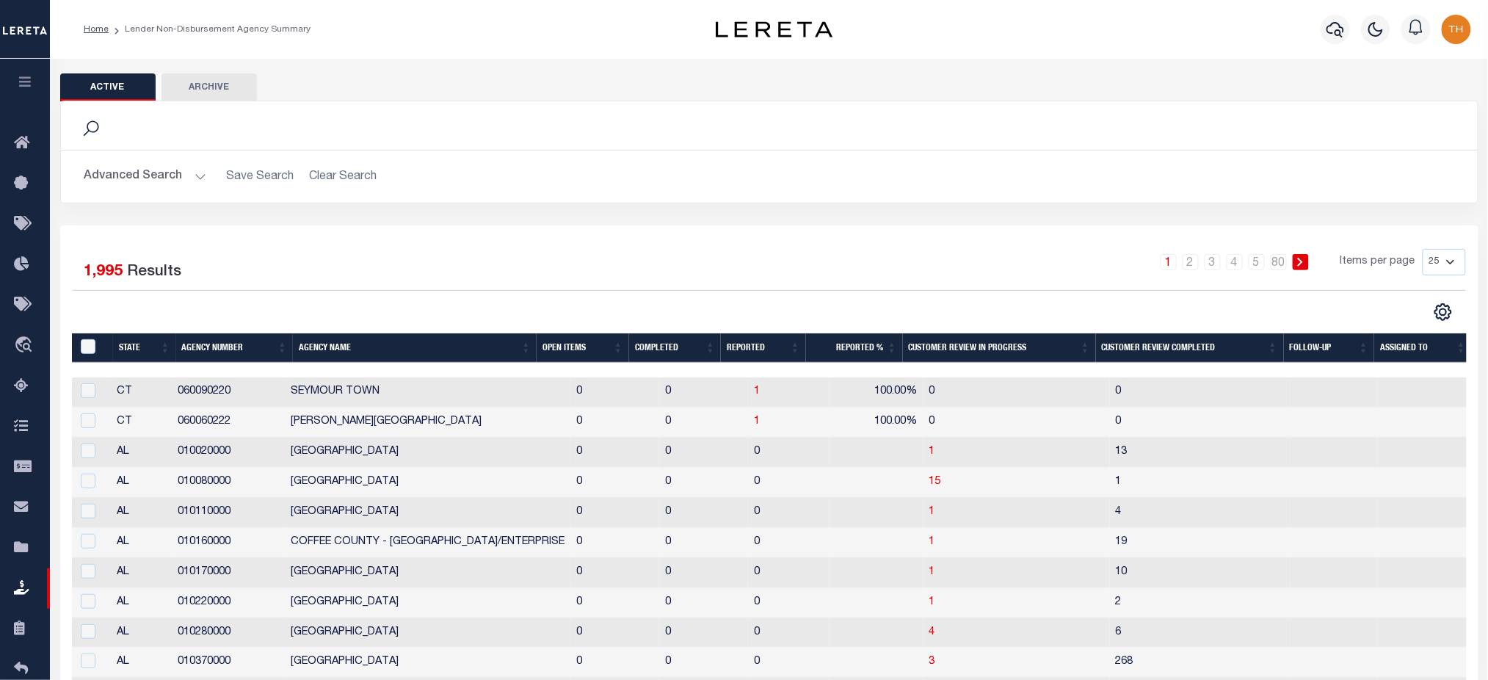
click at [154, 182] on button "Advanced Search" at bounding box center [145, 176] width 122 height 29
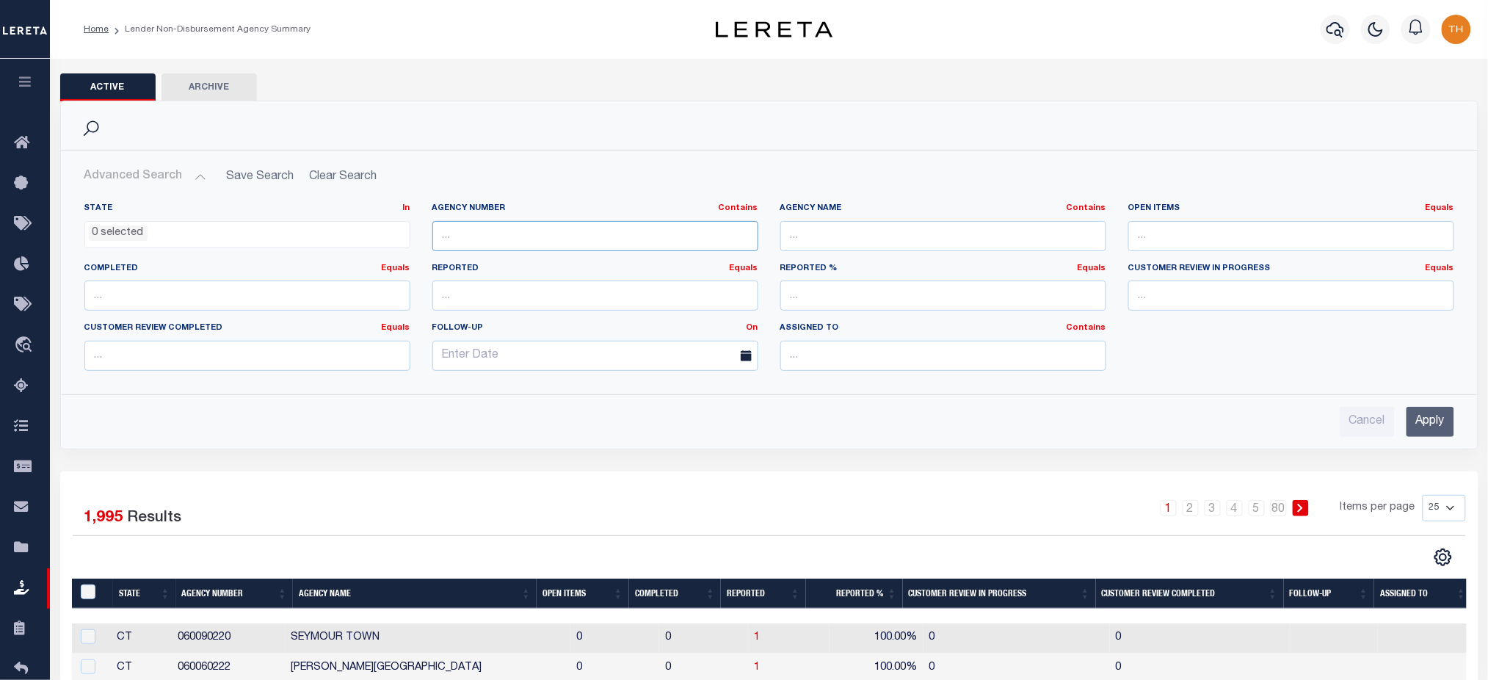
click at [590, 230] on input "text" at bounding box center [595, 236] width 326 height 30
click at [1447, 429] on input "Apply" at bounding box center [1431, 422] width 48 height 30
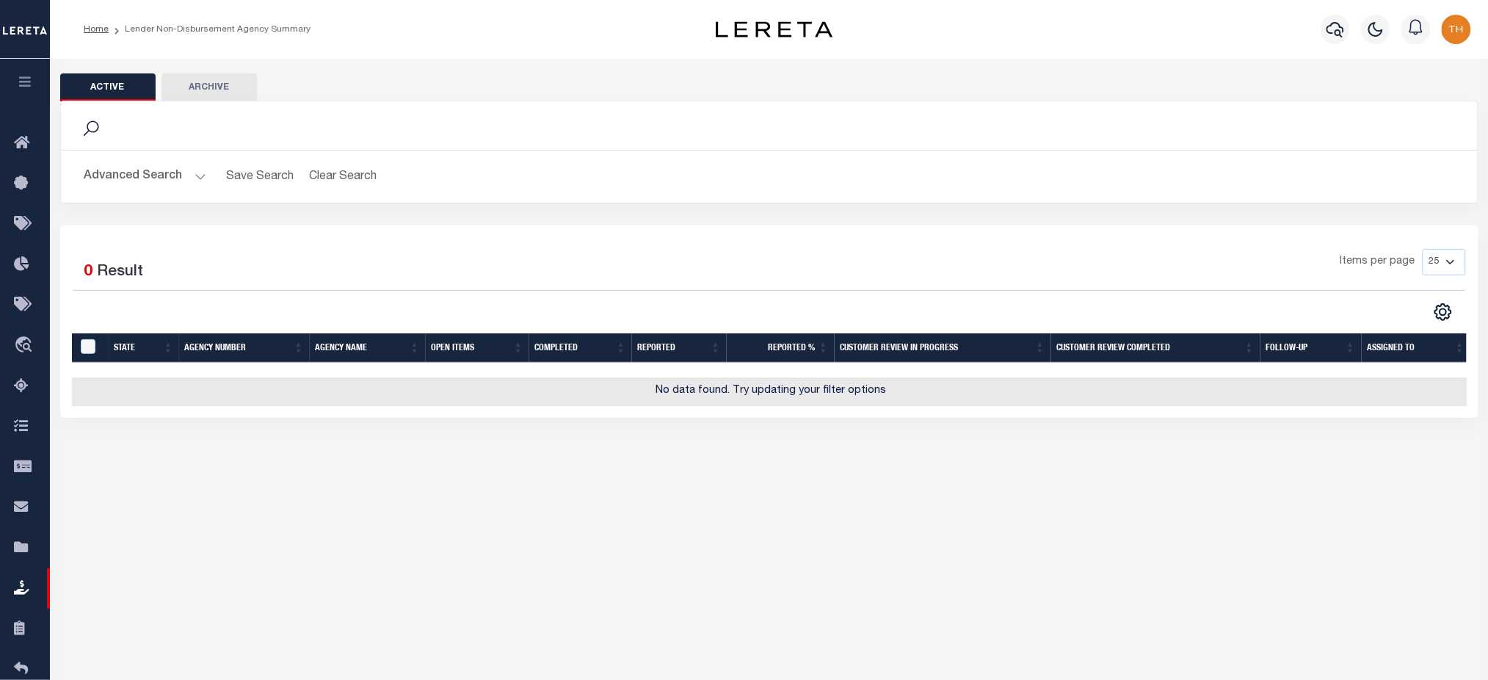
click at [145, 173] on button "Advanced Search" at bounding box center [145, 176] width 122 height 29
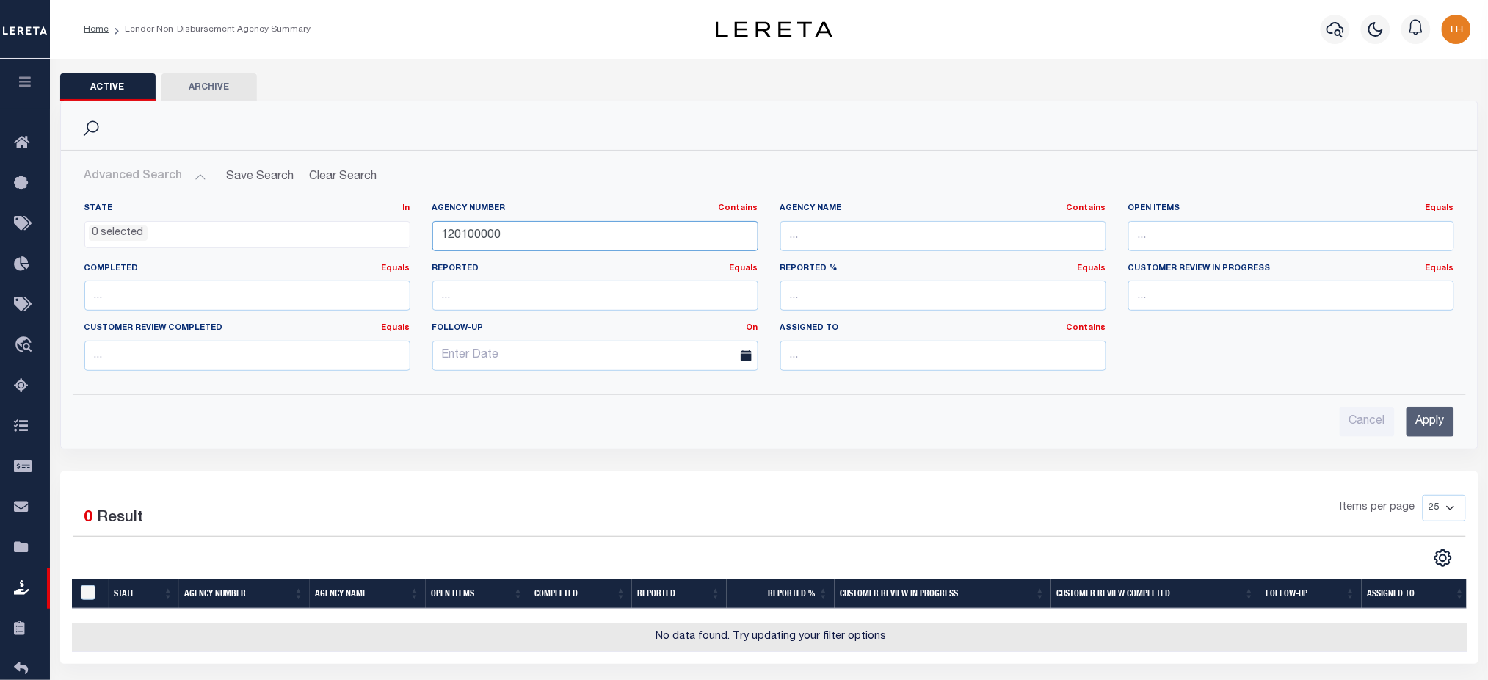
click at [559, 233] on input "120100000" at bounding box center [595, 236] width 326 height 30
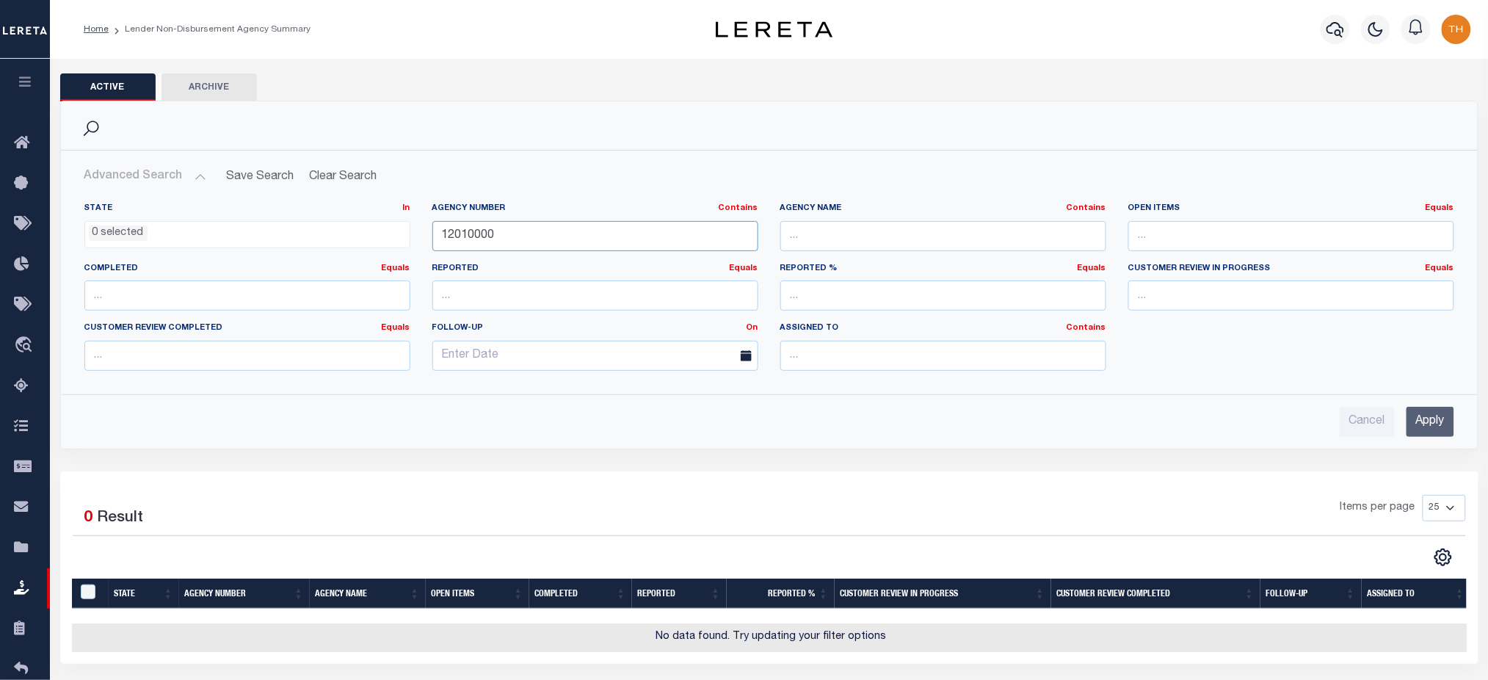
type input "12010000"
click at [1462, 421] on div "Cancel Apply" at bounding box center [769, 416] width 1393 height 42
click at [1437, 418] on input "Apply" at bounding box center [1431, 422] width 48 height 30
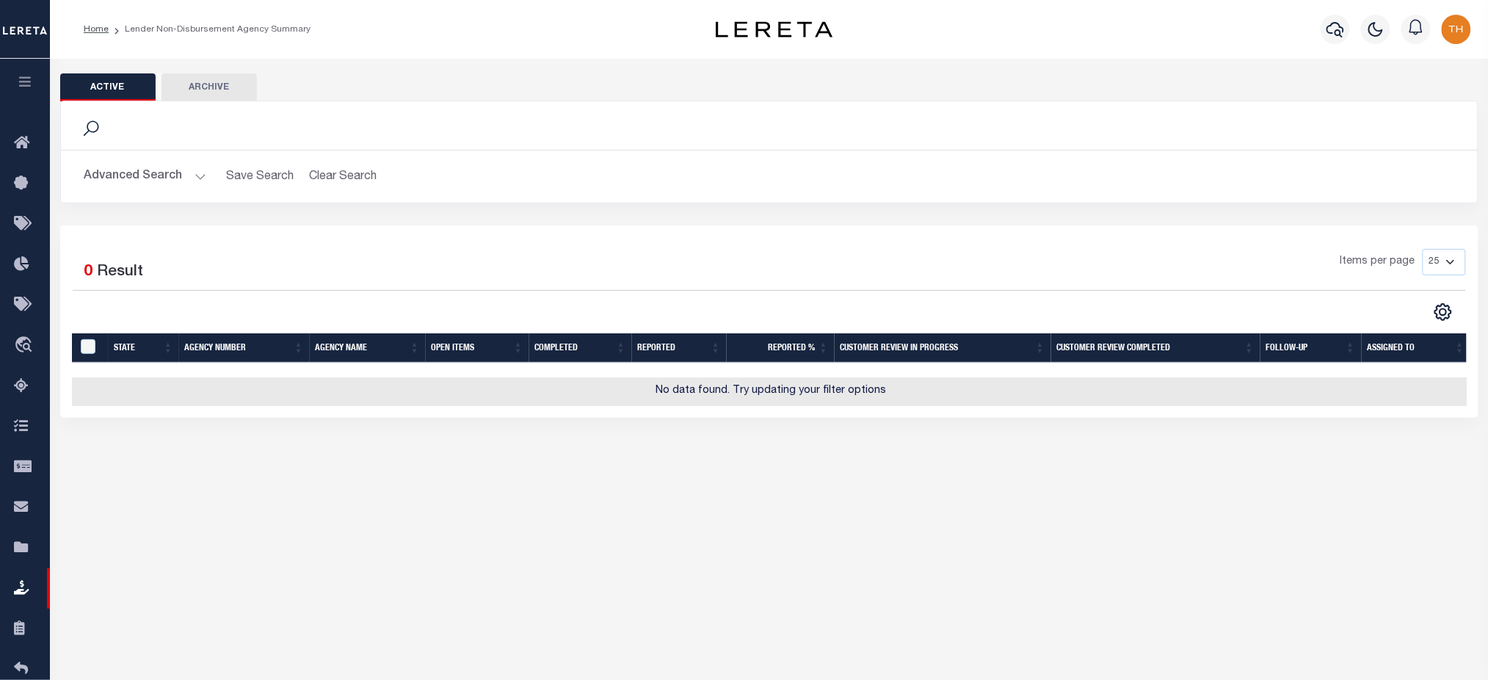
click at [141, 187] on button "Advanced Search" at bounding box center [145, 176] width 122 height 29
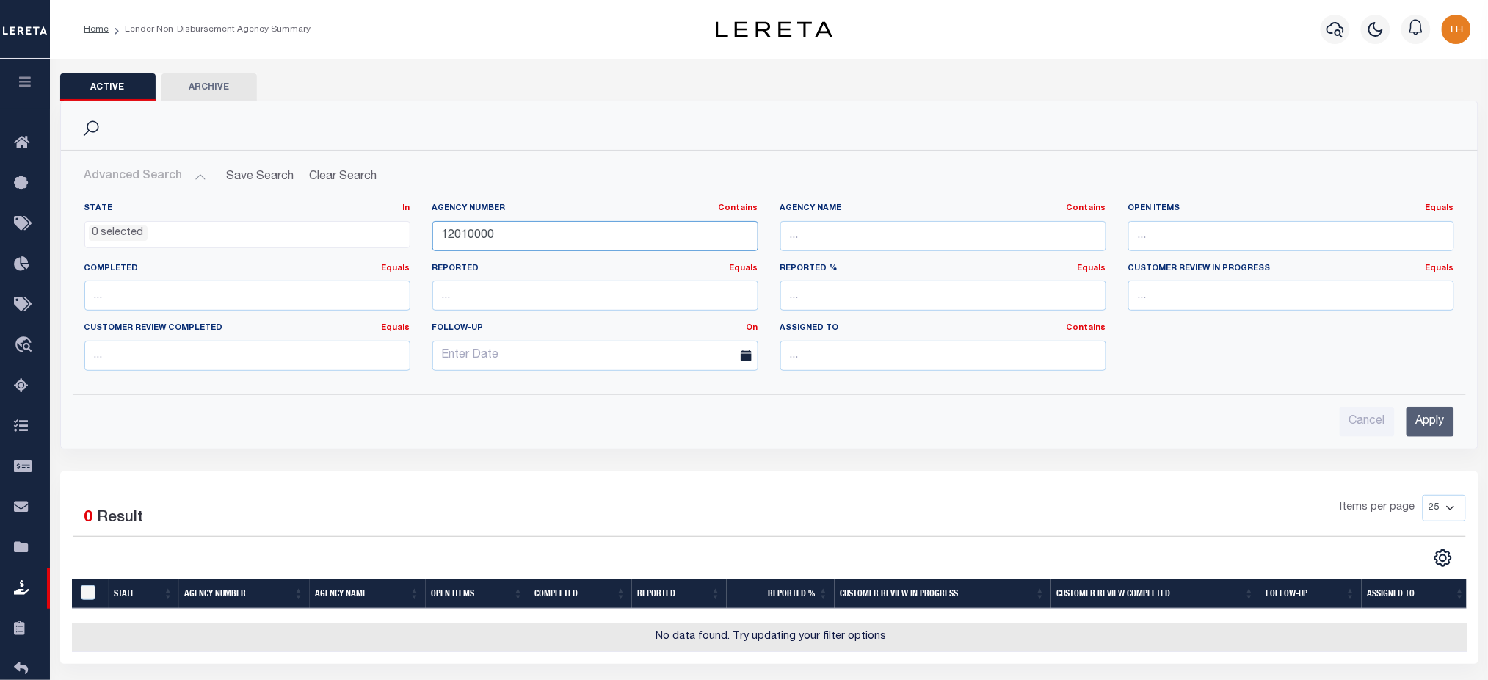
drag, startPoint x: 503, startPoint y: 232, endPoint x: 438, endPoint y: 239, distance: 65.0
click at [438, 239] on input "12010000" at bounding box center [595, 236] width 326 height 30
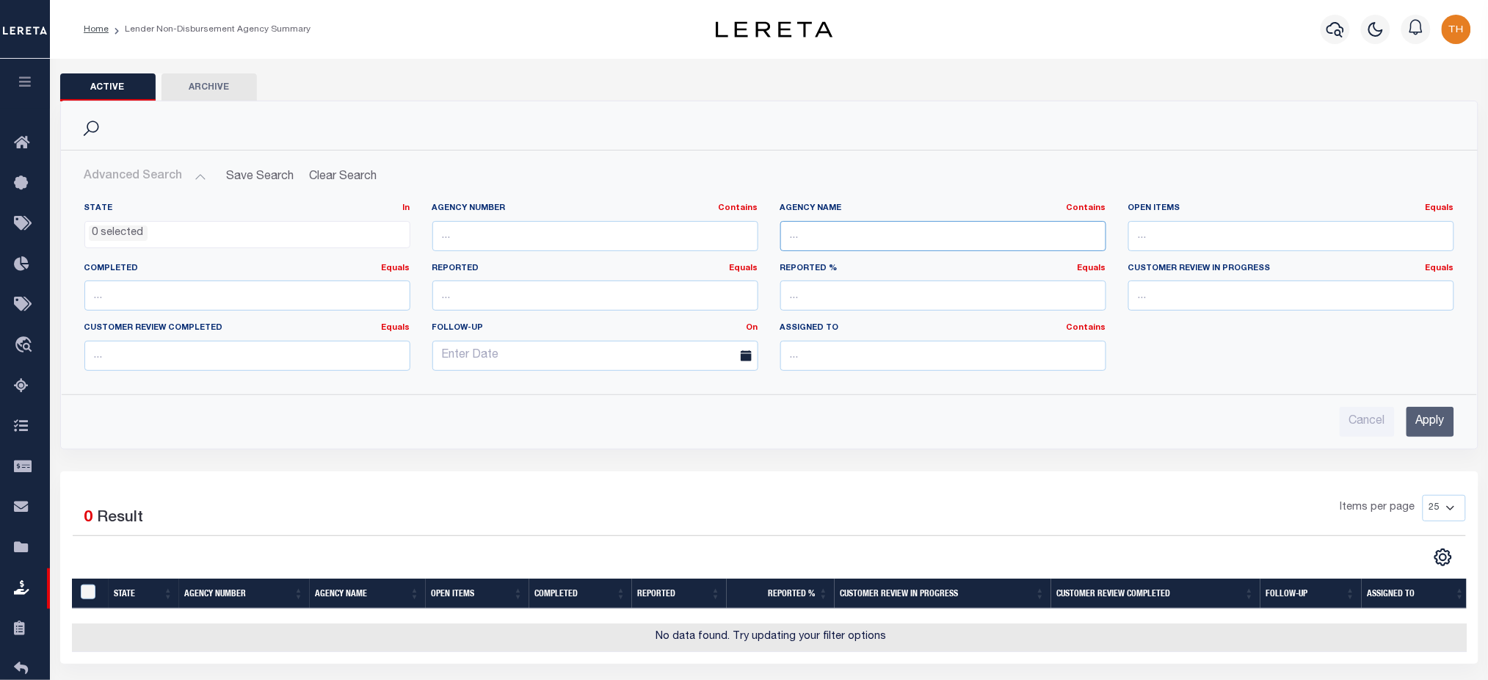
click at [911, 239] on input "text" at bounding box center [943, 236] width 326 height 30
click at [918, 235] on input "text" at bounding box center [943, 236] width 326 height 30
type input "[PERSON_NAME]"
drag, startPoint x: 1437, startPoint y: 418, endPoint x: 1178, endPoint y: 384, distance: 261.4
click at [1437, 418] on input "Apply" at bounding box center [1431, 422] width 48 height 30
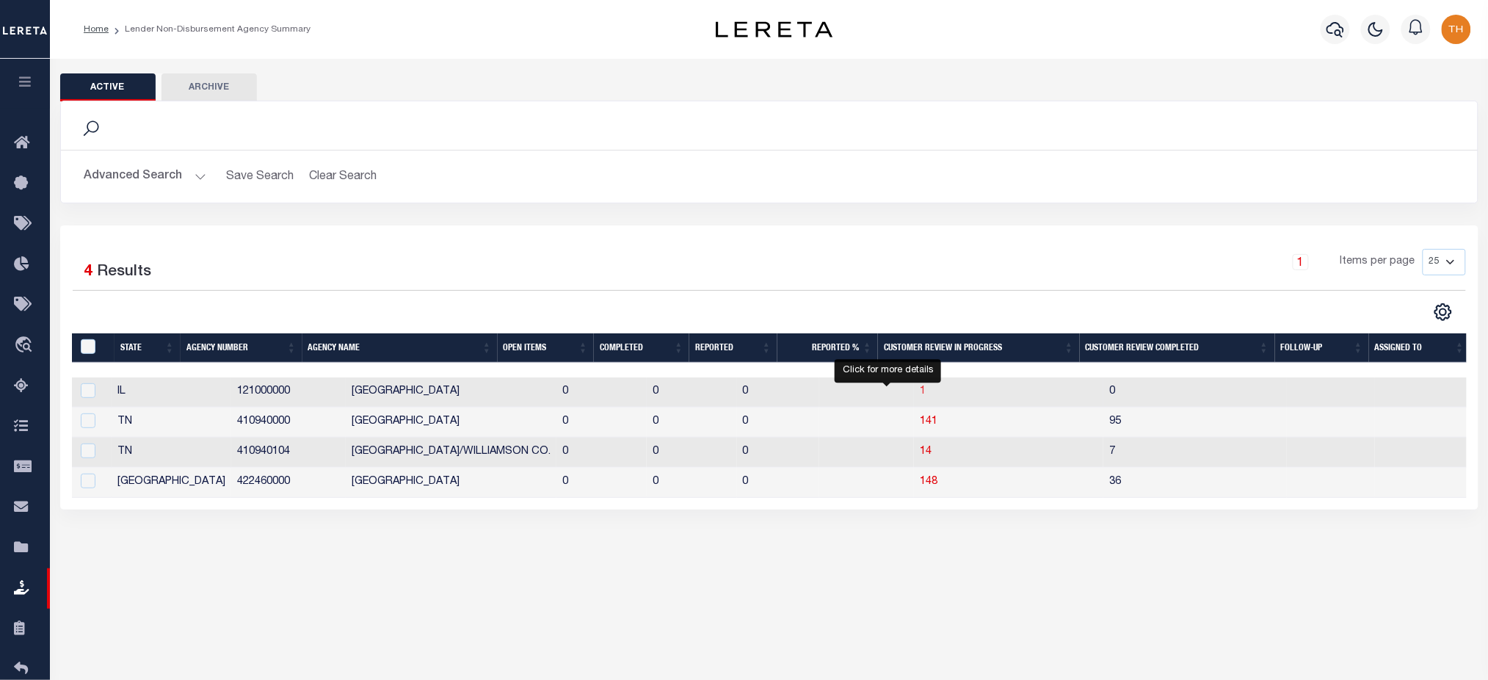
click at [920, 394] on span "1" at bounding box center [923, 391] width 6 height 10
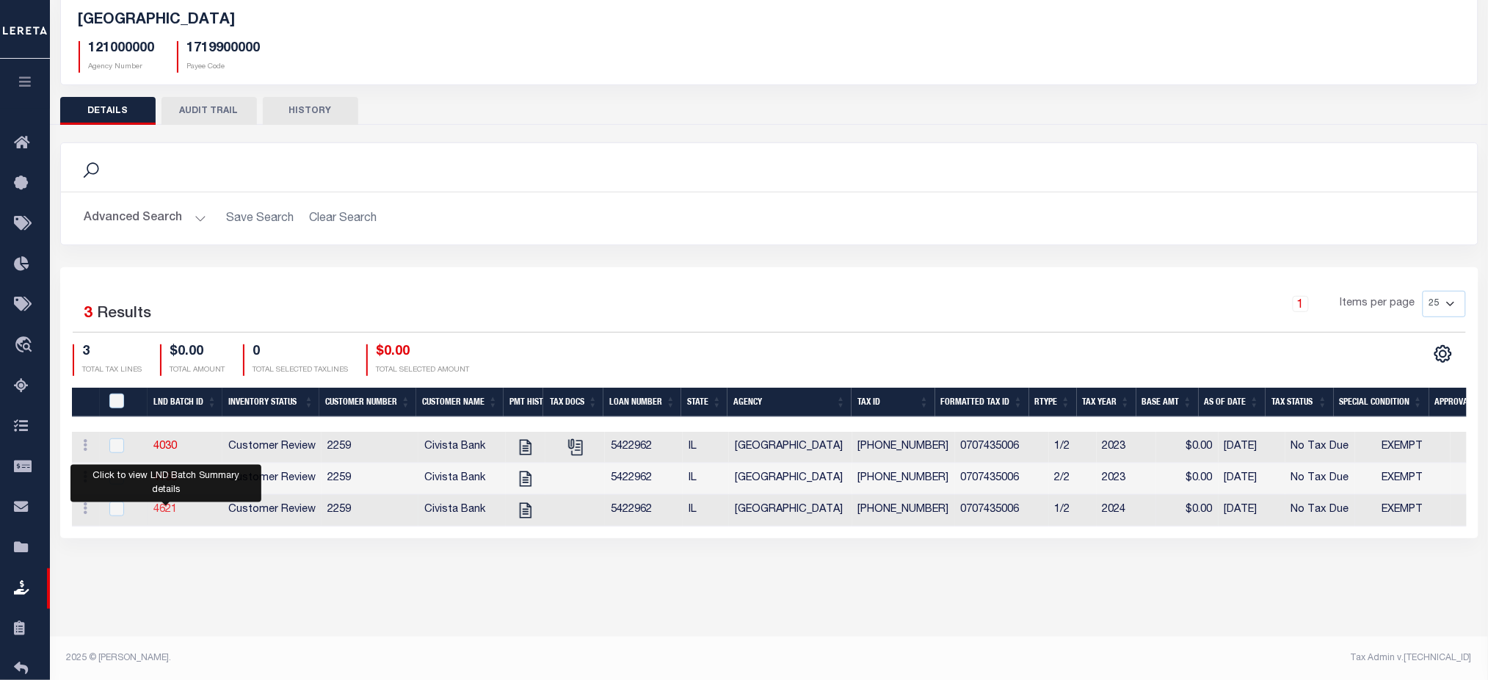
click at [170, 515] on link "4621" at bounding box center [164, 509] width 23 height 10
checkbox input "true"
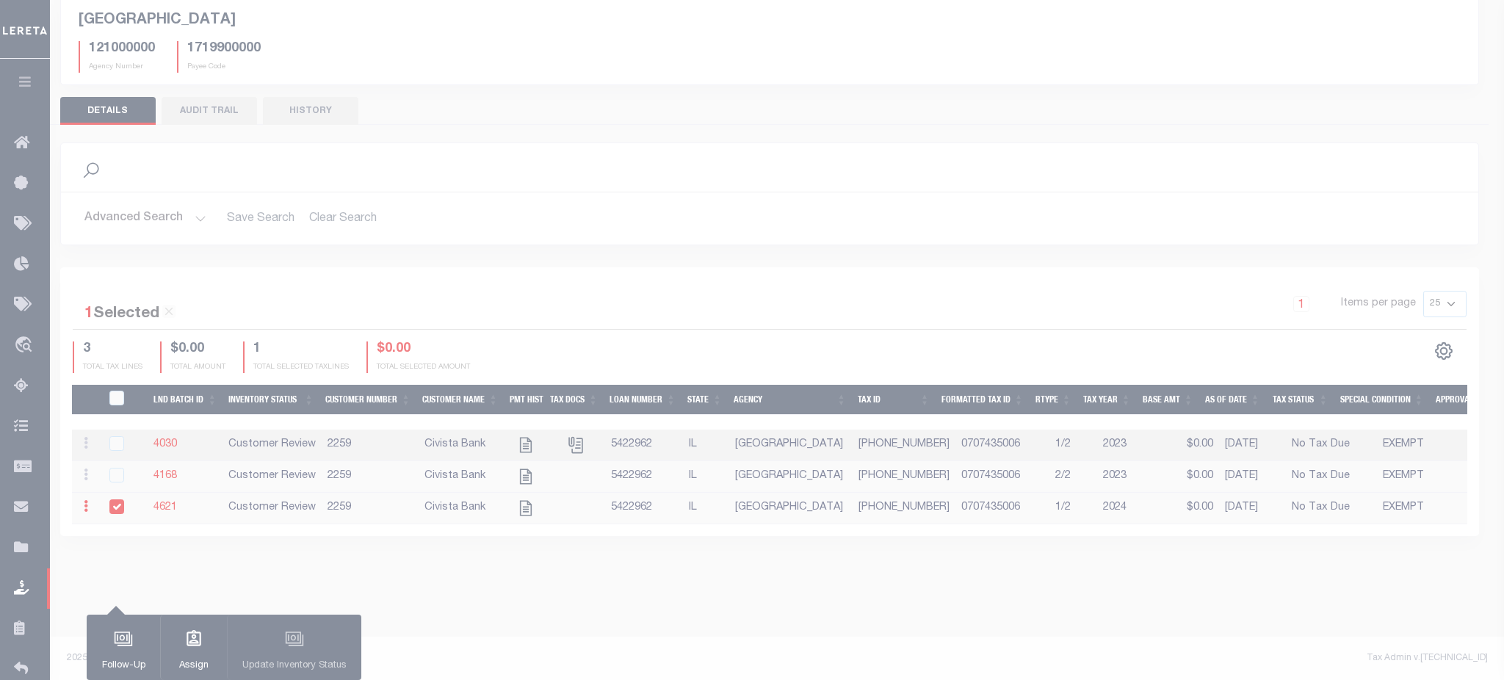
click at [167, 512] on body "Home Lender Non-Disbursement Agency Summary Details" at bounding box center [752, 291] width 1504 height 778
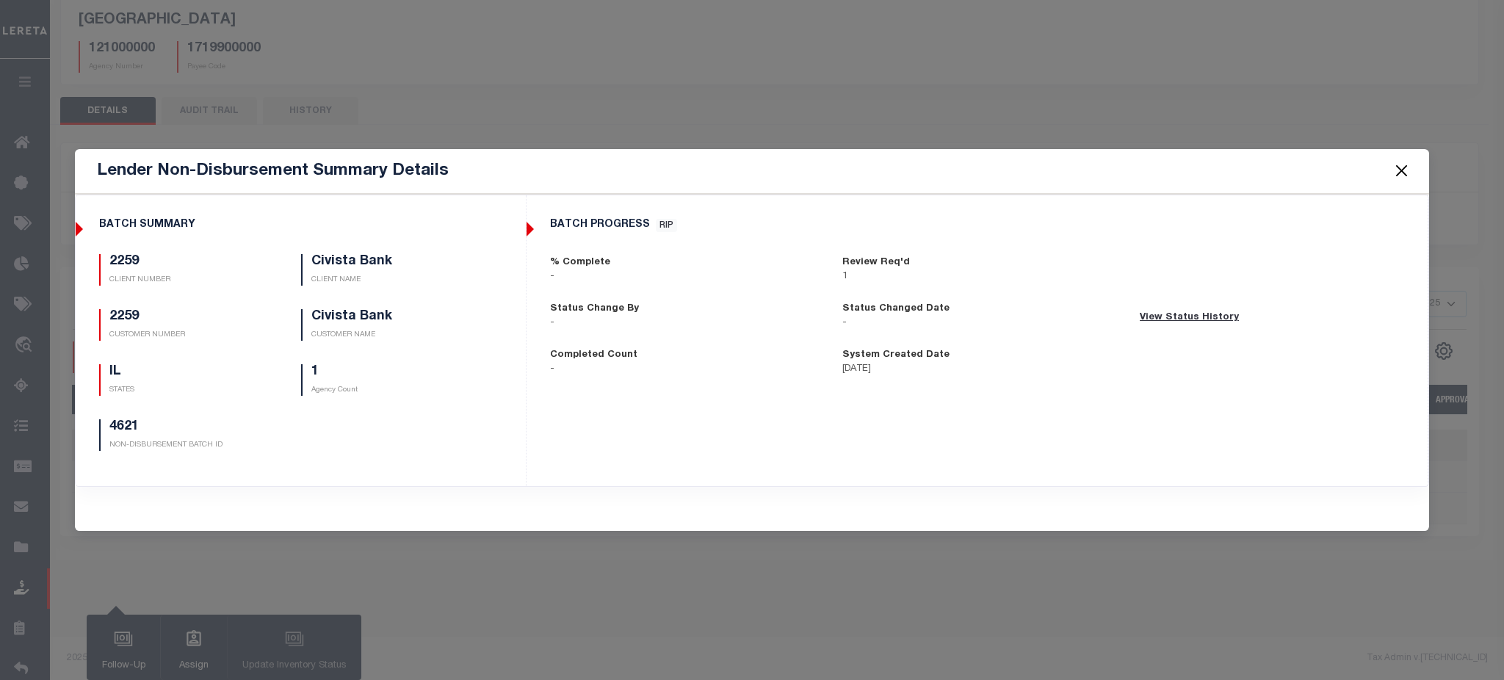
click at [1401, 171] on button "Close" at bounding box center [1400, 171] width 19 height 19
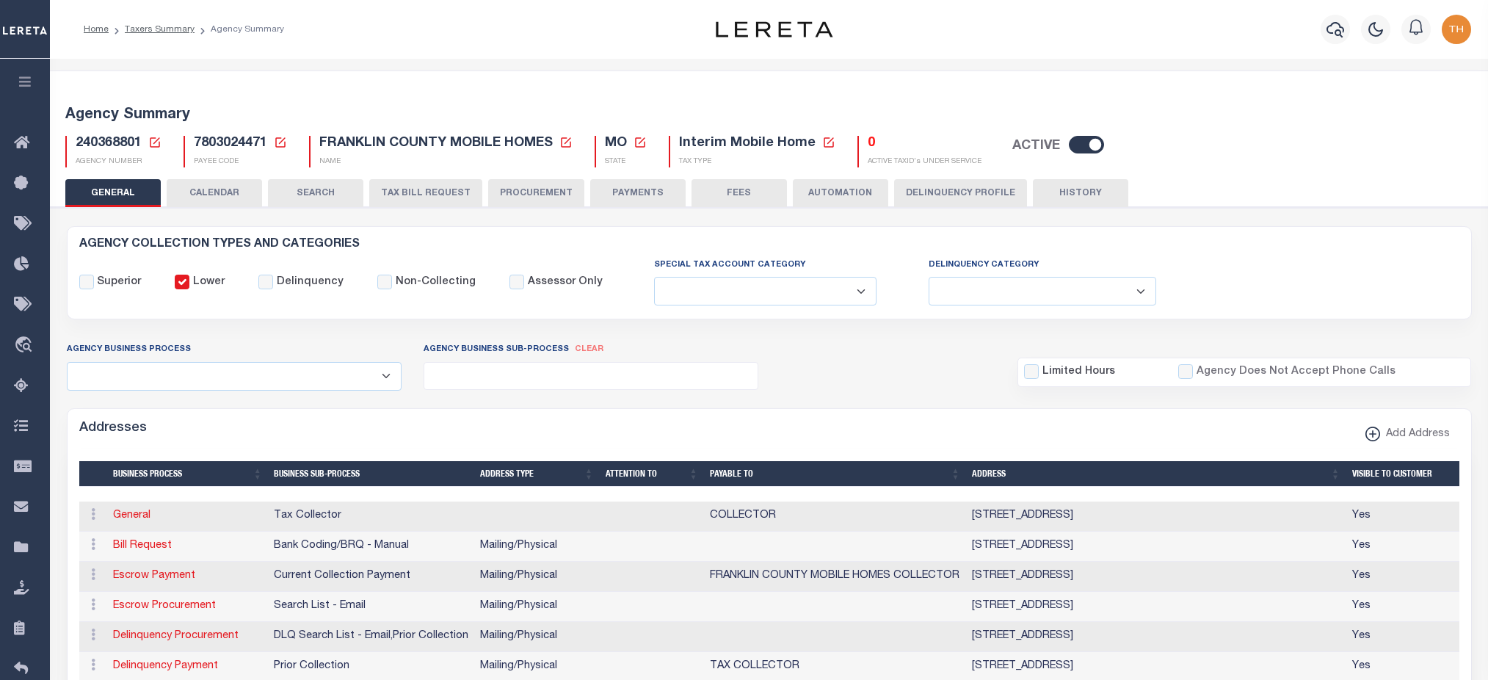
select select
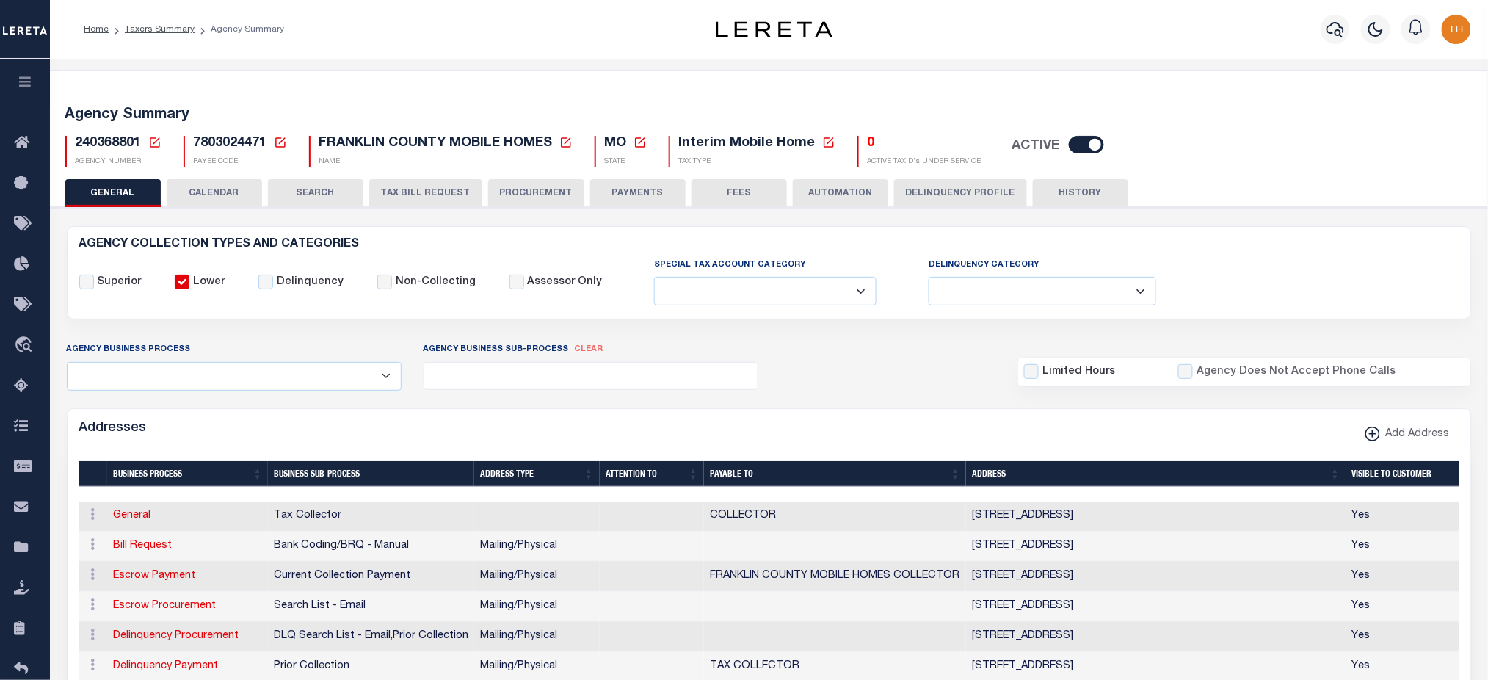
click at [405, 195] on button "TAX BILL REQUEST" at bounding box center [425, 193] width 113 height 28
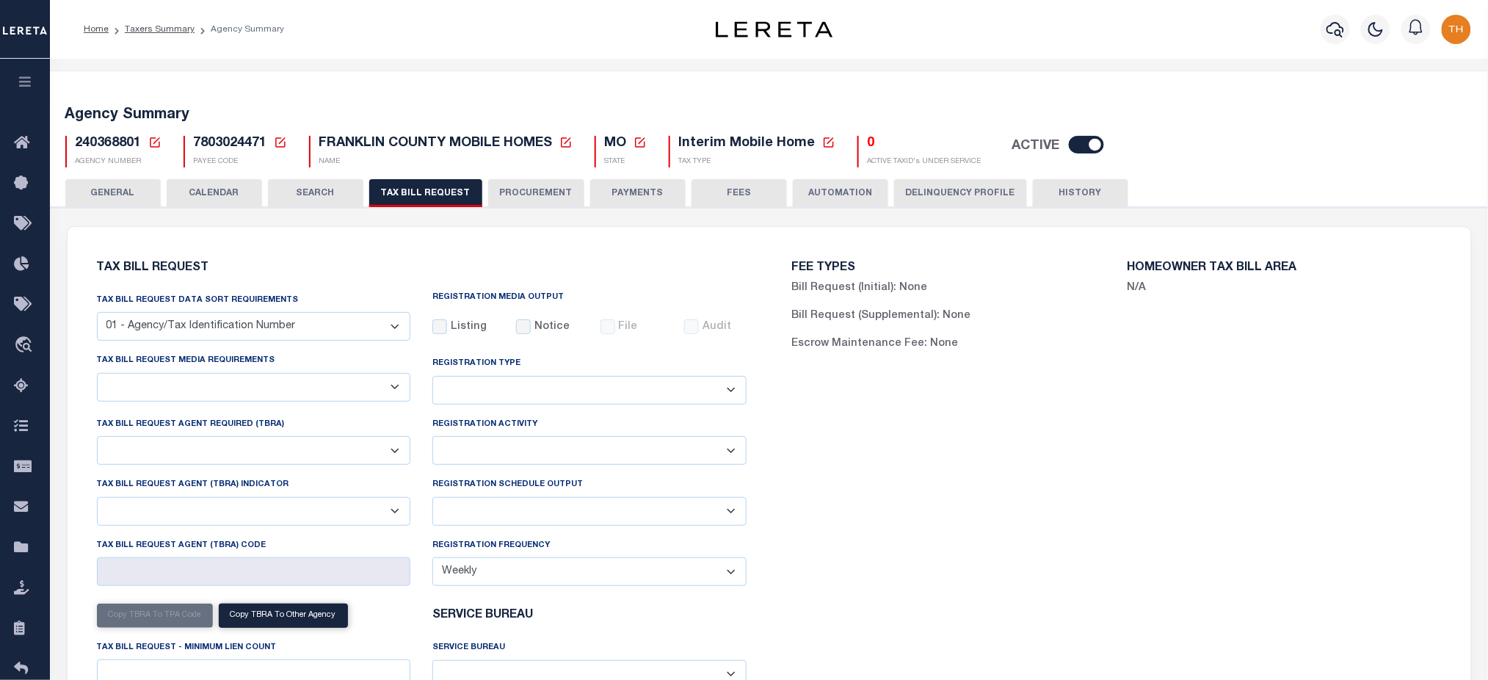
select select "27"
checkbox input "false"
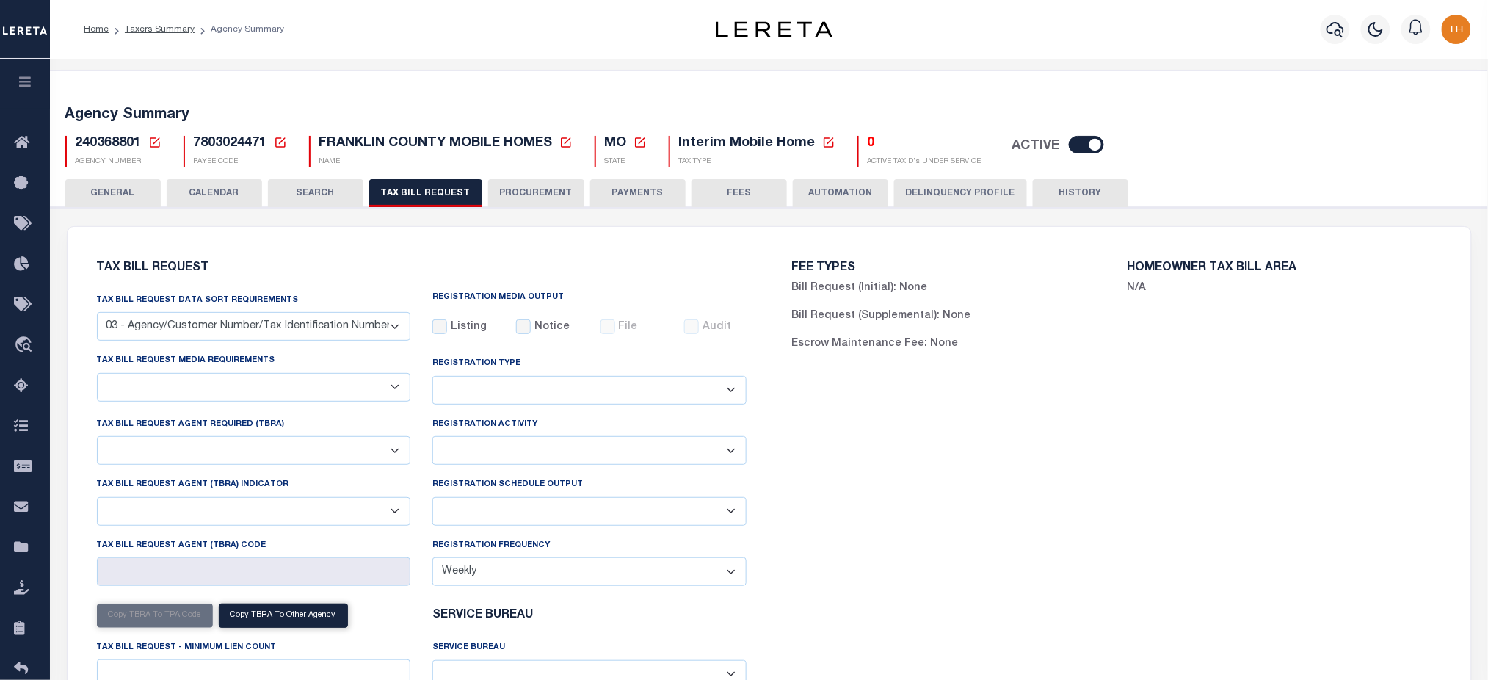
select select "20"
select select "false"
select select
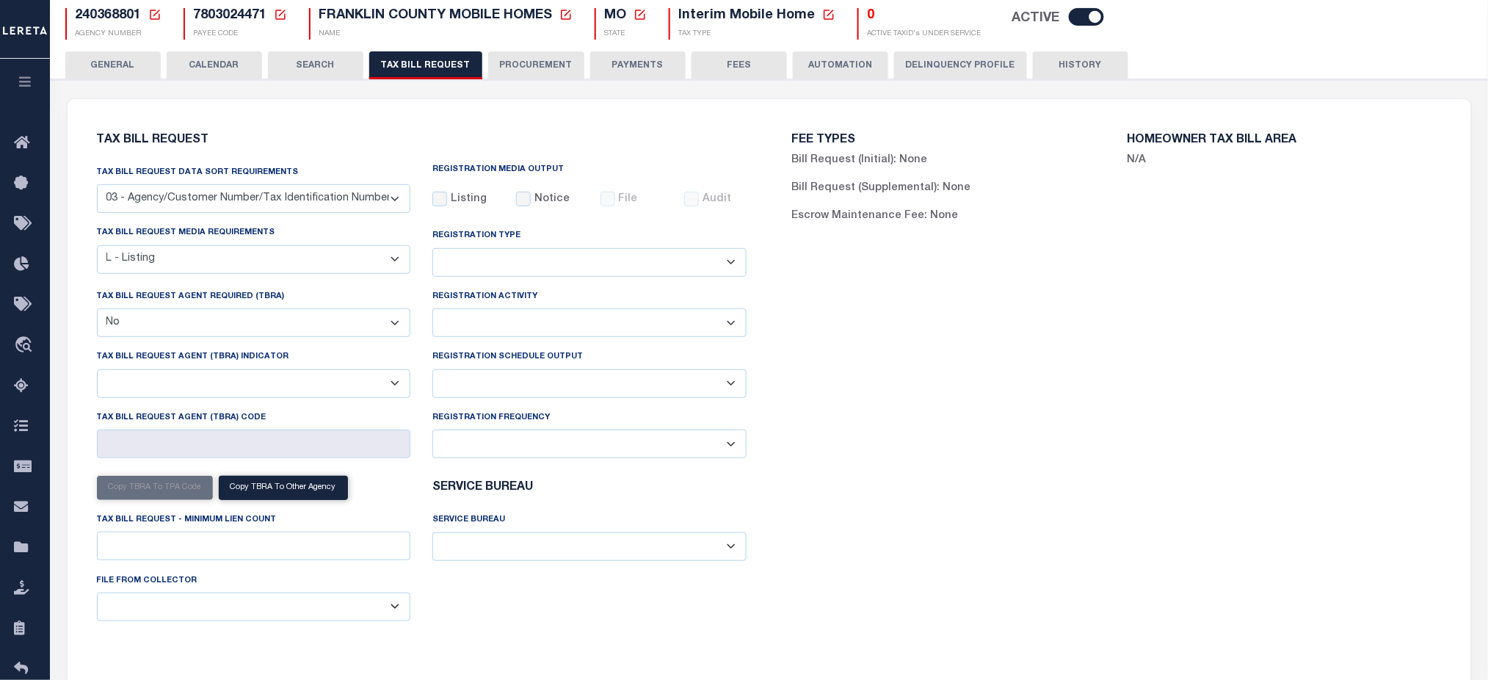
click at [229, 79] on button "CALENDAR" at bounding box center [214, 65] width 95 height 28
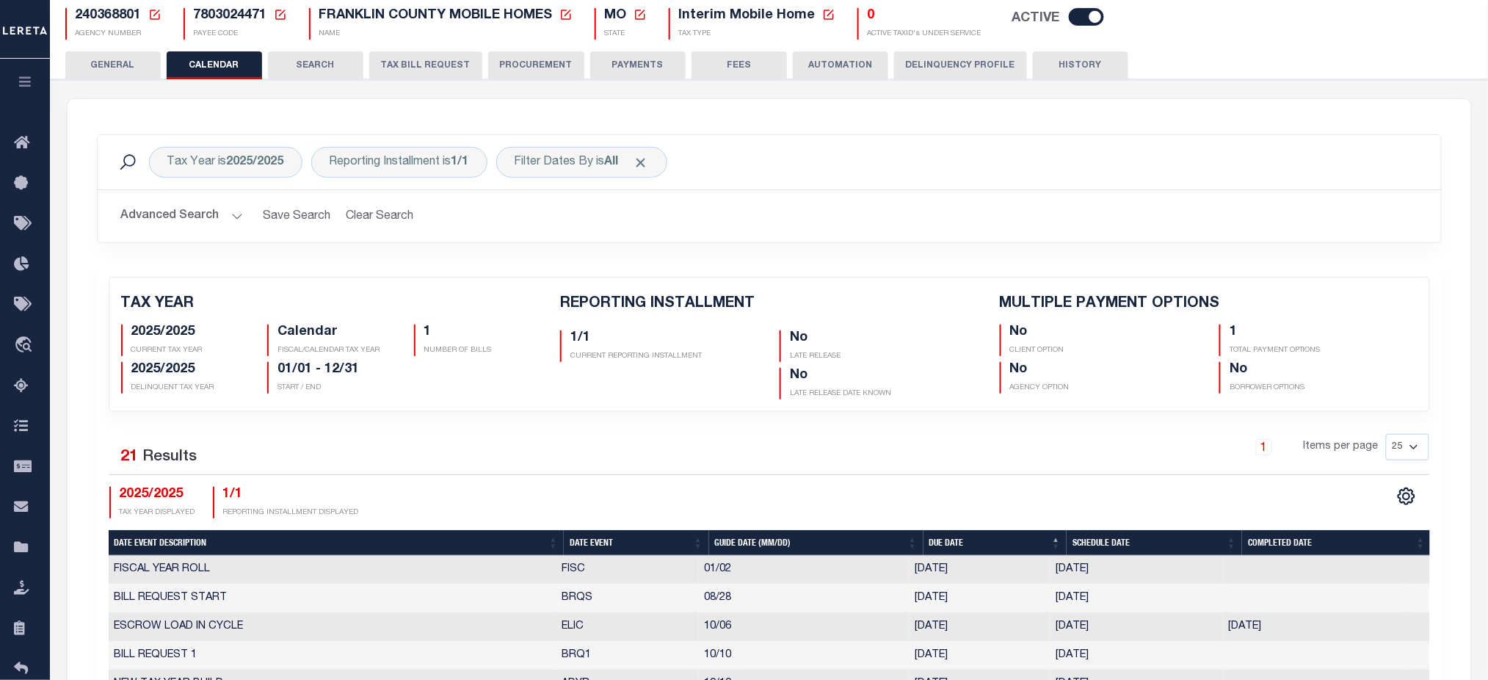
checkbox input "false"
type input "1"
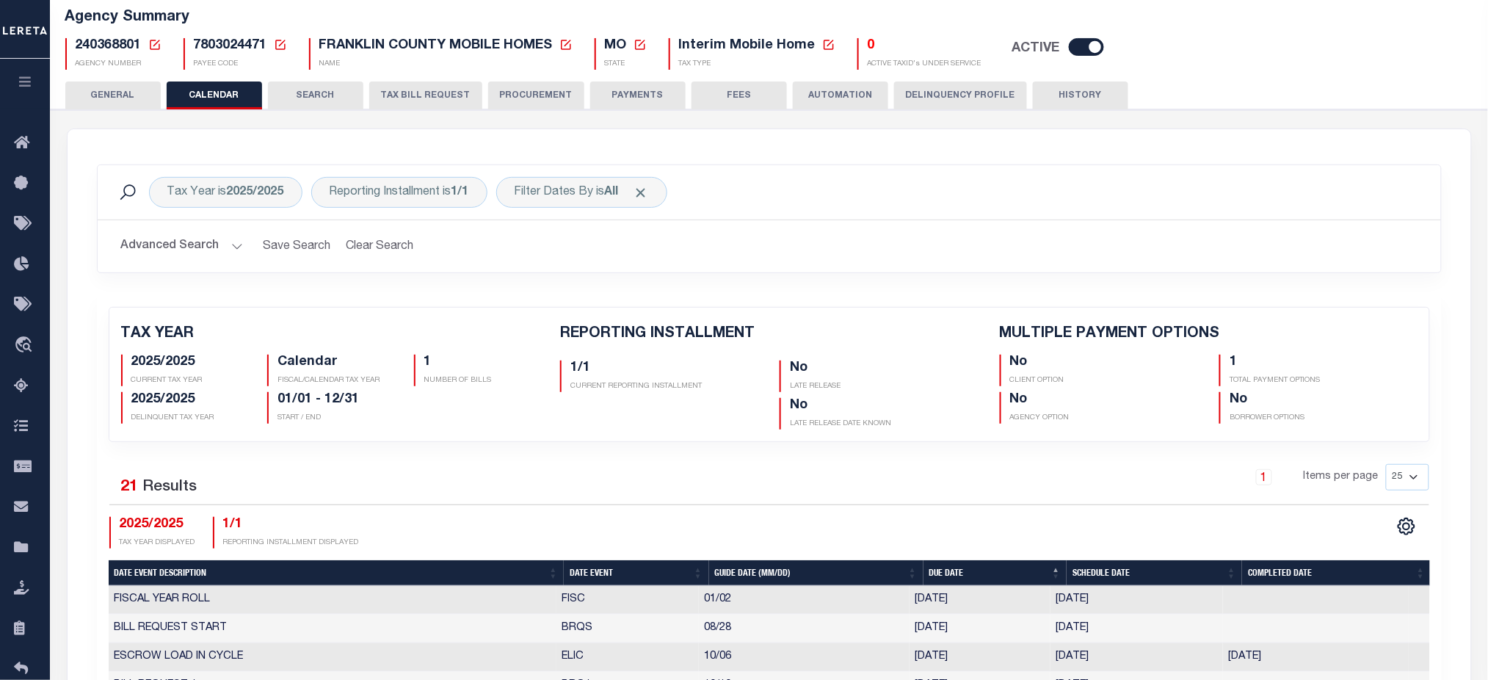
scroll to position [294, 0]
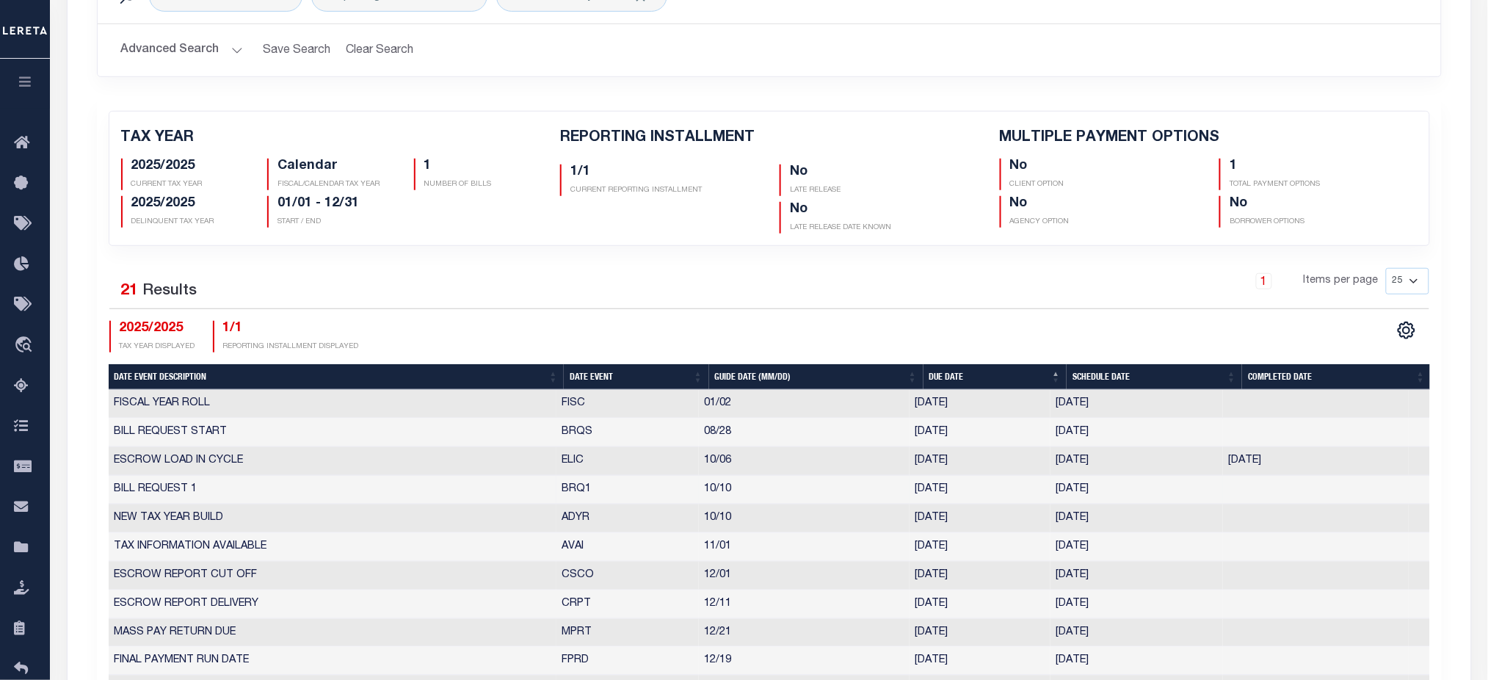
drag, startPoint x: 551, startPoint y: 506, endPoint x: 1214, endPoint y: 480, distance: 664.2
click at [1214, 480] on tbody "FISCAL YEAR ROLL FISC 01/02 01/02/2025 01/02/2025 3993708 BILL REQUEST START BR…" at bounding box center [769, 690] width 1321 height 600
click at [368, 302] on div "Selected 21 Results" at bounding box center [265, 288] width 313 height 41
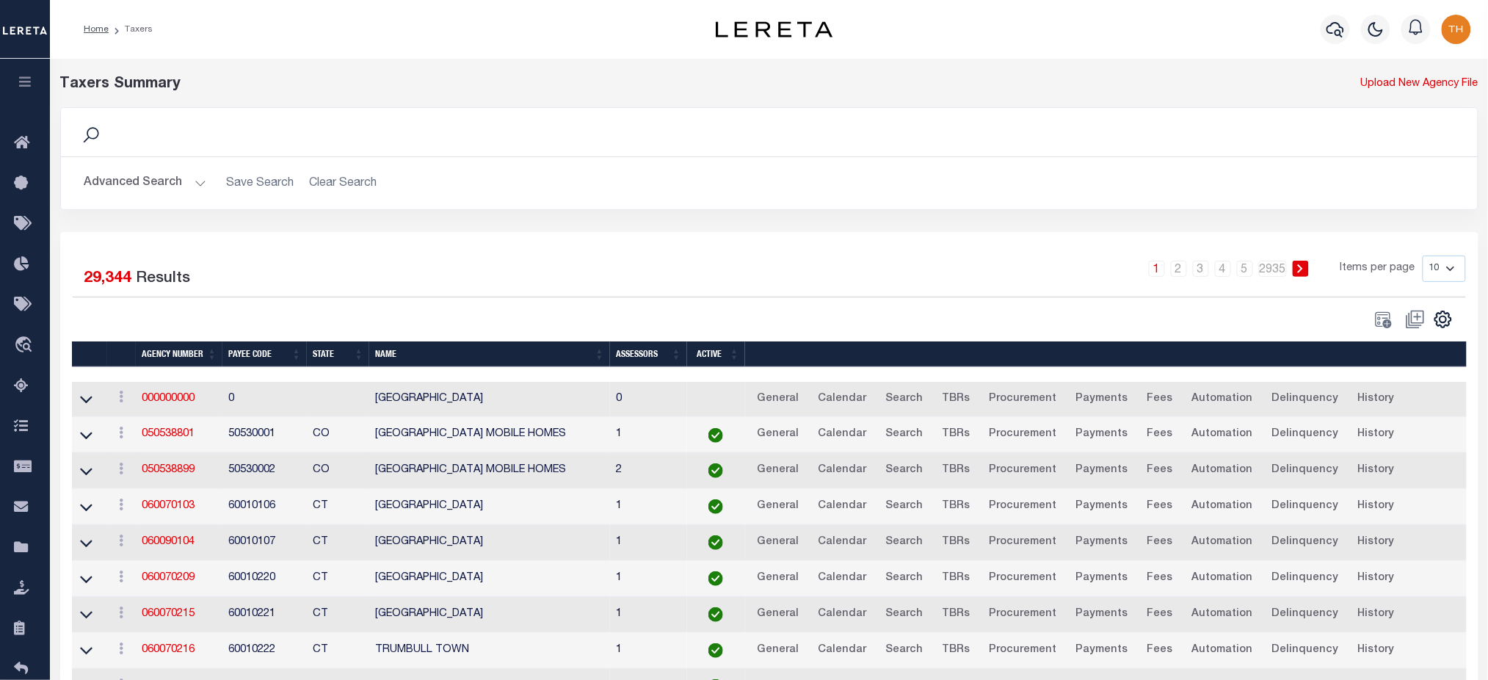
scroll to position [98, 0]
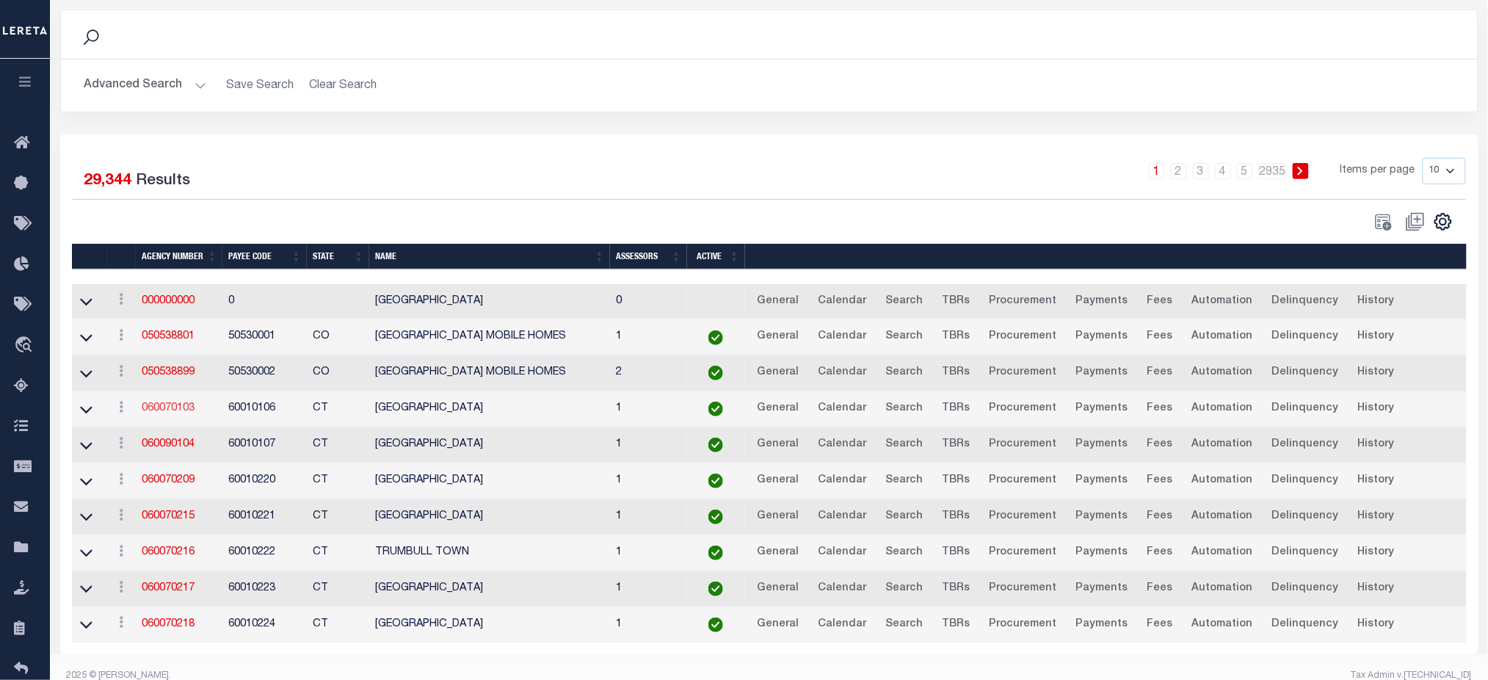
click at [173, 412] on link "060070103" at bounding box center [168, 408] width 53 height 10
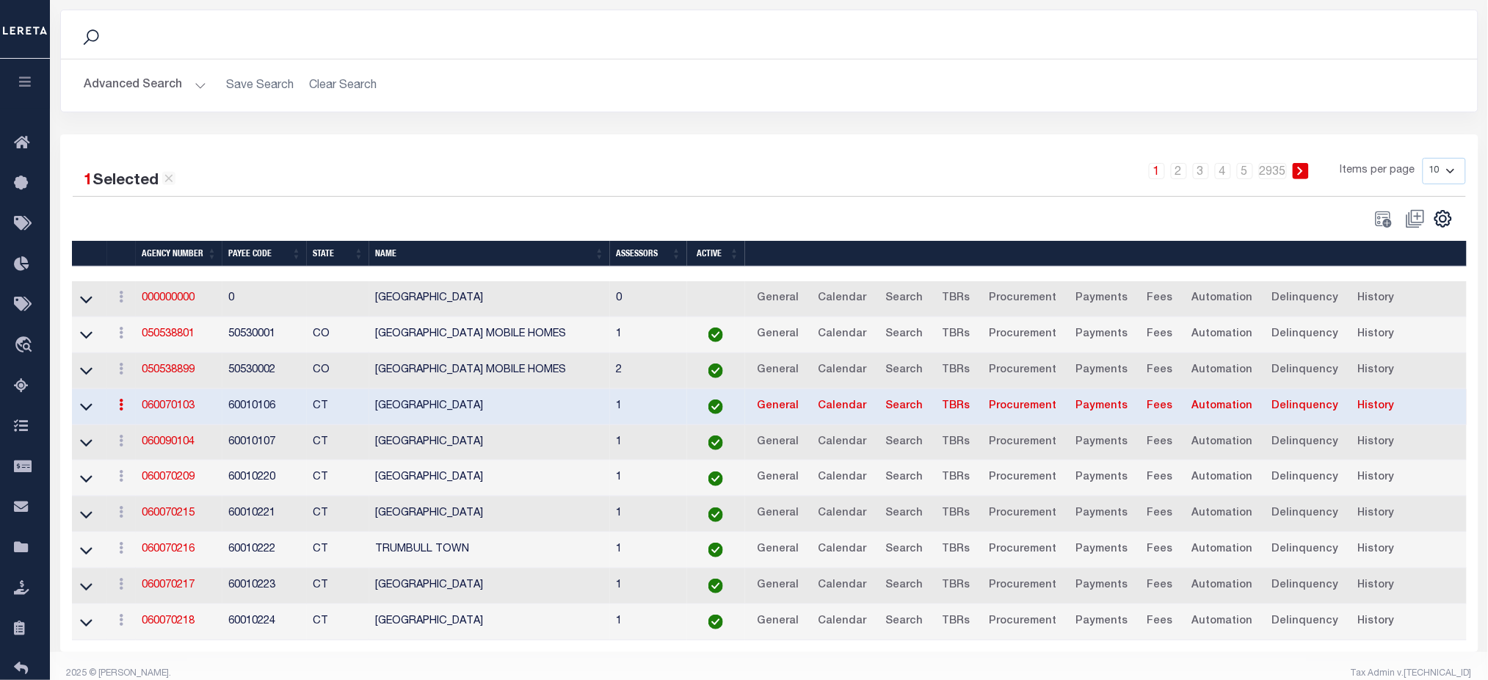
click at [164, 403] on link "060070103" at bounding box center [168, 406] width 53 height 10
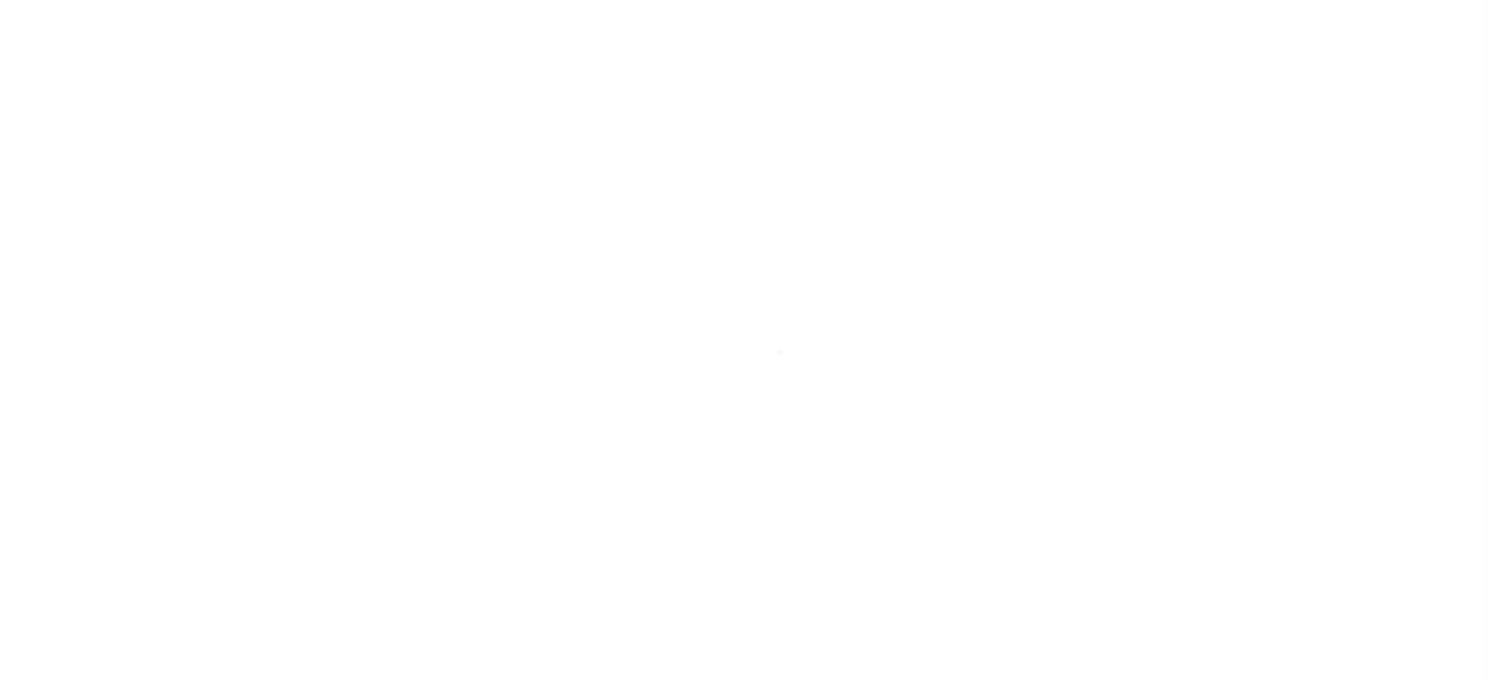
select select
checkbox input "false"
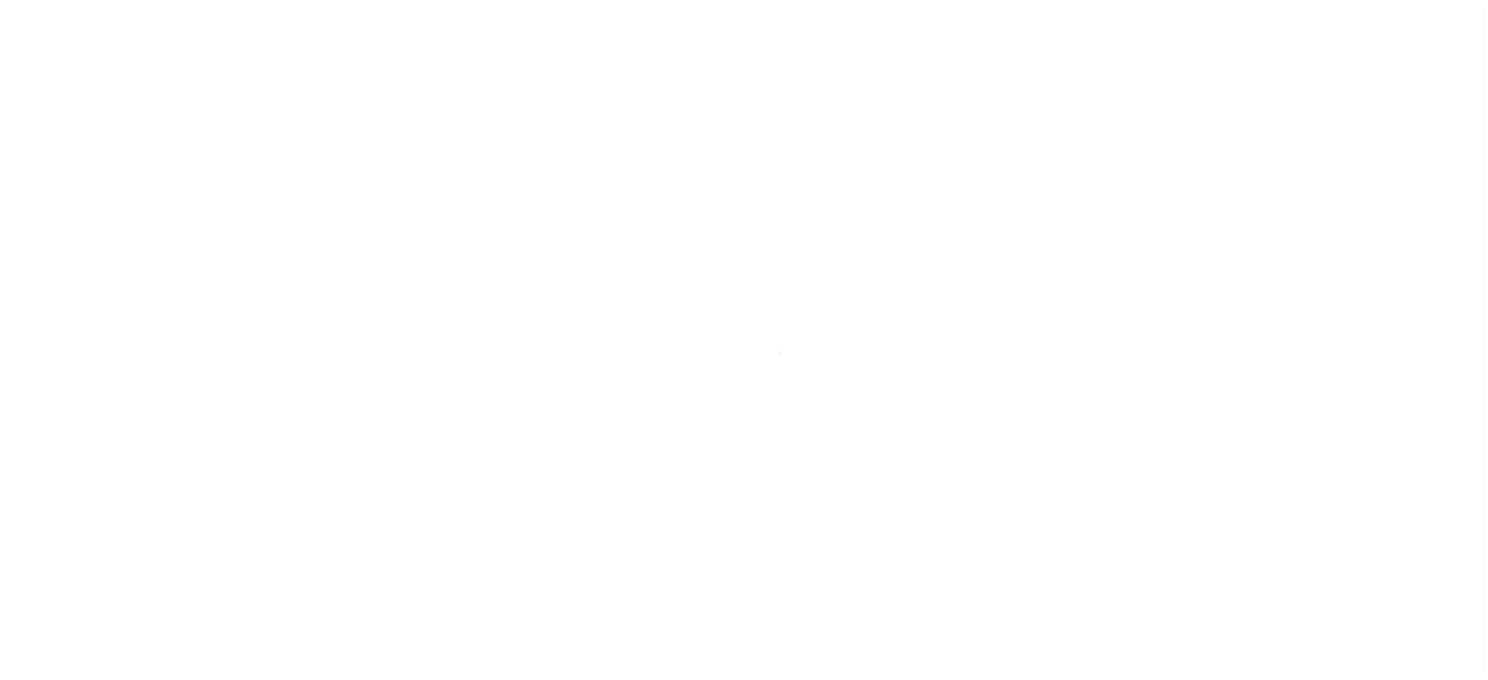
checkbox input "false"
type input "900104002"
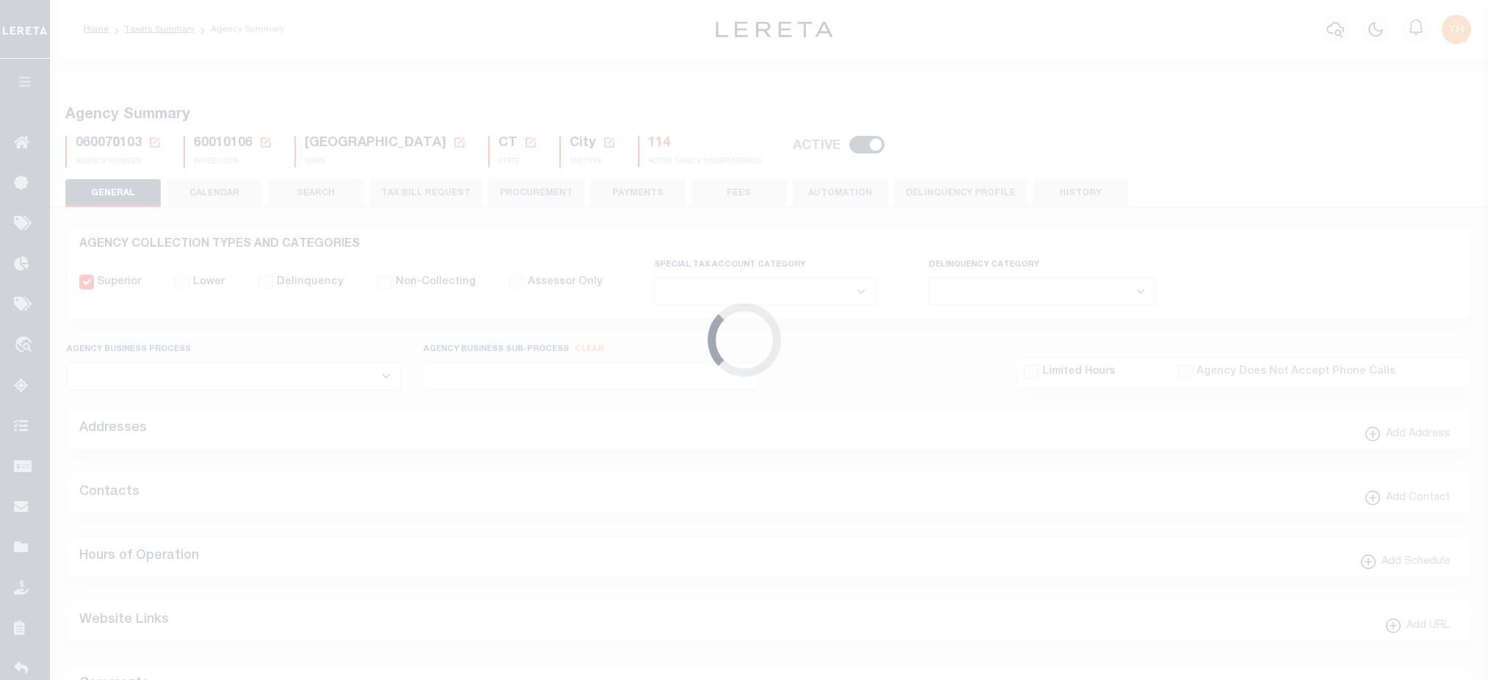
select select
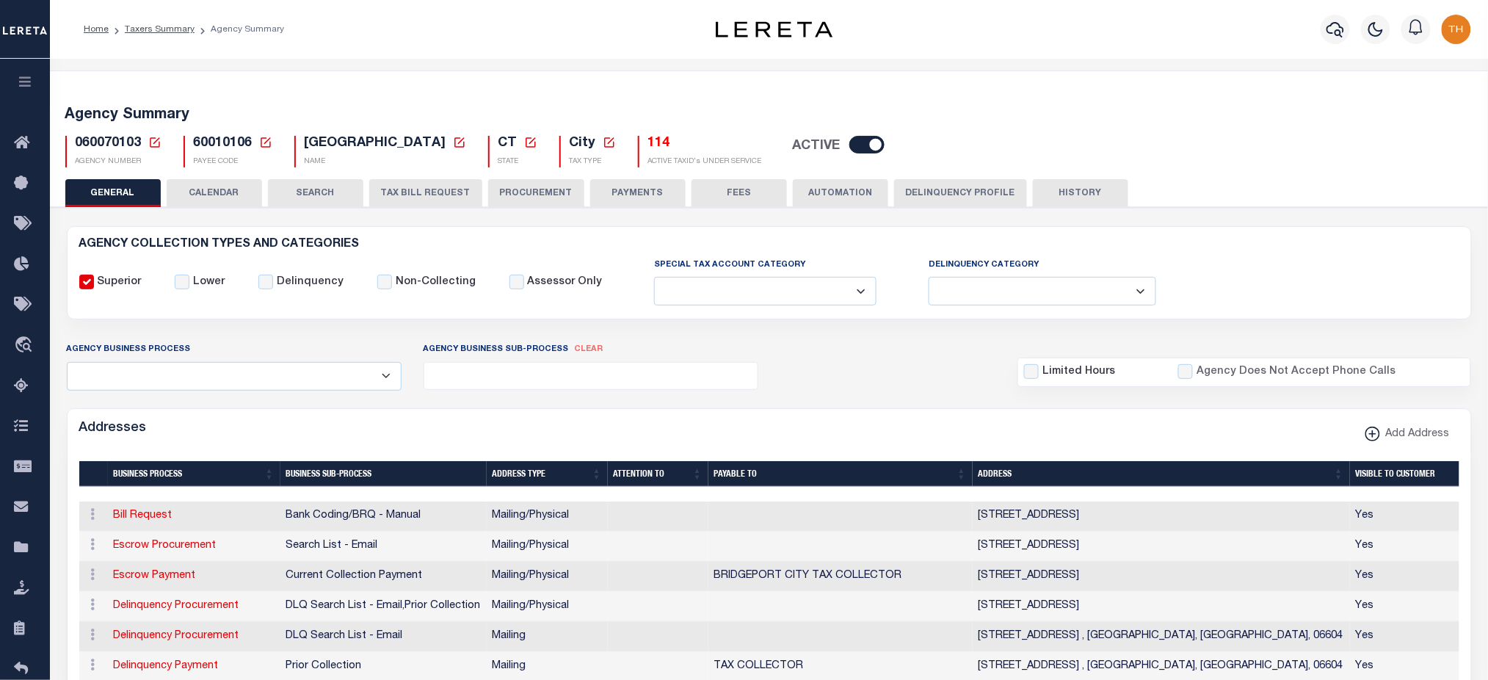
click at [217, 194] on button "CALENDAR" at bounding box center [214, 193] width 95 height 28
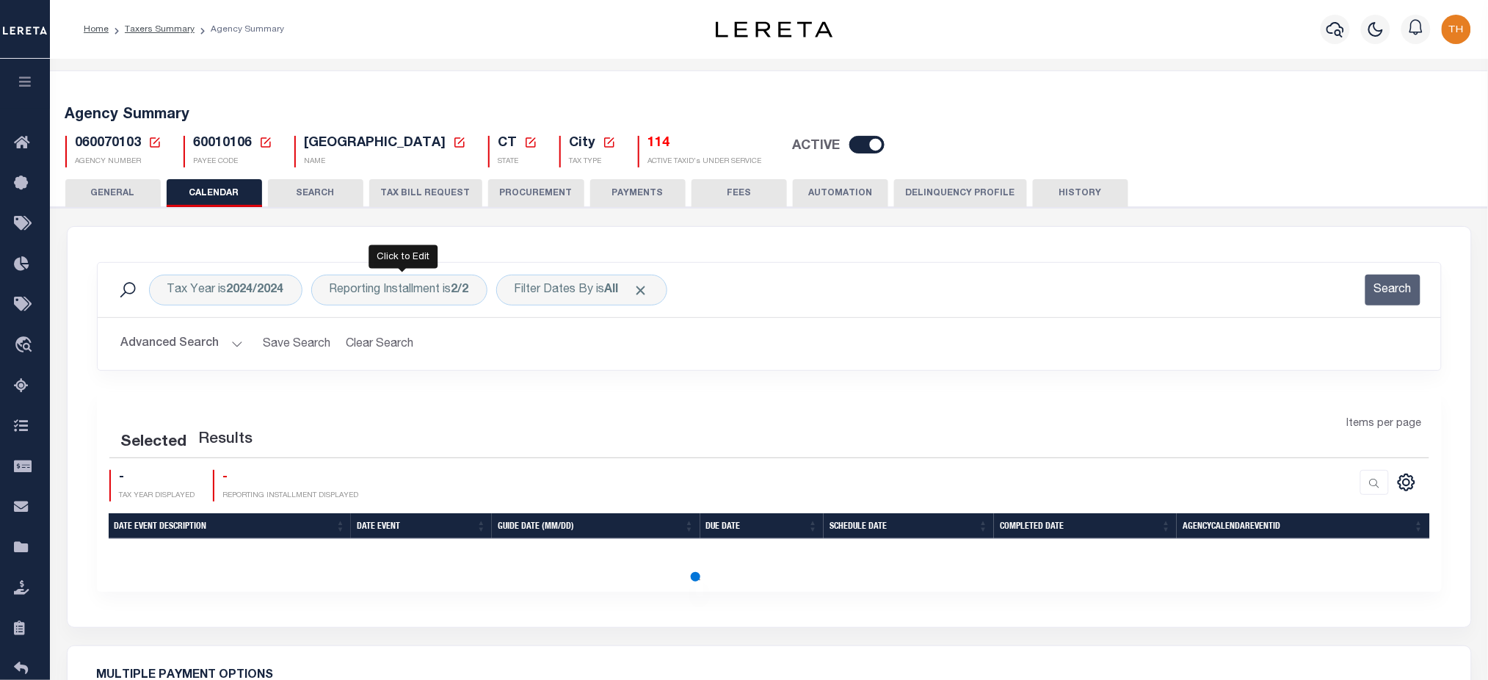
checkbox input "false"
type input "1"
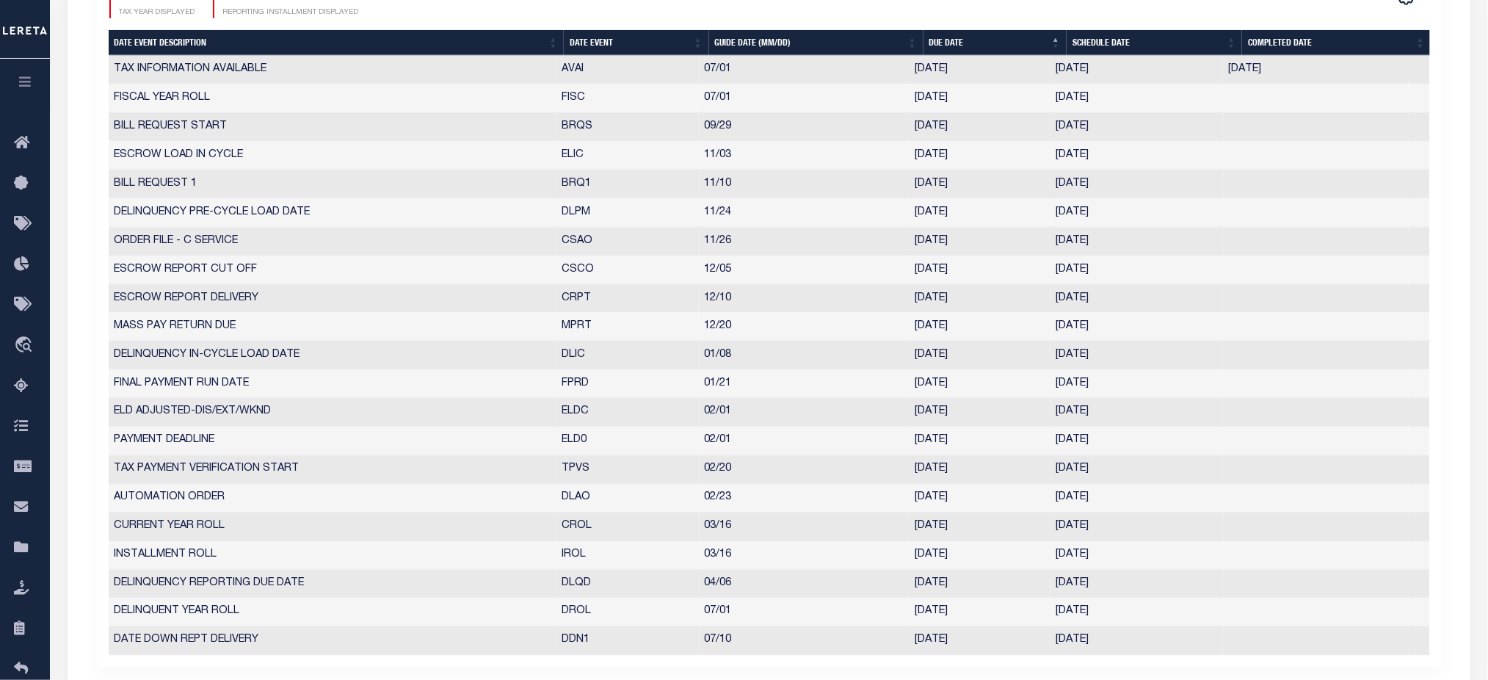
scroll to position [195, 0]
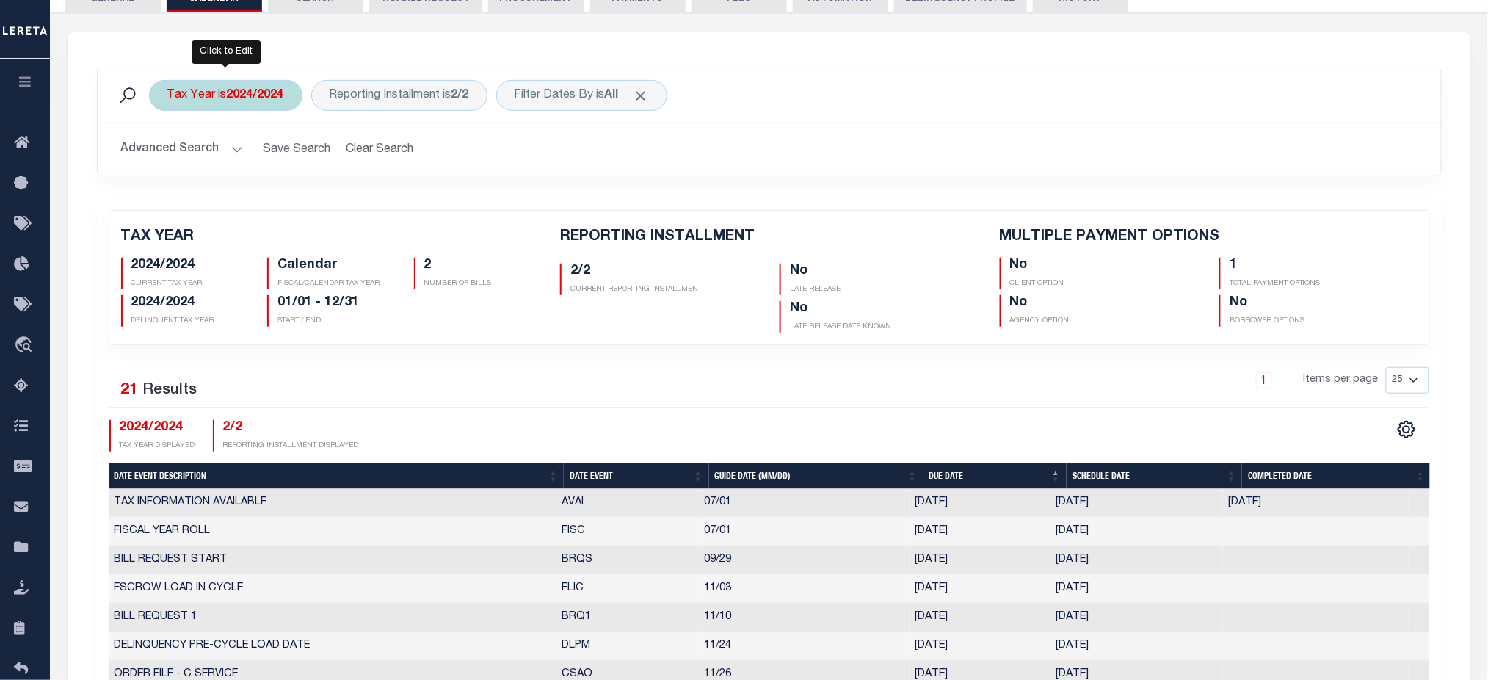
click at [259, 90] on b "2024/2024" at bounding box center [255, 96] width 57 height 12
select select "2024/2024"
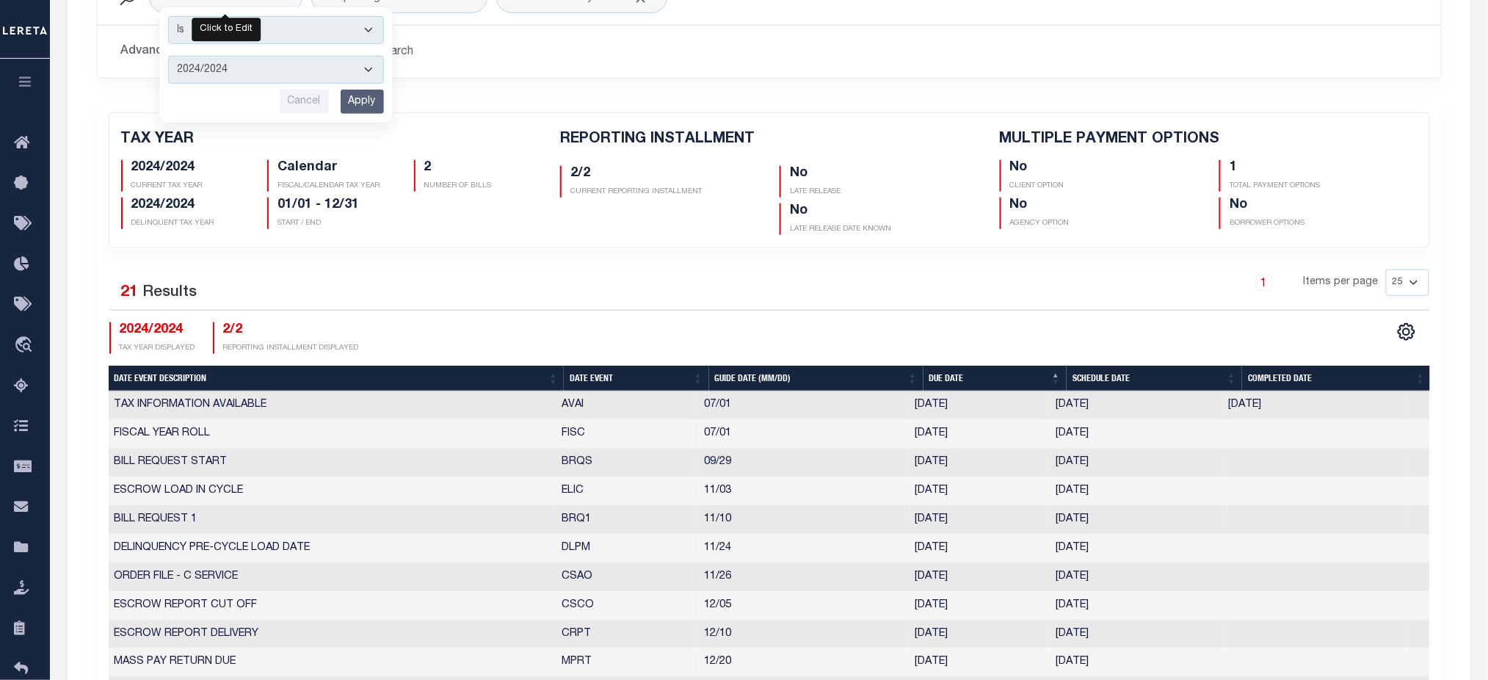
scroll to position [0, 0]
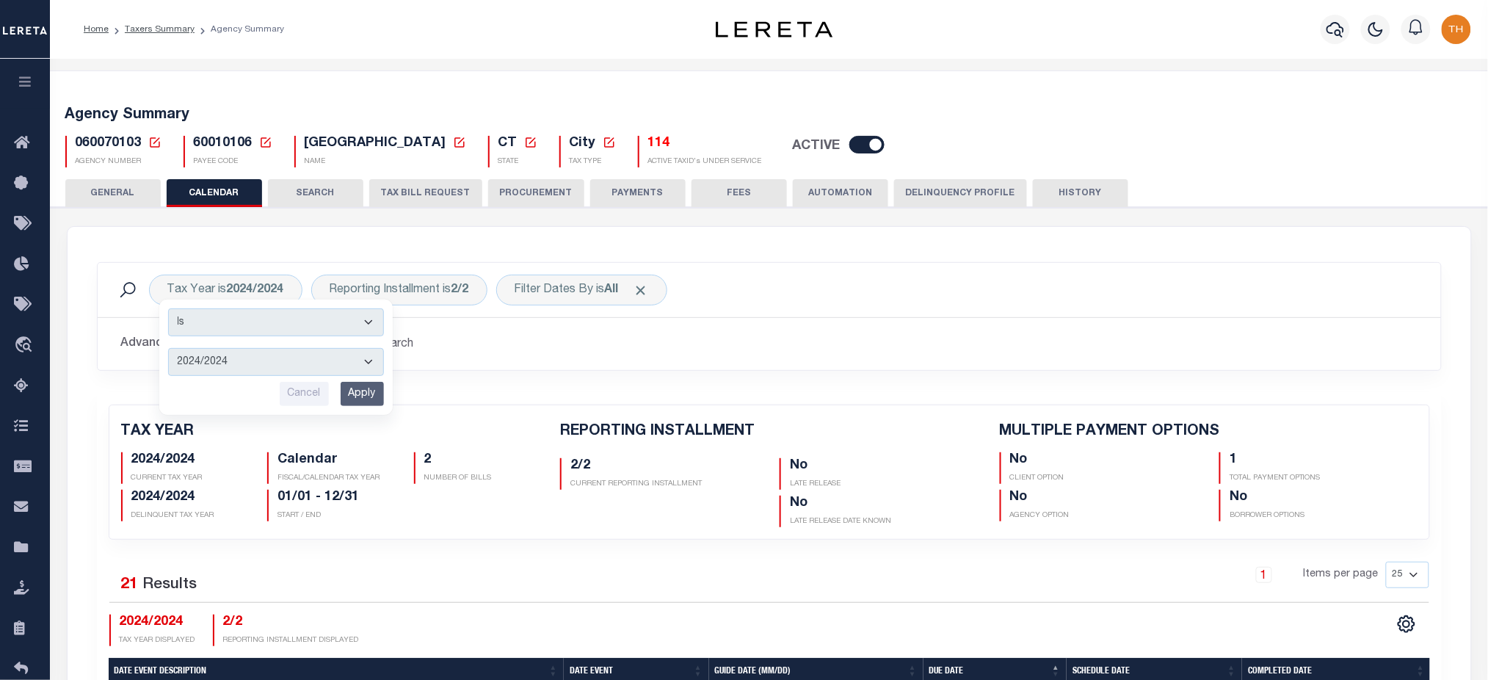
click at [727, 562] on div "1 Items per page 25 50 125 150 175 200" at bounding box center [937, 581] width 984 height 38
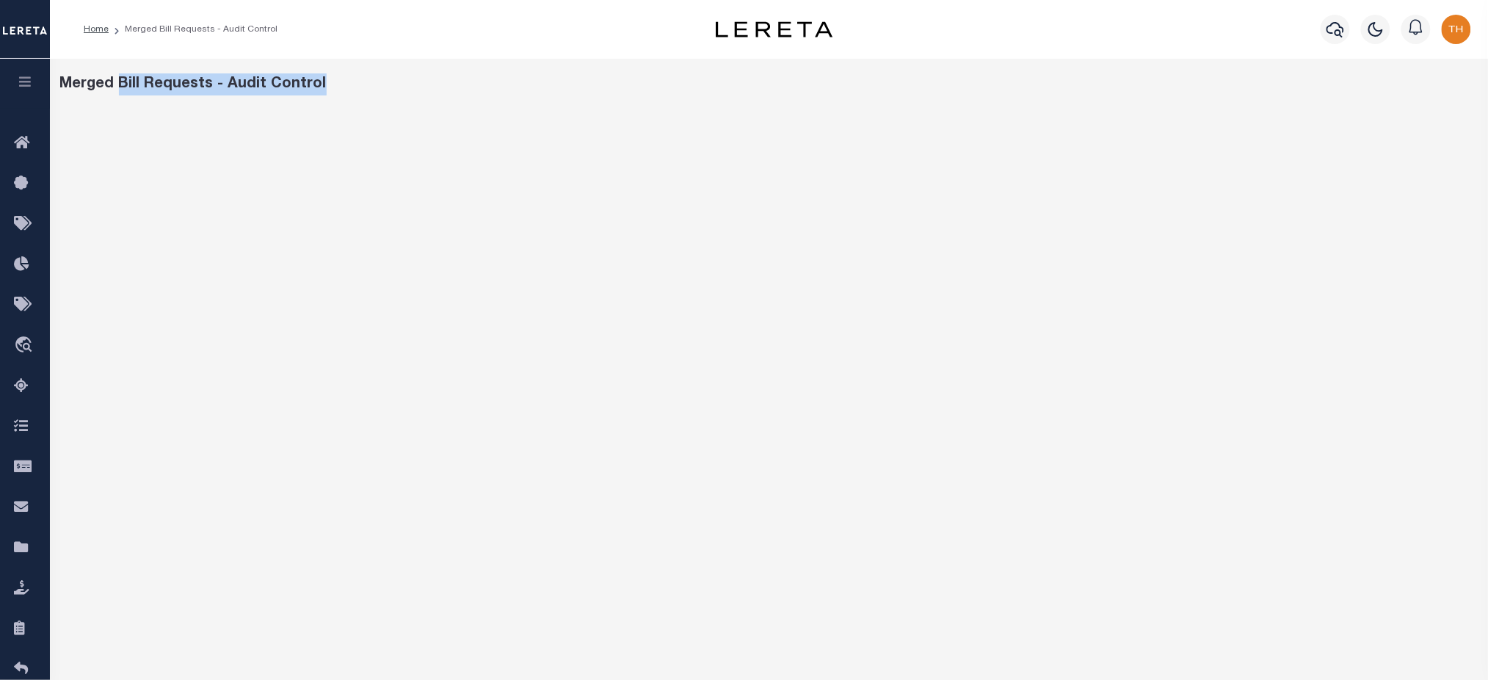
drag, startPoint x: 120, startPoint y: 86, endPoint x: 338, endPoint y: 84, distance: 218.8
click at [338, 84] on div "Merged Bill Requests - Audit Control" at bounding box center [769, 84] width 1418 height 22
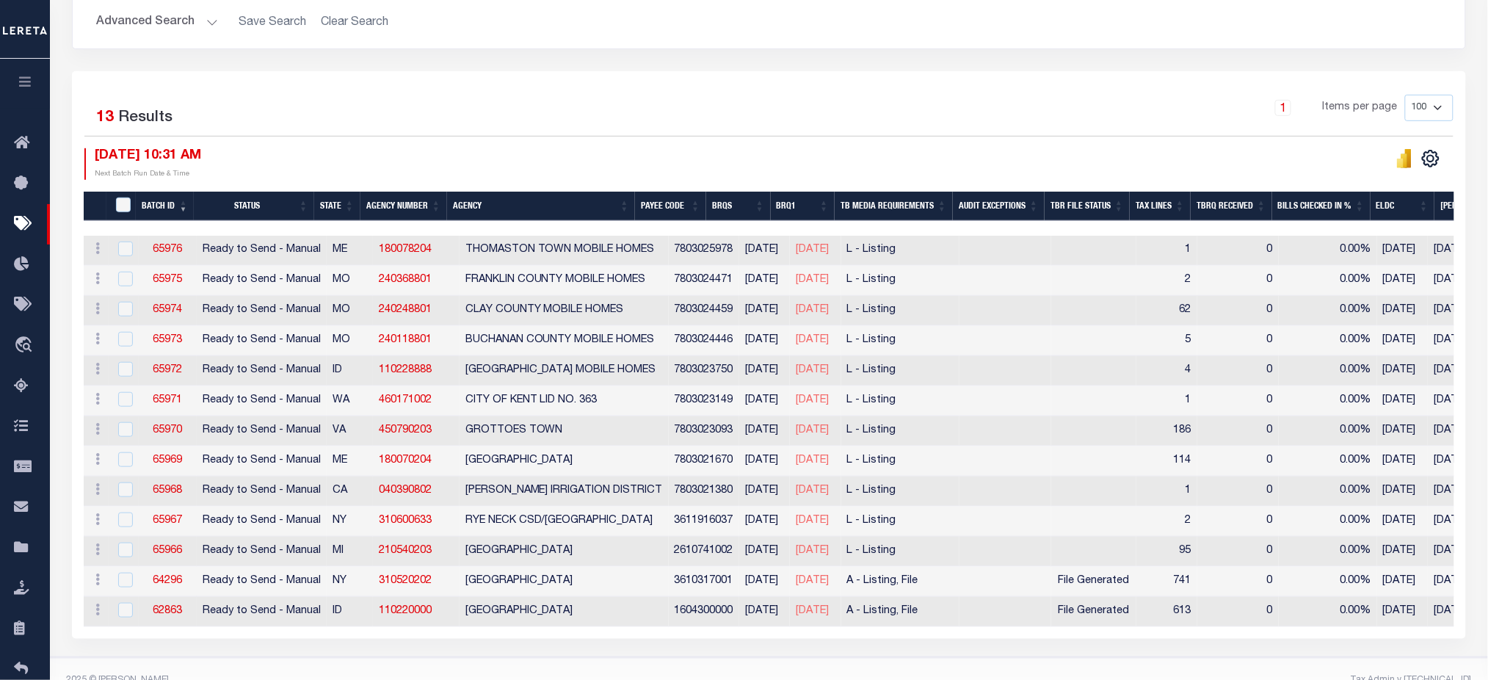
scroll to position [296, 0]
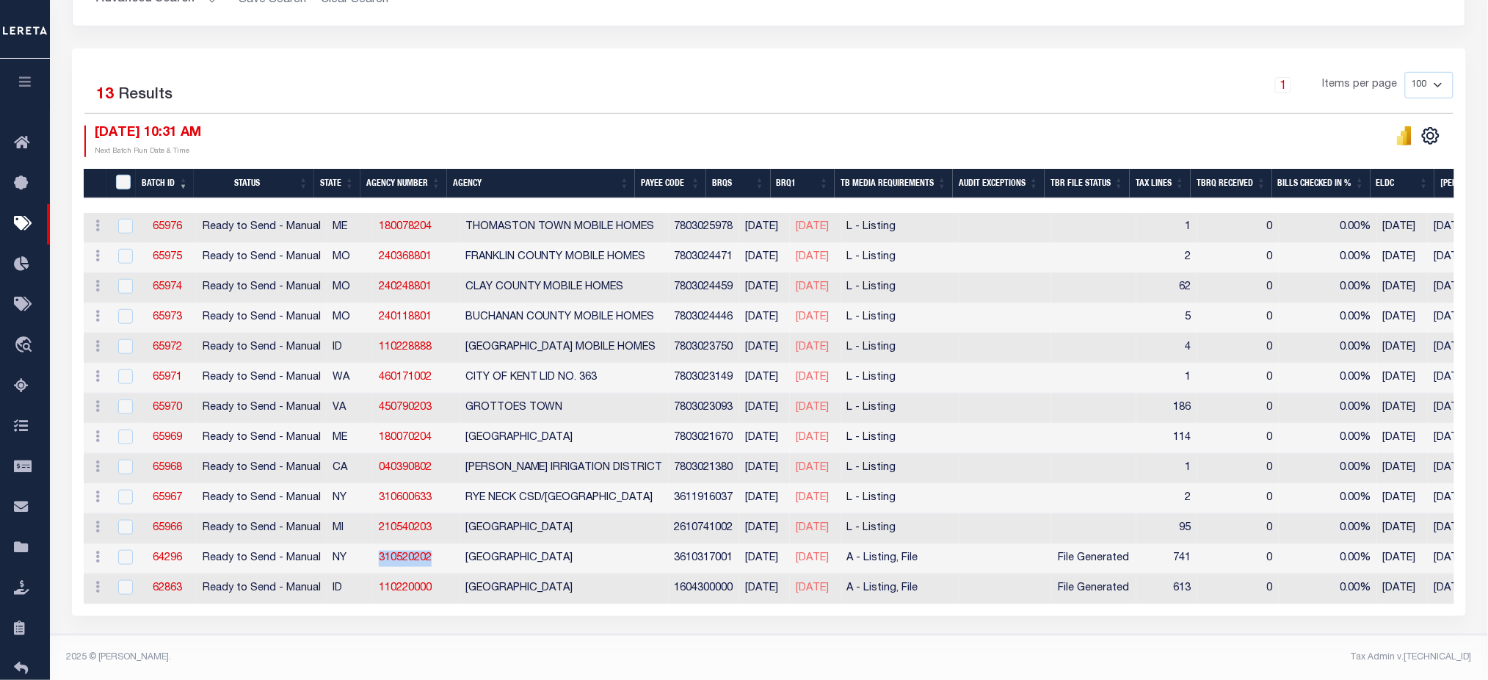
drag, startPoint x: 432, startPoint y: 558, endPoint x: 369, endPoint y: 561, distance: 63.9
click at [369, 561] on tr "ACTIONS [GEOGRAPHIC_DATA] 64296 Ready to Send - Manual NY 310520202 BABYLON TOW…" at bounding box center [1200, 559] width 2233 height 30
copy tr "310520202"
click at [526, 664] on footer "2025 © [PERSON_NAME]. Tax Admin v.[TECHNICAL_ID]" at bounding box center [769, 658] width 1438 height 44
drag, startPoint x: 432, startPoint y: 556, endPoint x: 361, endPoint y: 550, distance: 70.7
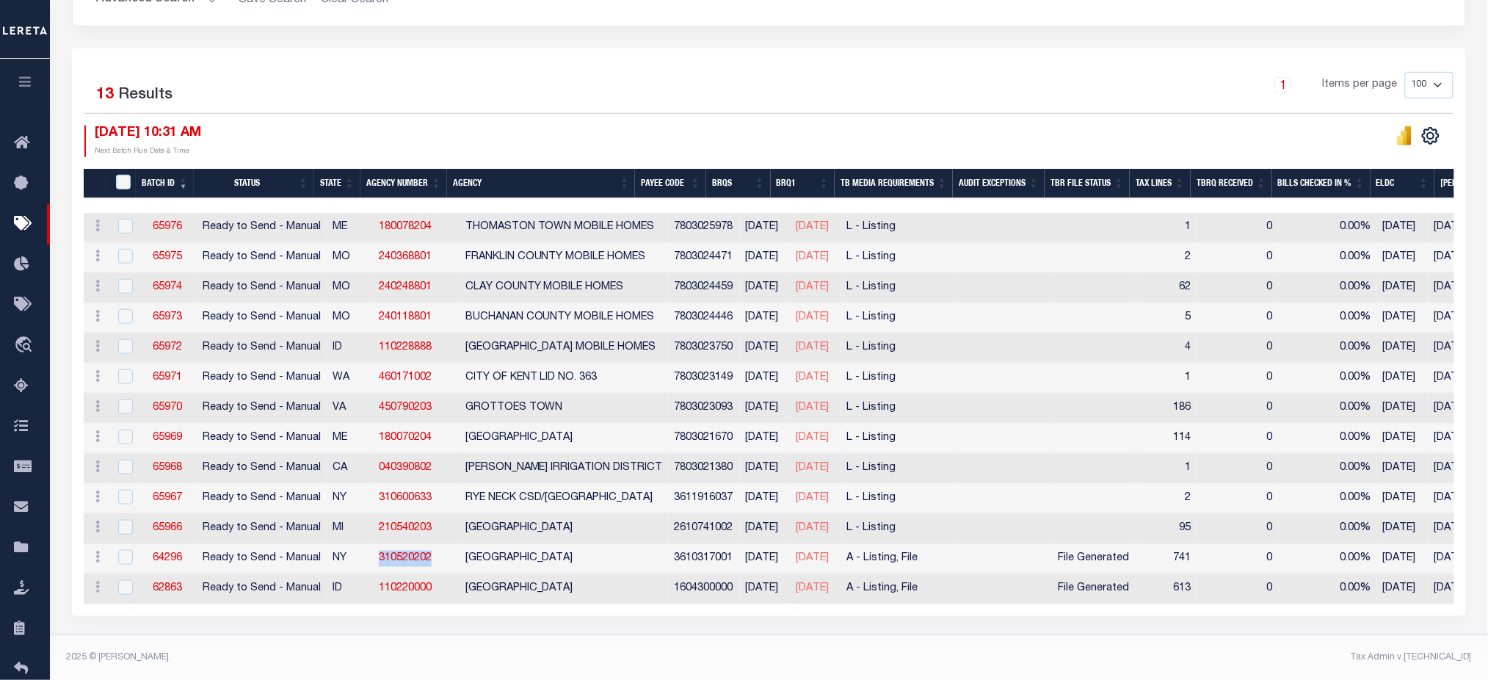
click at [361, 550] on tr "ACTIONS Delete 64296 Ready to Send - Manual NY 310520202 BABYLON TOWN 361031700…" at bounding box center [1200, 559] width 2233 height 30
copy tr "310520202"
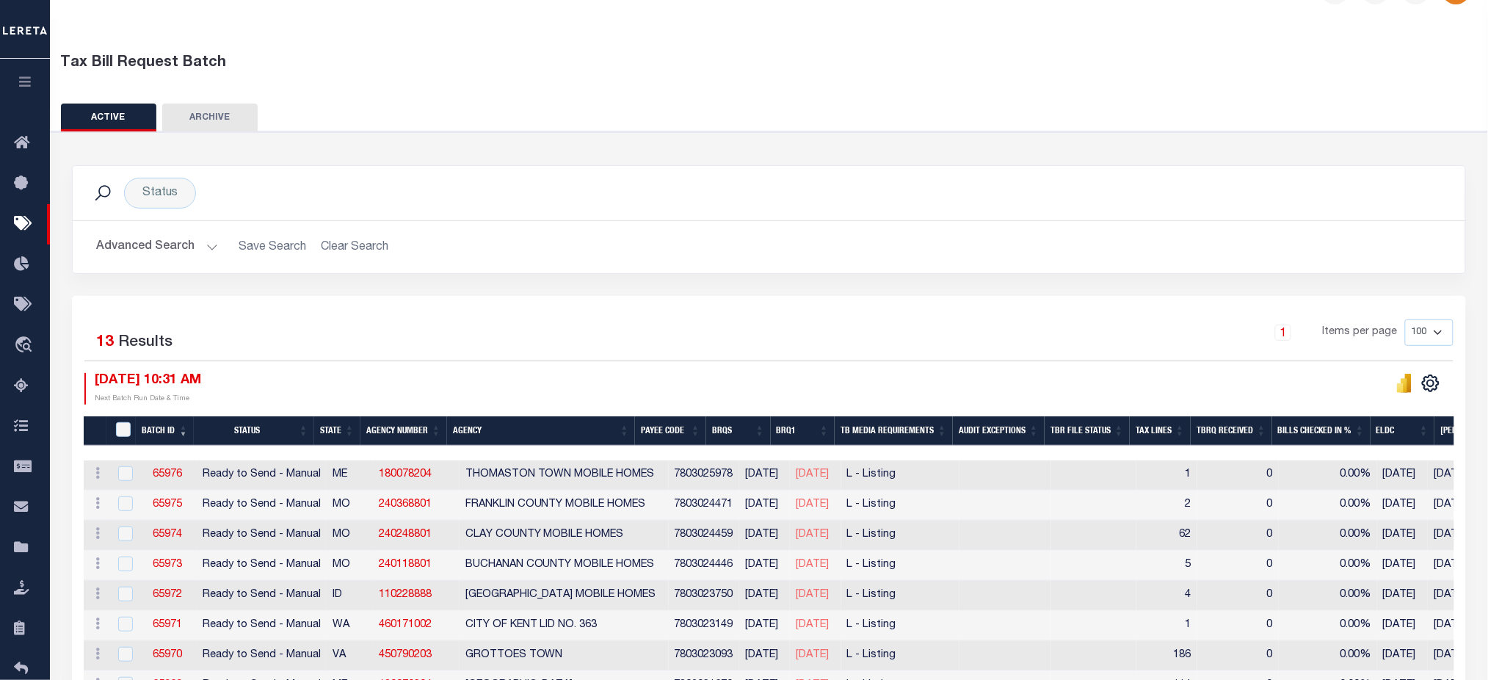
scroll to position [2, 0]
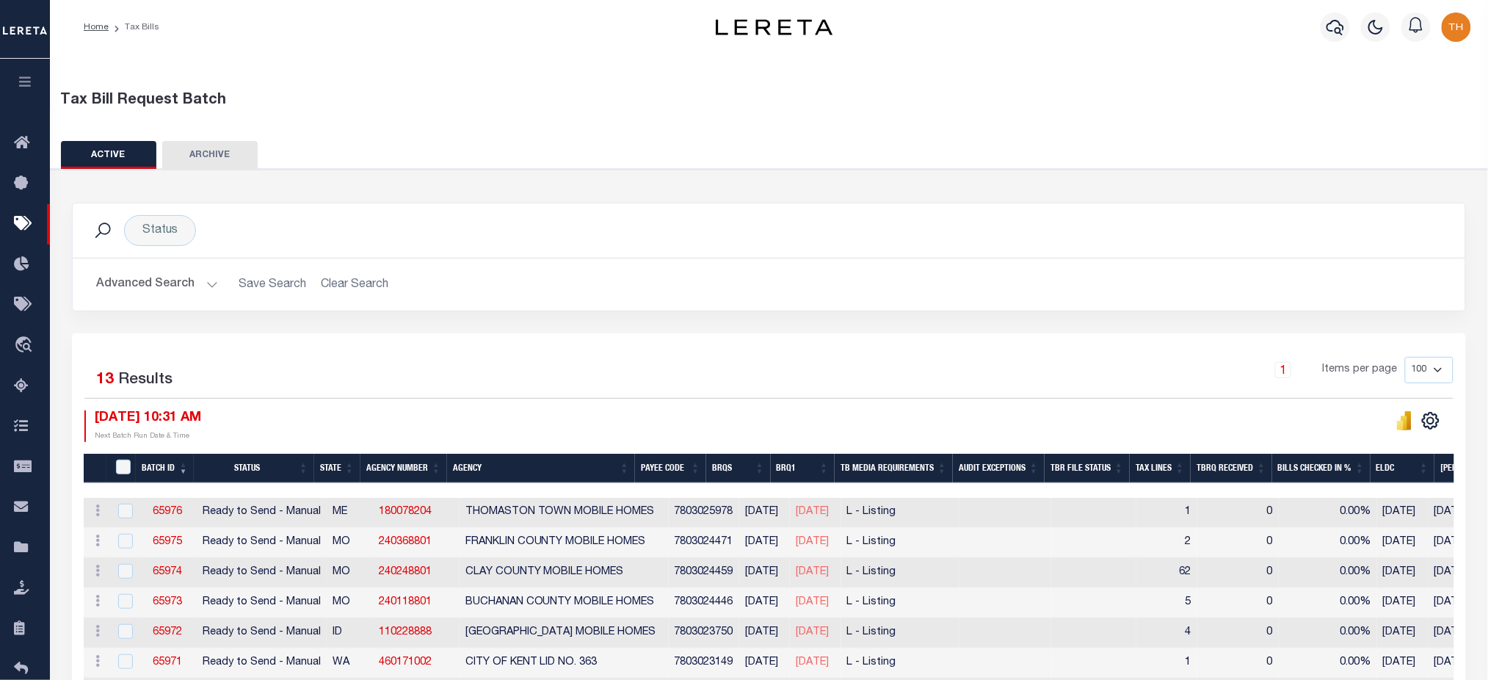
click at [146, 294] on button "Advanced Search" at bounding box center [157, 284] width 122 height 29
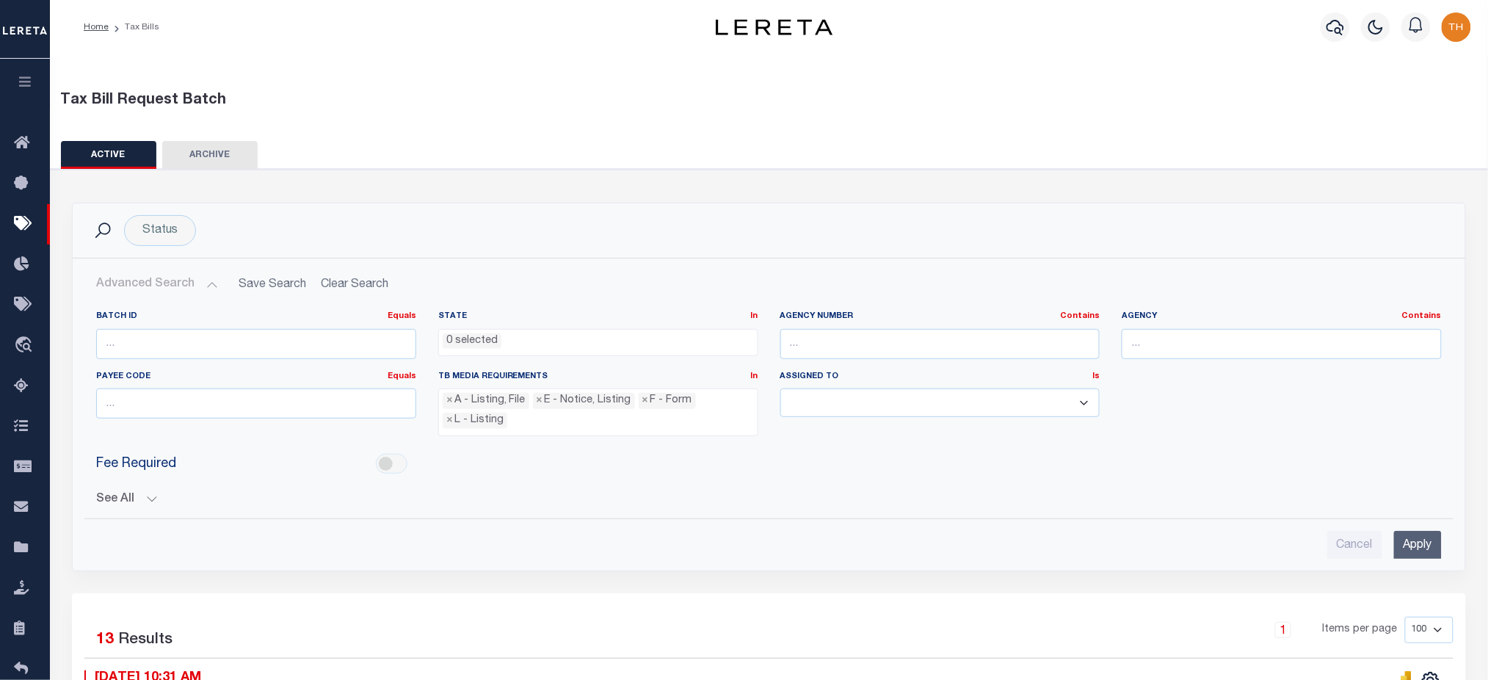
click at [149, 286] on button "Advanced Search" at bounding box center [157, 284] width 122 height 29
click at [366, 291] on h2 "Advanced Search Save Search Clear Search TaxBillBatches_dynamictable_____Defaul…" at bounding box center [768, 284] width 1369 height 29
click at [366, 288] on h2 "Advanced Search Save Search Clear Search TaxBillBatches_dynamictable_____Defaul…" at bounding box center [768, 284] width 1369 height 29
click at [313, 283] on h2 "Advanced Search Save Search Clear Search TaxBillBatches_dynamictable_____Defaul…" at bounding box center [768, 284] width 1369 height 29
click at [334, 281] on h2 "Advanced Search Save Search Clear Search TaxBillBatches_dynamictable_____Defaul…" at bounding box center [768, 284] width 1369 height 29
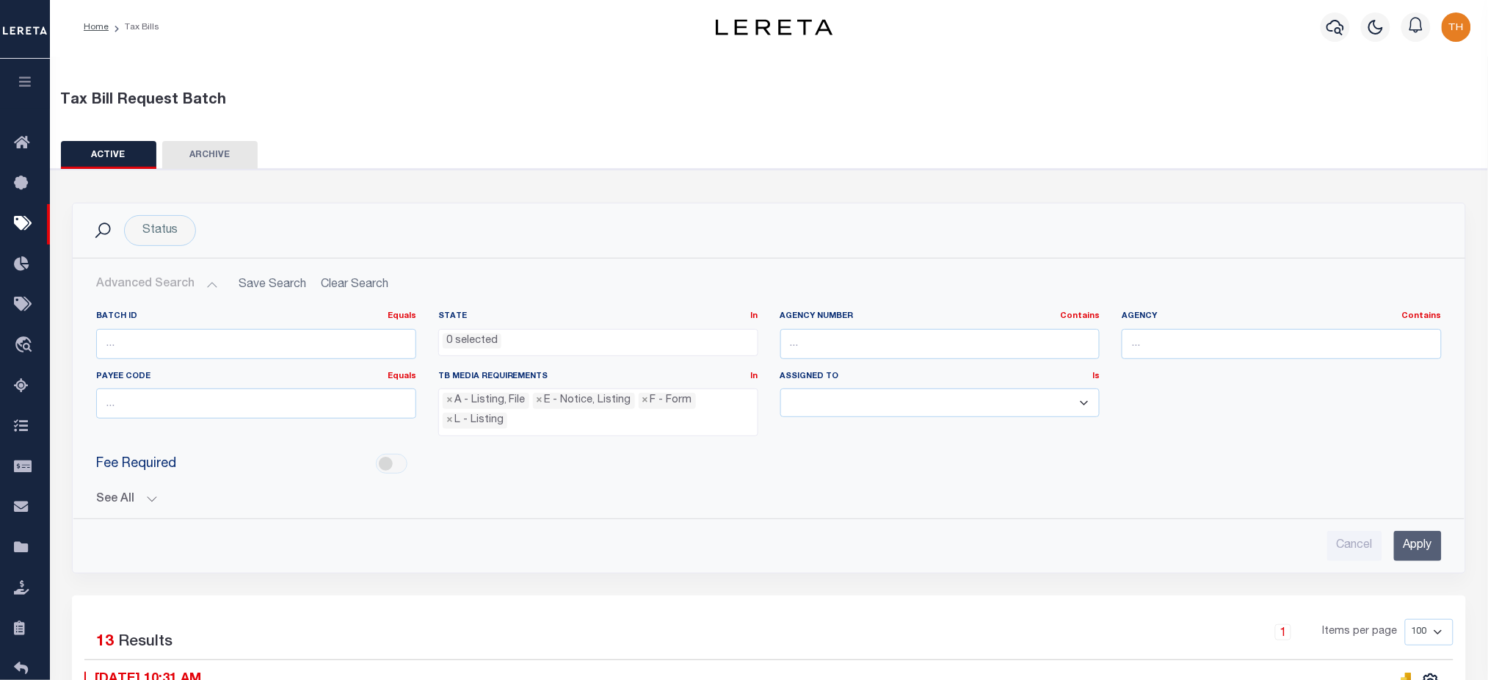
click at [115, 493] on button "See All" at bounding box center [769, 500] width 1346 height 14
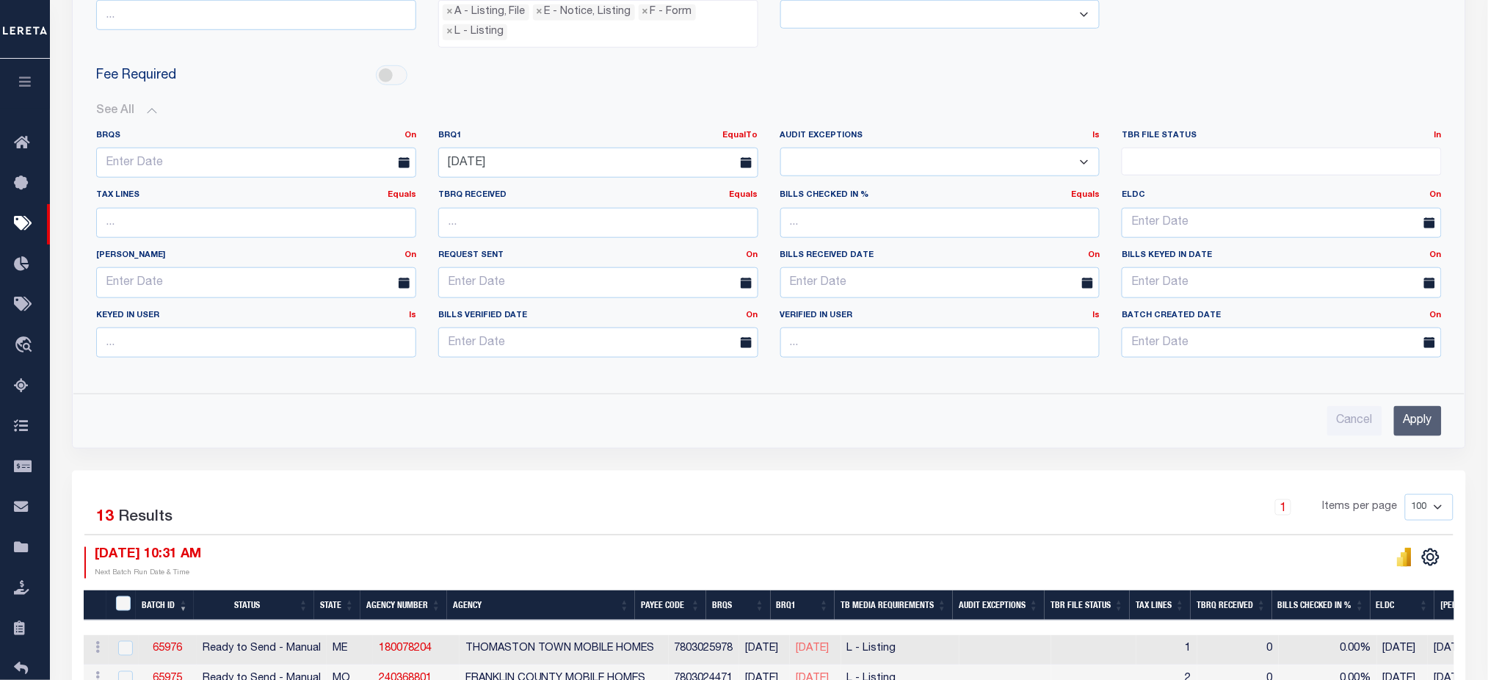
scroll to position [394, 0]
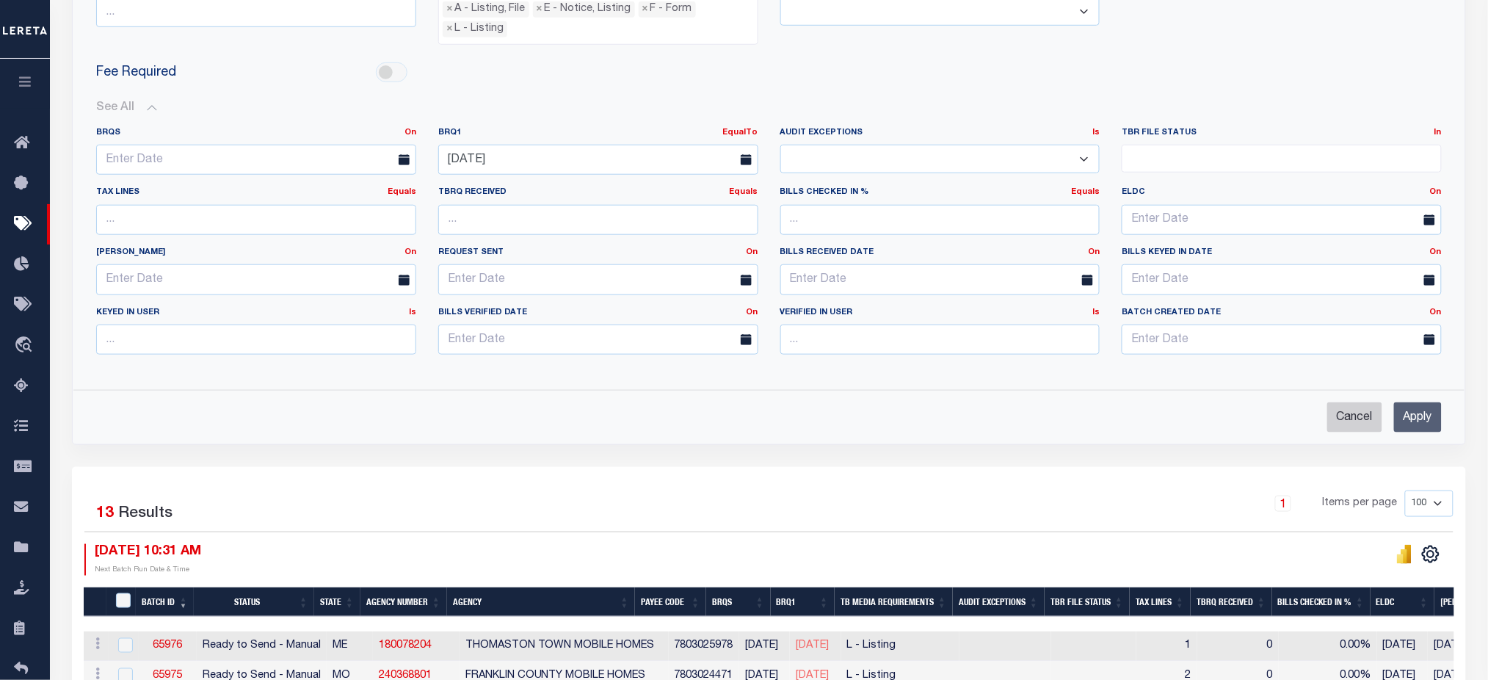
click at [1357, 412] on input "Cancel" at bounding box center [1354, 417] width 55 height 30
checkbox input "true"
select select
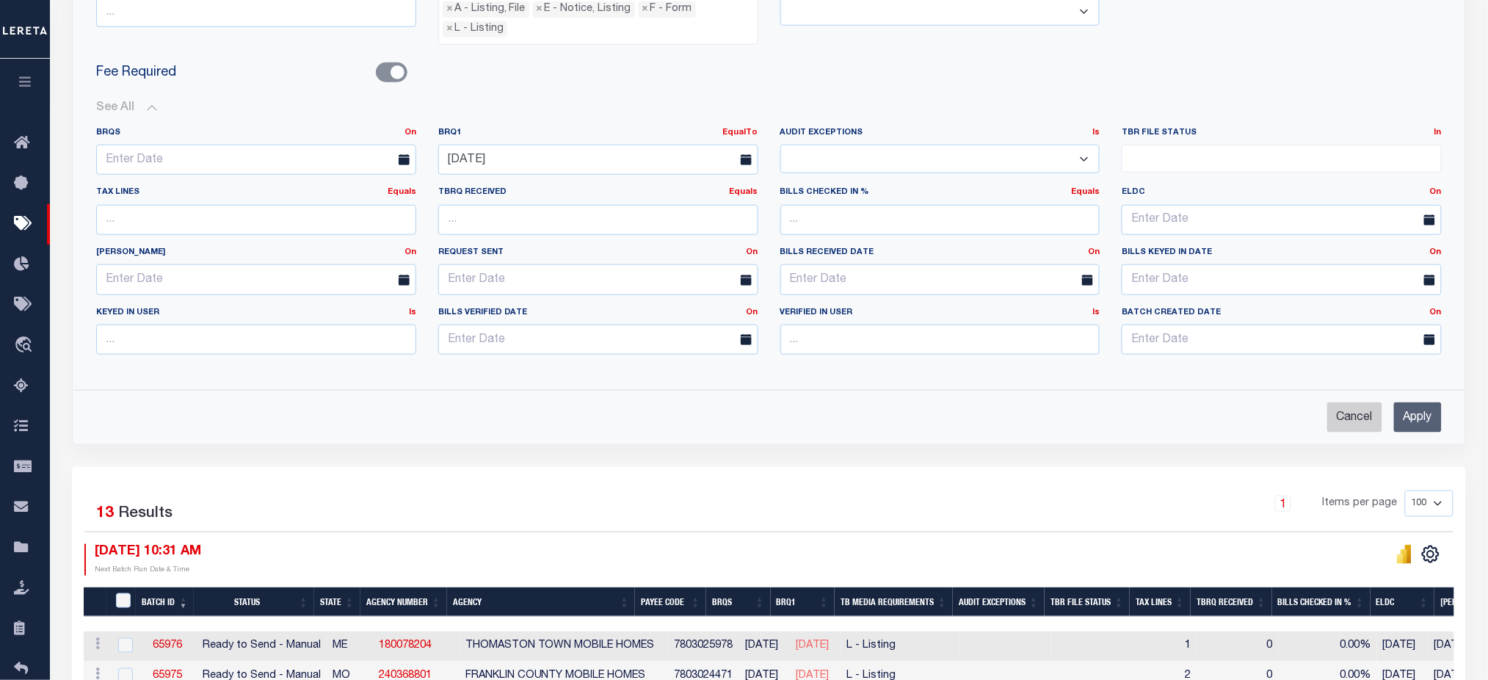
select select
checkbox input "false"
select select
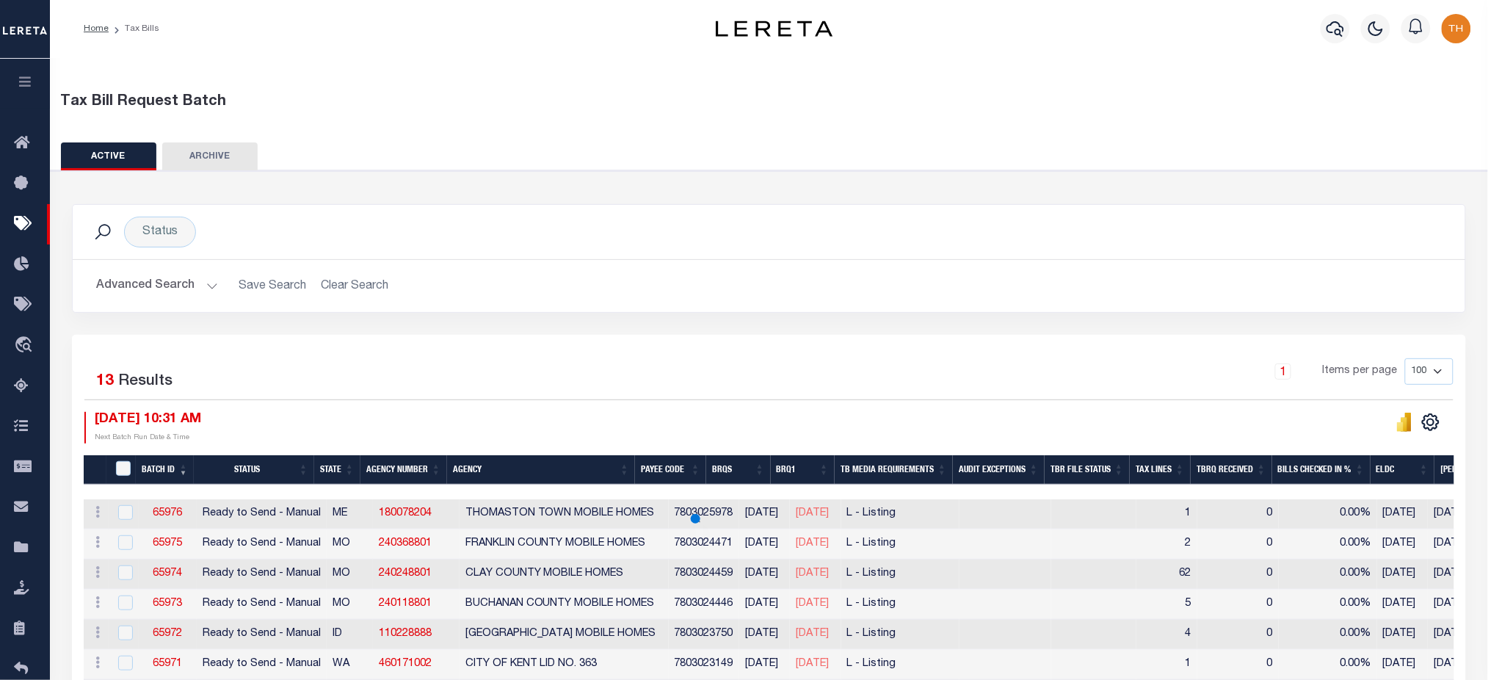
scroll to position [0, 0]
click at [346, 278] on h2 "Advanced Search Save Search Clear Search" at bounding box center [768, 286] width 1369 height 29
click at [348, 282] on h2 "Advanced Search Save Search Clear Search" at bounding box center [768, 286] width 1369 height 29
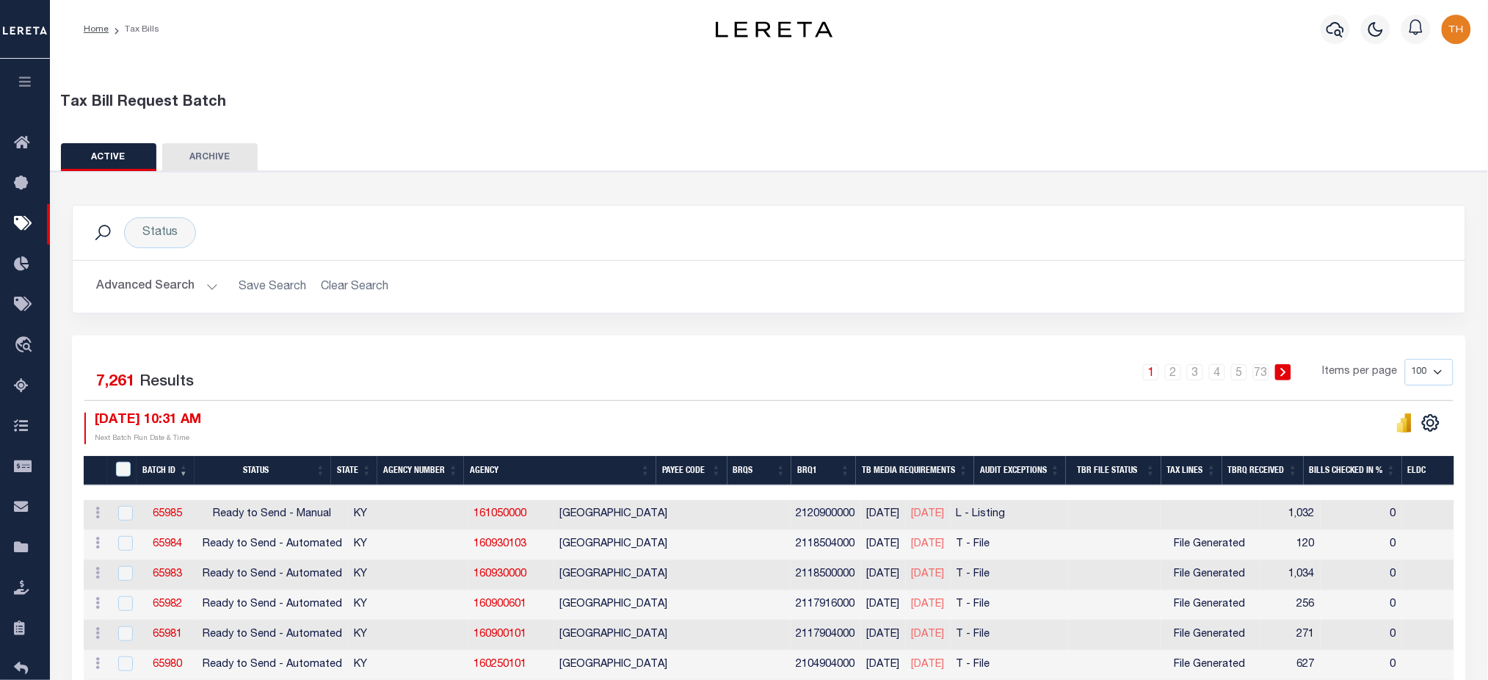
click at [155, 278] on button "Advanced Search" at bounding box center [157, 286] width 122 height 29
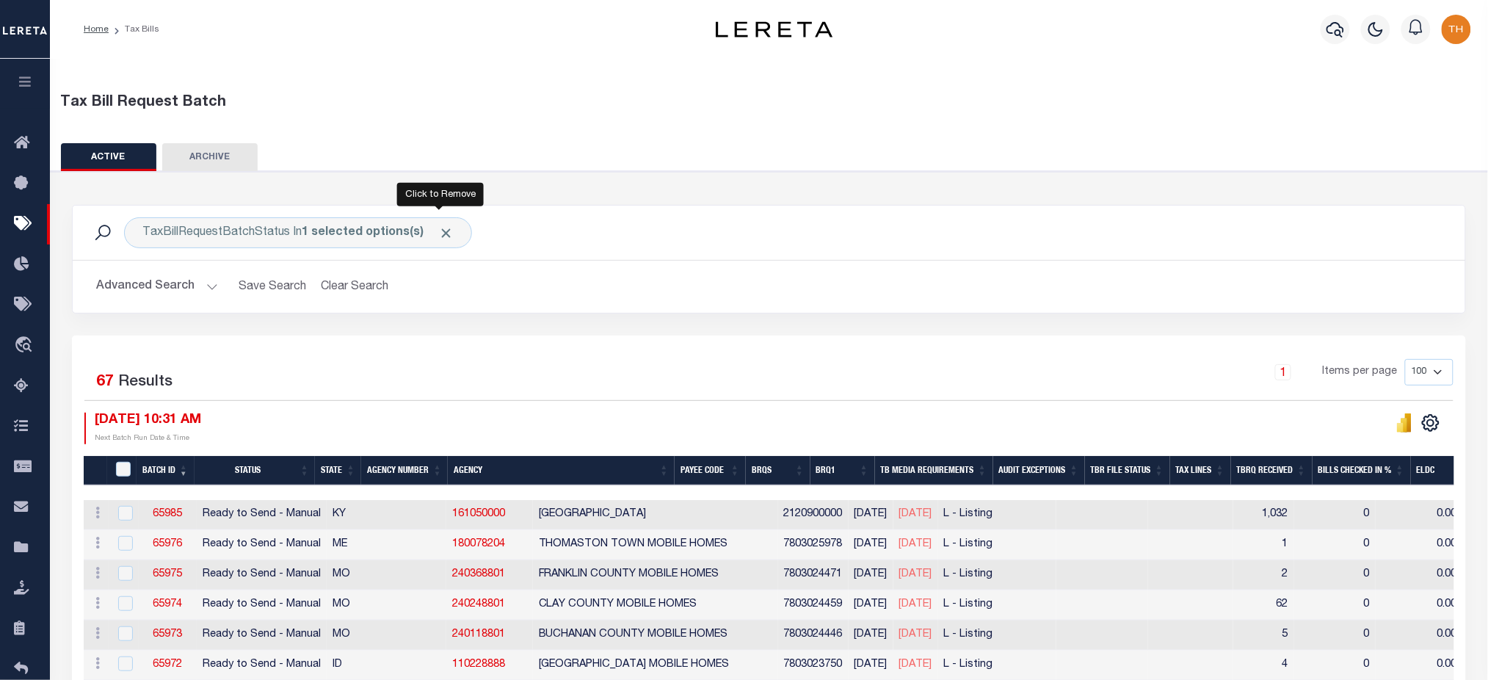
drag, startPoint x: 444, startPoint y: 236, endPoint x: 427, endPoint y: 239, distance: 17.1
click at [444, 236] on span "Click to Remove" at bounding box center [445, 232] width 15 height 15
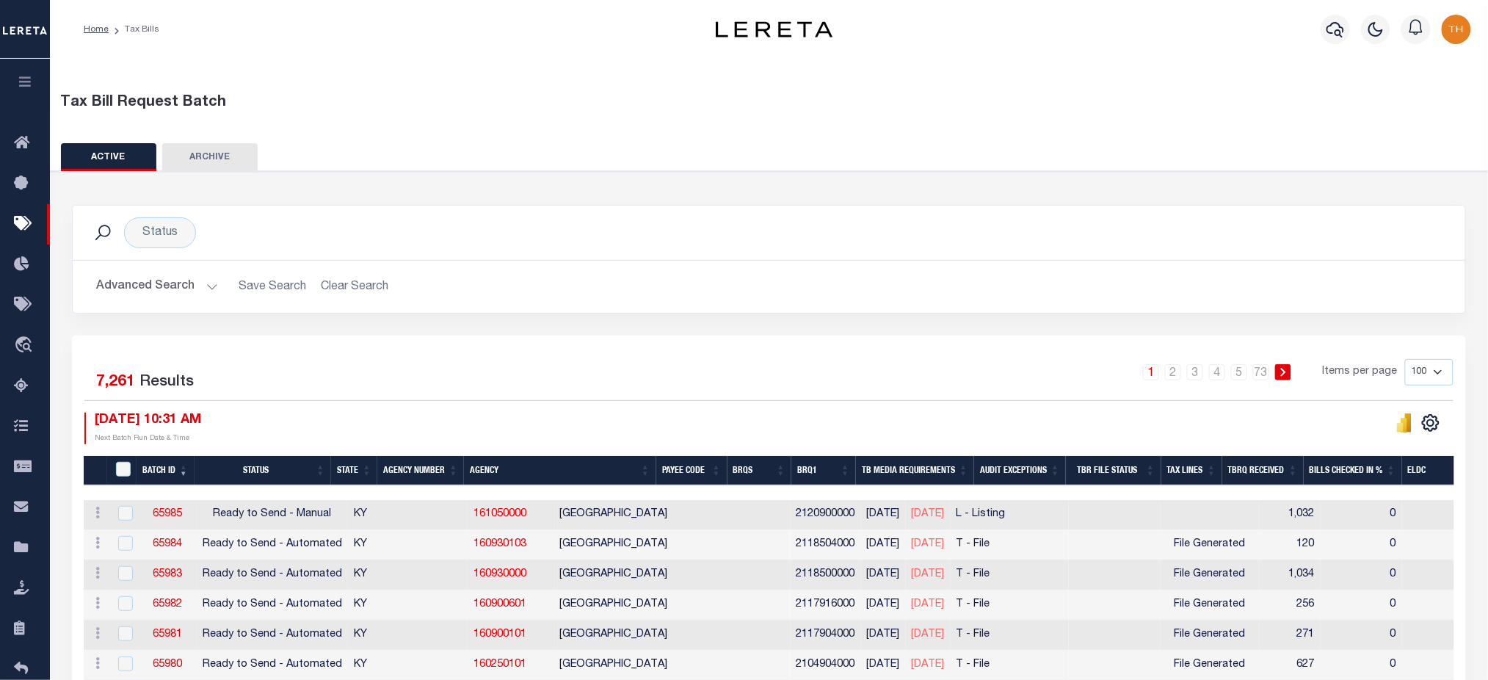
click at [168, 278] on button "Advanced Search" at bounding box center [157, 286] width 122 height 29
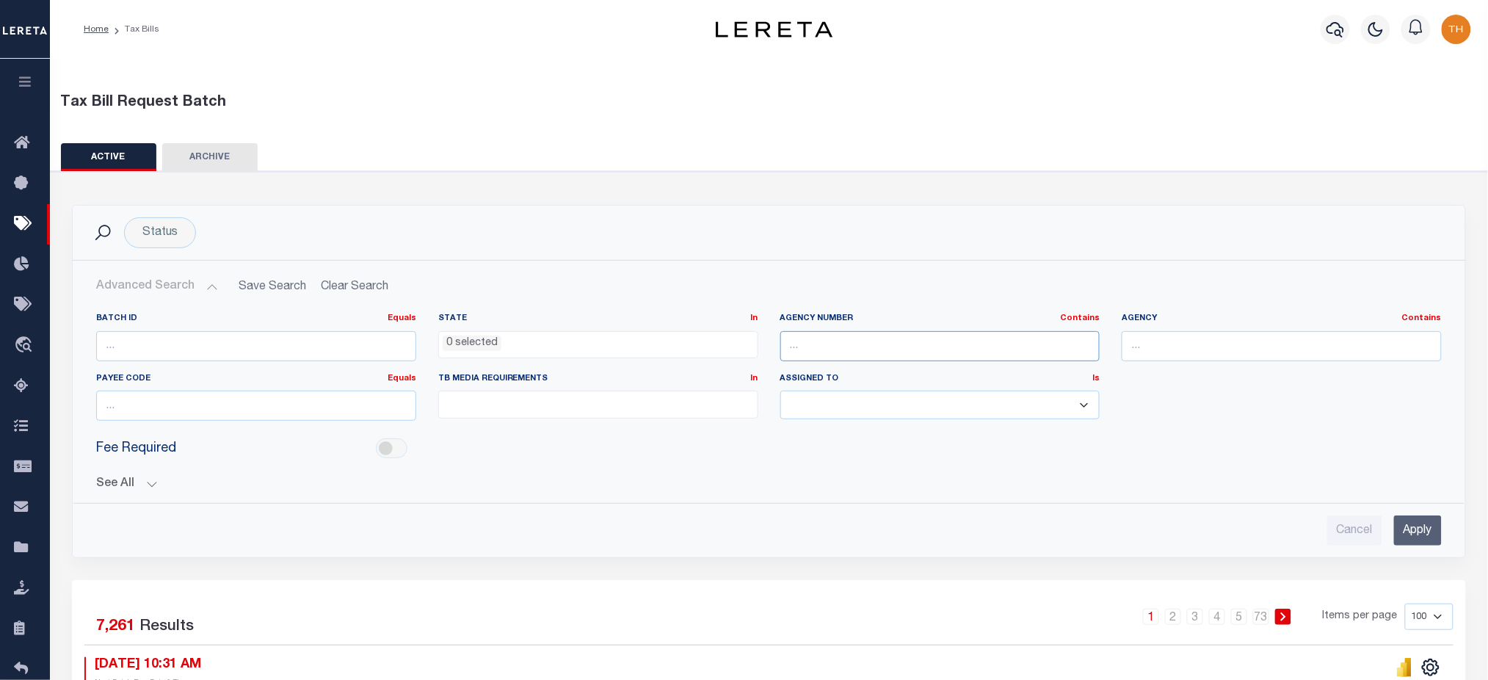
click at [987, 358] on input "text" at bounding box center [940, 346] width 320 height 30
paste input "161050000"
type input "161050000"
click at [1425, 526] on input "Apply" at bounding box center [1418, 530] width 48 height 30
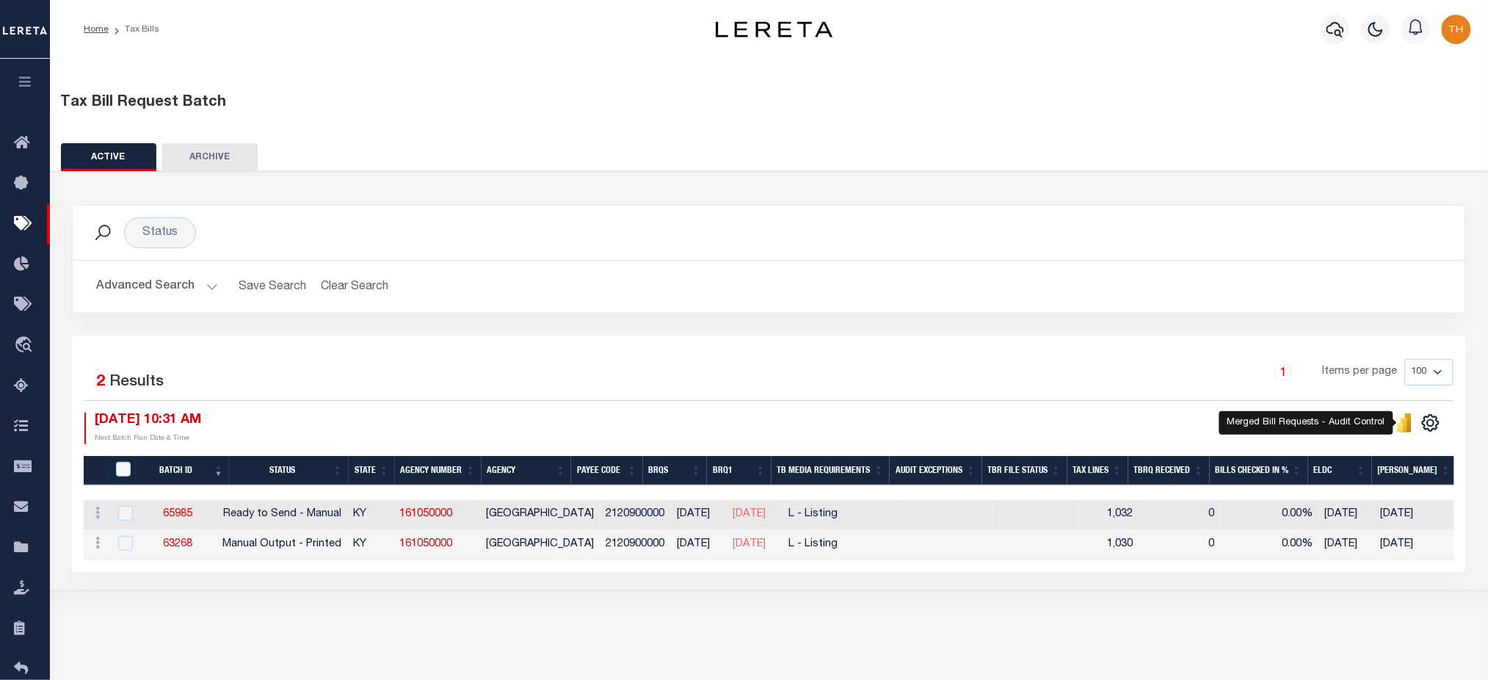
click at [1406, 421] on icon "" at bounding box center [1404, 425] width 7 height 14
click at [181, 291] on button "Advanced Search" at bounding box center [157, 286] width 122 height 29
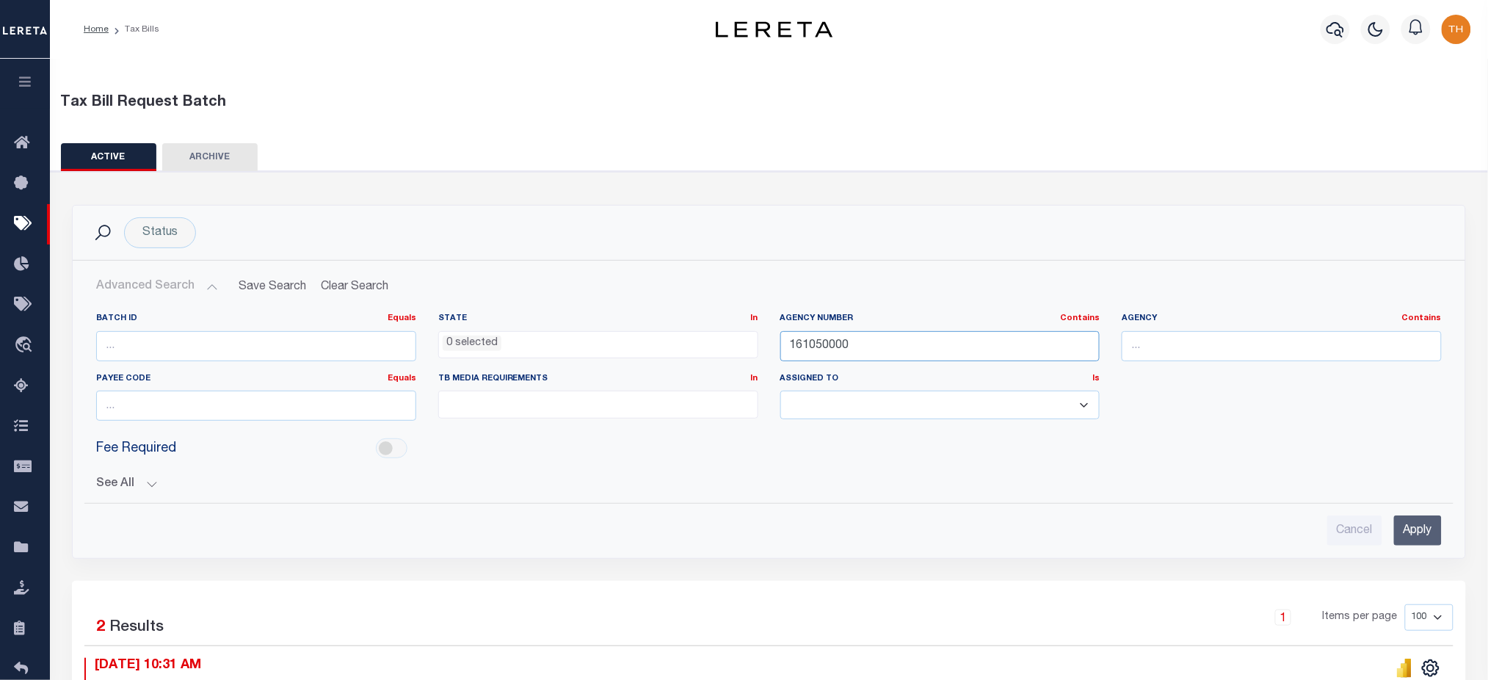
drag, startPoint x: 871, startPoint y: 344, endPoint x: 713, endPoint y: 352, distance: 158.0
click at [713, 352] on div "Batch ID Equals Equals Is Not Equal To Is Greater Than Is Less Than State In In…" at bounding box center [769, 373] width 1368 height 120
click at [137, 479] on button "See All" at bounding box center [769, 484] width 1346 height 14
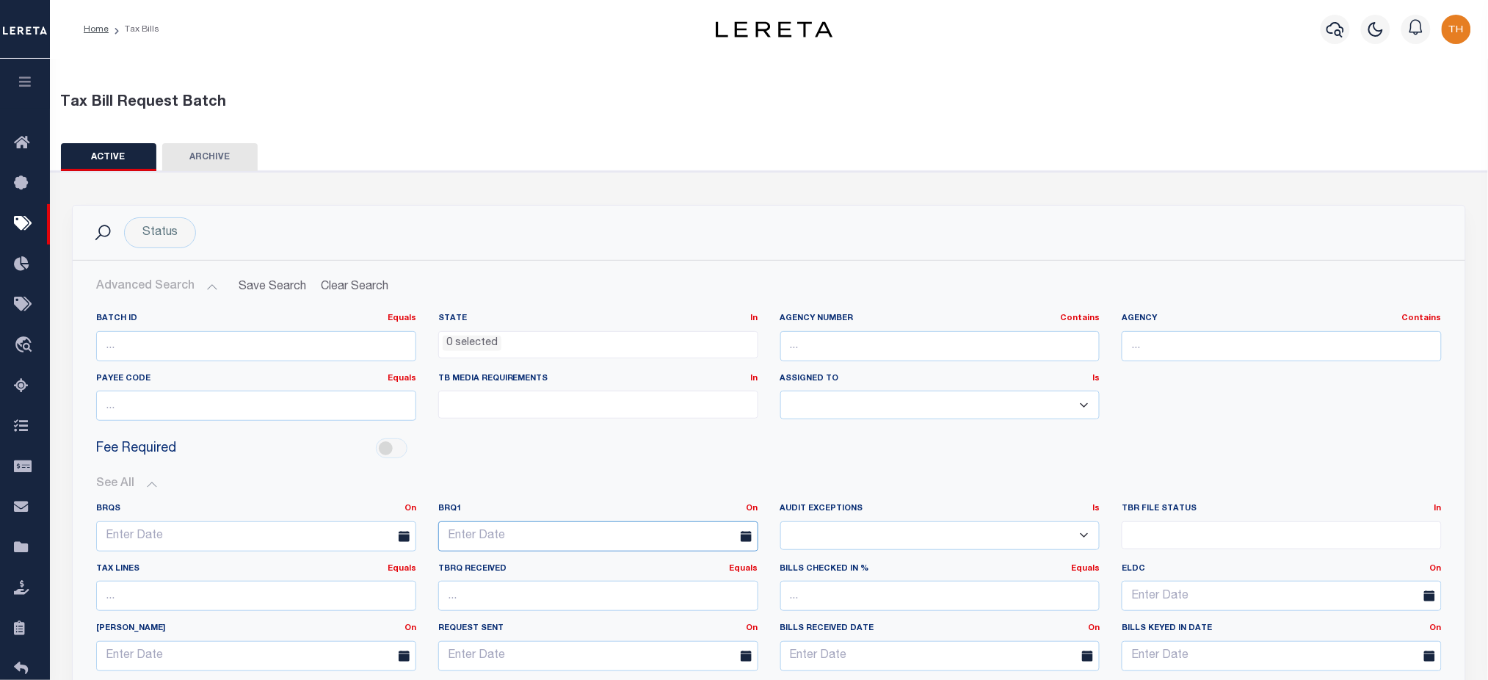
click at [588, 534] on input "text" at bounding box center [598, 536] width 320 height 30
click at [614, 365] on span "3" at bounding box center [615, 362] width 29 height 29
type input "[DATE]"
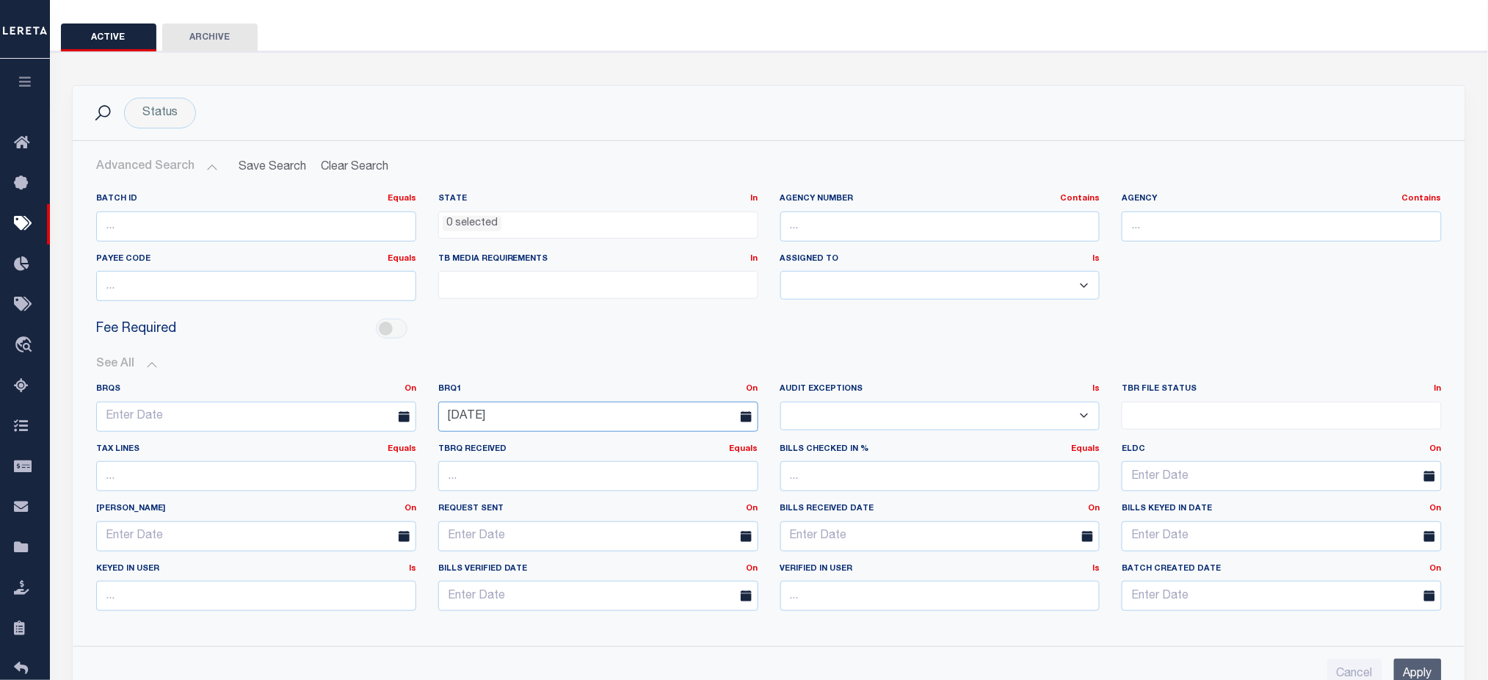
scroll to position [391, 0]
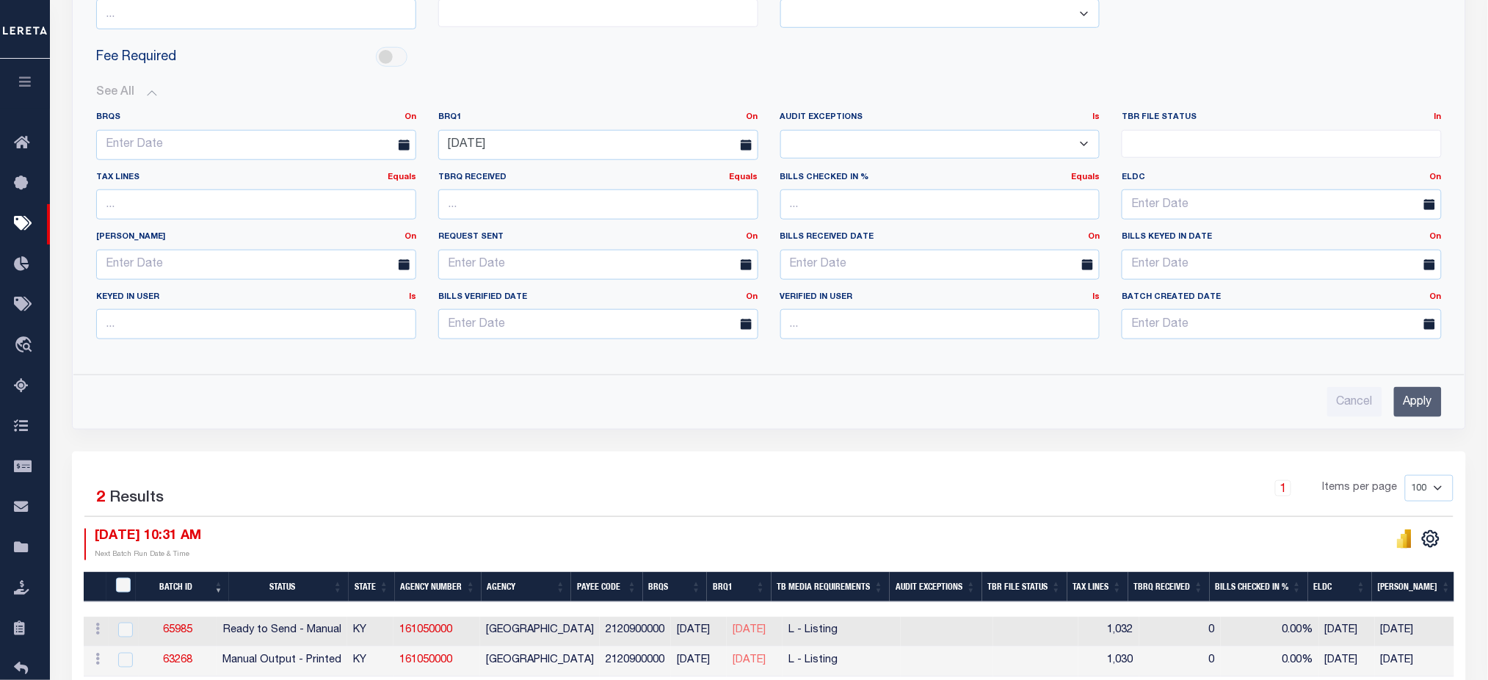
click at [1424, 405] on input "Apply" at bounding box center [1418, 402] width 48 height 30
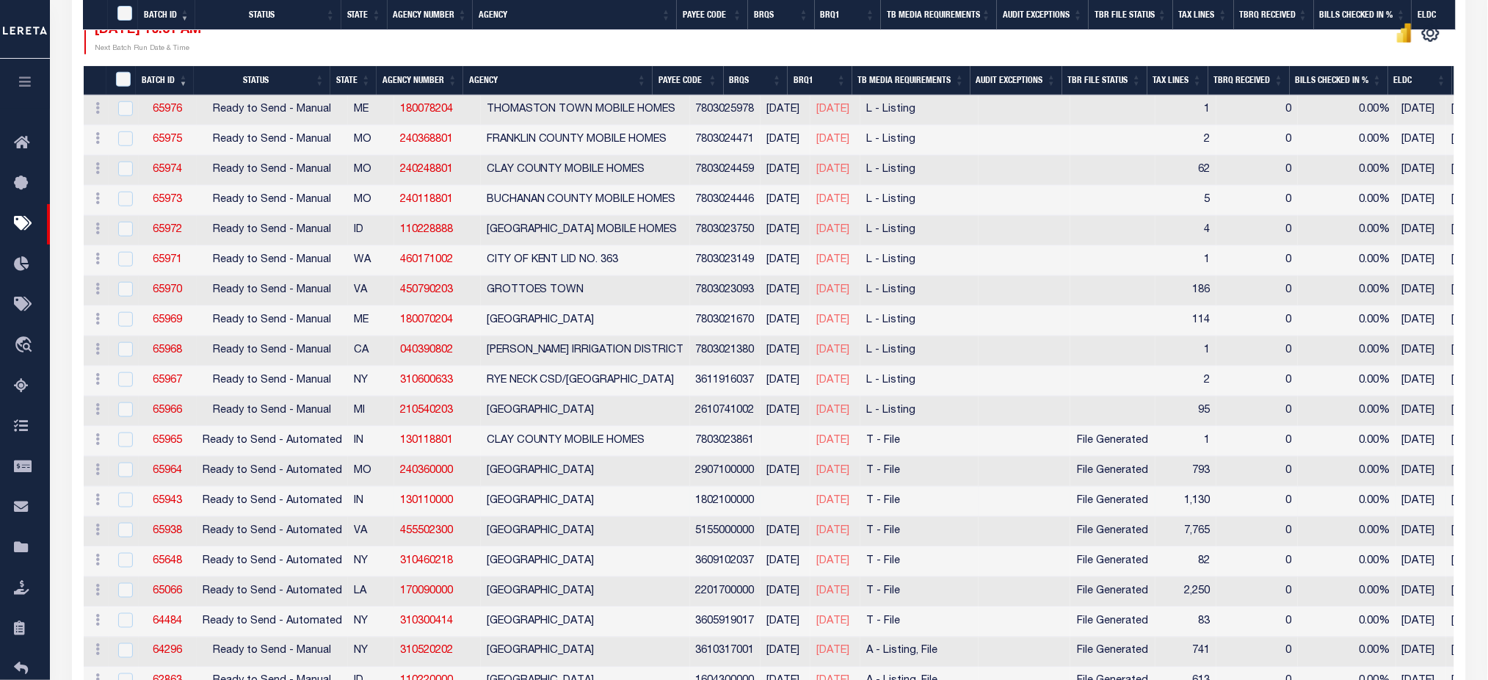
scroll to position [492, 0]
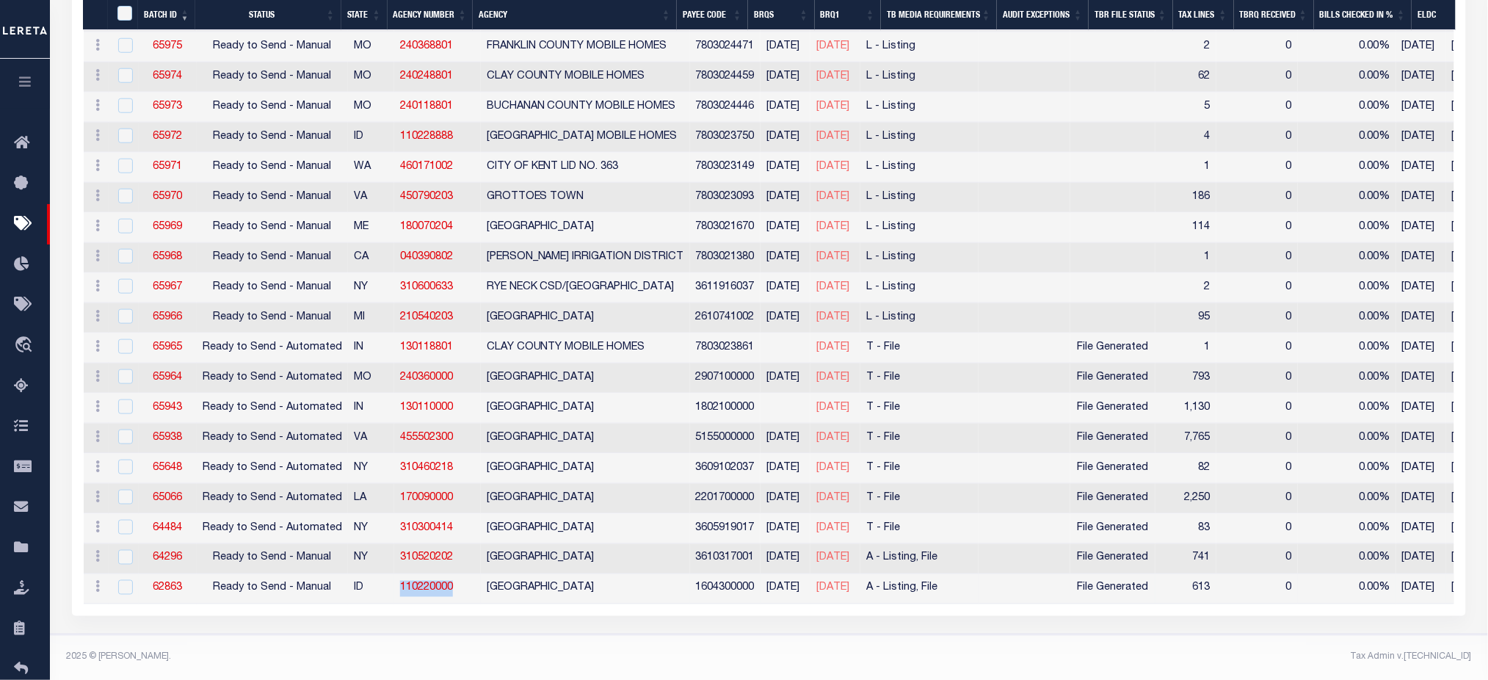
drag, startPoint x: 463, startPoint y: 586, endPoint x: 392, endPoint y: 589, distance: 71.3
click at [394, 589] on td "110220000" at bounding box center [437, 589] width 87 height 30
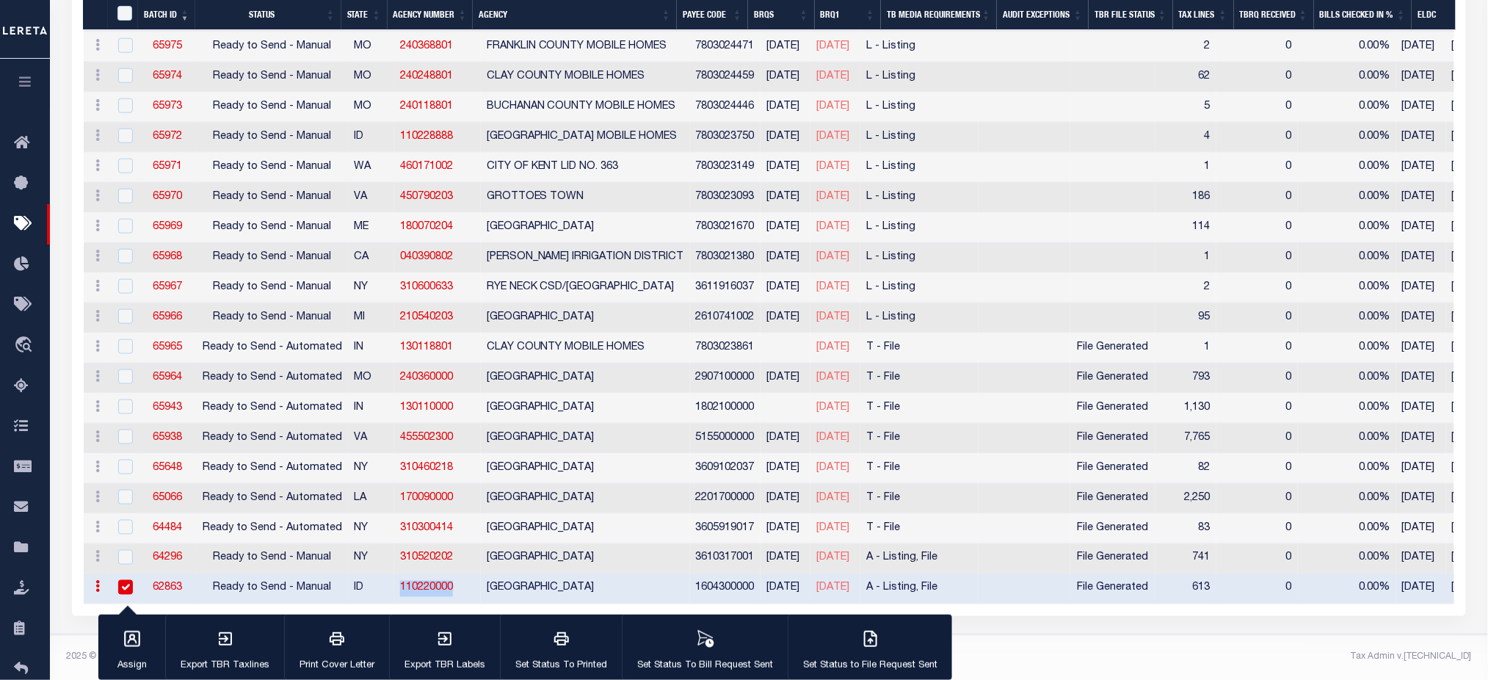
copy link "110220000"
click at [1093, 616] on div "1 Selected 20 Results 1 Items per page 100 200 500 1000 10/03/2025 10:31 AM" at bounding box center [769, 235] width 1394 height 761
click at [118, 580] on input "checkbox" at bounding box center [125, 587] width 15 height 15
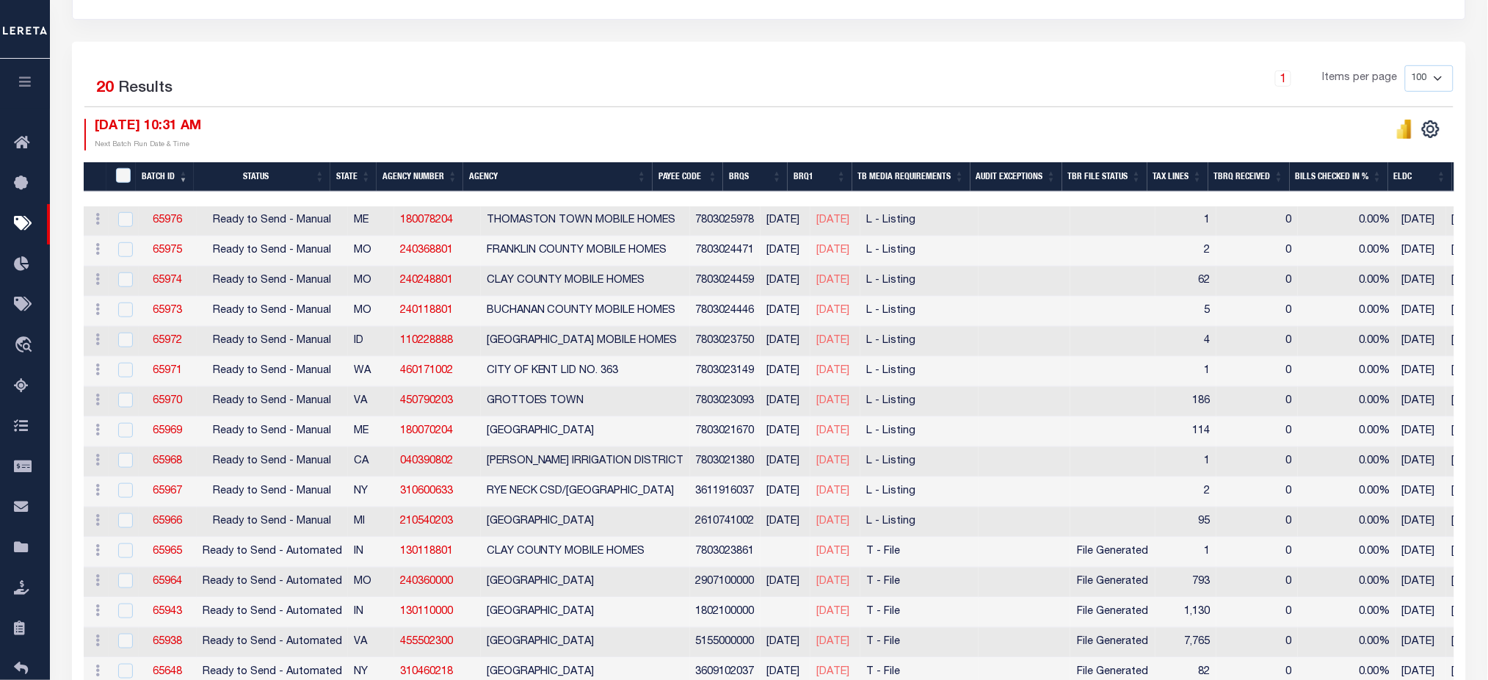
scroll to position [492, 0]
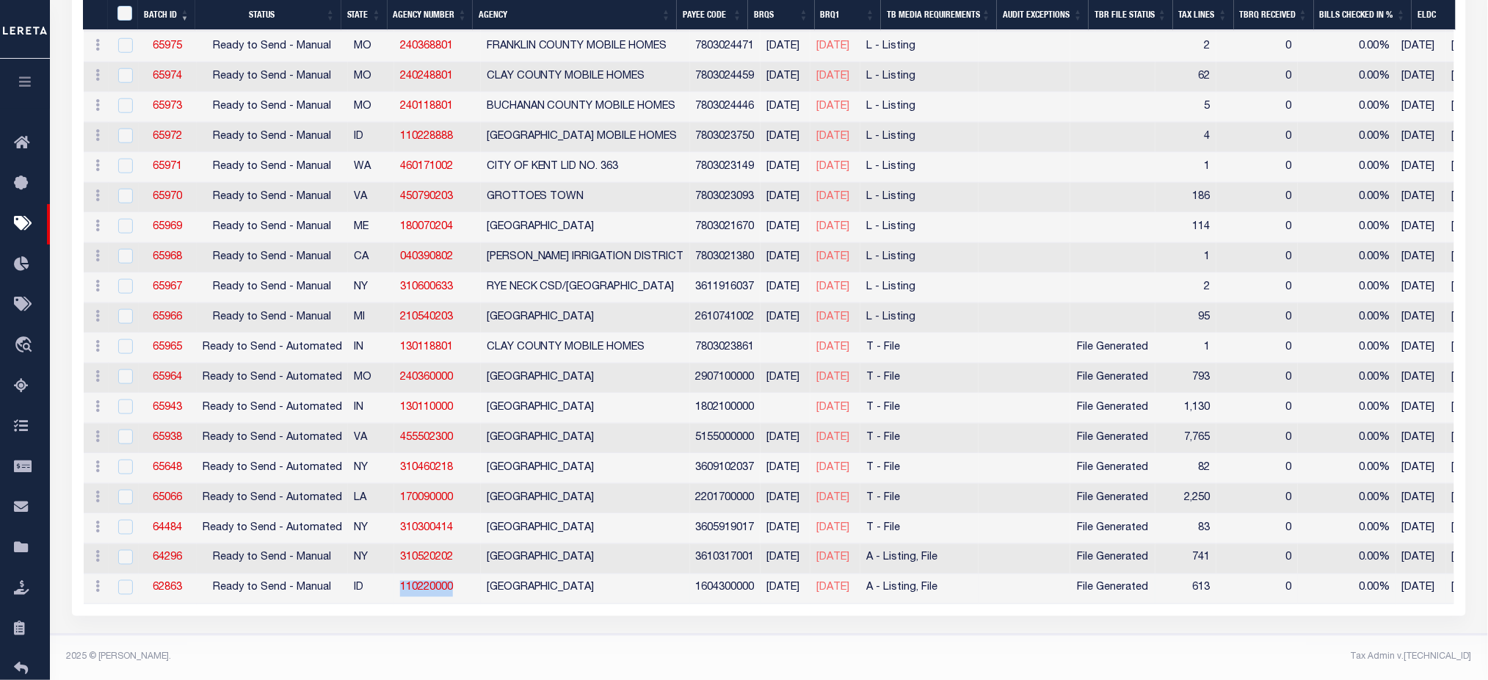
drag, startPoint x: 454, startPoint y: 585, endPoint x: 394, endPoint y: 587, distance: 60.2
click at [394, 587] on td "110220000" at bounding box center [437, 589] width 87 height 30
checkbox input "true"
copy link "110220000"
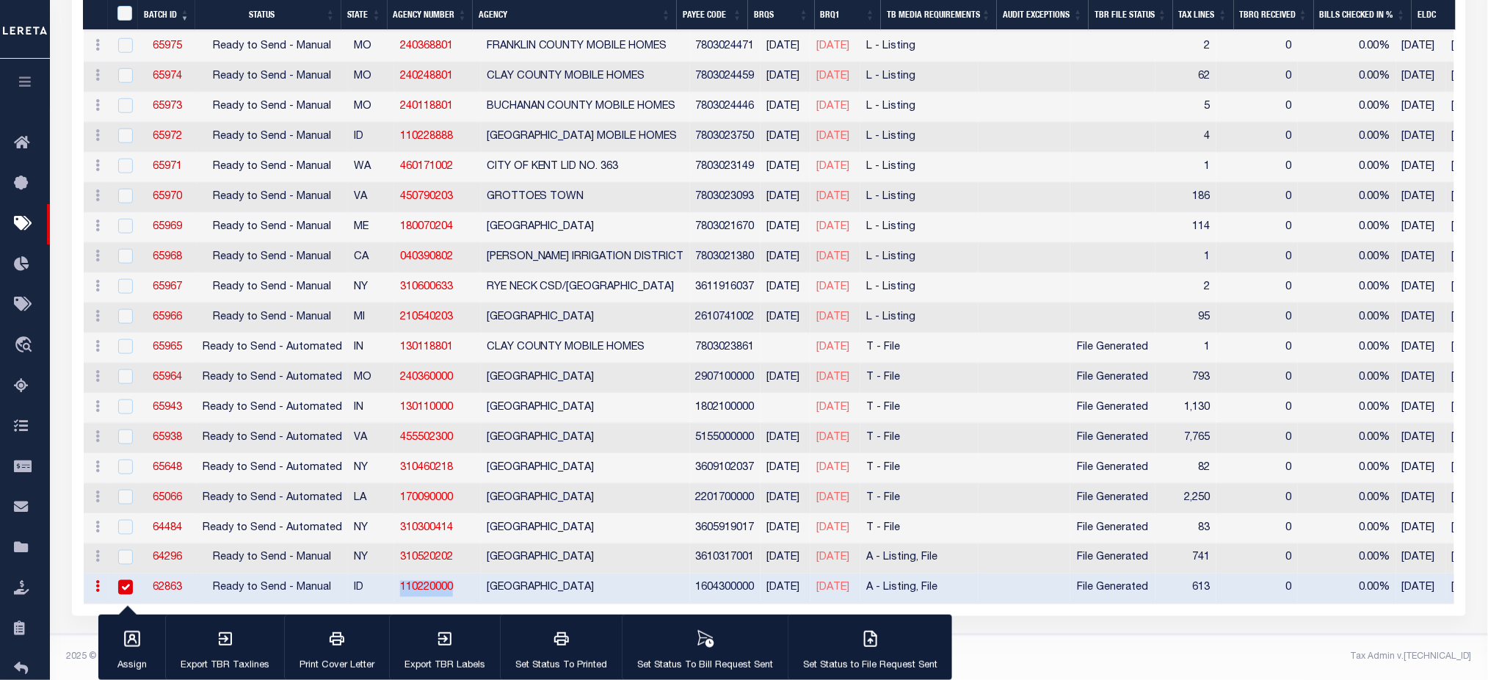
scroll to position [460, 0]
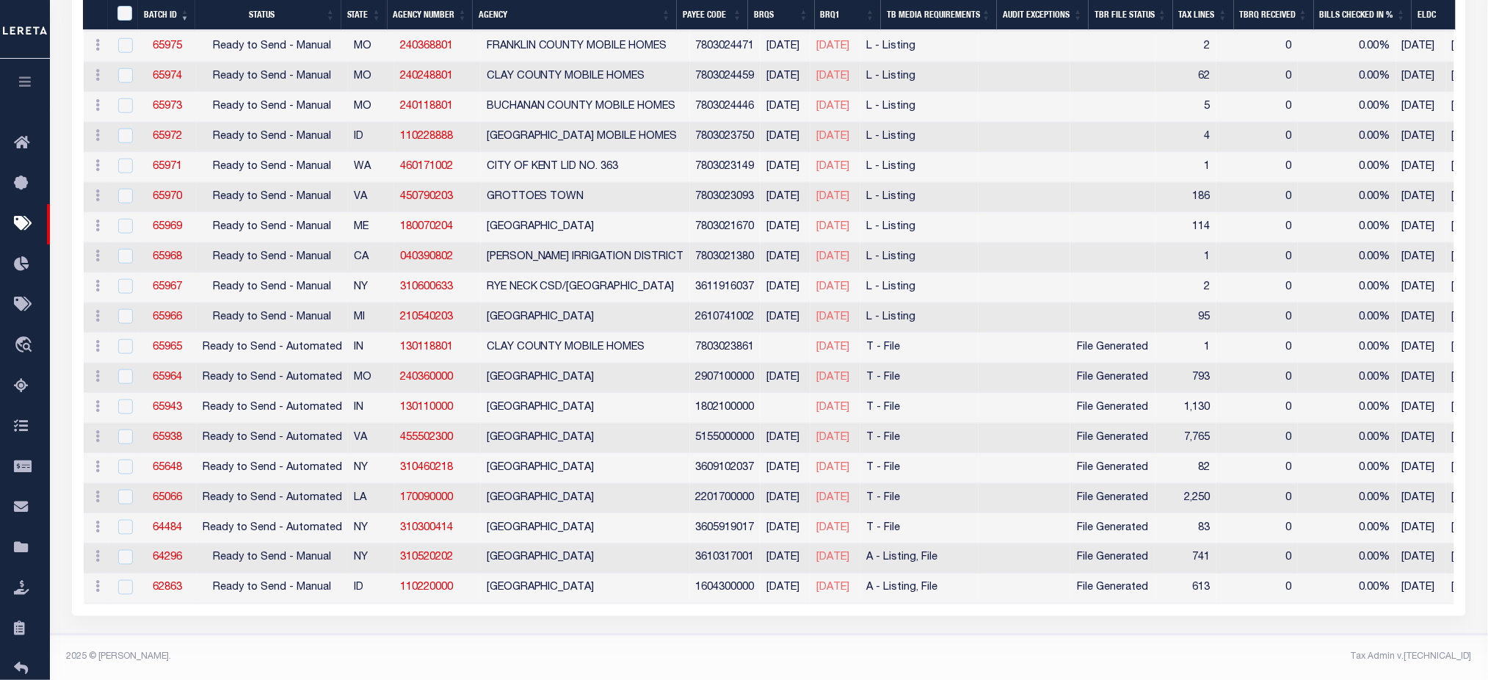
scroll to position [195, 0]
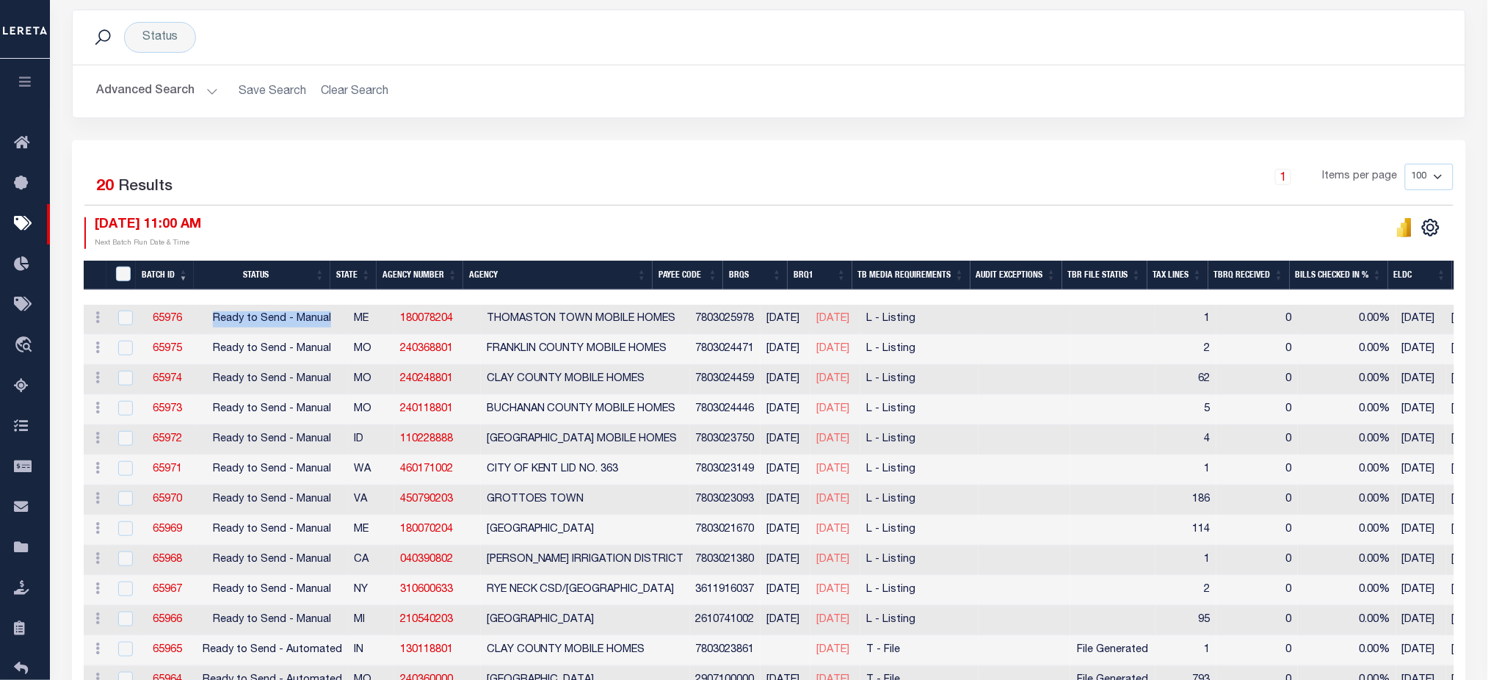
drag, startPoint x: 207, startPoint y: 318, endPoint x: 332, endPoint y: 322, distance: 124.9
click at [332, 322] on td "Ready to Send - Manual" at bounding box center [272, 320] width 151 height 30
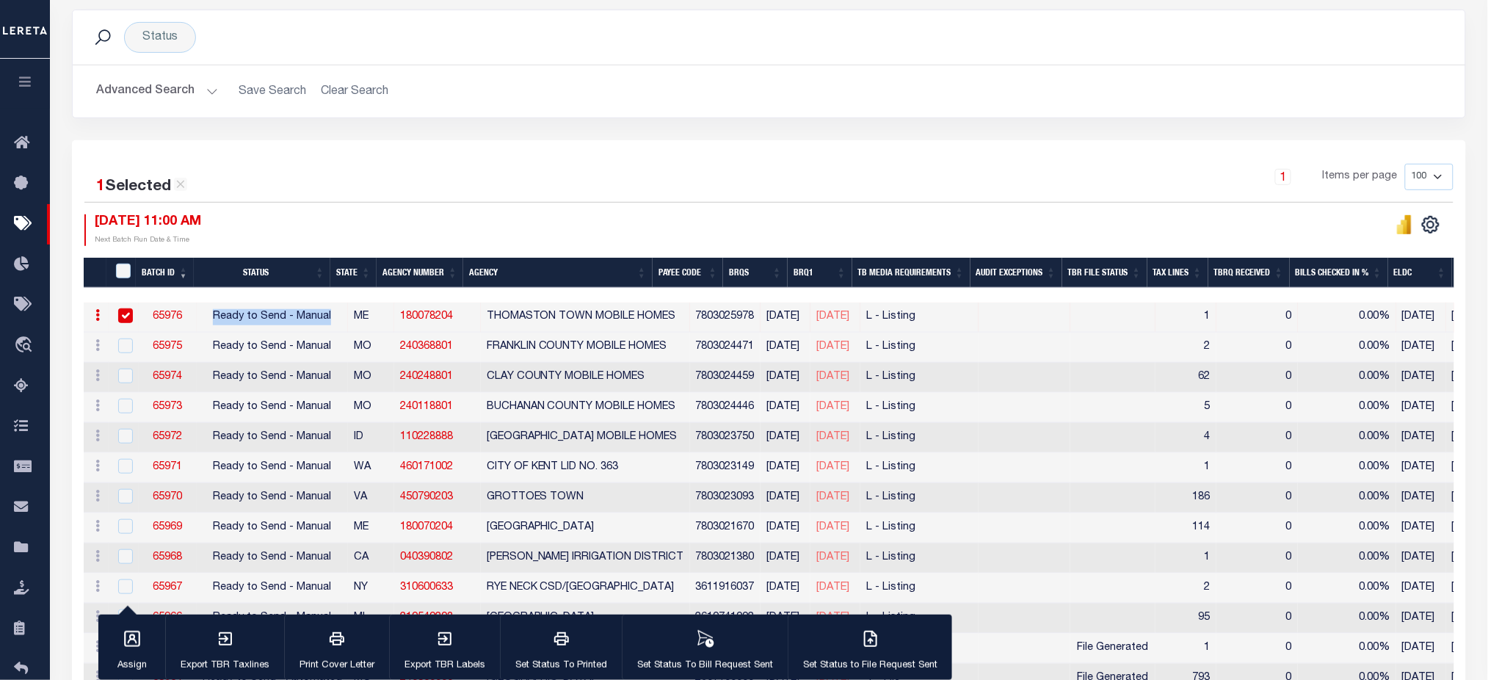
click at [120, 308] on input "checkbox" at bounding box center [125, 315] width 15 height 15
checkbox input "false"
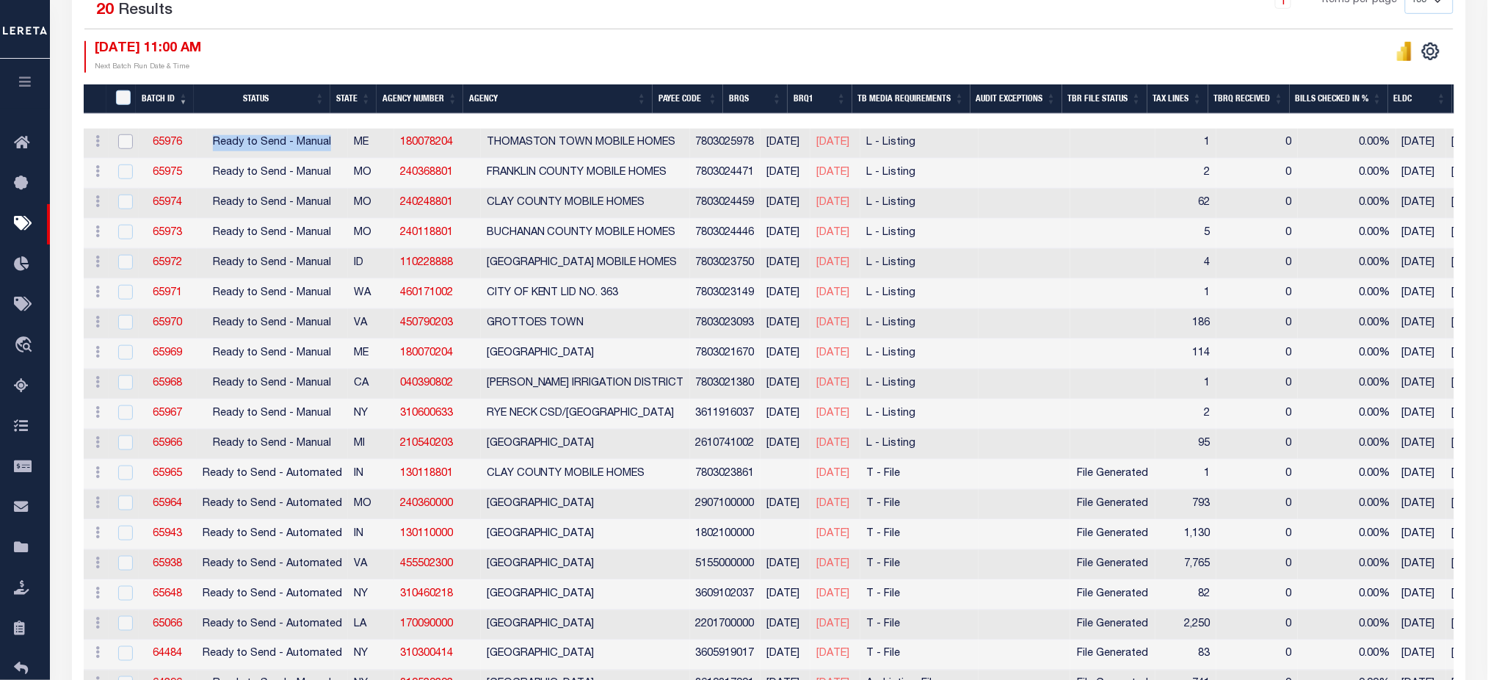
scroll to position [394, 0]
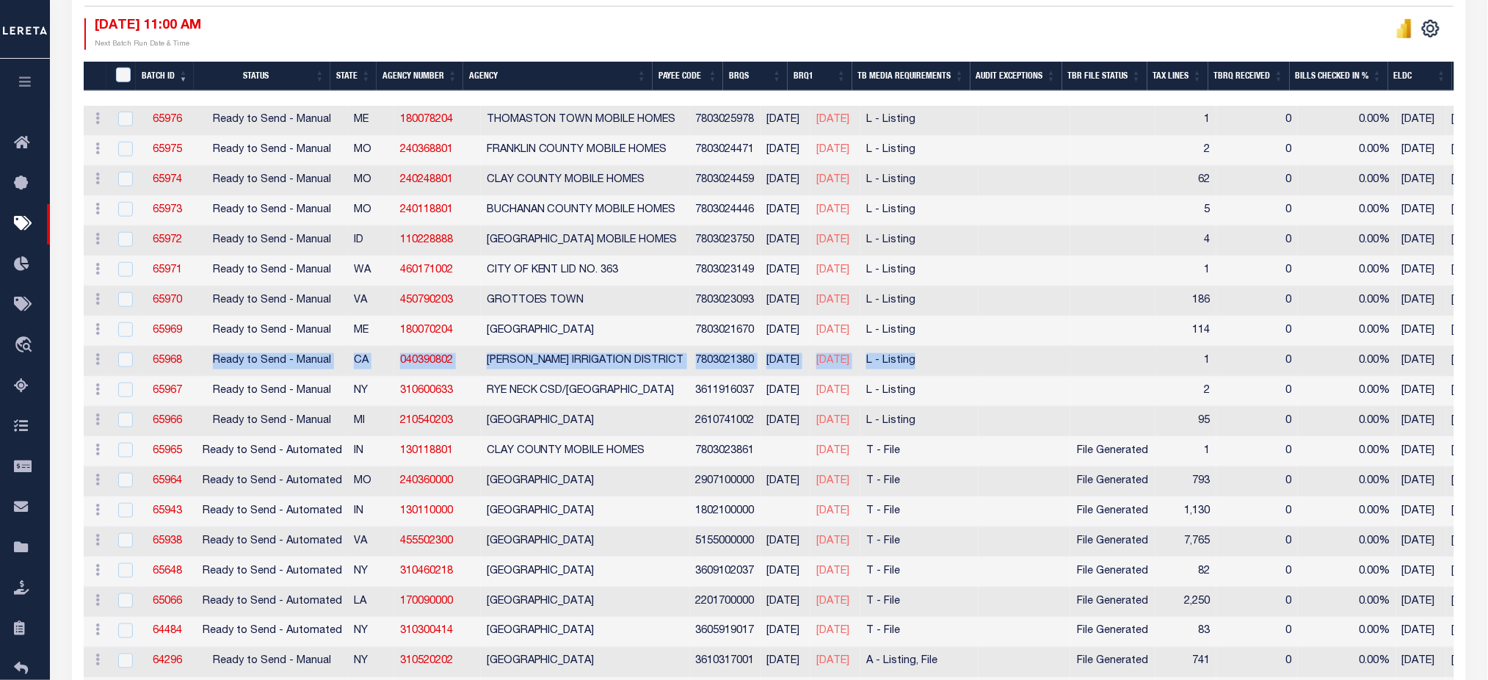
drag, startPoint x: 208, startPoint y: 361, endPoint x: 1112, endPoint y: 365, distance: 904.5
click at [1112, 365] on tr "ACTIONS [GEOGRAPHIC_DATA] 65968 Ready to Send - Manual CA 040390802 [PERSON_NAM…" at bounding box center [1209, 362] width 2250 height 30
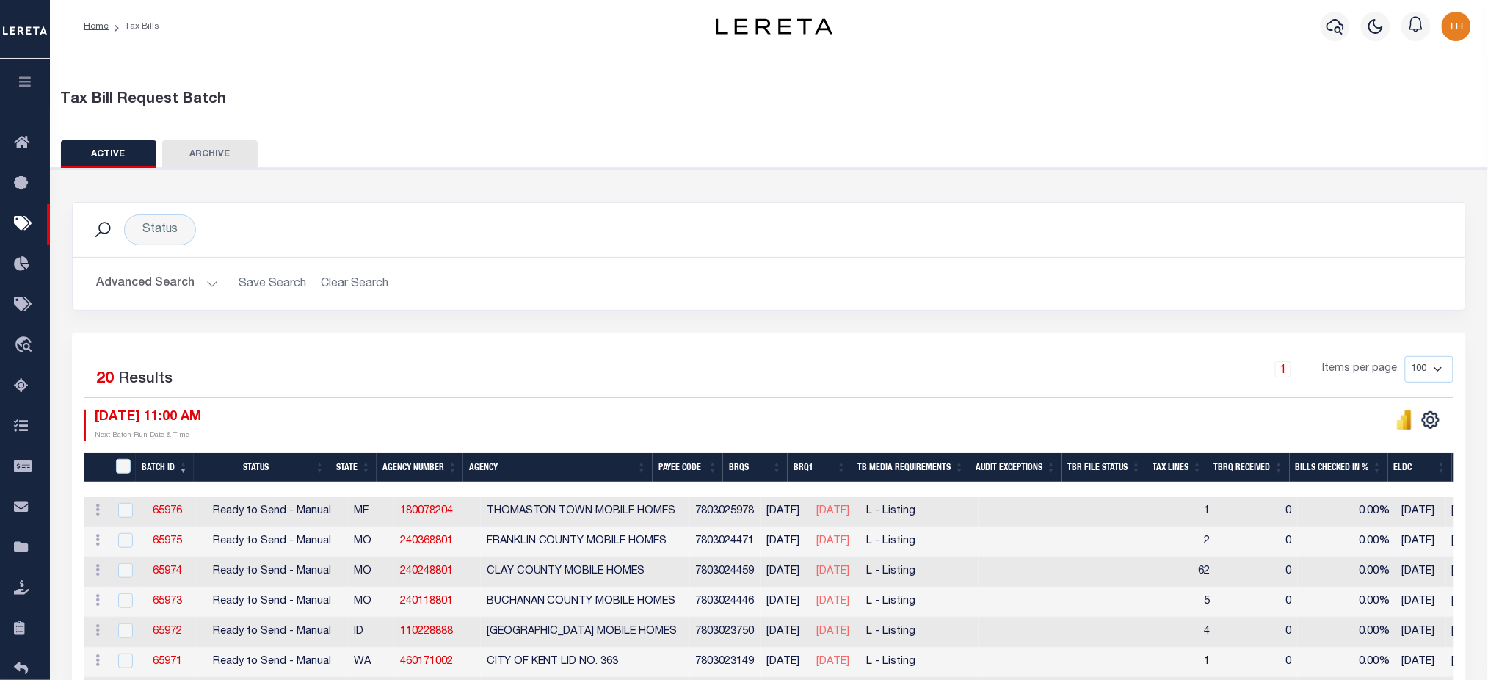
scroll to position [492, 0]
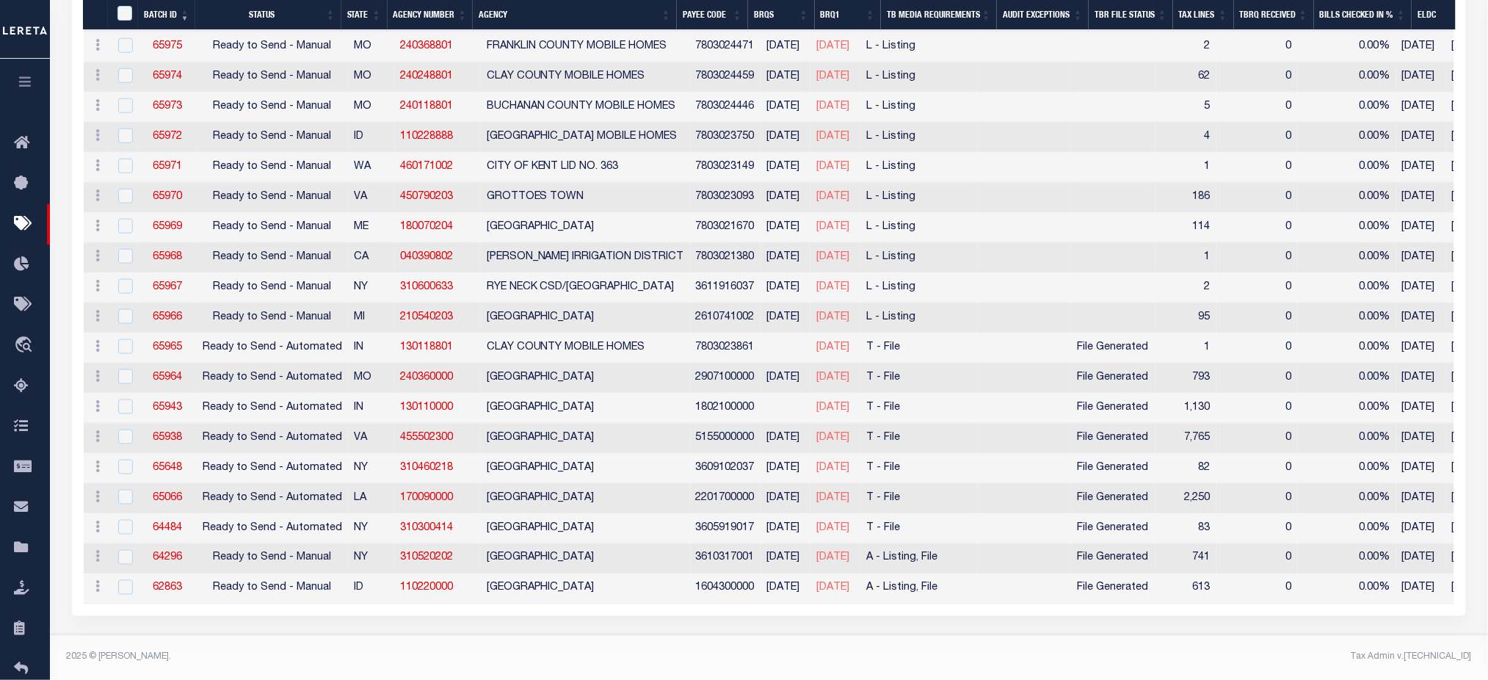
click at [722, 640] on footer "2025 © [PERSON_NAME]. Tax Admin v.[TECHNICAL_ID]" at bounding box center [769, 658] width 1438 height 44
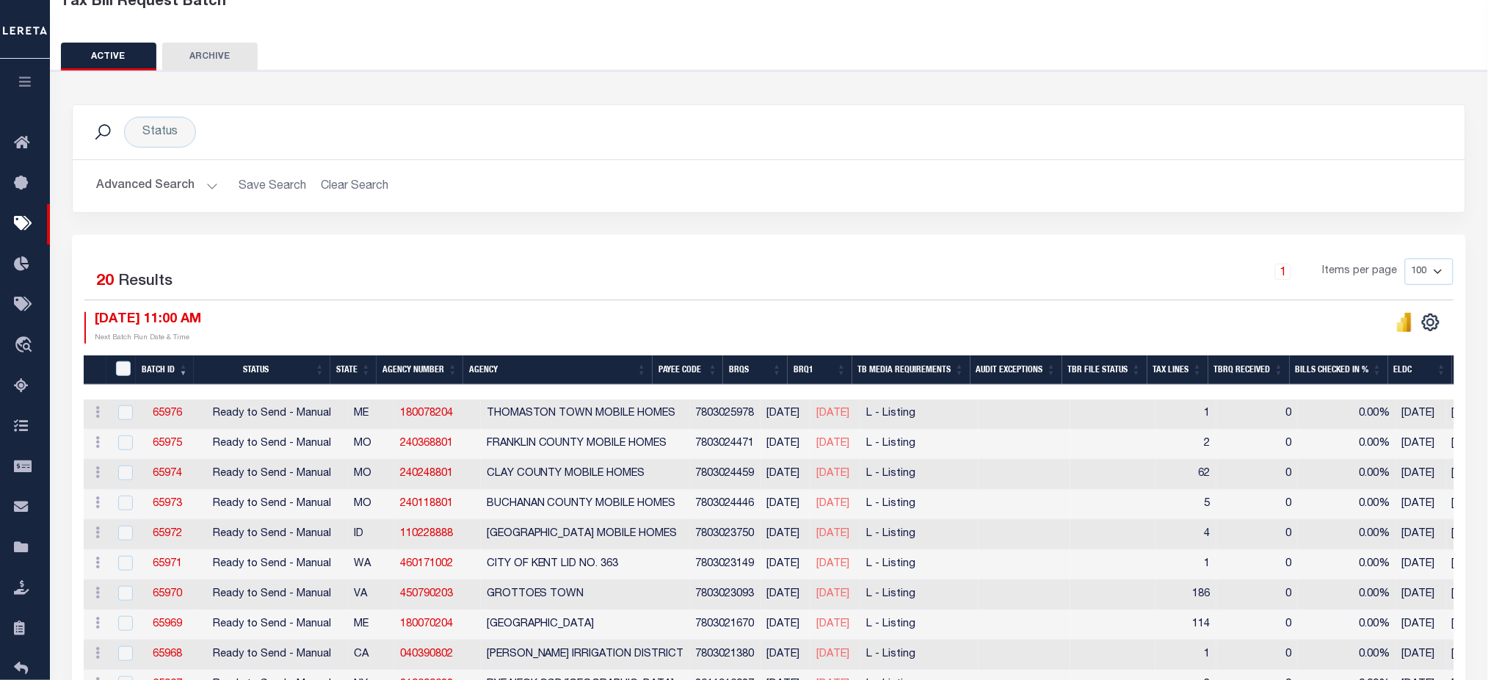
scroll to position [0, 0]
